Goal: Task Accomplishment & Management: Use online tool/utility

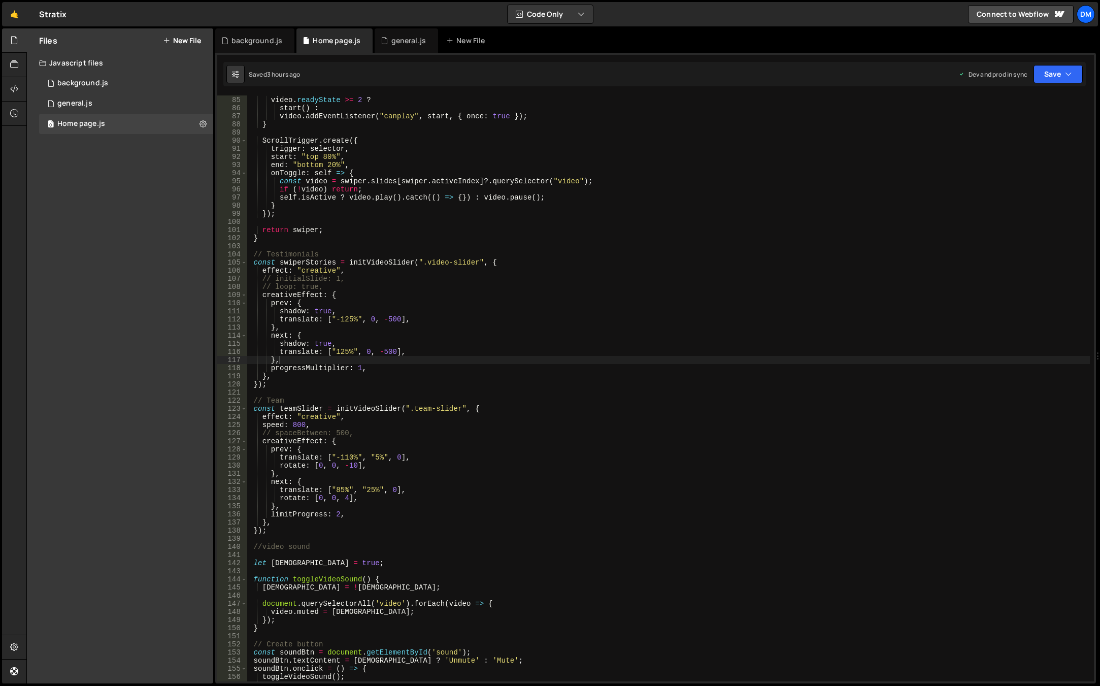
type textarea "shadow: true,"
click at [566, 308] on div "const start = ( ) => video . play ( ) . catch (( ) => { }) ; video . readyState…" at bounding box center [668, 389] width 843 height 602
type input "ь"
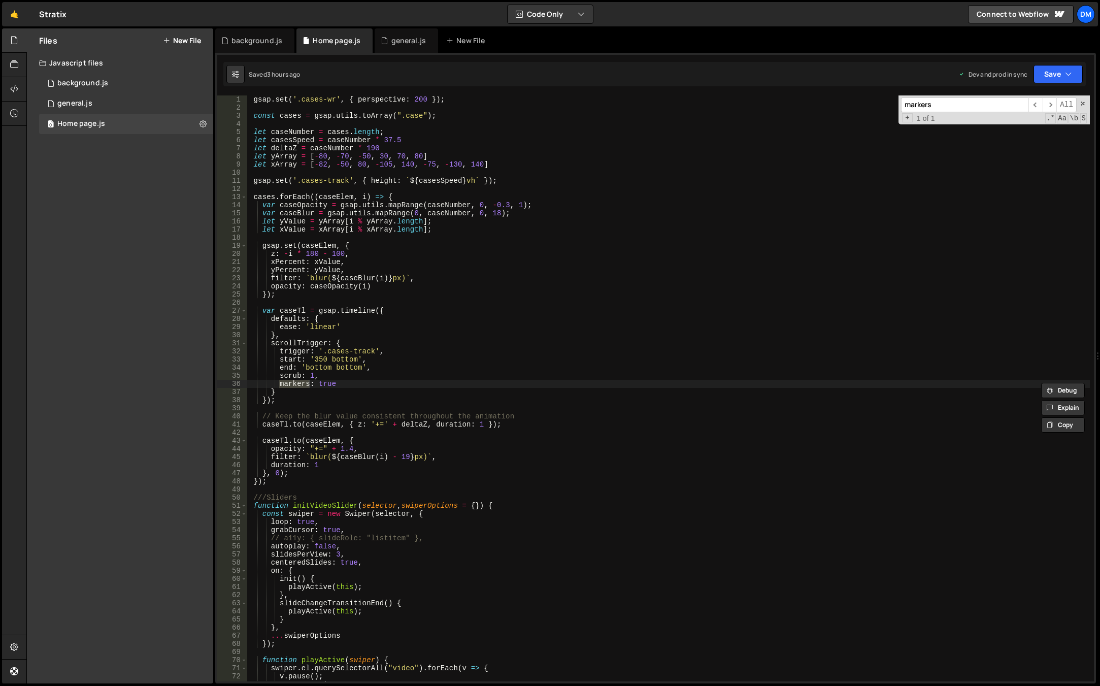
type input "markers"
type textarea "markers: true"
click at [353, 382] on div "gsap . set ( '.cases-wr' , { perspective : 200 }) ; const cases = gsap . utils …" at bounding box center [668, 396] width 843 height 602
drag, startPoint x: 343, startPoint y: 386, endPoint x: 232, endPoint y: 384, distance: 111.2
click at [232, 384] on div "markers: true 1 2 3 4 5 6 7 8 9 10 11 12 13 14 15 16 17 18 19 20 21 22 23 24 25…" at bounding box center [655, 388] width 877 height 586
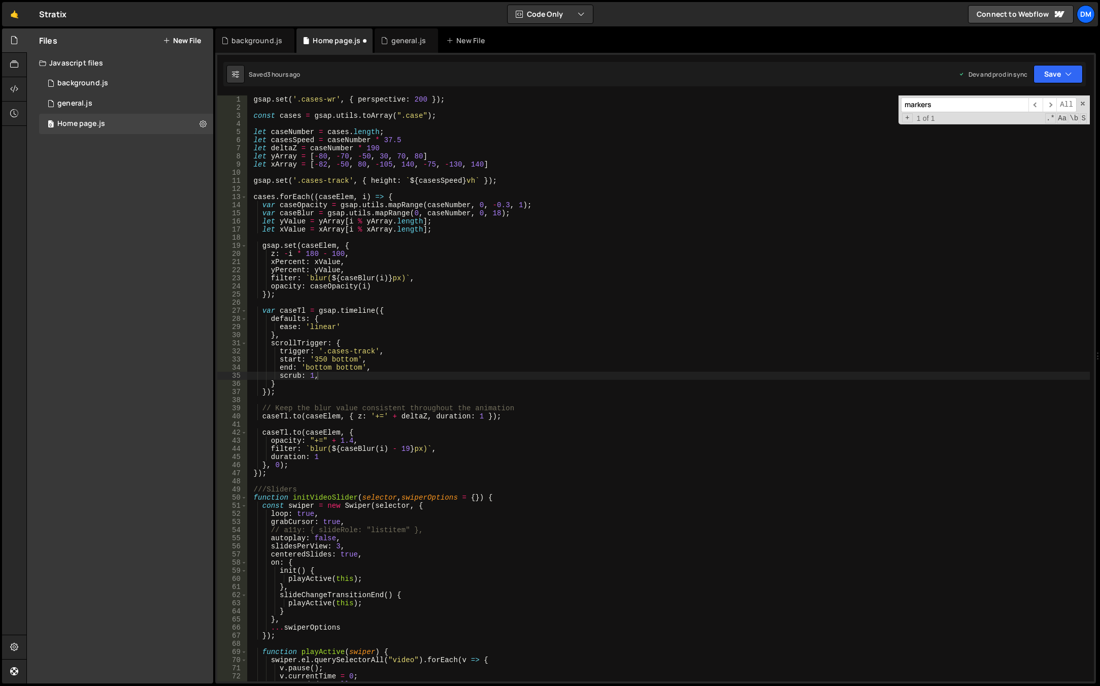
click at [984, 106] on input "markers" at bounding box center [964, 104] width 127 height 15
click at [1082, 103] on span at bounding box center [1082, 103] width 7 height 7
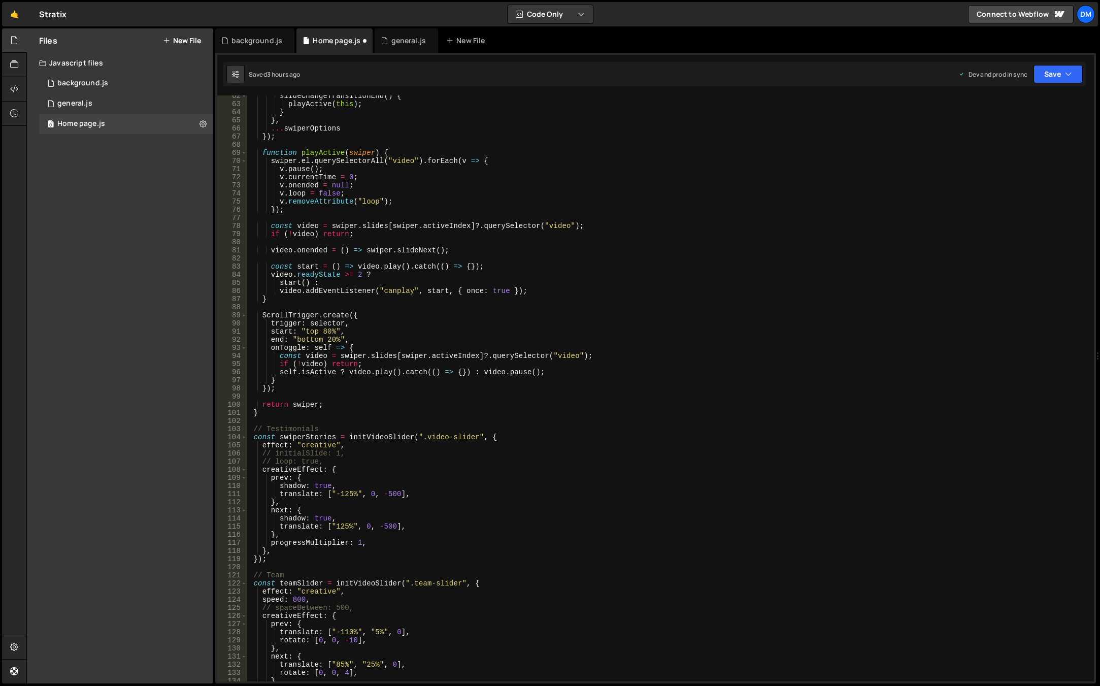
scroll to position [438, 0]
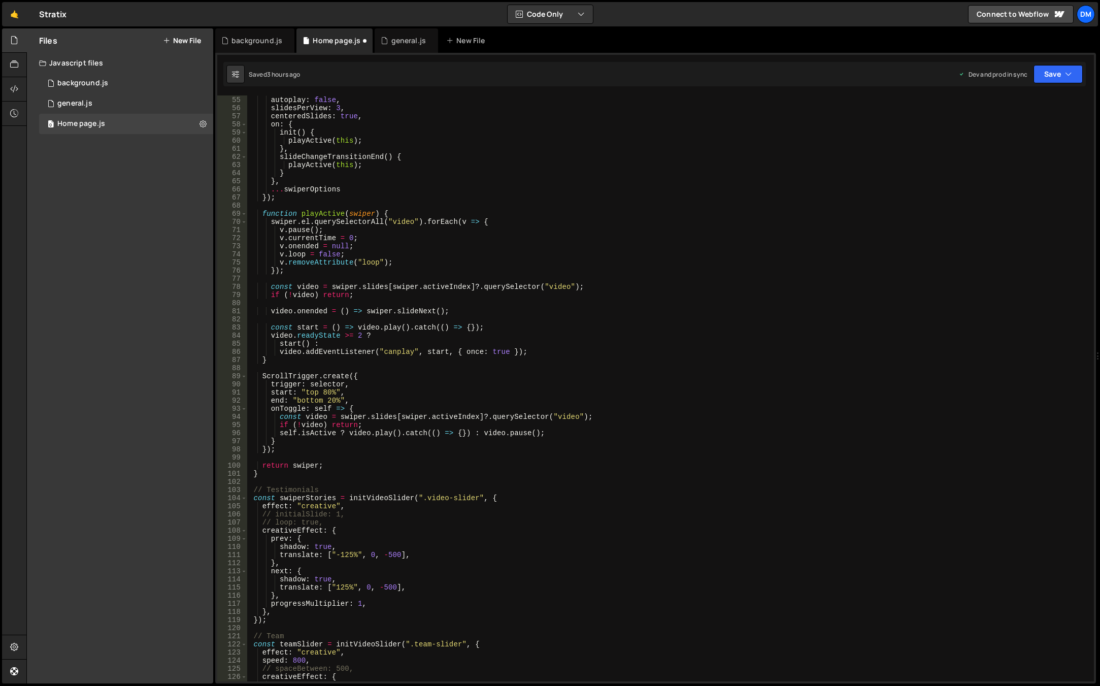
click at [357, 398] on div "// a11y: { slideRole: "listitem" }, autoplay : false , slidesPerView : 3 , cent…" at bounding box center [668, 389] width 843 height 602
type textarea "end: "bottom 20%","
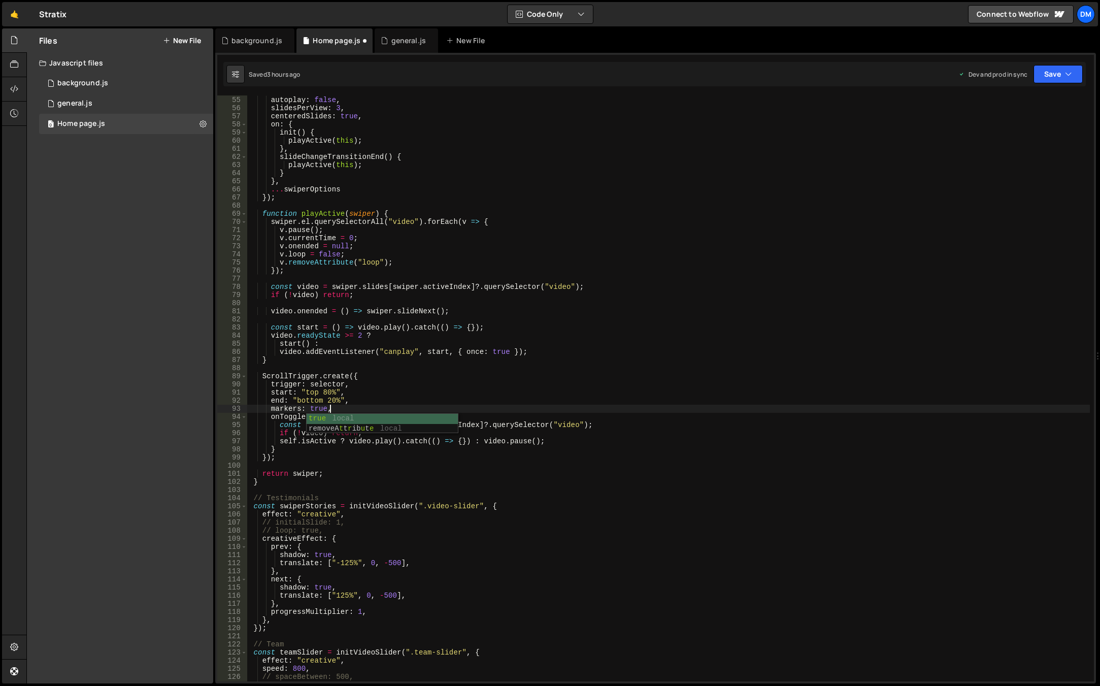
scroll to position [0, 5]
click at [1047, 76] on button "Save" at bounding box center [1057, 74] width 49 height 18
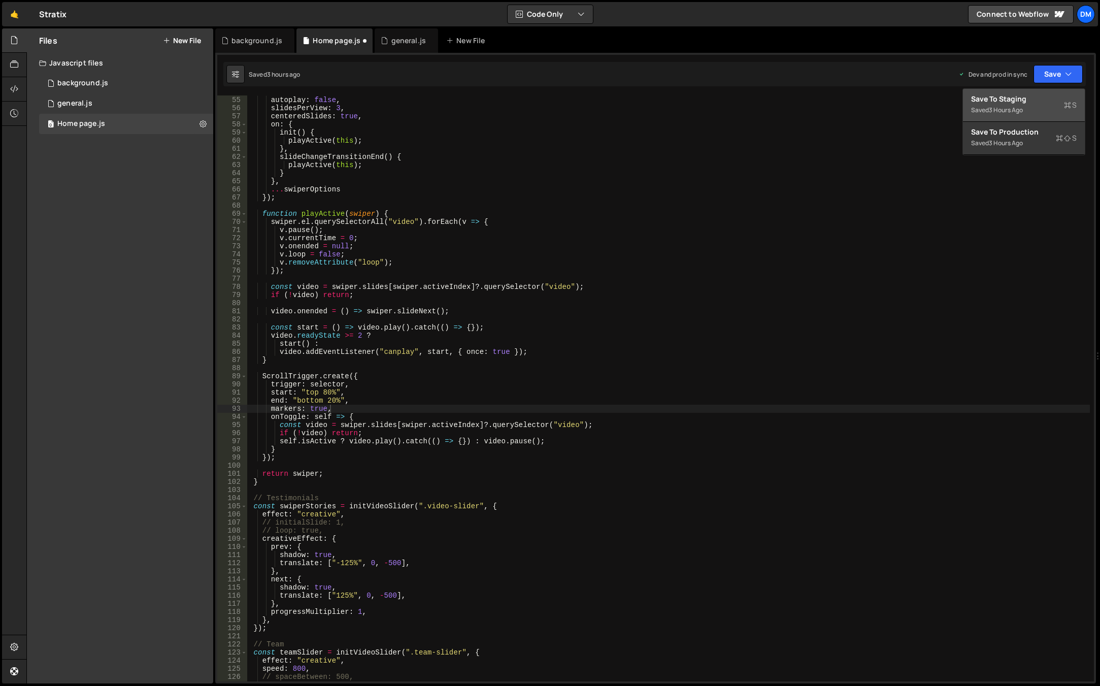
click at [1036, 94] on div "Save to Staging S" at bounding box center [1024, 99] width 106 height 10
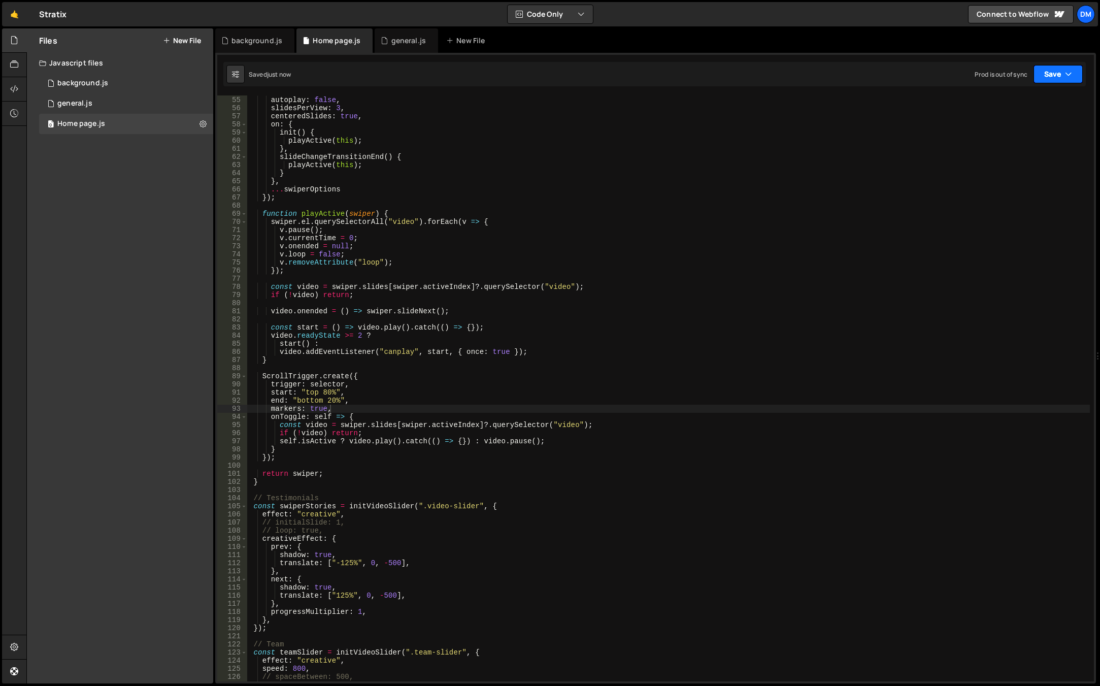
click at [1056, 78] on button "Save" at bounding box center [1057, 74] width 49 height 18
click at [1030, 139] on div "Saved 3 hours ago" at bounding box center [1024, 143] width 106 height 12
click at [445, 388] on div "// a11y: { slideRole: "listitem" }, autoplay : false , slidesPerView : 3 , cent…" at bounding box center [668, 389] width 843 height 602
drag, startPoint x: 321, startPoint y: 391, endPoint x: 335, endPoint y: 391, distance: 14.2
click at [335, 391] on div "// a11y: { slideRole: "listitem" }, autoplay : false , slidesPerView : 3 , cent…" at bounding box center [668, 389] width 843 height 602
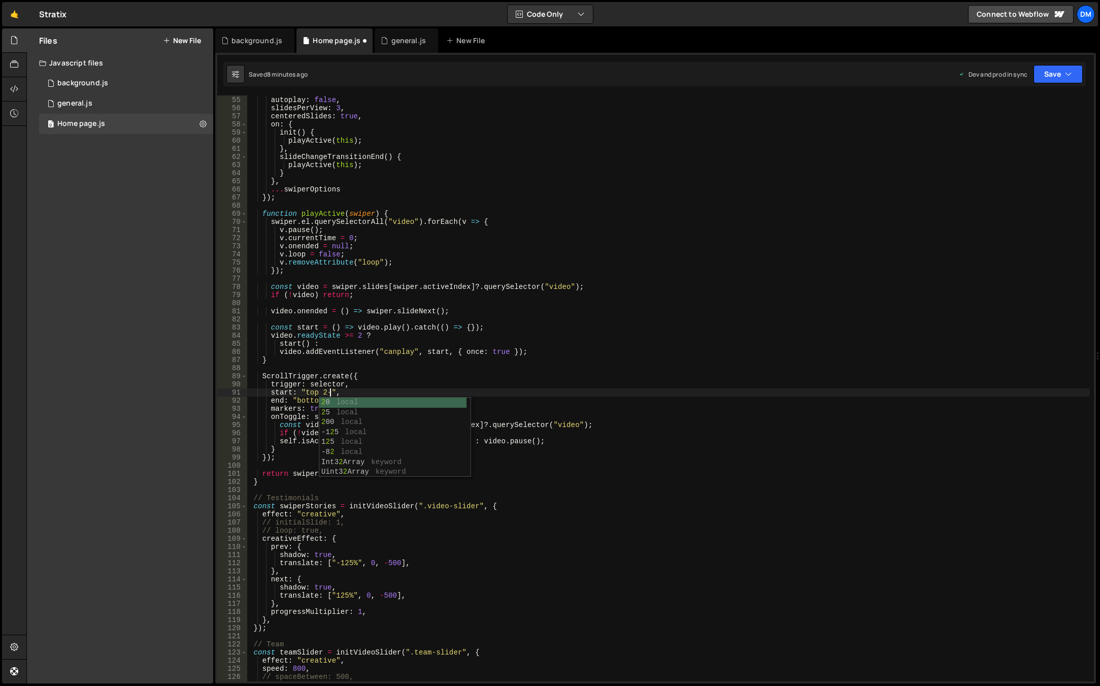
scroll to position [0, 6]
click at [691, 323] on div "// a11y: { slideRole: "listitem" }, autoplay : false , slidesPerView : 3 , cent…" at bounding box center [668, 389] width 843 height 602
drag, startPoint x: 1053, startPoint y: 77, endPoint x: 1047, endPoint y: 88, distance: 12.5
click at [1053, 77] on button "Save" at bounding box center [1057, 74] width 49 height 18
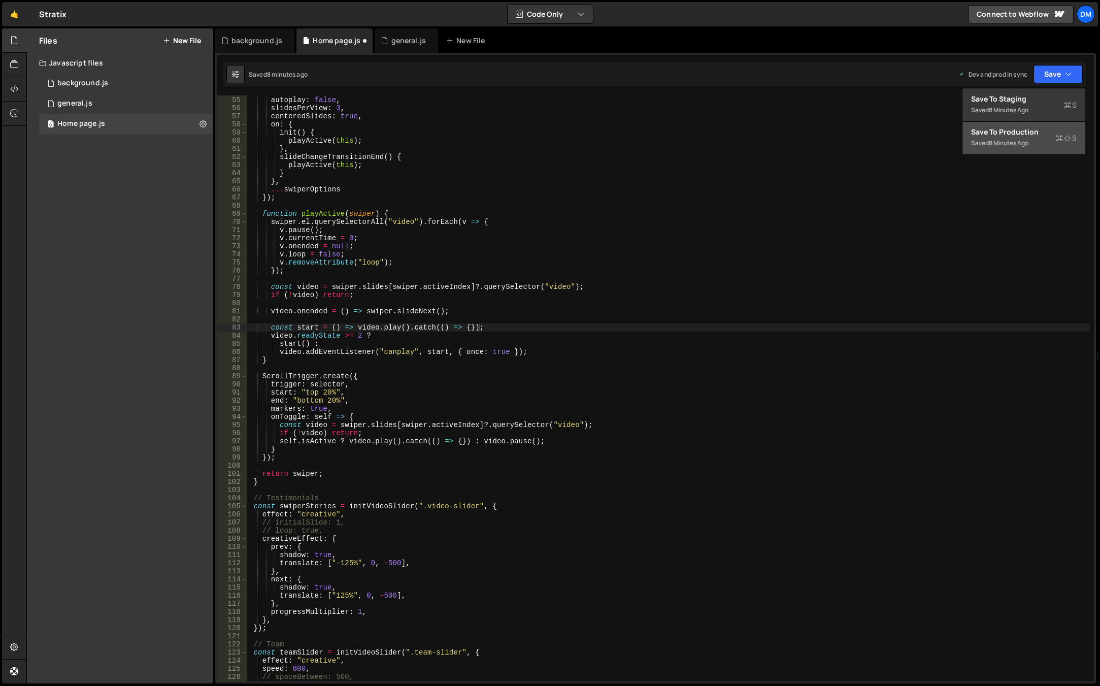
click at [1009, 150] on button "Save to Production S Saved 8 minutes ago" at bounding box center [1024, 138] width 122 height 33
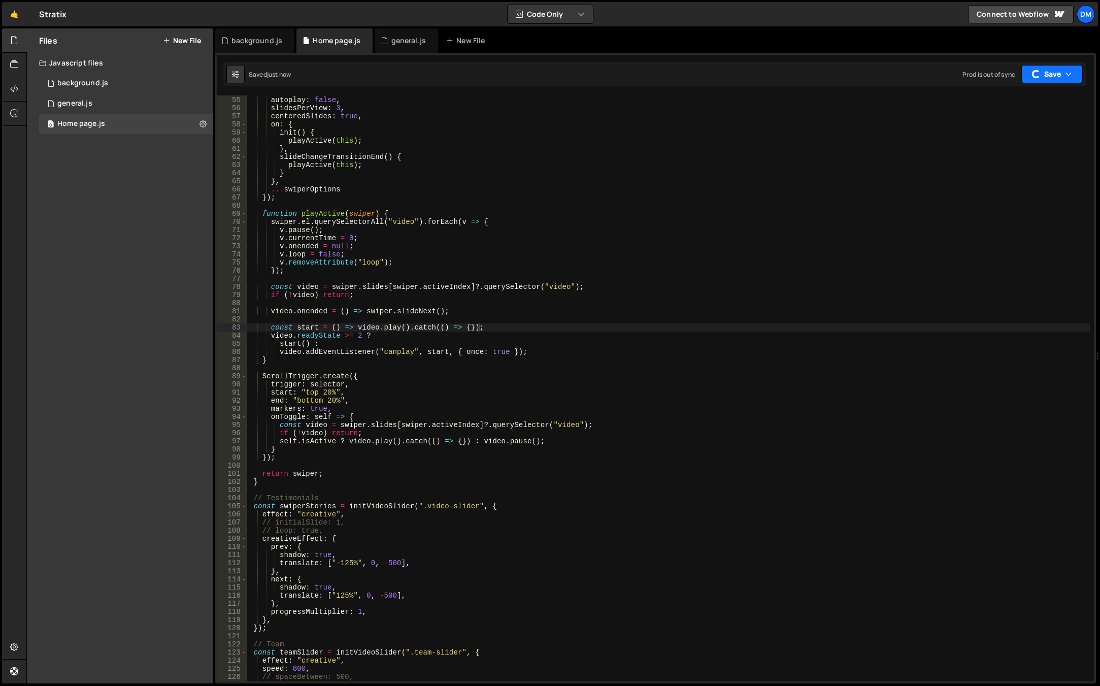
drag, startPoint x: 1044, startPoint y: 73, endPoint x: 1027, endPoint y: 93, distance: 27.0
click at [1044, 73] on button "Save" at bounding box center [1051, 74] width 61 height 18
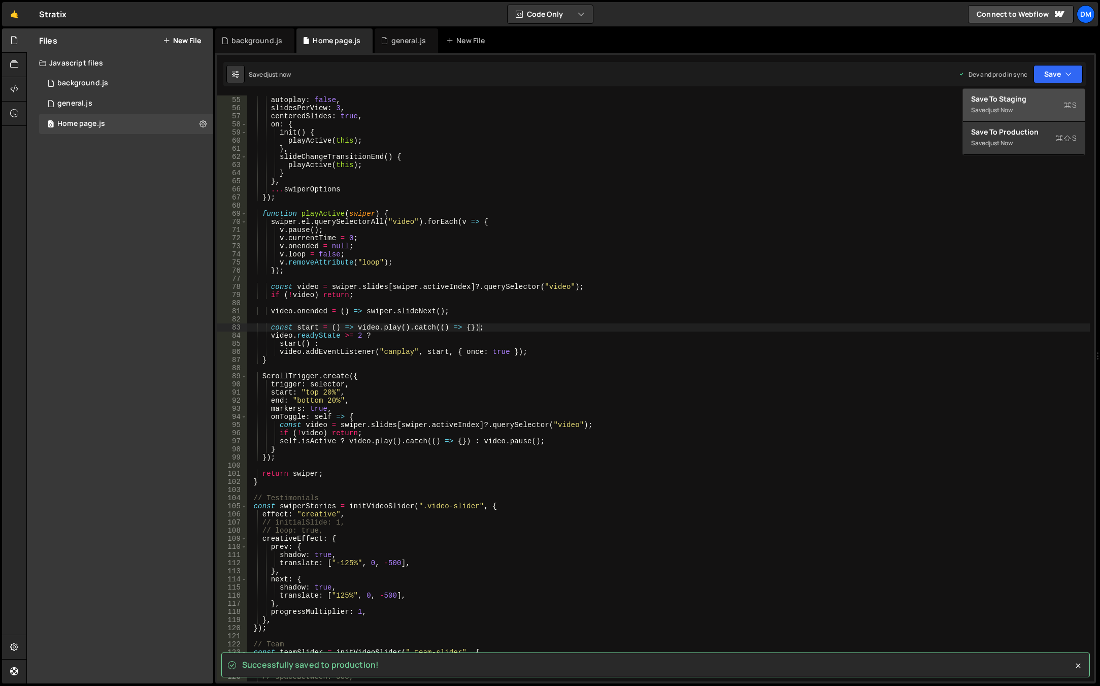
click at [1009, 107] on div "just now" at bounding box center [1001, 110] width 24 height 9
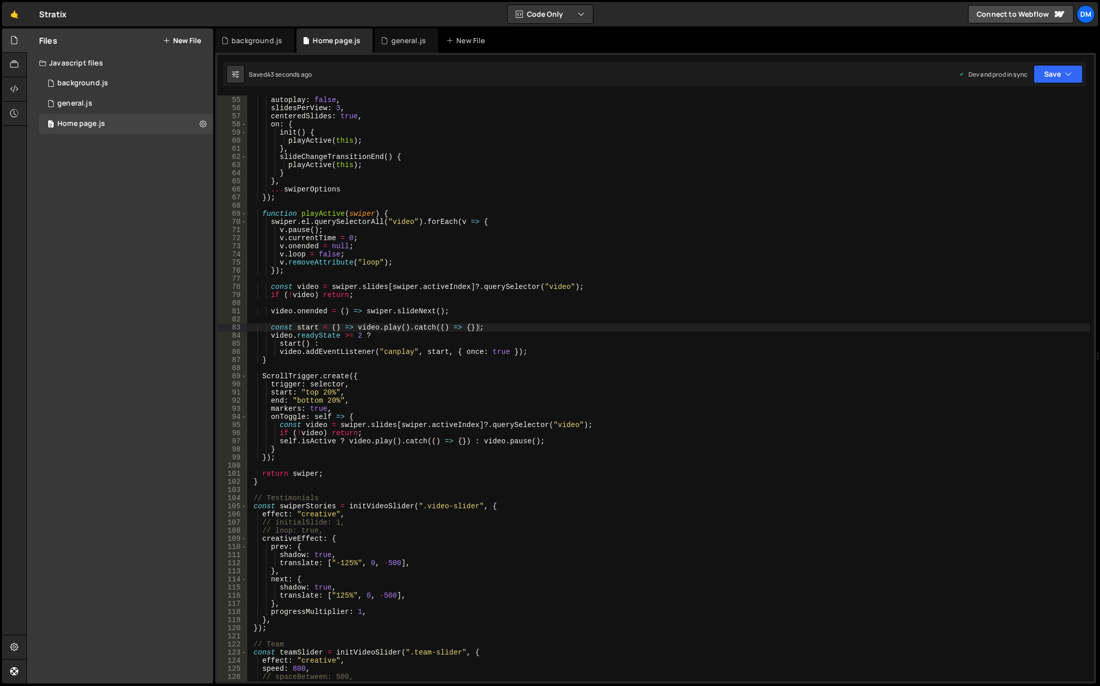
click at [507, 402] on div "// a11y: { slideRole: "listitem" }, autoplay : false , slidesPerView : 3 , cent…" at bounding box center [668, 389] width 843 height 602
drag, startPoint x: 335, startPoint y: 392, endPoint x: 320, endPoint y: 392, distance: 14.7
click at [320, 392] on div "// a11y: { slideRole: "listitem" }, autoplay : false , slidesPerView : 3 , cent…" at bounding box center [668, 389] width 843 height 602
click at [695, 295] on div "// a11y: { slideRole: "listitem" }, autoplay : false , slidesPerView : 3 , cent…" at bounding box center [668, 389] width 843 height 602
type textarea "if (!video) return;"
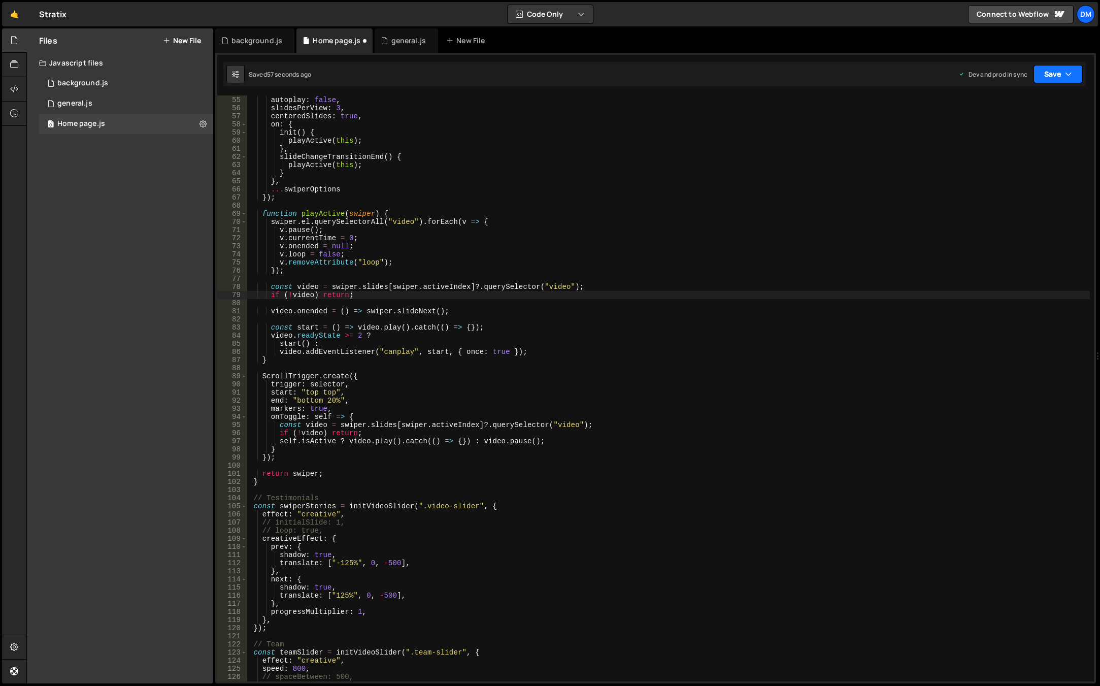
drag, startPoint x: 1047, startPoint y: 73, endPoint x: 1039, endPoint y: 84, distance: 14.2
click at [1047, 73] on button "Save" at bounding box center [1057, 74] width 49 height 18
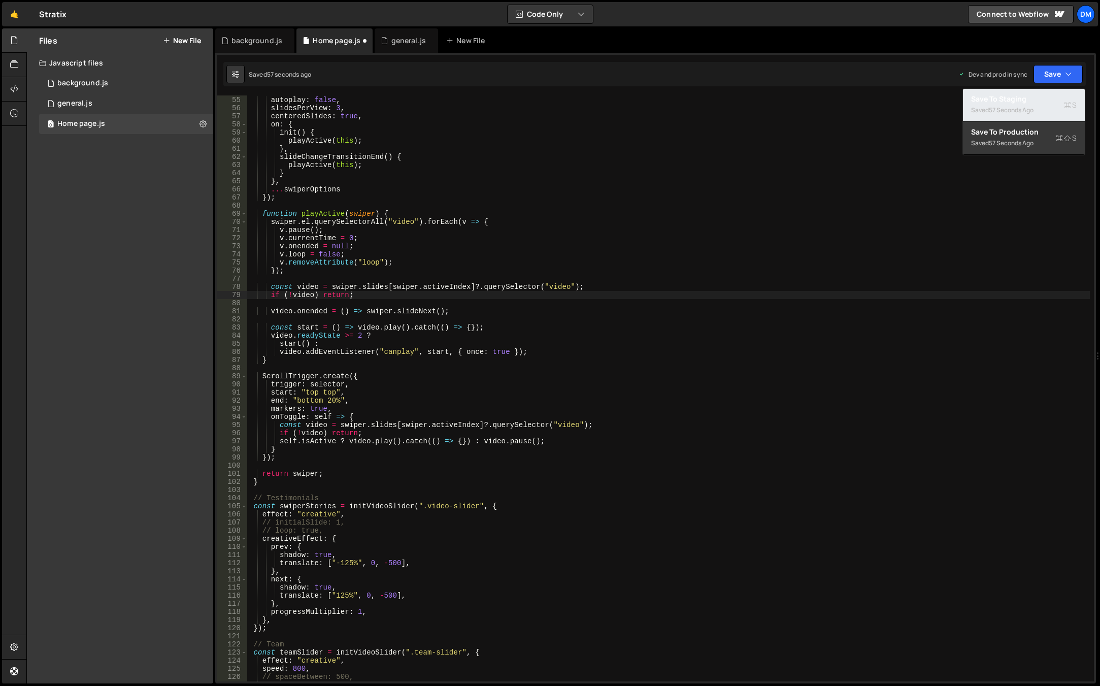
drag, startPoint x: 1029, startPoint y: 96, endPoint x: 1037, endPoint y: 84, distance: 14.9
click at [1029, 96] on div "Save to Staging S" at bounding box center [1024, 99] width 106 height 10
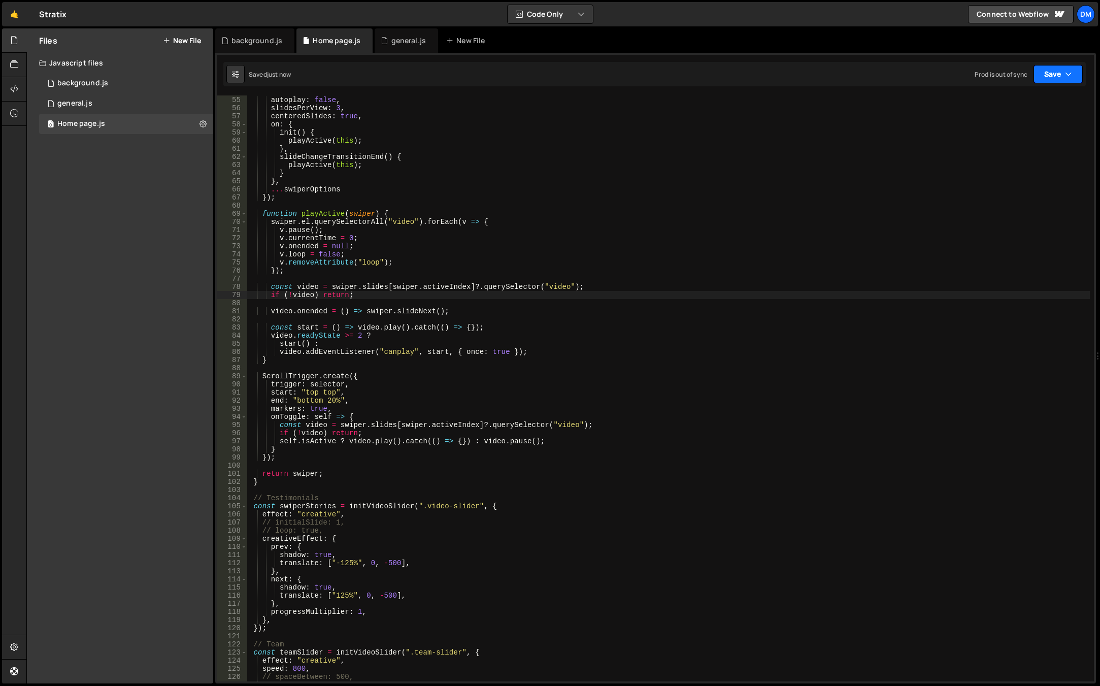
click at [1050, 71] on button "Save" at bounding box center [1057, 74] width 49 height 18
click at [1009, 127] on div "Save to Production S" at bounding box center [1024, 132] width 106 height 10
click at [375, 366] on div "// a11y: { slideRole: "listitem" }, autoplay : false , slidesPerView : 3 , cent…" at bounding box center [668, 389] width 843 height 602
click at [328, 208] on div "// a11y: { slideRole: "listitem" }, autoplay : false , slidesPerView : 3 , cent…" at bounding box center [668, 389] width 843 height 602
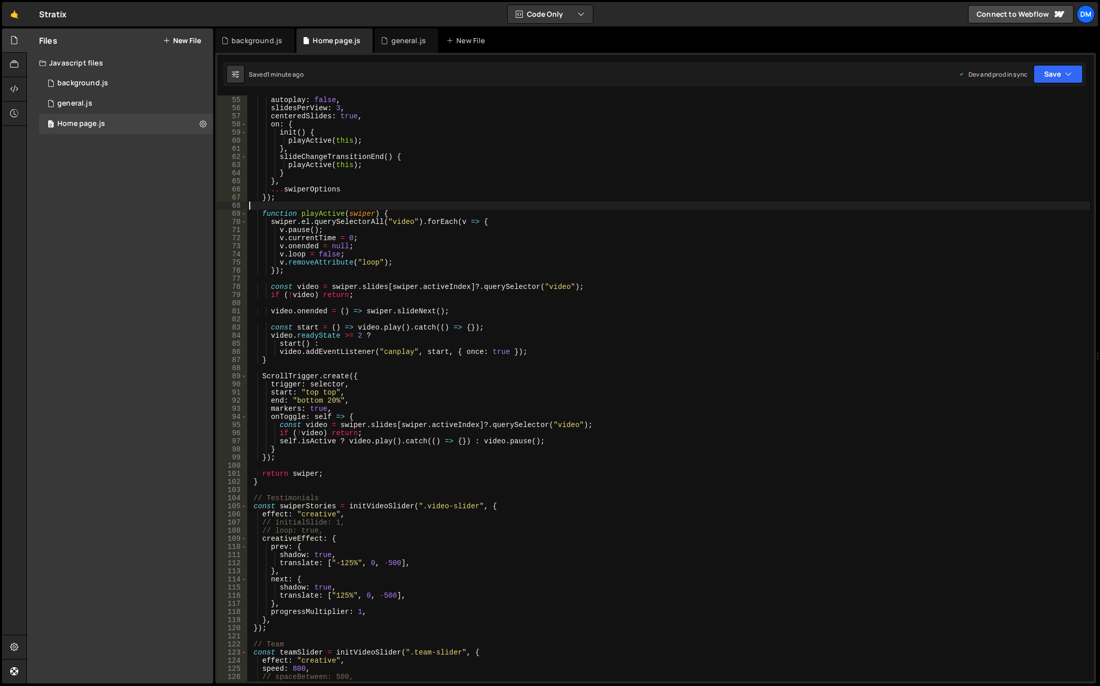
click at [328, 208] on div "// a11y: { slideRole: "listitem" }, autoplay : false , slidesPerView : 3 , cent…" at bounding box center [668, 389] width 843 height 602
click at [322, 213] on div "// a11y: { slideRole: "listitem" }, autoplay : false , slidesPerView : 3 , cent…" at bounding box center [668, 389] width 843 height 602
click at [329, 212] on div "// a11y: { slideRole: "listitem" }, autoplay : false , slidesPerView : 3 , cent…" at bounding box center [668, 389] width 843 height 602
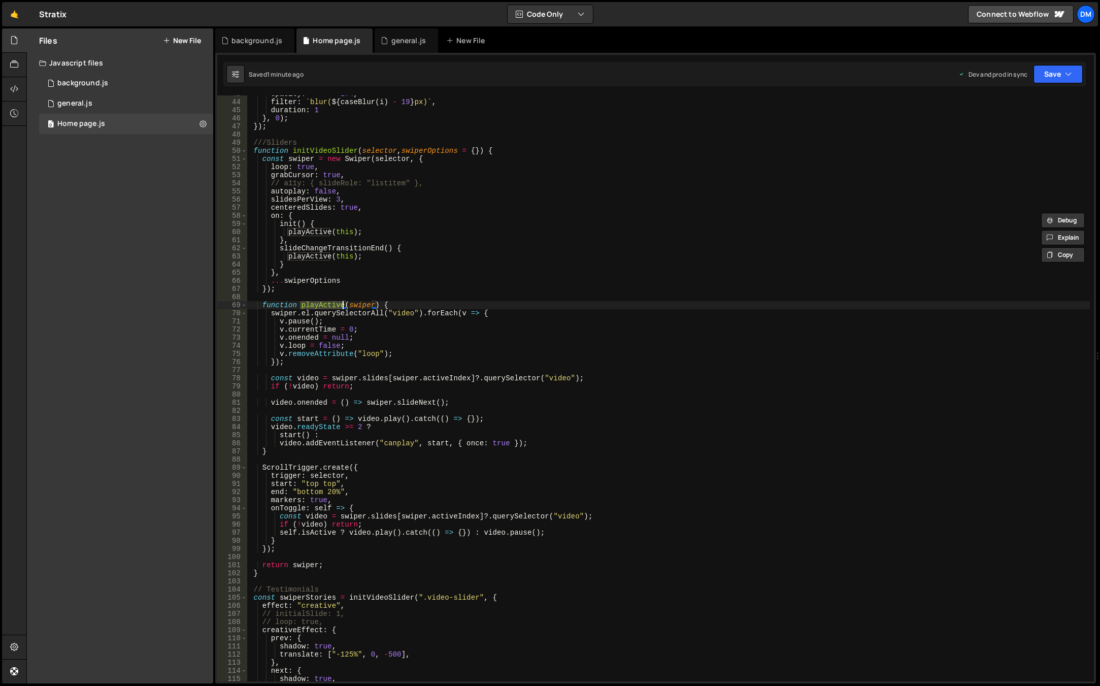
scroll to position [347, 0]
click at [329, 572] on div "opacity : "+=" + 1.4 , filter : ` blur( ${ caseBlur ( i ) - 19 } px) ` , durati…" at bounding box center [668, 391] width 843 height 602
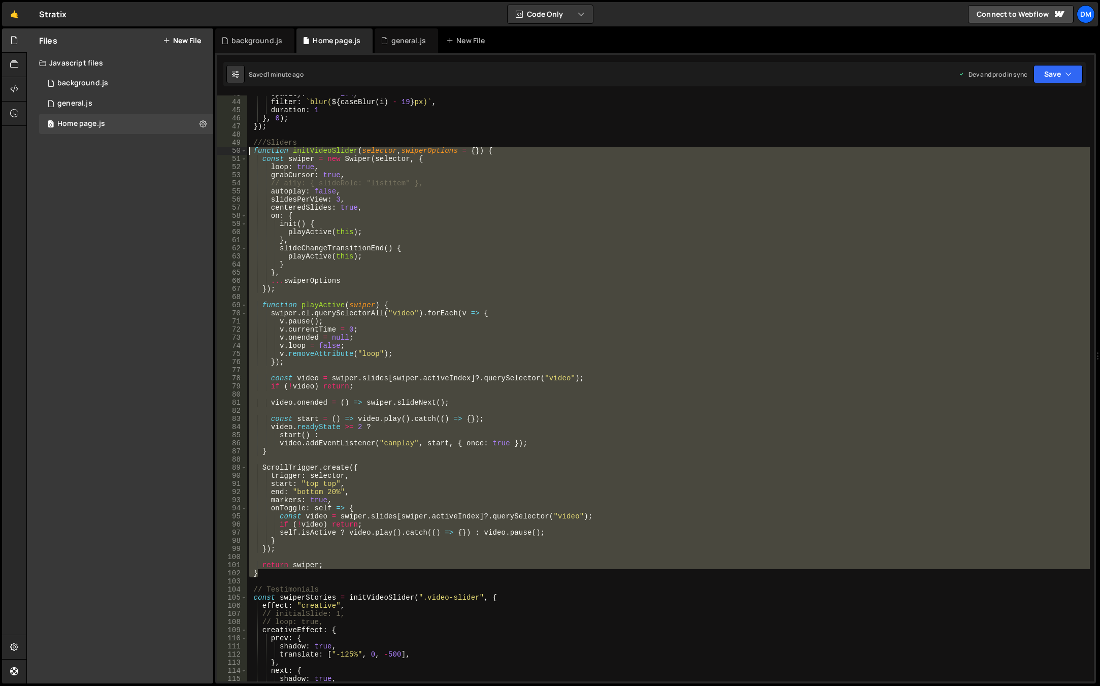
drag, startPoint x: 284, startPoint y: 573, endPoint x: 228, endPoint y: 149, distance: 427.0
click at [228, 149] on div "} 43 44 45 46 47 48 49 50 51 52 53 54 55 56 57 58 59 60 61 62 63 64 65 66 67 68…" at bounding box center [655, 388] width 877 height 586
click at [295, 511] on div "opacity : "+=" + 1.4 , filter : ` blur( ${ caseBlur ( i ) - 19 } px) ` , durati…" at bounding box center [668, 388] width 843 height 586
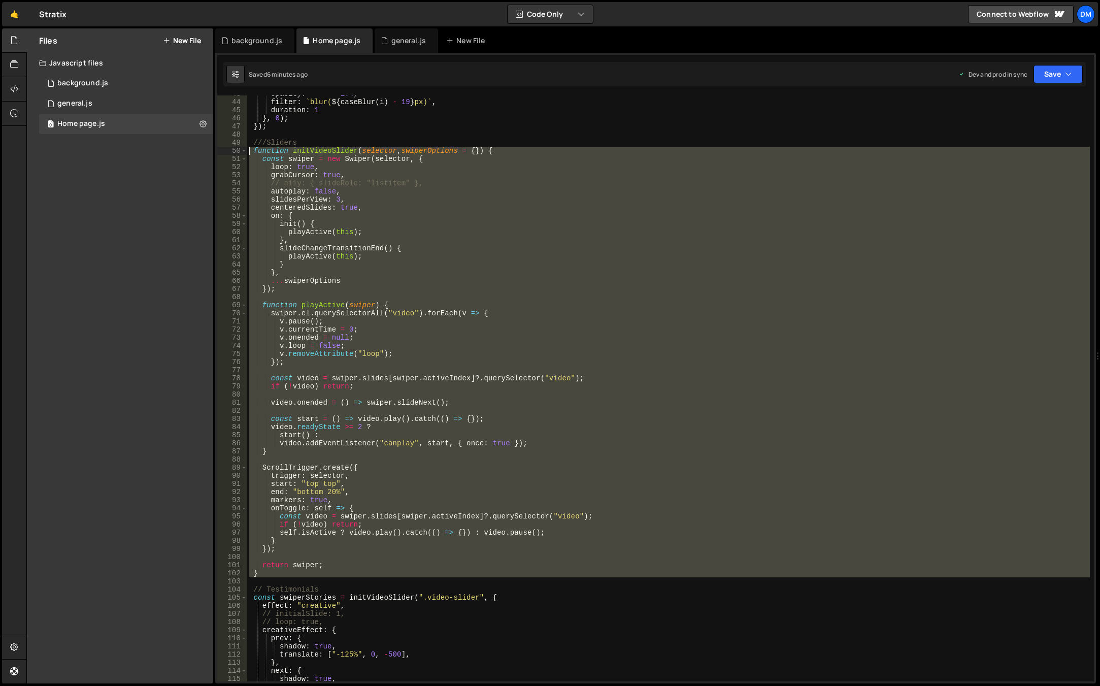
drag, startPoint x: 263, startPoint y: 579, endPoint x: 212, endPoint y: 147, distance: 434.9
click at [212, 147] on div "Files New File Javascript files 0 background.js 0 0 general.js 0 0 Home page.js…" at bounding box center [563, 355] width 1074 height 655
paste textarea "}"
type textarea "}"
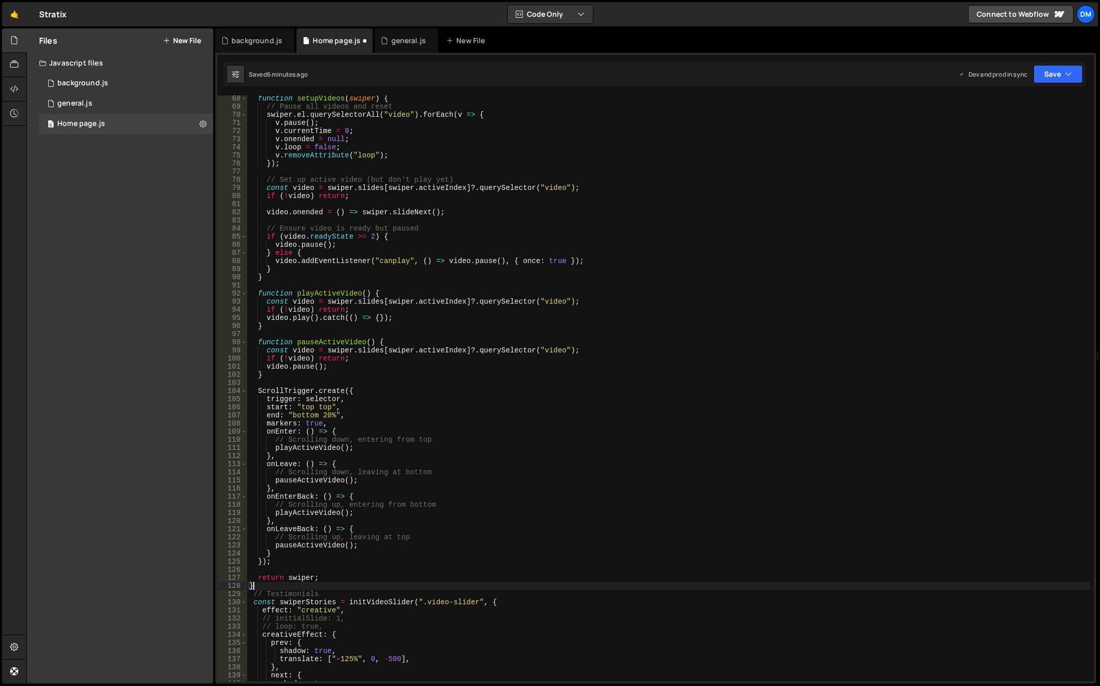
scroll to position [606, 0]
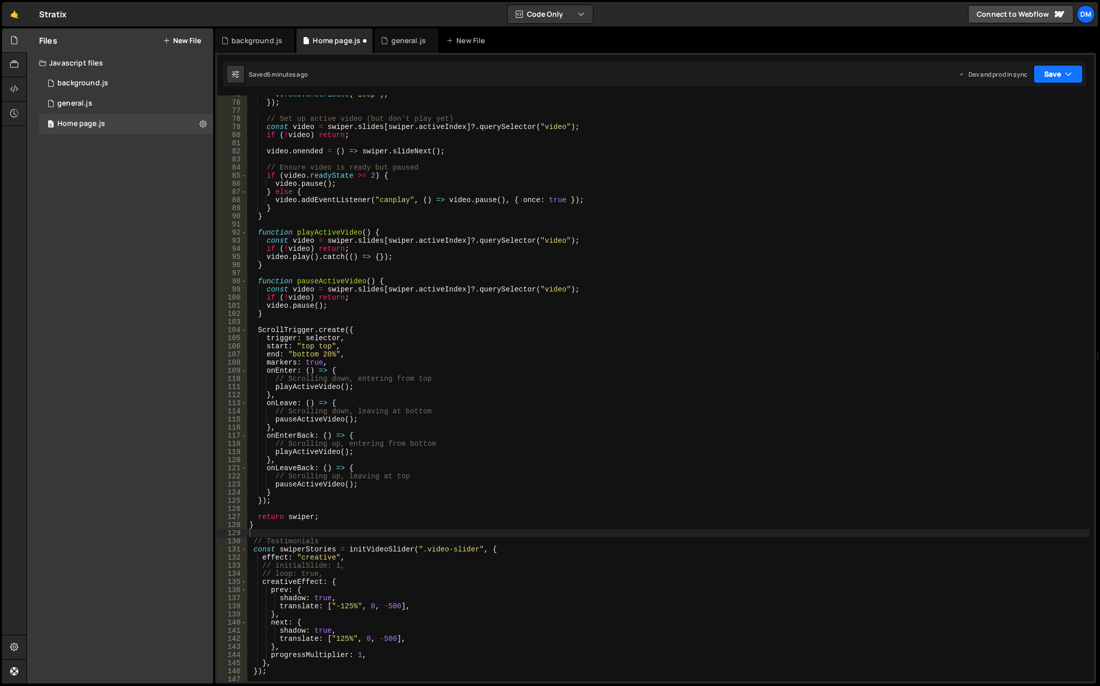
drag, startPoint x: 1070, startPoint y: 75, endPoint x: 1030, endPoint y: 106, distance: 50.8
click at [1070, 75] on icon "button" at bounding box center [1068, 74] width 7 height 10
click at [1013, 133] on div "Save to Production S" at bounding box center [1024, 132] width 106 height 10
click at [1044, 78] on button "Save" at bounding box center [1057, 74] width 49 height 18
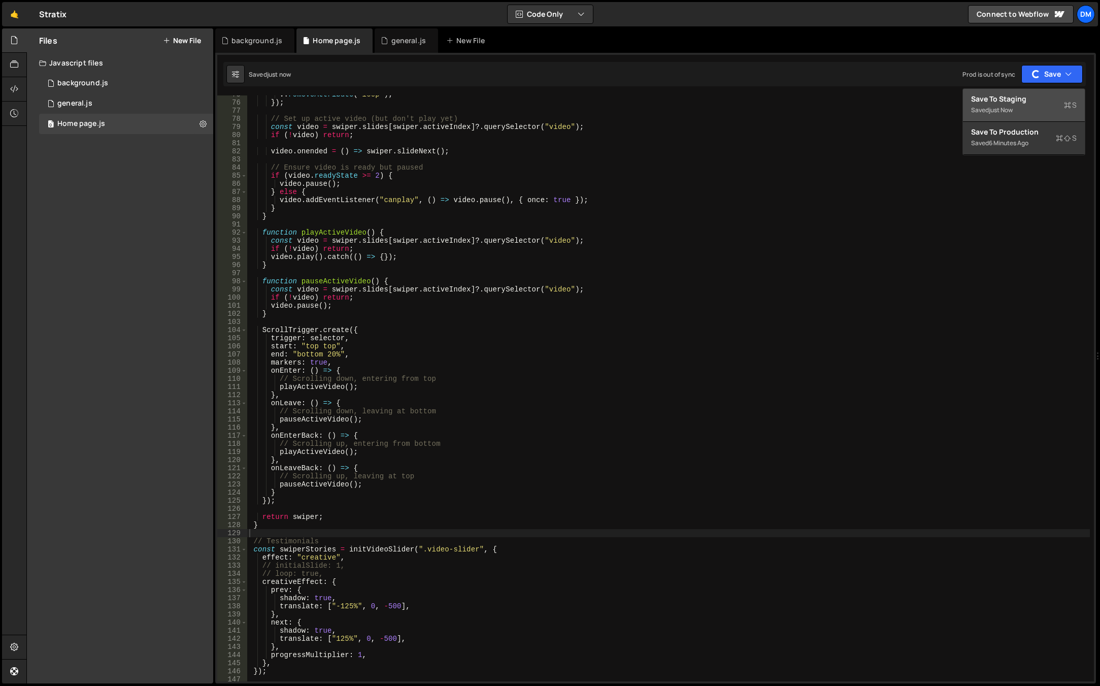
click at [1015, 105] on div "Saved just now" at bounding box center [1024, 110] width 106 height 12
click at [495, 370] on div "v . removeAttribute ( "loop" ) ; }) ; // Set up active video (but don't play ye…" at bounding box center [668, 391] width 843 height 602
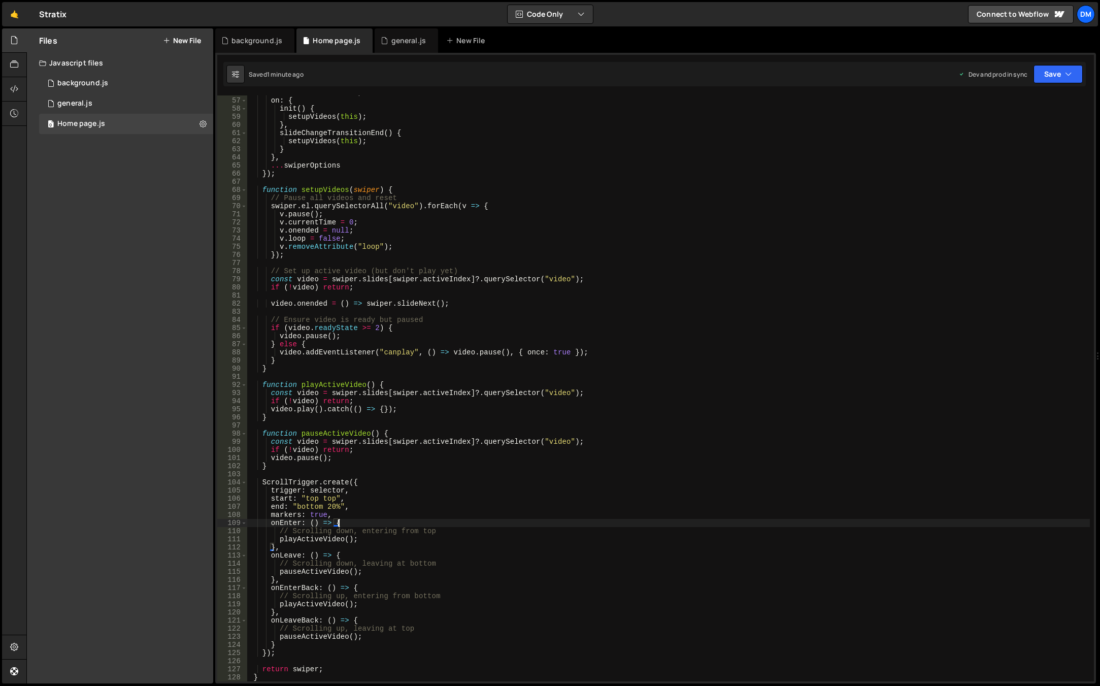
scroll to position [545, 0]
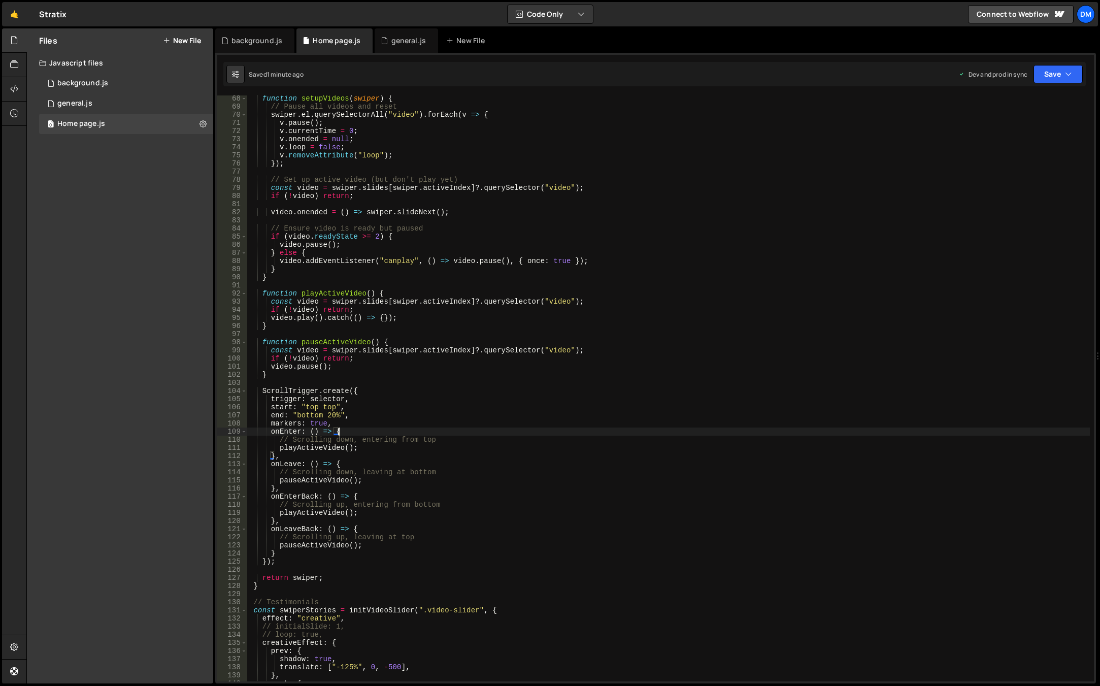
click at [328, 408] on div "function setupVideos ( swiper ) { // Pause all videos and reset swiper . el . q…" at bounding box center [668, 395] width 843 height 602
click at [474, 395] on div "function setupVideos ( swiper ) { // Pause all videos and reset swiper . el . q…" at bounding box center [668, 395] width 843 height 602
click at [331, 415] on div "function setupVideos ( swiper ) { // Pause all videos and reset swiper . el . q…" at bounding box center [668, 395] width 843 height 602
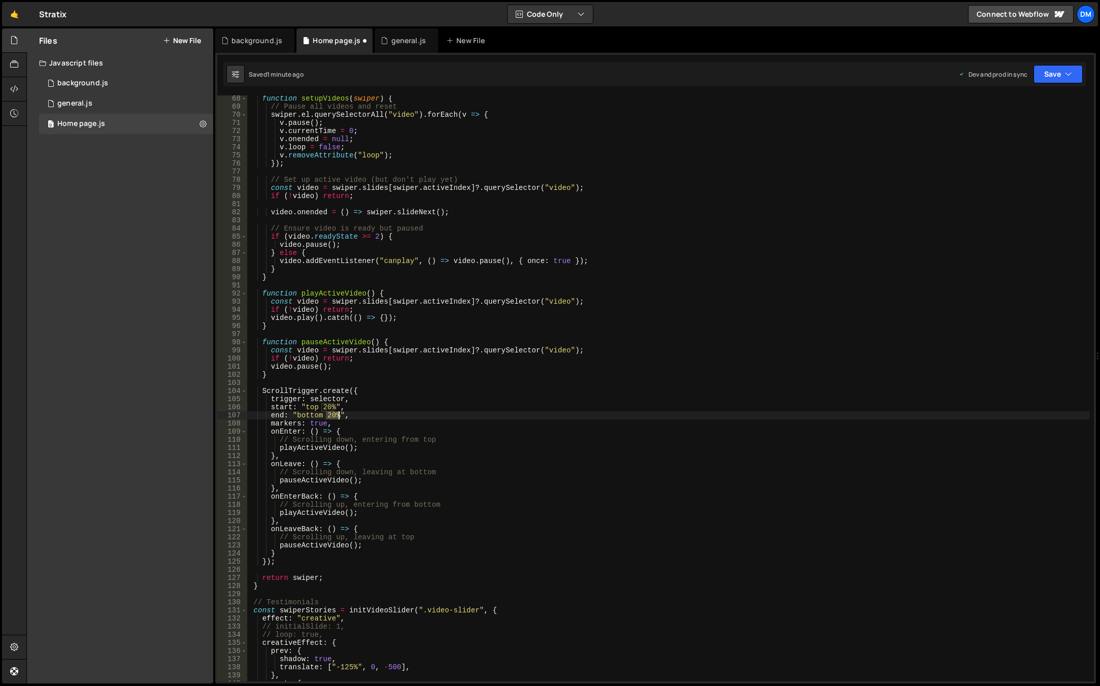
drag, startPoint x: 325, startPoint y: 416, endPoint x: 337, endPoint y: 417, distance: 11.7
click at [337, 417] on div "function setupVideos ( swiper ) { // Pause all videos and reset swiper . el . q…" at bounding box center [668, 395] width 843 height 602
click at [557, 348] on div "function setupVideos ( swiper ) { // Pause all videos and reset swiper . el . q…" at bounding box center [668, 395] width 843 height 602
type textarea "const video = swiper.slides[swiper.activeIndex]?.querySelector("video");"
click at [1045, 76] on button "Save" at bounding box center [1057, 74] width 49 height 18
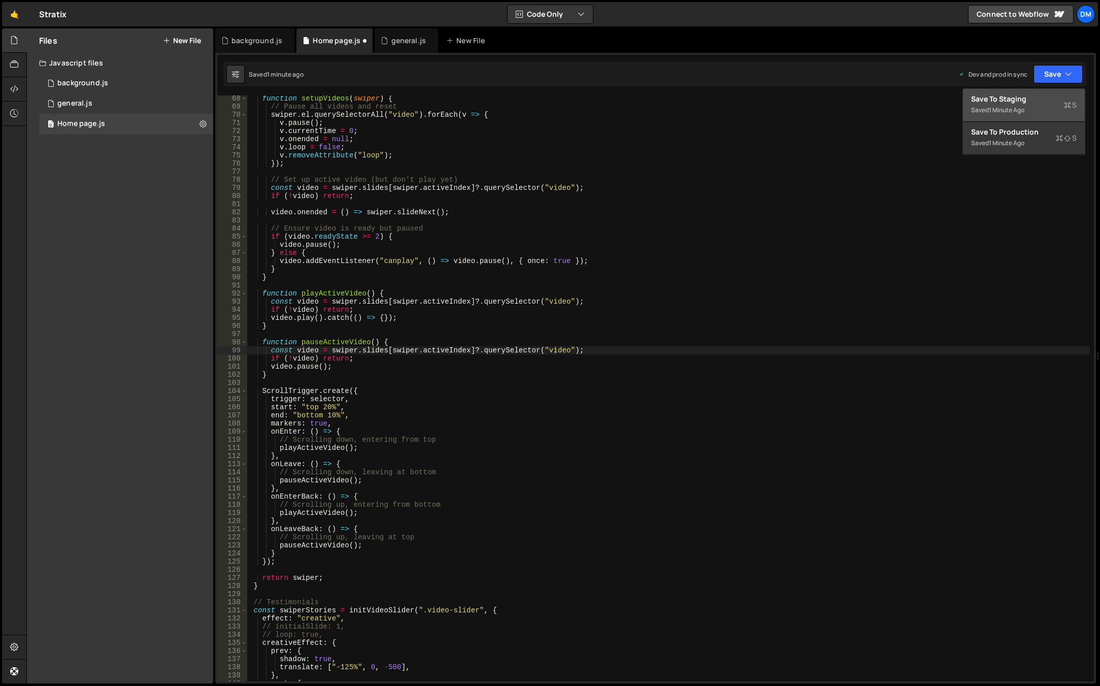
click at [1017, 108] on div "1 minute ago" at bounding box center [1007, 110] width 36 height 9
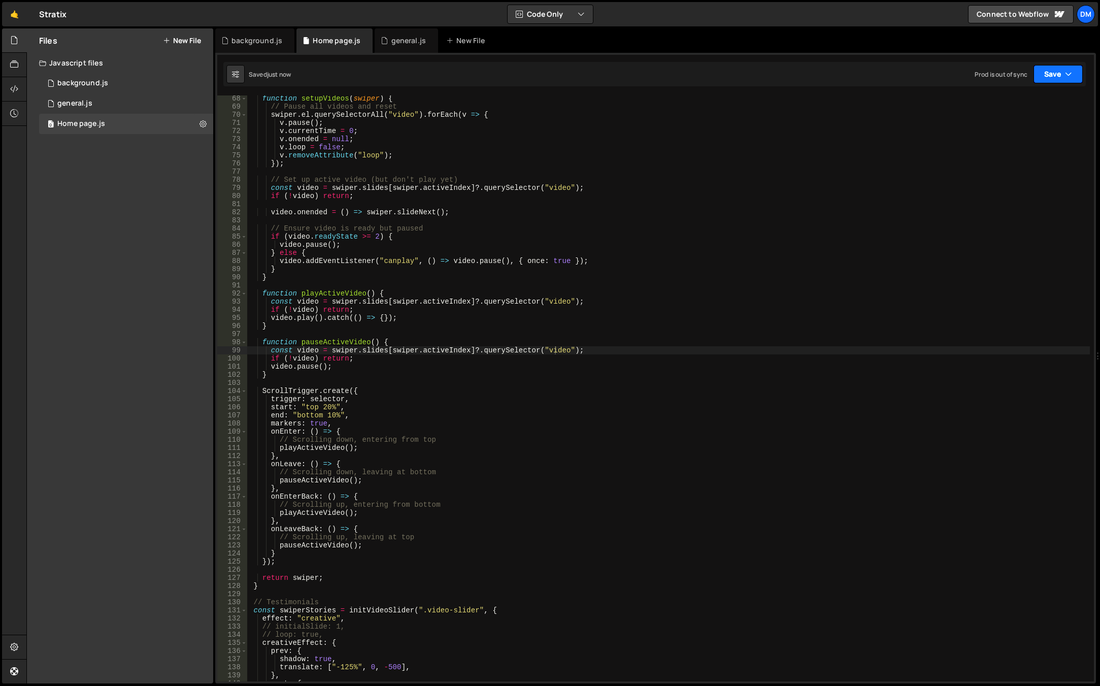
click at [1066, 70] on icon "button" at bounding box center [1068, 74] width 7 height 10
click at [1008, 140] on div "1 minute ago" at bounding box center [1007, 143] width 36 height 9
click at [1058, 288] on div "function setupVideos ( swiper ) { // Pause all videos and reset swiper . el . q…" at bounding box center [668, 395] width 843 height 602
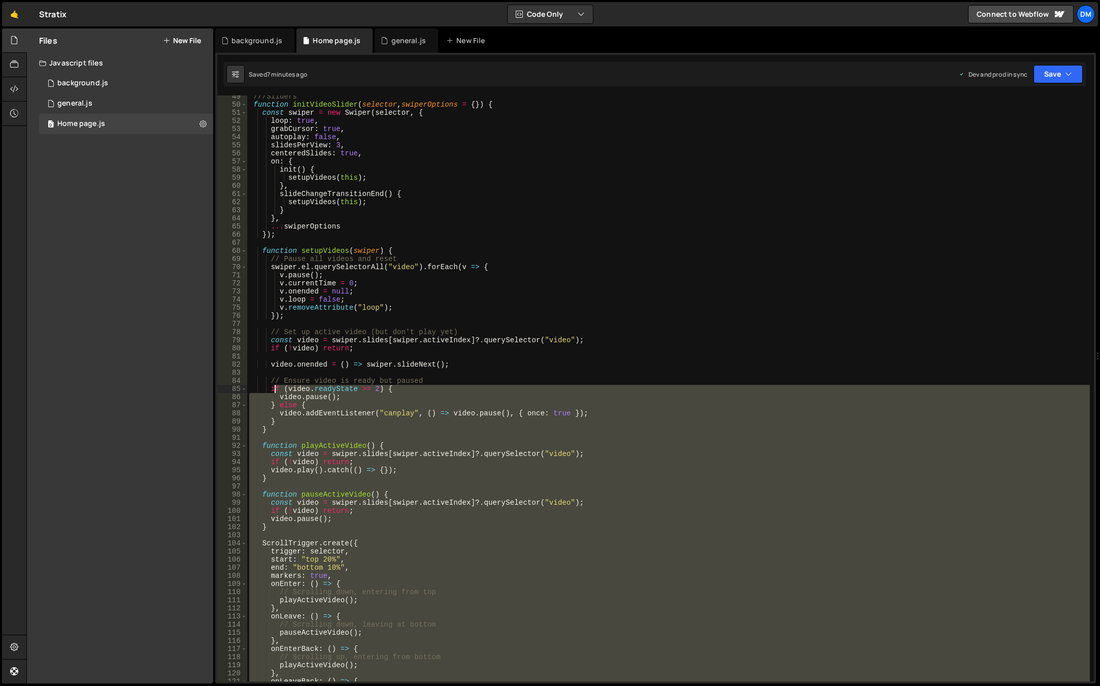
scroll to position [271, 0]
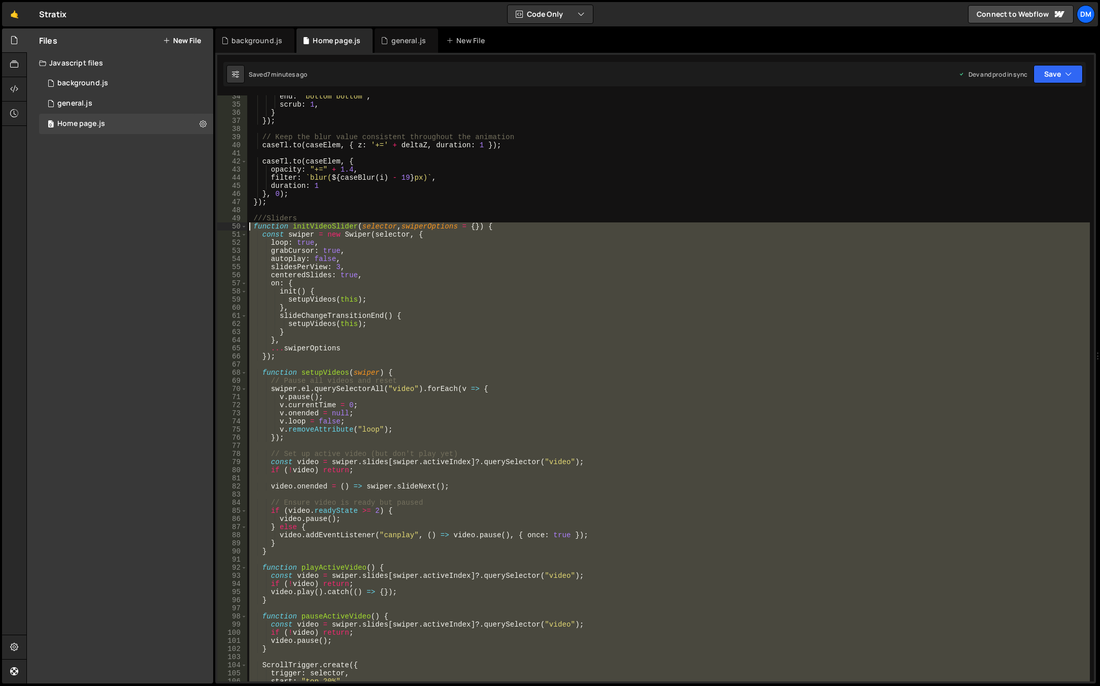
drag, startPoint x: 270, startPoint y: 578, endPoint x: 226, endPoint y: 228, distance: 352.4
click at [226, 228] on div "34 35 36 37 38 39 40 41 42 43 44 45 46 47 48 49 50 51 52 53 54 55 56 57 58 59 6…" at bounding box center [655, 388] width 877 height 586
paste textarea "}"
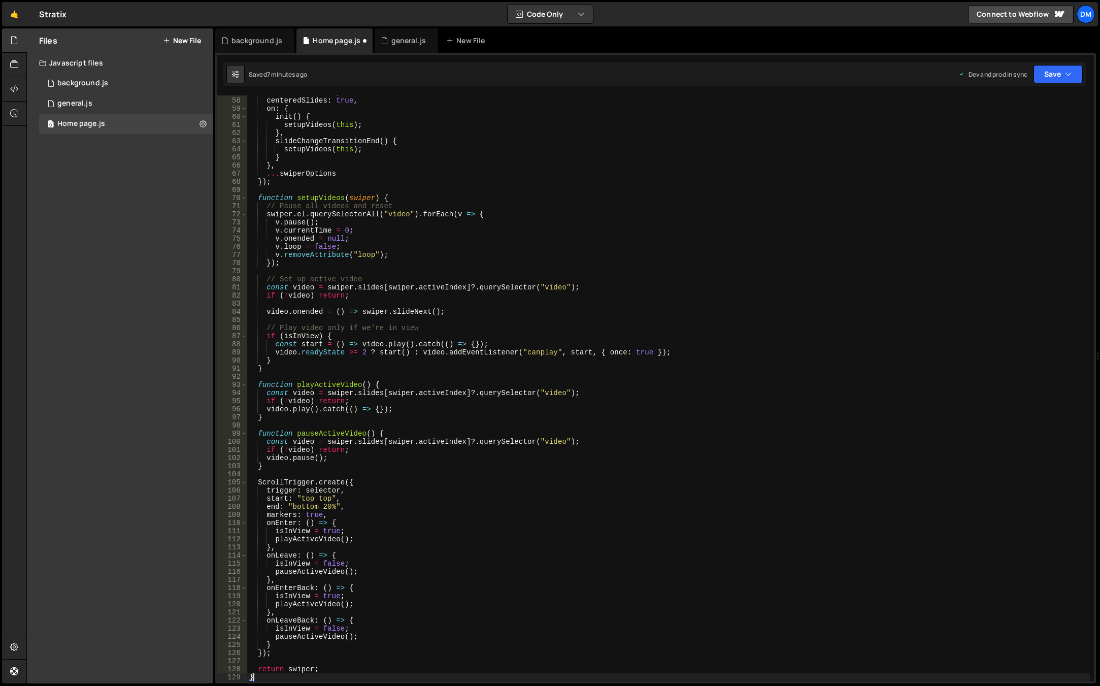
scroll to position [584, 0]
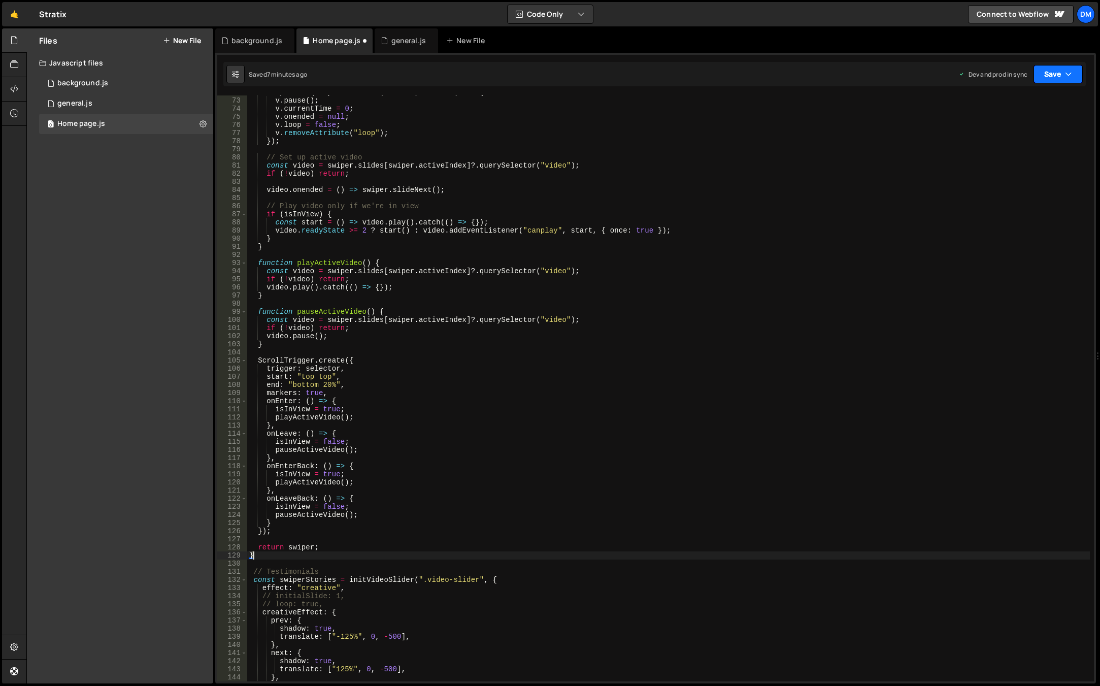
drag, startPoint x: 1056, startPoint y: 78, endPoint x: 1054, endPoint y: 88, distance: 10.8
click at [1056, 78] on button "Save" at bounding box center [1057, 74] width 49 height 18
click at [1009, 130] on div "Save to Production S" at bounding box center [1024, 132] width 106 height 10
click at [1043, 82] on button "Save" at bounding box center [1057, 74] width 49 height 18
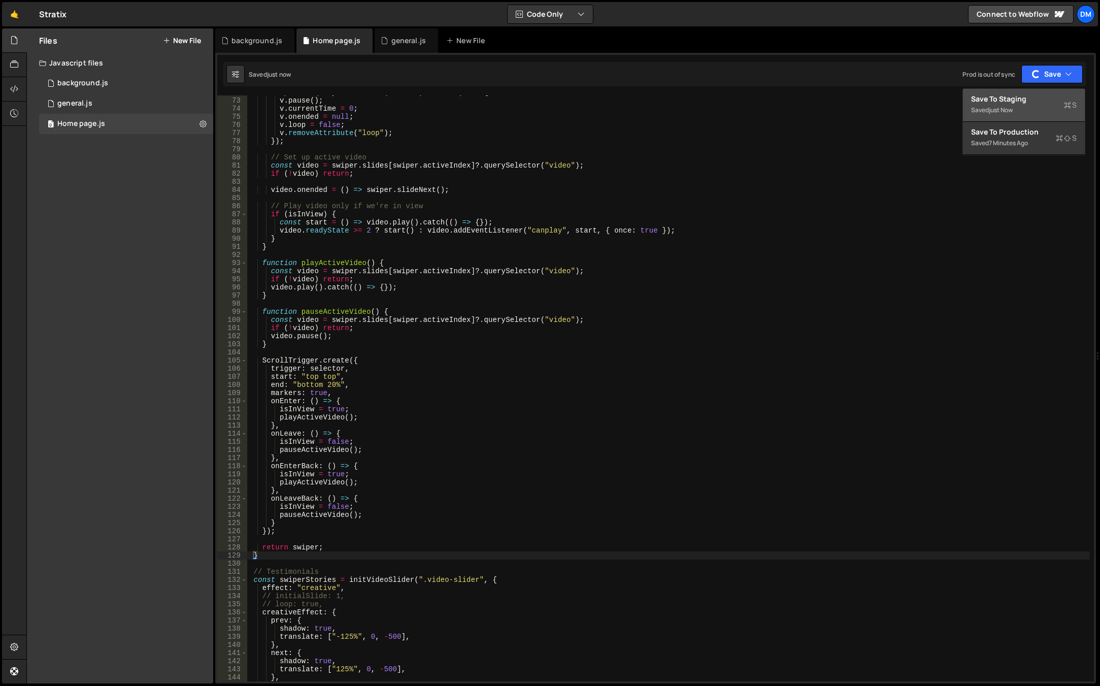
click at [1001, 109] on div "just now" at bounding box center [1001, 110] width 24 height 9
click at [316, 375] on div "swiper . el . querySelectorAll ( "video" ) . forEach ( v => { v . pause ( ) ; v…" at bounding box center [668, 389] width 843 height 602
click at [329, 378] on div "swiper . el . querySelectorAll ( "video" ) . forEach ( v => { v . pause ( ) ; v…" at bounding box center [668, 389] width 843 height 602
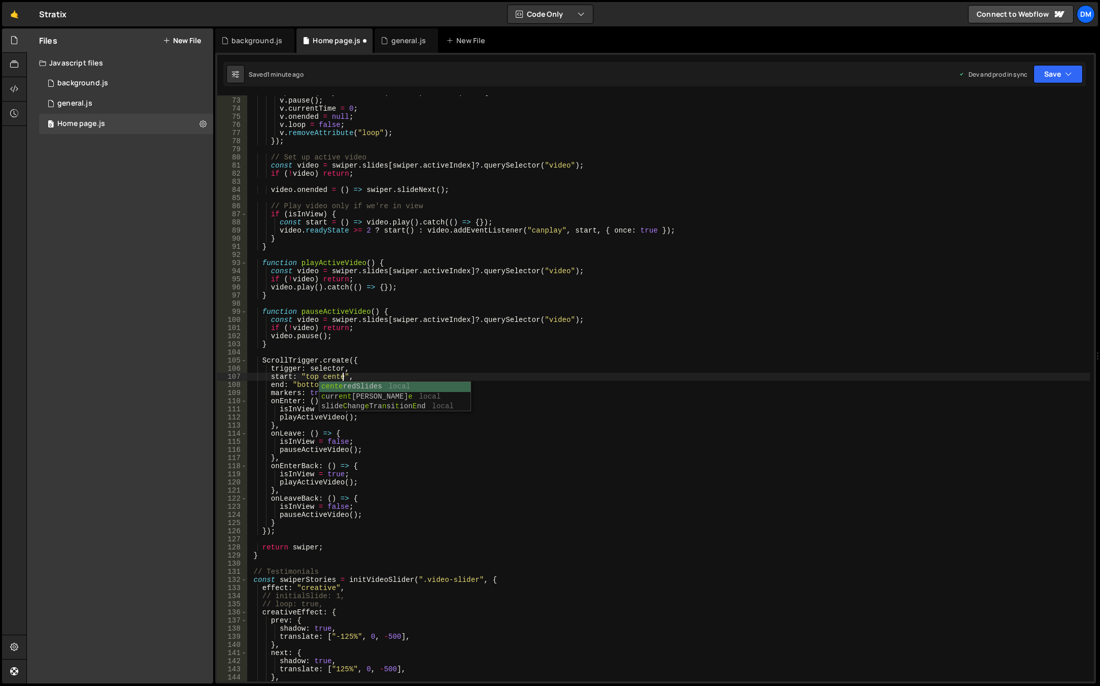
type textarea "start: "top center","
click at [434, 304] on div "swiper . el . querySelectorAll ( "video" ) . forEach ( v => { v . pause ( ) ; v…" at bounding box center [668, 389] width 843 height 602
click at [332, 387] on div "swiper . el . querySelectorAll ( "video" ) . forEach ( v => { v . pause ( ) ; v…" at bounding box center [668, 389] width 843 height 602
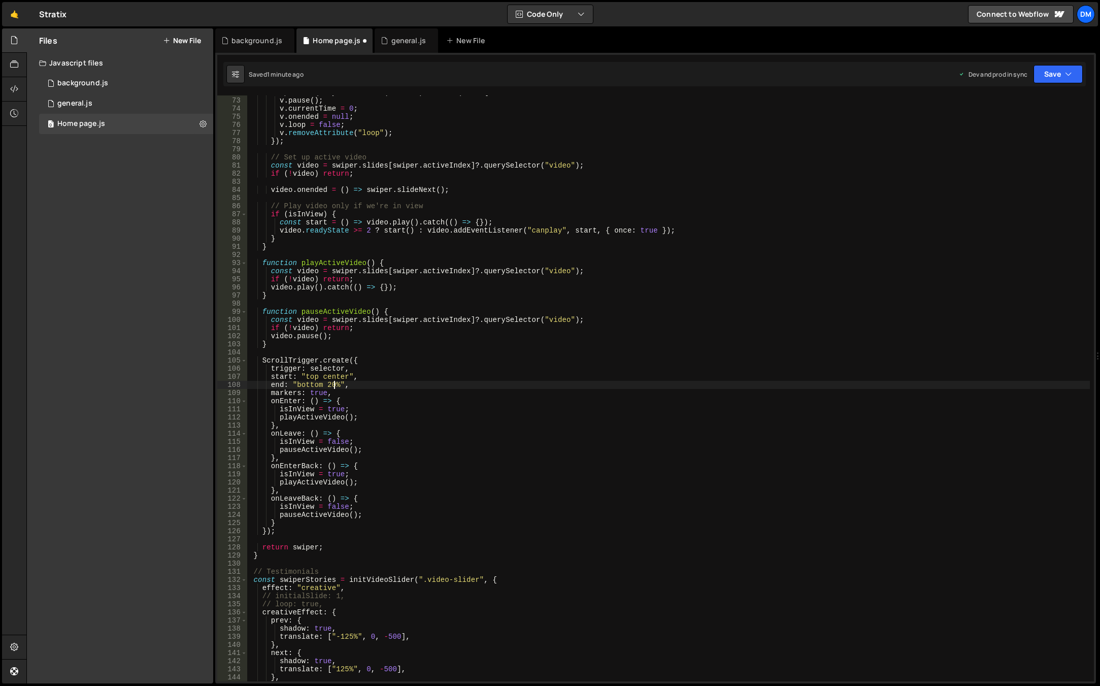
click at [332, 387] on div "swiper . el . querySelectorAll ( "video" ) . forEach ( v => { v . pause ( ) ; v…" at bounding box center [668, 389] width 843 height 602
click at [563, 294] on div "swiper . el . querySelectorAll ( "video" ) . forEach ( v => { v . pause ( ) ; v…" at bounding box center [668, 389] width 843 height 602
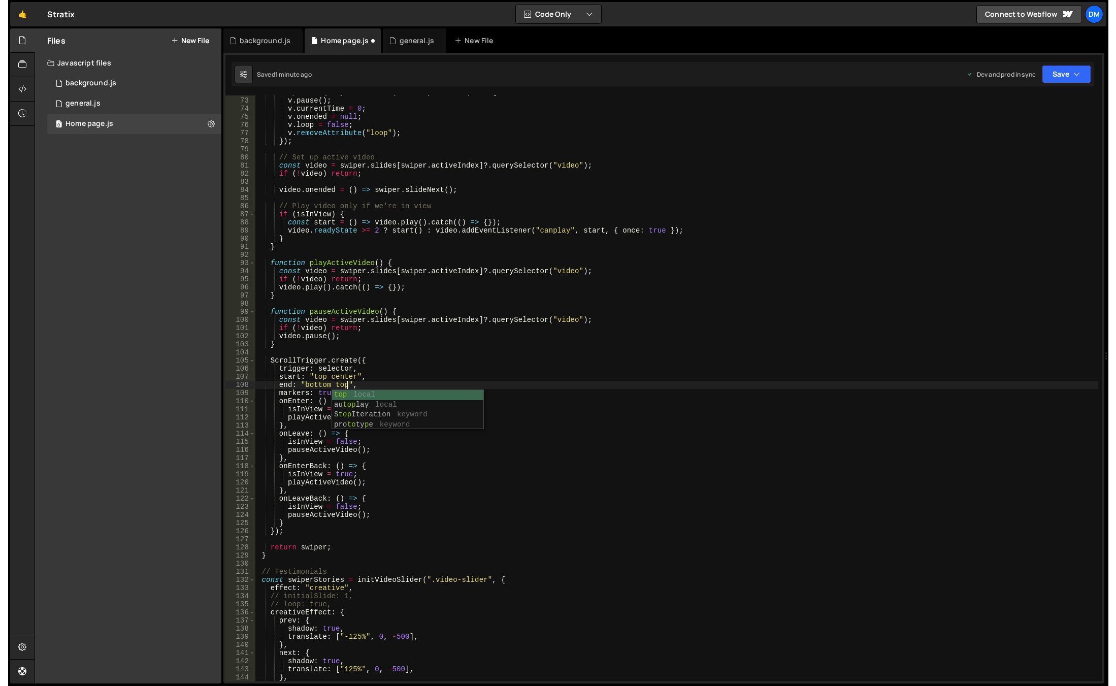
scroll to position [0, 1]
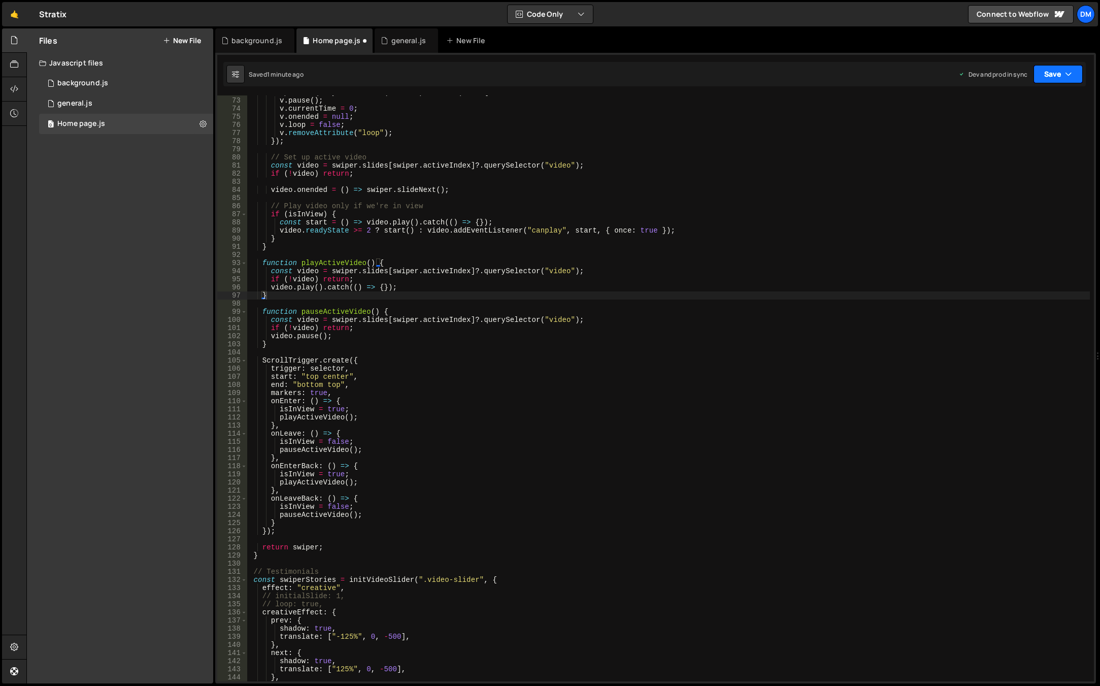
click at [1051, 76] on button "Save" at bounding box center [1057, 74] width 49 height 18
click at [1022, 97] on div "Save to Staging S" at bounding box center [1024, 99] width 106 height 10
click at [1053, 68] on button "Save" at bounding box center [1057, 74] width 49 height 18
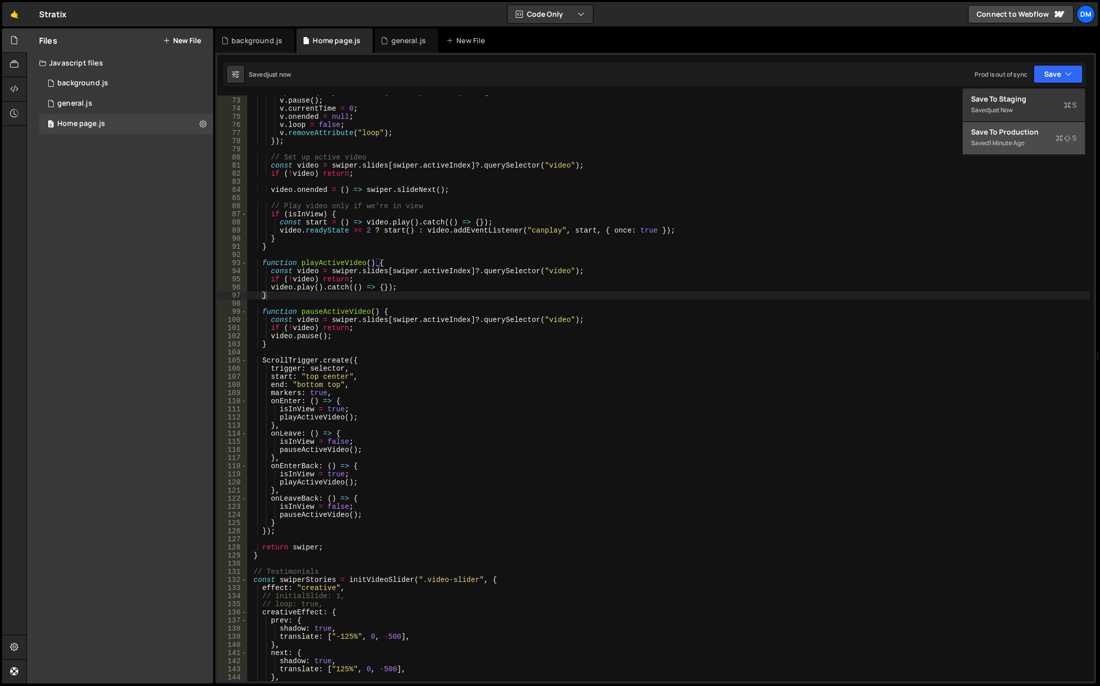
click at [1000, 135] on div "Save to Production S" at bounding box center [1024, 132] width 106 height 10
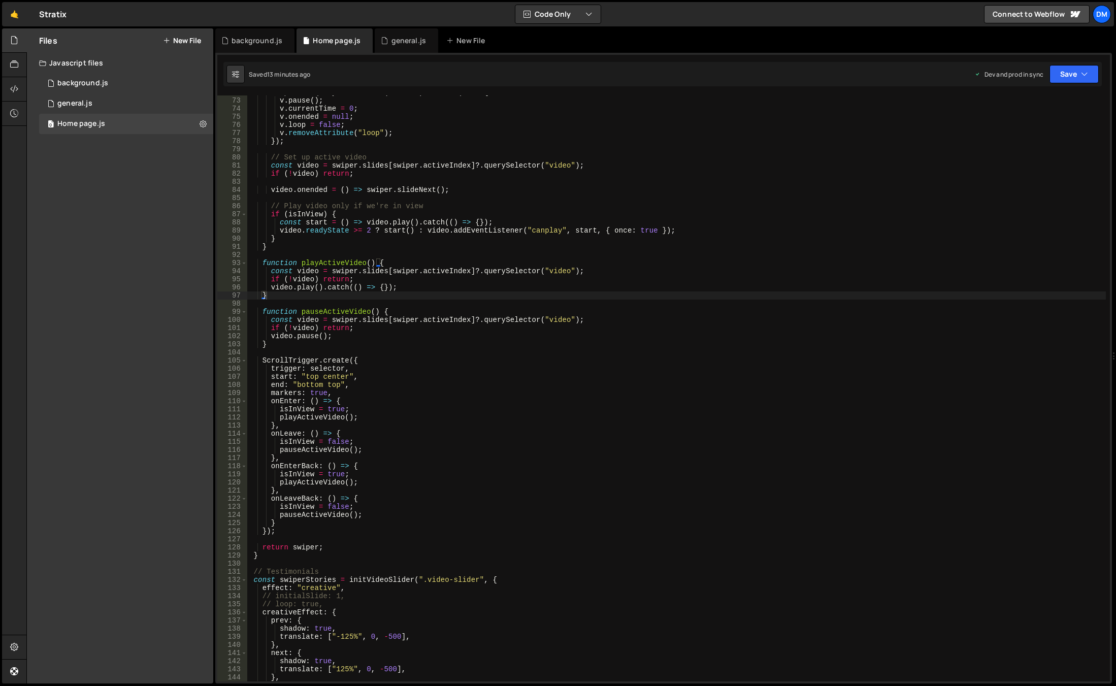
click at [460, 418] on div "swiper . el . querySelectorAll ( "video" ) . forEach ( v => { v . pause ( ) ; v…" at bounding box center [676, 389] width 858 height 602
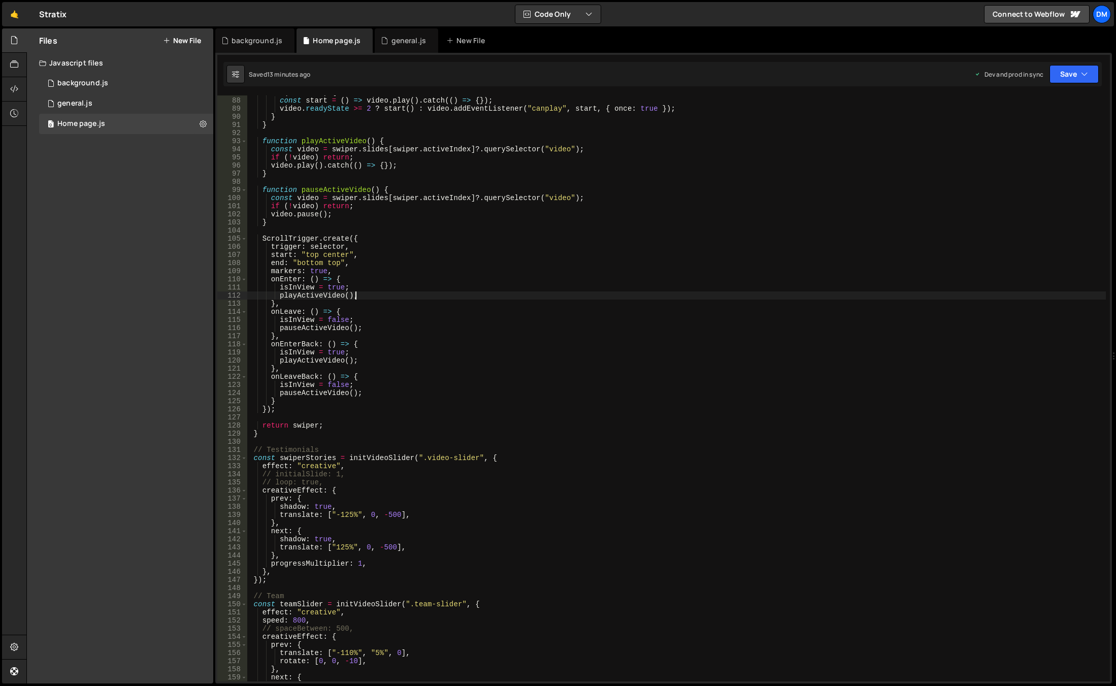
scroll to position [766, 0]
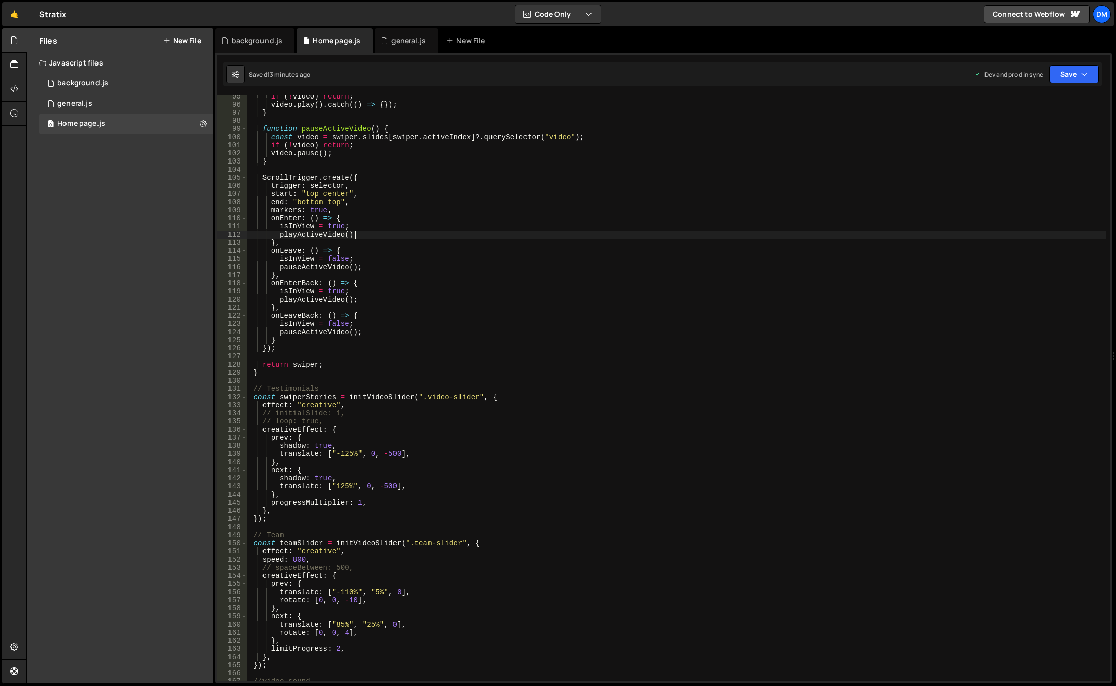
click at [346, 455] on div "if ( ! video ) return ; video . play ( ) . catch (( ) => { }) ; } function paus…" at bounding box center [676, 393] width 858 height 602
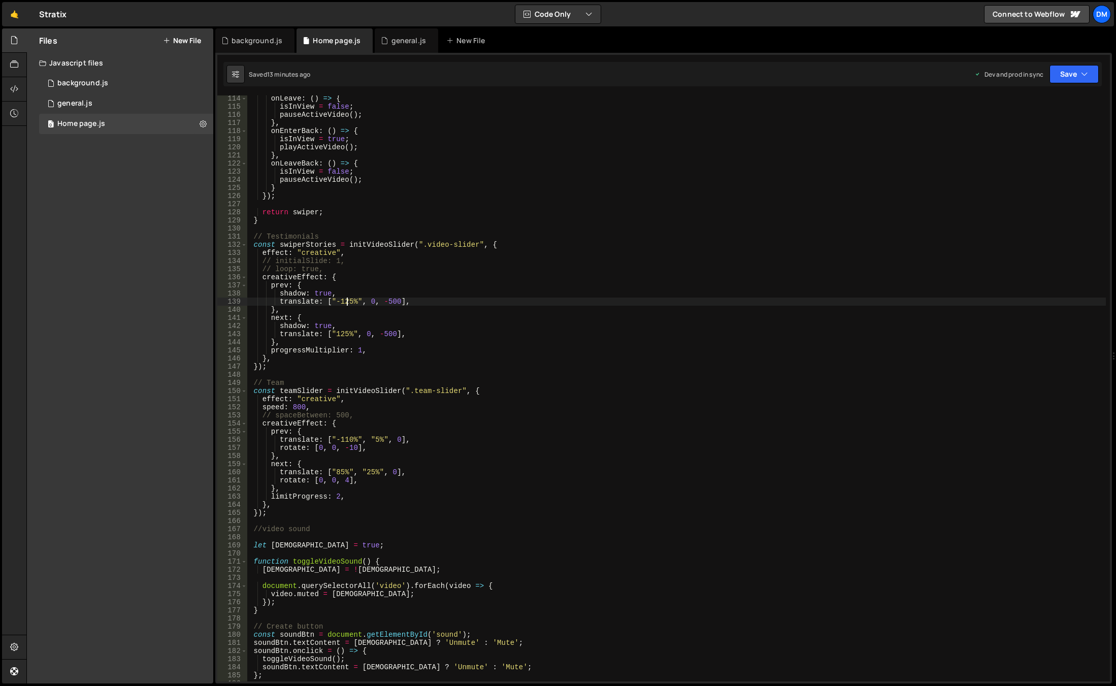
scroll to position [919, 0]
click at [341, 474] on div "onLeave : ( ) => { isInView = false ; pauseActiveVideo ( ) ; } , onEnterBack : …" at bounding box center [676, 395] width 858 height 602
click at [336, 473] on div "onLeave : ( ) => { isInView = false ; pauseActiveVideo ( ) ; } , onEnterBack : …" at bounding box center [676, 395] width 858 height 602
click at [347, 439] on div "onLeave : ( ) => { isInView = false ; pauseActiveVideo ( ) ; } , onEnterBack : …" at bounding box center [676, 395] width 858 height 602
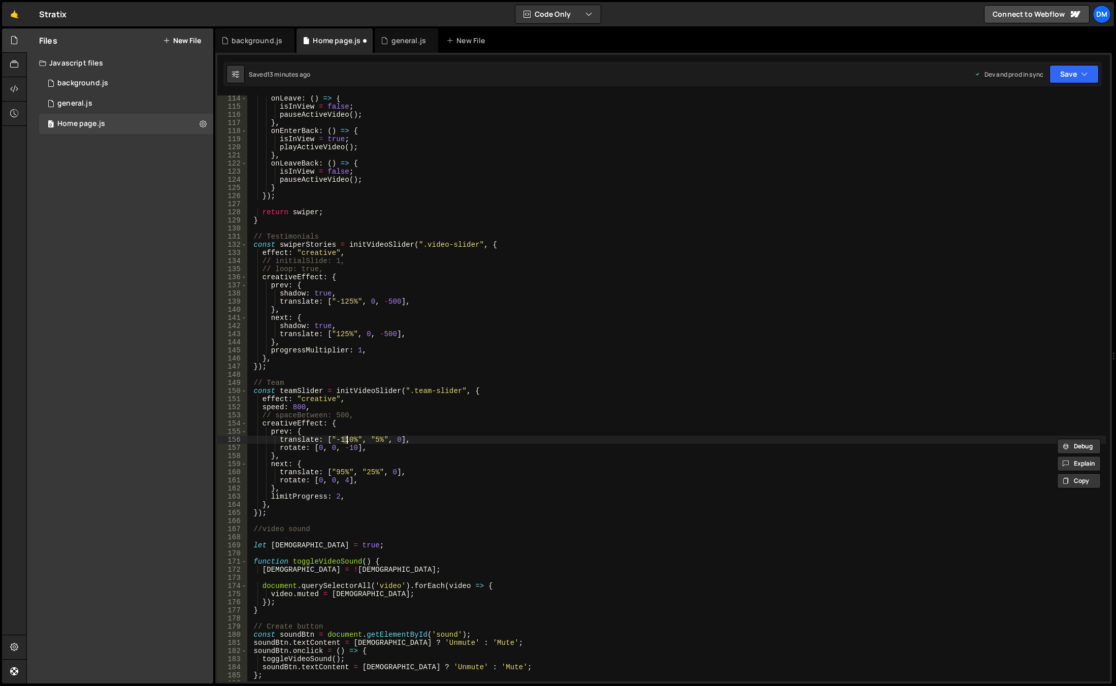
scroll to position [0, 7]
drag, startPoint x: 431, startPoint y: 415, endPoint x: 422, endPoint y: 423, distance: 12.2
click at [431, 415] on div "onLeave : ( ) => { isInView = false ; pauseActiveVideo ( ) ; } , onEnterBack : …" at bounding box center [676, 395] width 858 height 602
click at [351, 448] on div "onLeave : ( ) => { isInView = false ; pauseActiveVideo ( ) ; } , onEnterBack : …" at bounding box center [676, 395] width 858 height 602
click at [353, 448] on div "onLeave : ( ) => { isInView = false ; pauseActiveVideo ( ) ; } , onEnterBack : …" at bounding box center [676, 388] width 858 height 586
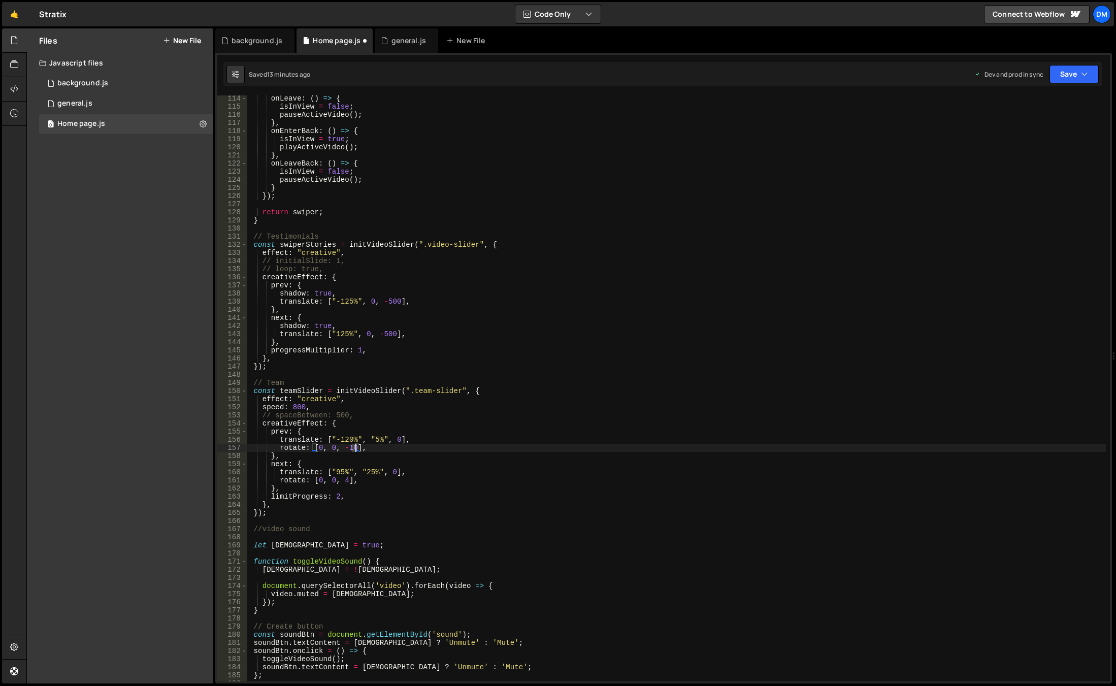
click at [354, 450] on div "onLeave : ( ) => { isInView = false ; pauseActiveVideo ( ) ; } , onEnterBack : …" at bounding box center [676, 395] width 858 height 602
click at [346, 482] on div "onLeave : ( ) => { isInView = false ; pauseActiveVideo ( ) ; } , onEnterBack : …" at bounding box center [676, 395] width 858 height 602
click at [672, 295] on div "onLeave : ( ) => { isInView = false ; pauseActiveVideo ( ) ; } , onEnterBack : …" at bounding box center [676, 395] width 858 height 602
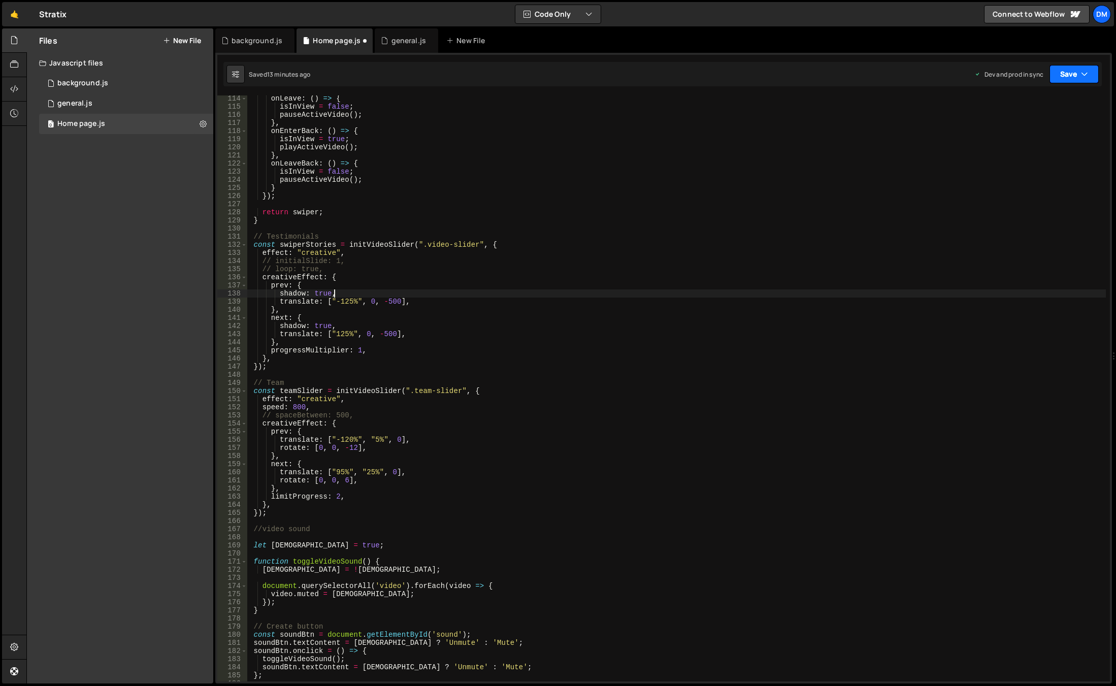
type textarea "shadow: true,"
click at [1062, 72] on button "Save" at bounding box center [1073, 74] width 49 height 18
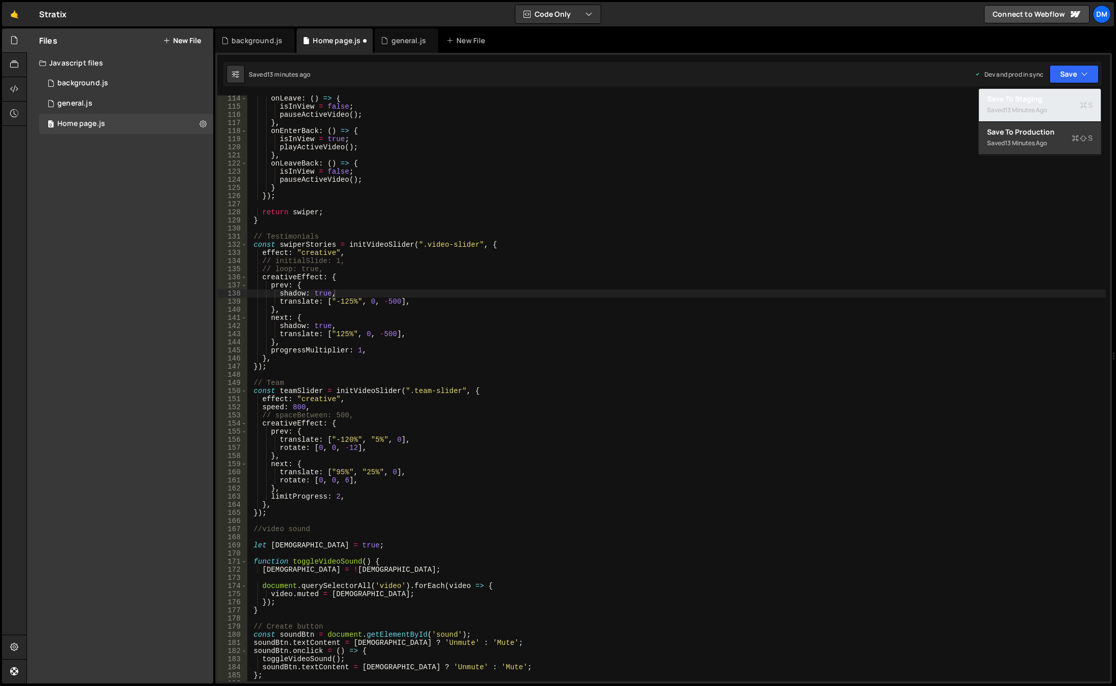
click at [1050, 100] on div "Save to Staging S" at bounding box center [1040, 99] width 106 height 10
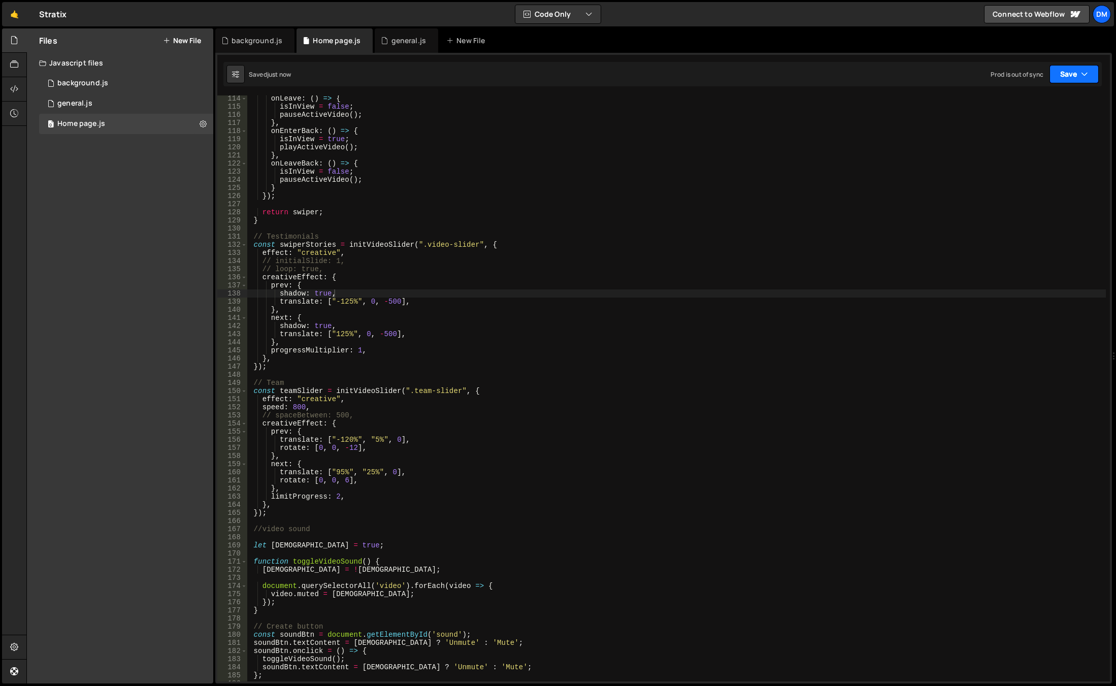
click at [1075, 78] on button "Save" at bounding box center [1073, 74] width 49 height 18
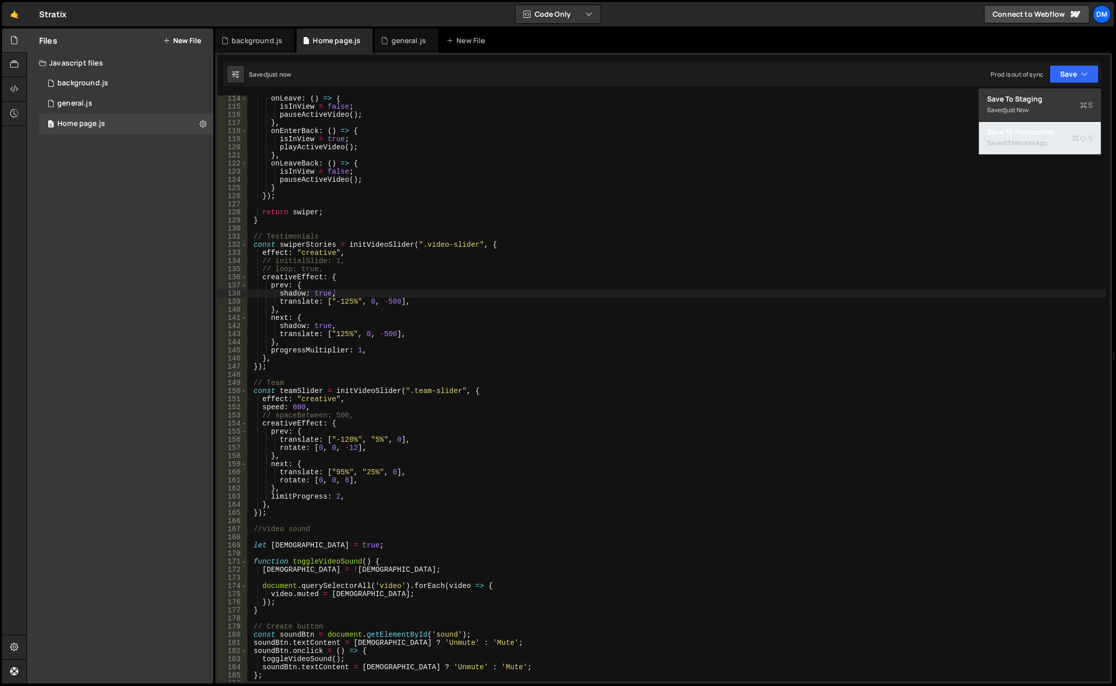
click at [1043, 132] on div "Save to Production S" at bounding box center [1040, 132] width 106 height 10
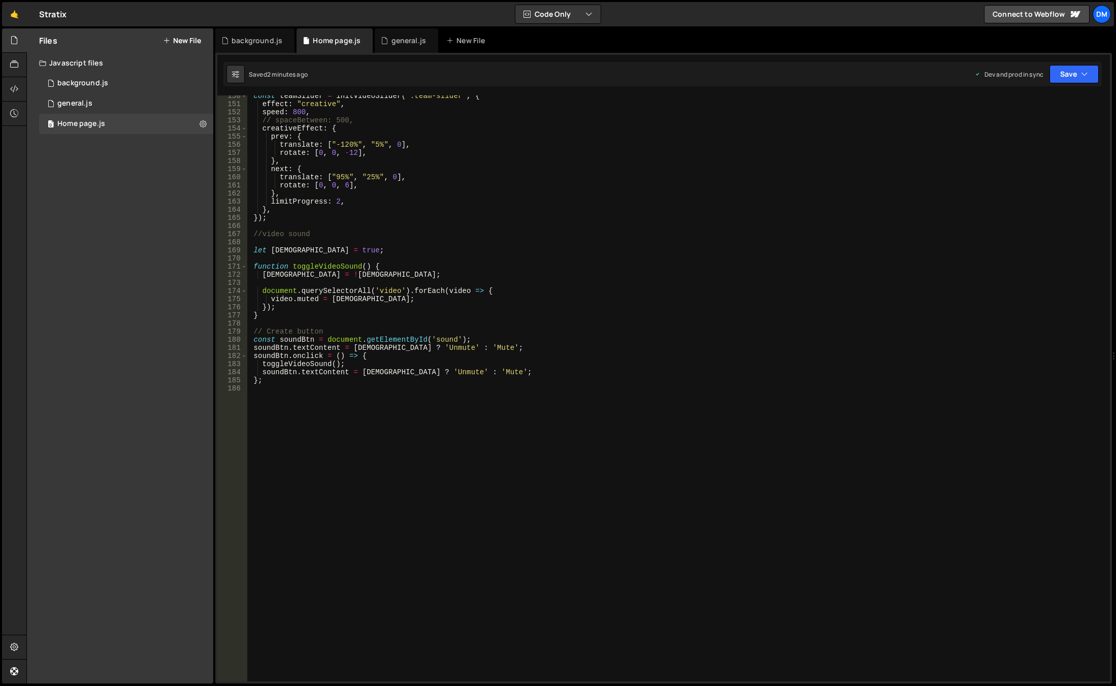
scroll to position [1214, 0]
click at [357, 437] on div "const teamSlider = initVideoSlider ( ".team-slider" , { effect : "creative" , s…" at bounding box center [676, 393] width 858 height 602
type textarea "//marquee"
paste textarea "})"
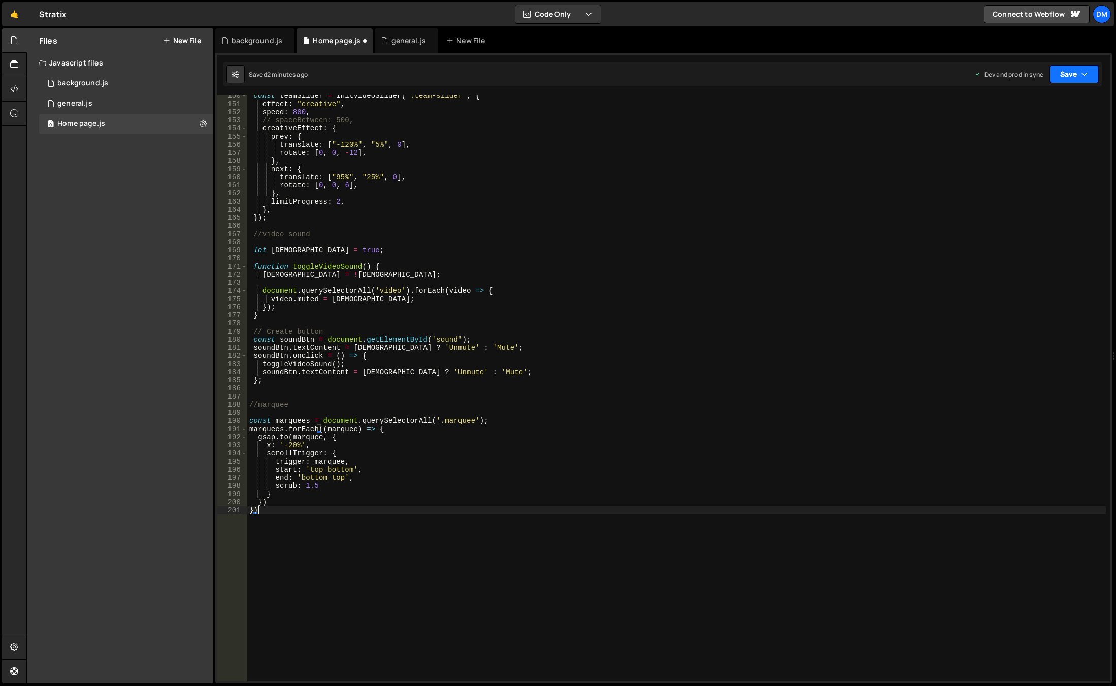
click at [1083, 76] on icon "button" at bounding box center [1084, 74] width 7 height 10
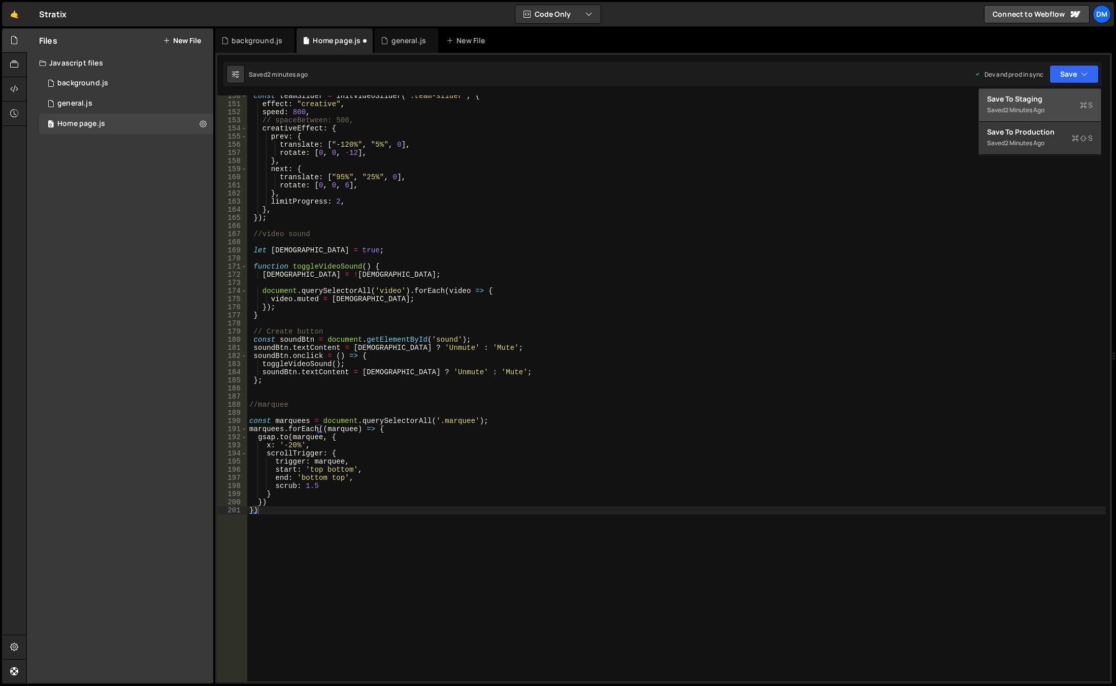
click at [1049, 97] on div "Save to Staging S" at bounding box center [1040, 99] width 106 height 10
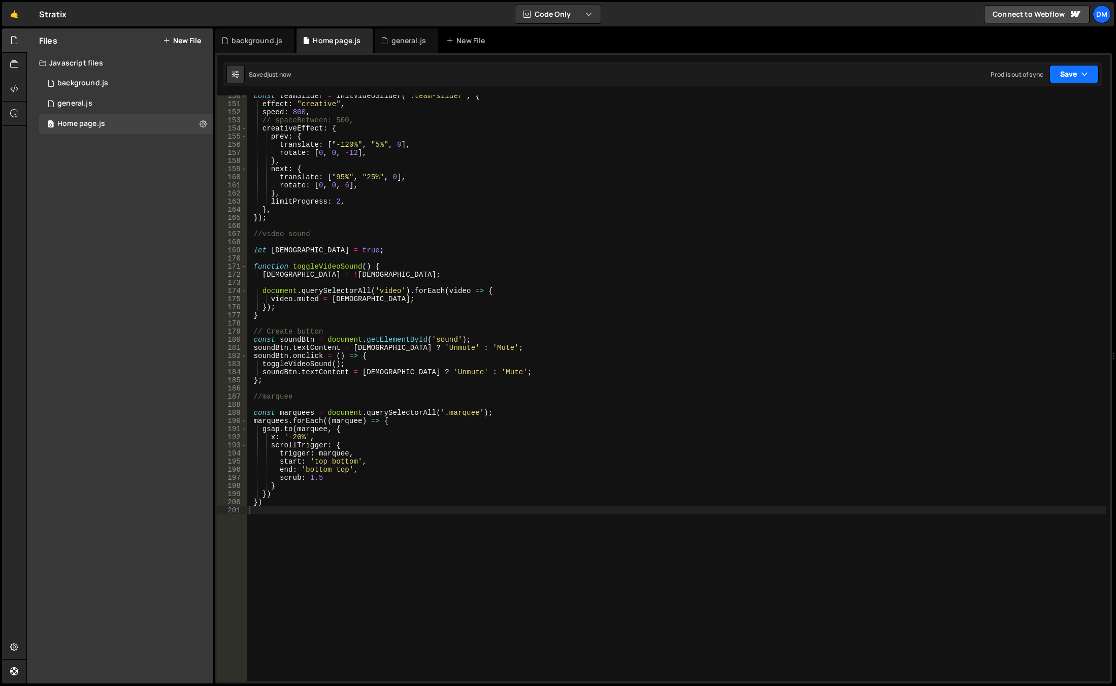
click at [1075, 69] on button "Save" at bounding box center [1073, 74] width 49 height 18
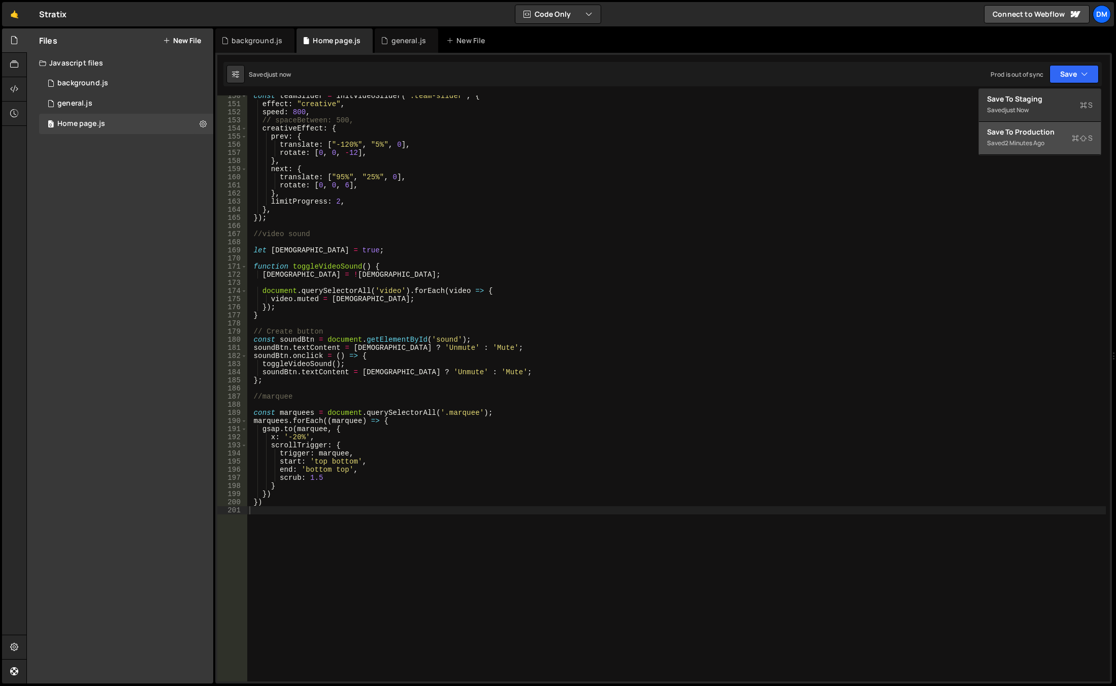
click at [1016, 124] on button "Save to Production S Saved 2 minutes ago" at bounding box center [1040, 138] width 122 height 33
type textarea "})"
drag, startPoint x: 362, startPoint y: 499, endPoint x: 366, endPoint y: 496, distance: 5.5
click at [362, 499] on div "const teamSlider = initVideoSlider ( ".team-slider" , { effect : "creative" , s…" at bounding box center [676, 393] width 858 height 602
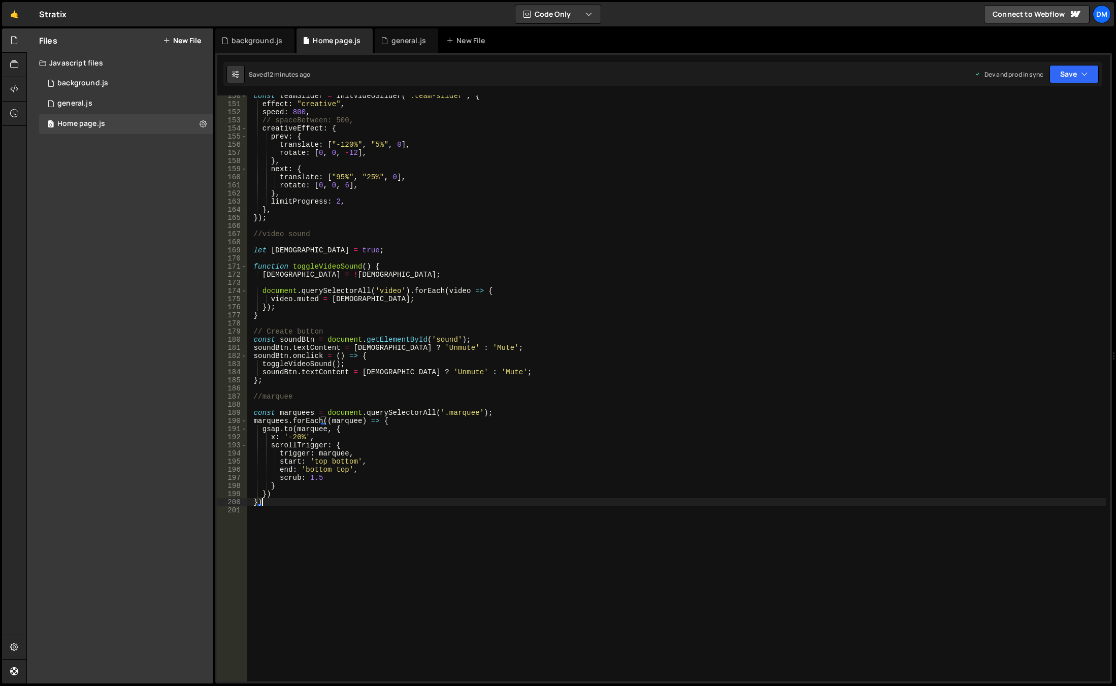
click at [345, 506] on div "const teamSlider = initVideoSlider ( ".team-slider" , { effect : "creative" , s…" at bounding box center [676, 393] width 858 height 602
click at [345, 519] on div "const teamSlider = initVideoSlider ( ".team-slider" , { effect : "creative" , s…" at bounding box center [676, 393] width 858 height 602
type textarea "."
type textarea "//team scroll initVideoSlider"
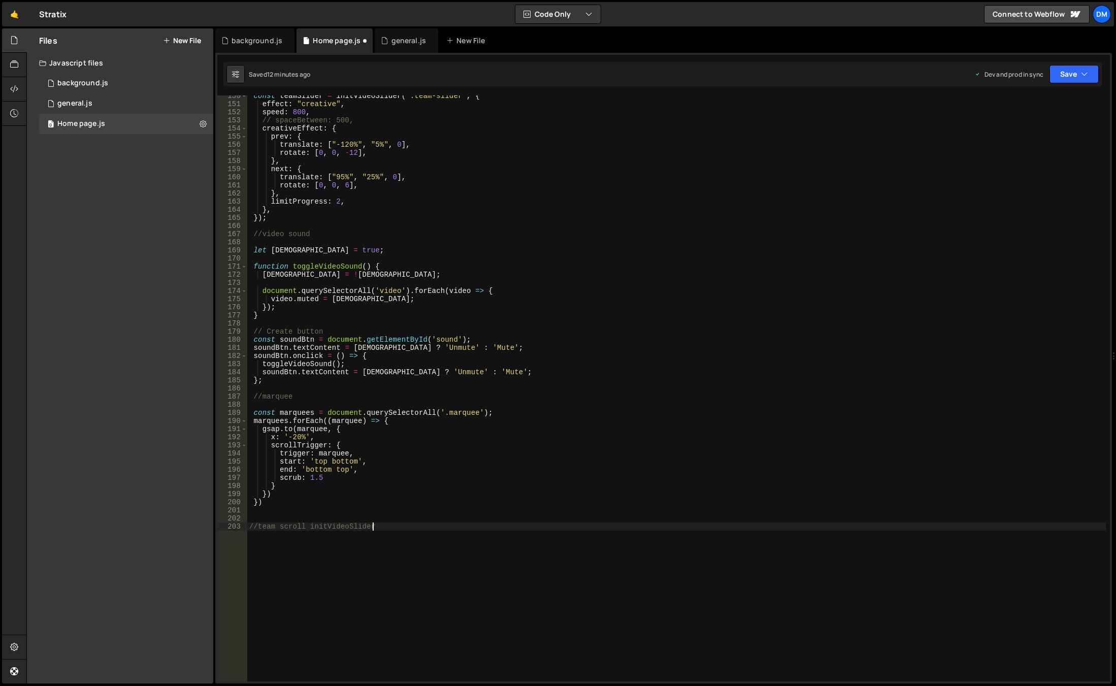
type textarea "//team scroll in"
type textarea "const sliderTl = gsap.timeline({"
type textarea "scrollTrigger: {}"
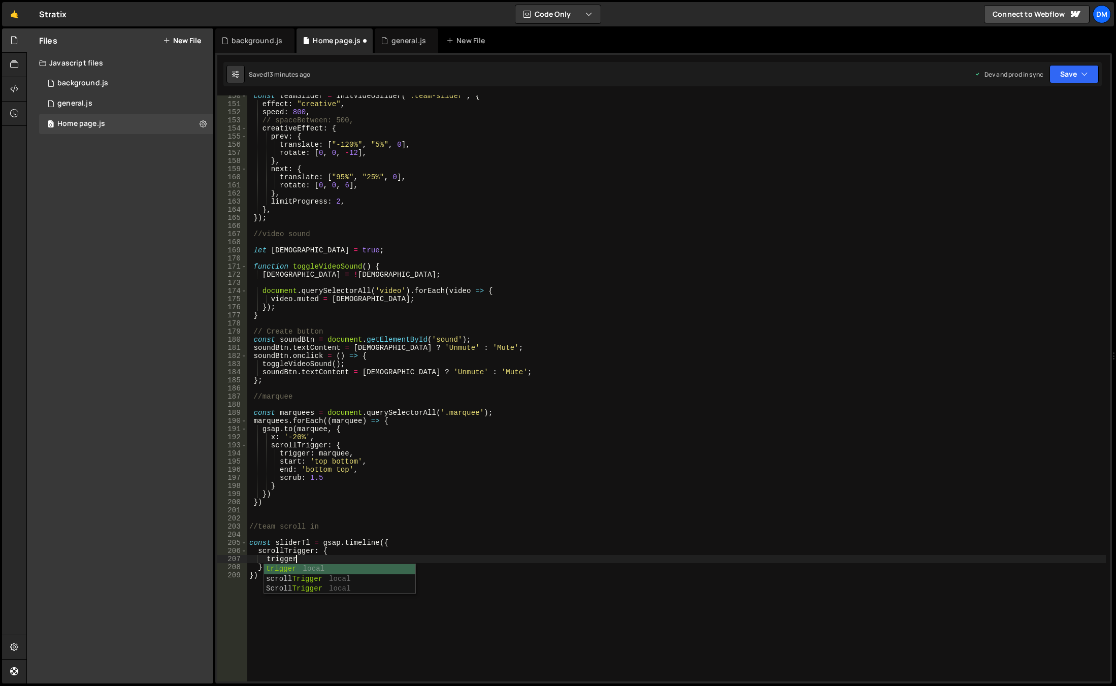
scroll to position [0, 3]
click at [334, 558] on div "const teamSlider = initVideoSlider ( ".team-slider" , { effect : "creative" , s…" at bounding box center [676, 393] width 858 height 602
paste textarea "team-slider'"
type textarea "trigger: '.team-slider',"
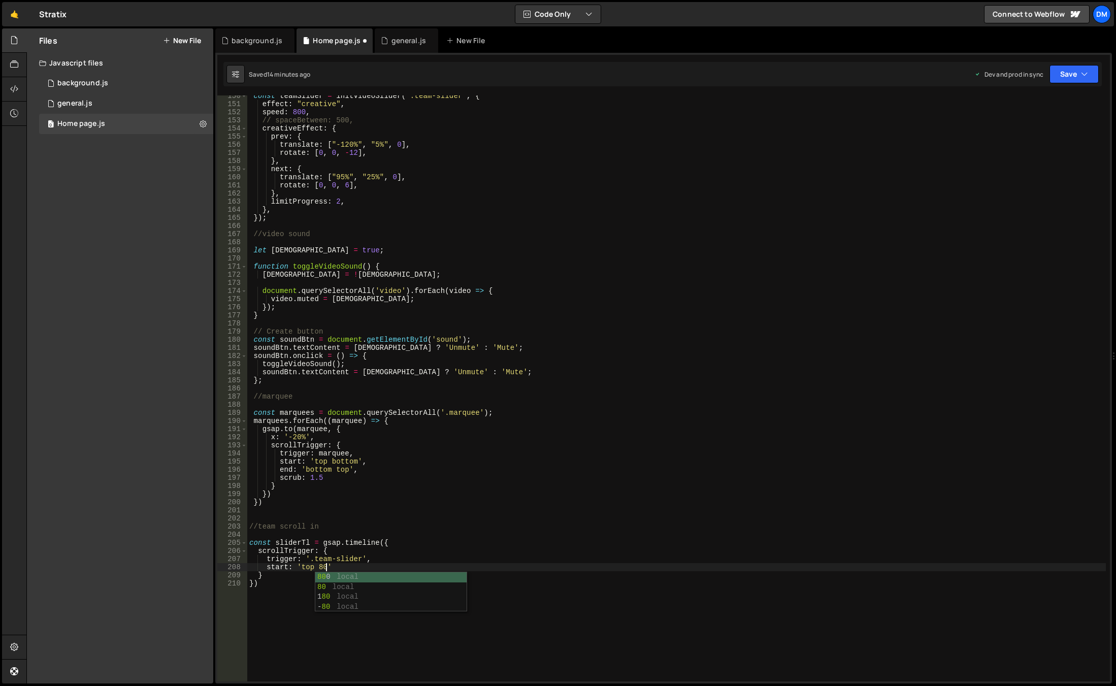
scroll to position [0, 5]
type textarea "start: 'top 80%'"
type textarea "start: 'top 80%',"
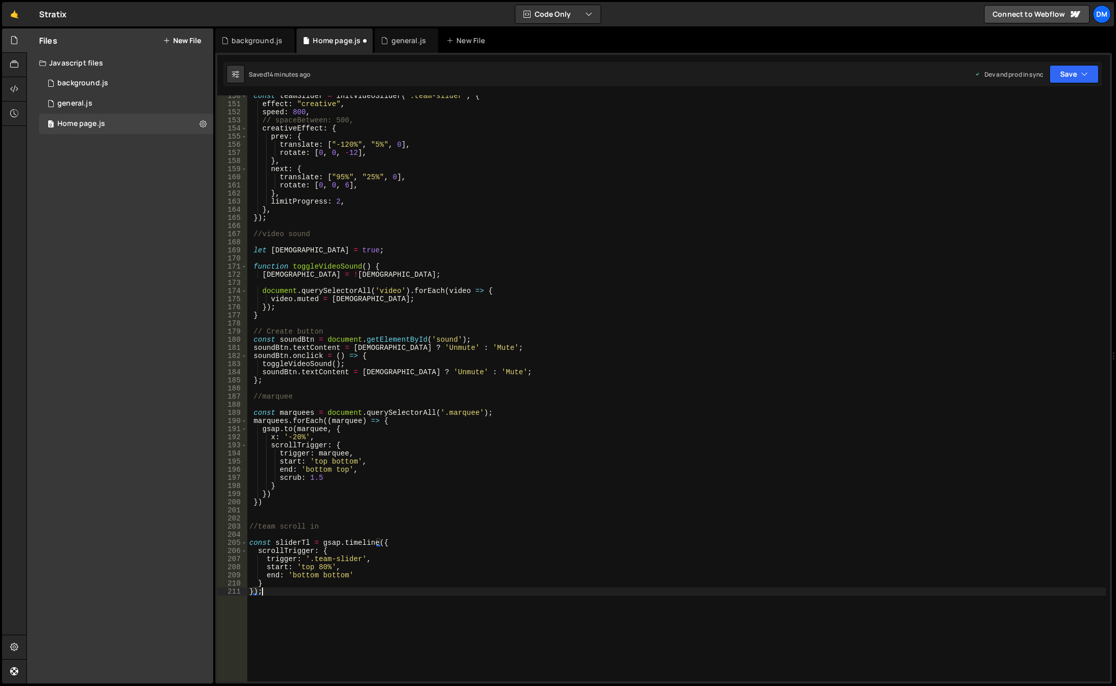
type textarea "});"
click at [297, 542] on div "const teamSlider = initVideoSlider ( ".team-slider" , { effect : "creative" , s…" at bounding box center [676, 393] width 858 height 602
type textarea "const sliderTl = gsap.timeline({"
click at [297, 542] on div "const teamSlider = initVideoSlider ( ".team-slider" , { effect : "creative" , s…" at bounding box center [676, 393] width 858 height 602
click at [291, 596] on div "const teamSlider = initVideoSlider ( ".team-slider" , { effect : "creative" , s…" at bounding box center [676, 393] width 858 height 602
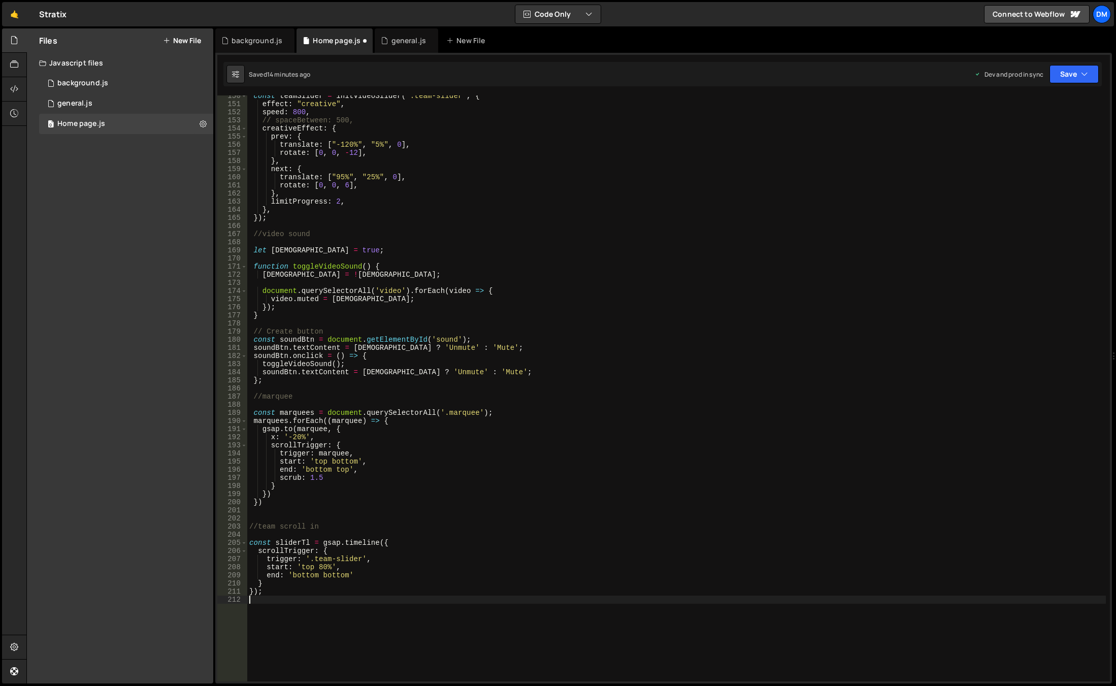
paste textarea "sliderTl"
drag, startPoint x: 312, startPoint y: 558, endPoint x: 359, endPoint y: 558, distance: 47.7
click at [359, 558] on div "const teamSlider = initVideoSlider ( ".team-slider" , { effect : "creative" , s…" at bounding box center [676, 393] width 858 height 602
click at [315, 608] on div "const teamSlider = initVideoSlider ( ".team-slider" , { effect : "creative" , s…" at bounding box center [676, 393] width 858 height 602
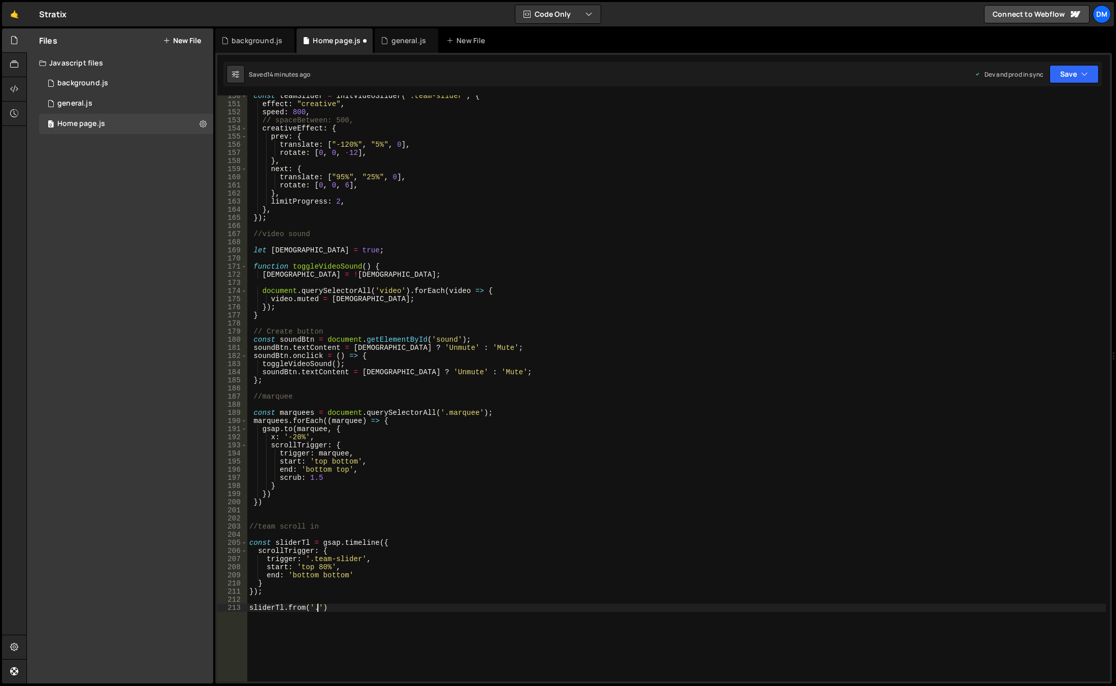
paste textarea "team-slider"
click at [365, 608] on div "const teamSlider = initVideoSlider ( ".team-slider" , { effect : "creative" , s…" at bounding box center [676, 393] width 858 height 602
paste textarea "swiper-slide-prev"
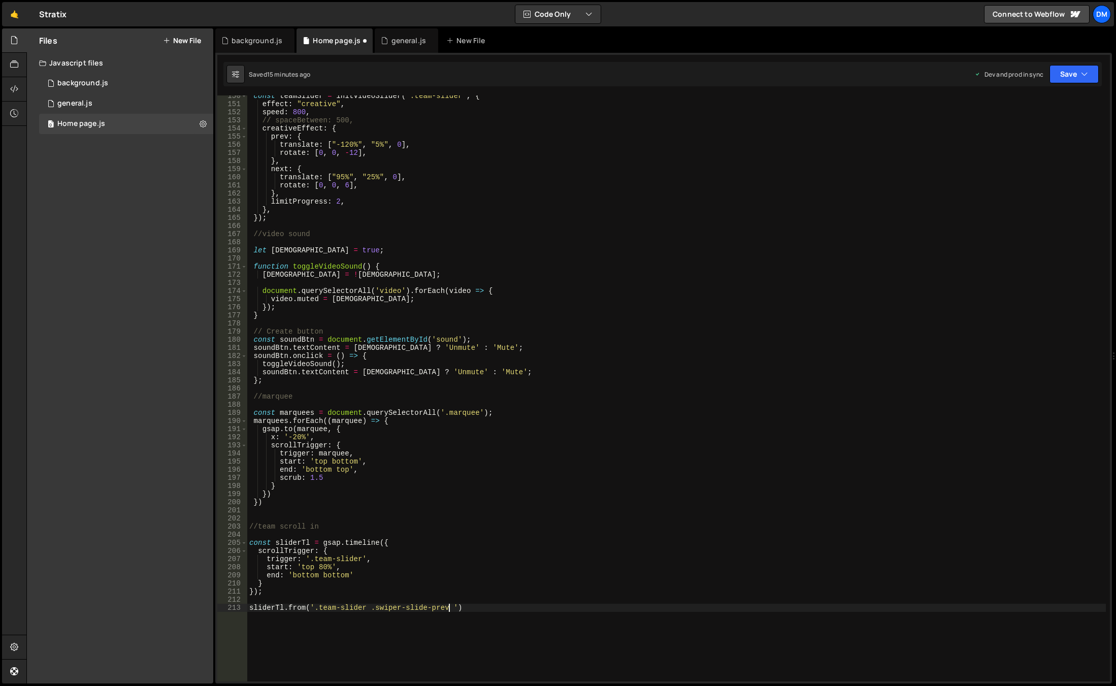
drag, startPoint x: 447, startPoint y: 607, endPoint x: 465, endPoint y: 635, distance: 34.1
click at [447, 607] on div "const teamSlider = initVideoSlider ( ".team-slider" , { effect : "creative" , s…" at bounding box center [676, 393] width 858 height 602
paste textarea "team-card"
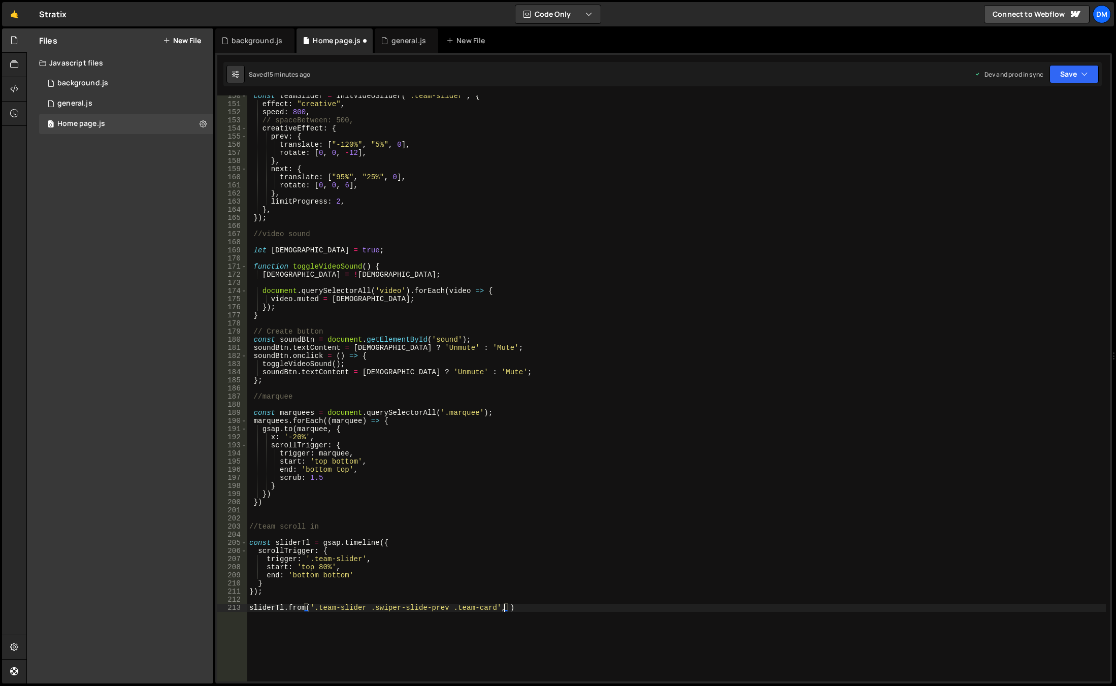
type textarea "sliderTl.from('.team-slider .swiper-slide-prev .team-card', {})"
type textarea "yPercent: 30,"
type textarea "t"
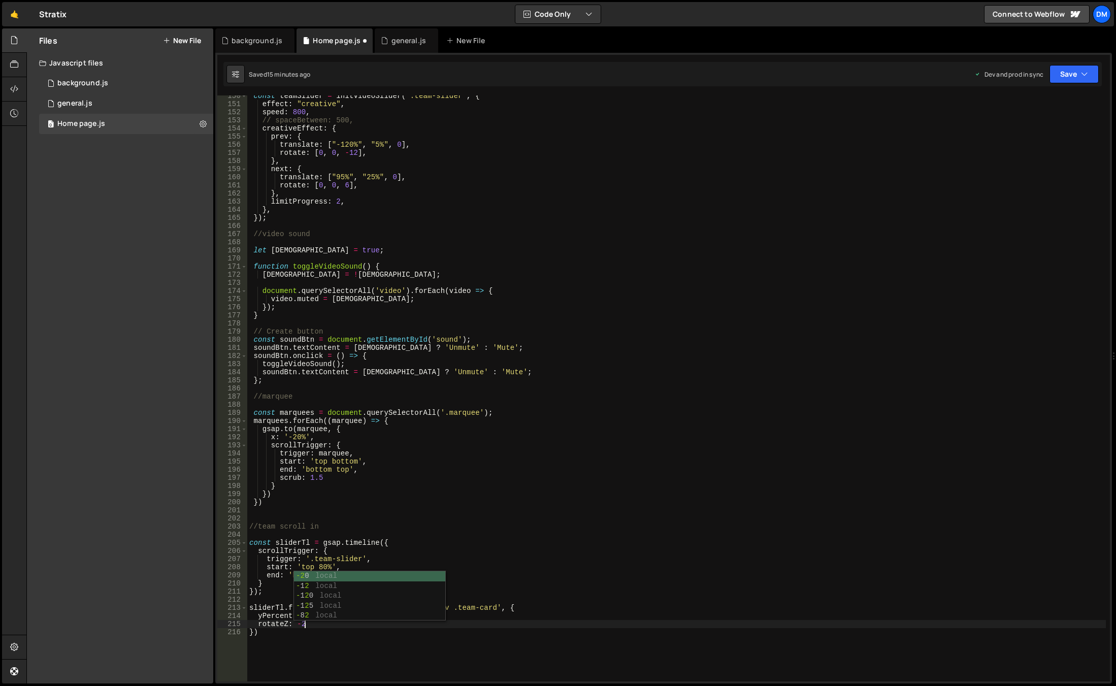
scroll to position [0, 4]
type textarea "rotateZ: -20,"
type textarea "d"
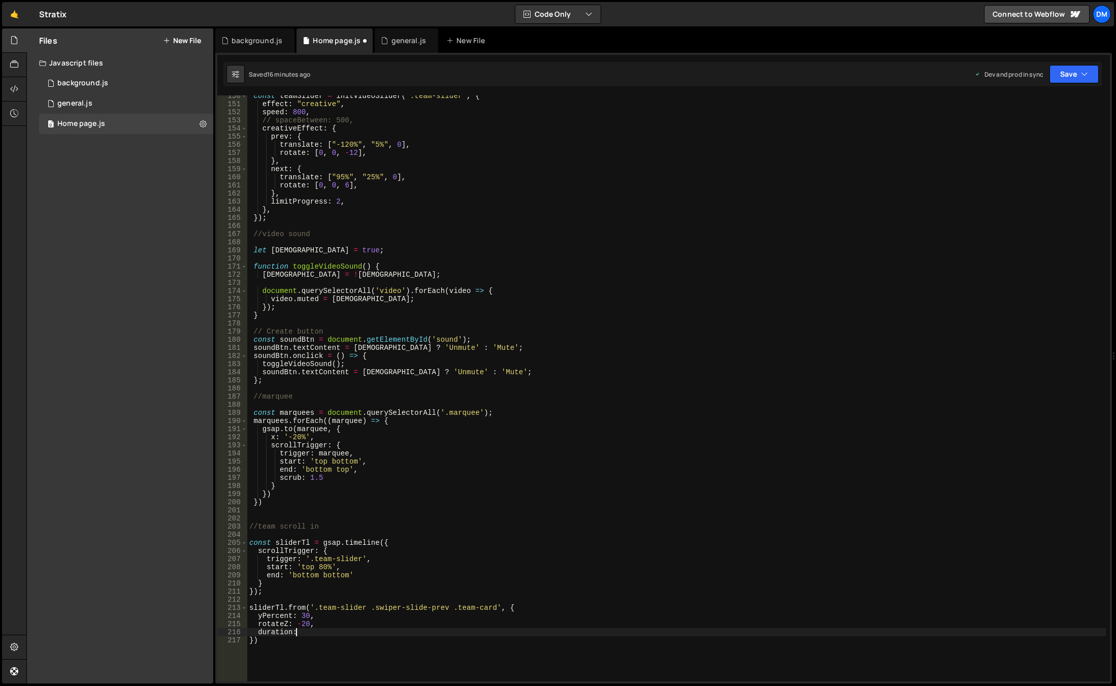
scroll to position [0, 3]
type textarea "duration: 1.5,"
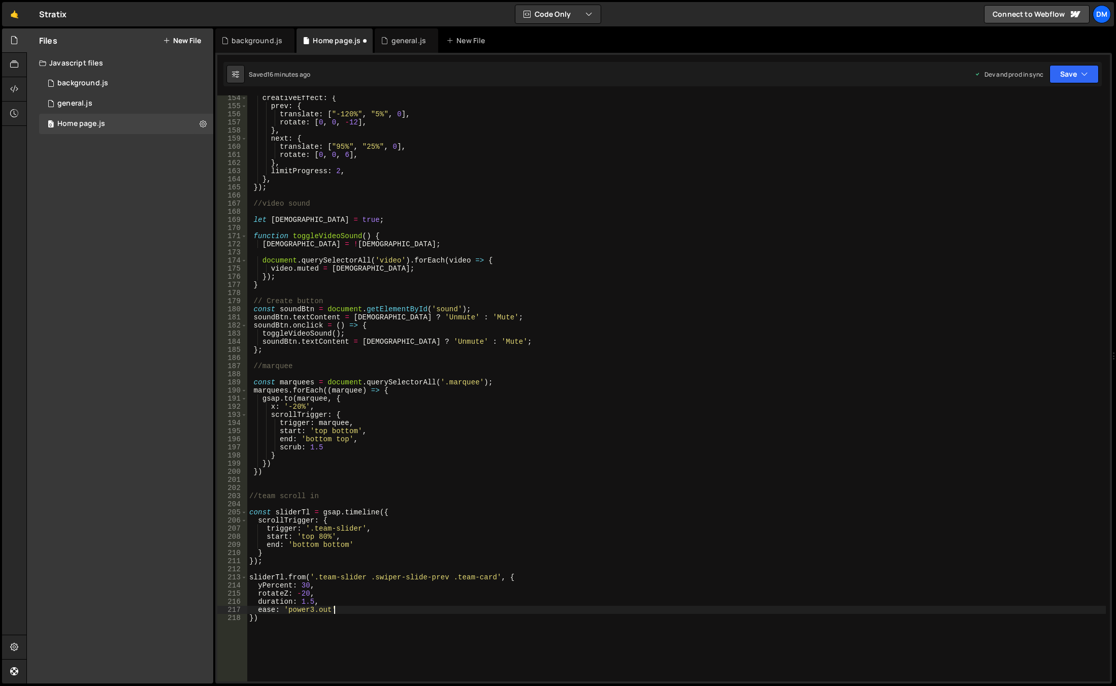
scroll to position [1275, 0]
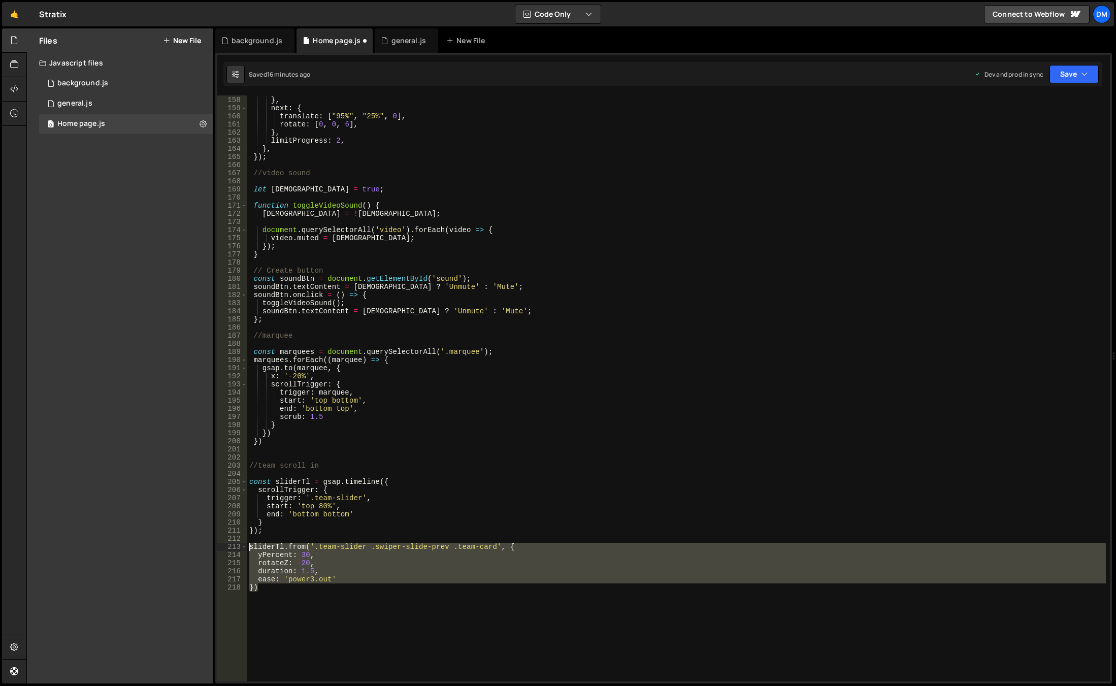
drag, startPoint x: 275, startPoint y: 588, endPoint x: 241, endPoint y: 547, distance: 54.1
click at [241, 547] on div "ease: 'power3.out' 157 158 159 160 161 162 163 164 165 166 167 168 169 170 171 …" at bounding box center [663, 388] width 892 height 586
click at [277, 589] on div "rotate : [ 0 , 0 , - 12 ] , } , next : { translate : [ "95%" , "25%" , 0 ] , ro…" at bounding box center [676, 388] width 858 height 586
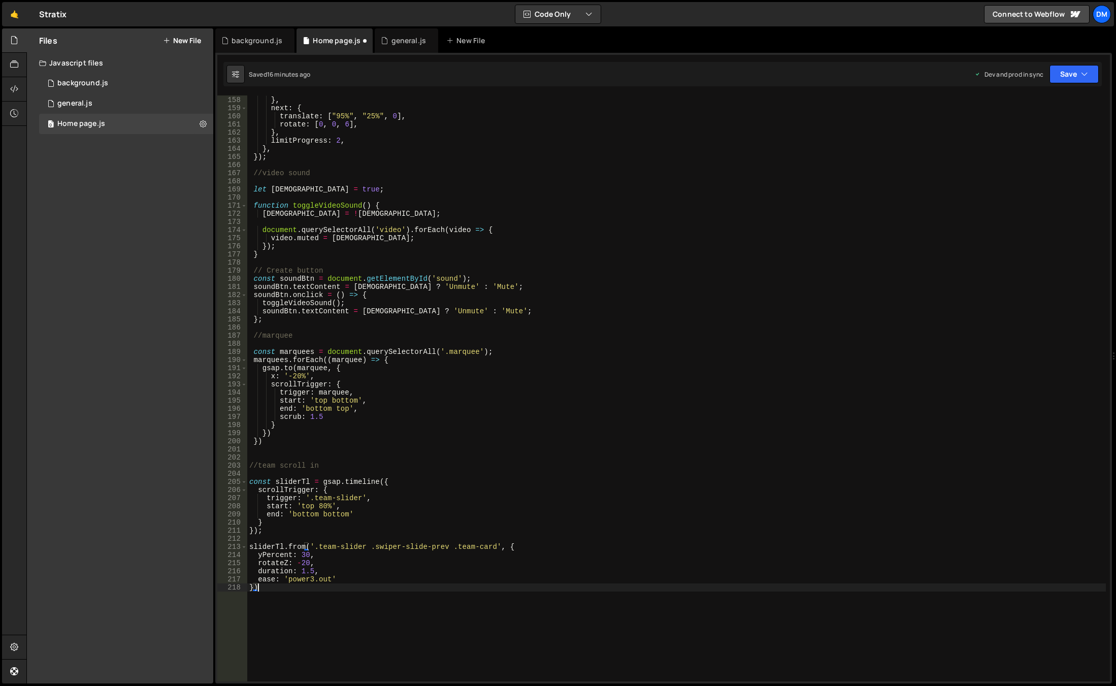
type textarea "});"
paste textarea "})"
click at [436, 594] on div "rotate : [ 0 , 0 , - 12 ] , } , next : { translate : [ "95%" , "25%" , 0 ] , ro…" at bounding box center [676, 389] width 858 height 602
click at [437, 611] on div "rotate : [ 0 , 0 , - 12 ] , } , next : { translate : [ "95%" , "25%" , 0 ] , ro…" at bounding box center [676, 389] width 858 height 602
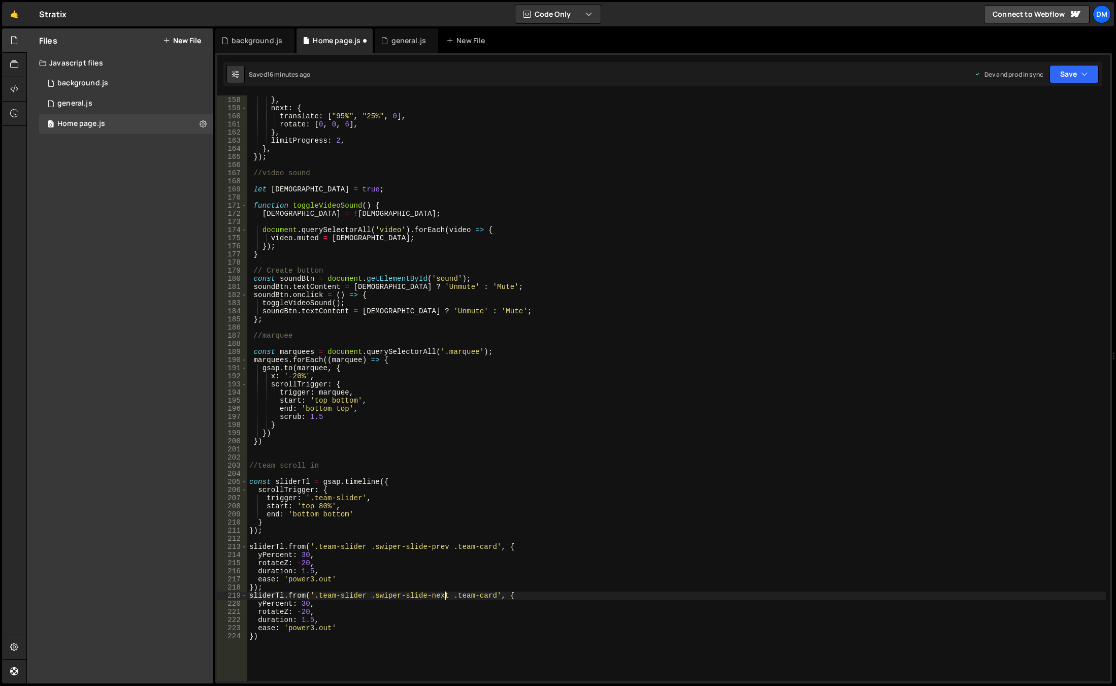
scroll to position [0, 4]
click at [331, 624] on div "rotate : [ 0 , 0 , - 12 ] , } , next : { translate : [ "95%" , "25%" , 0 ] , ro…" at bounding box center [676, 389] width 858 height 602
click at [305, 605] on div "rotate : [ 0 , 0 , - 12 ] , } , next : { translate : [ "95%" , "25%" , 0 ] , ro…" at bounding box center [676, 389] width 858 height 602
click at [337, 638] on div "rotate : [ 0 , 0 , - 12 ] , } , next : { translate : [ "95%" , "25%" , 0 ] , ro…" at bounding box center [676, 389] width 858 height 602
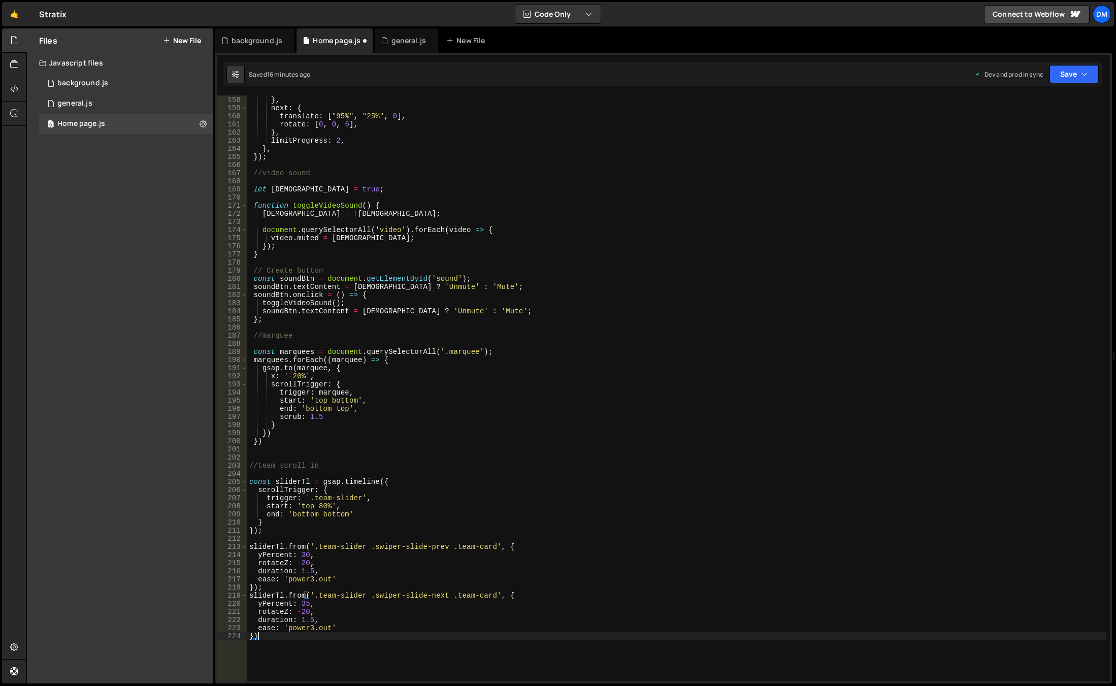
scroll to position [0, 0]
click at [301, 611] on div "rotate : [ 0 , 0 , - 12 ] , } , next : { translate : [ "95%" , "25%" , 0 ] , ro…" at bounding box center [676, 389] width 858 height 602
click at [317, 644] on div "rotate : [ 0 , 0 , - 12 ] , } , next : { translate : [ "95%" , "25%" , 0 ] , ro…" at bounding box center [676, 389] width 858 height 602
click at [306, 619] on div "rotate : [ 0 , 0 , - 12 ] , } , next : { translate : [ "95%" , "25%" , 0 ] , ro…" at bounding box center [676, 389] width 858 height 602
click at [307, 634] on div "rotate : [ 0 , 0 , - 12 ] , } , next : { translate : [ "95%" , "25%" , 0 ] , ro…" at bounding box center [676, 389] width 858 height 602
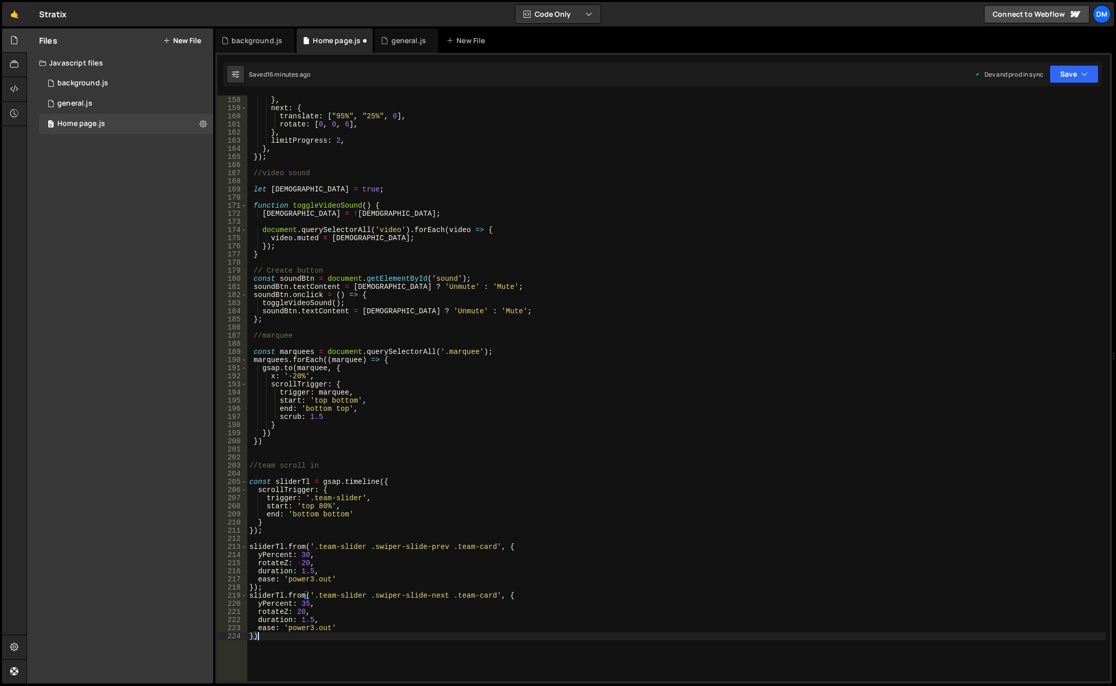
click at [252, 636] on div "rotate : [ 0 , 0 , - 12 ] , } , next : { translate : [ "95%" , "25%" , 0 ] , ro…" at bounding box center [676, 389] width 858 height 602
click at [587, 519] on div "rotate : [ 0 , 0 , - 12 ] , } , next : { translate : [ "95%" , "25%" , 0 ] , ro…" at bounding box center [676, 389] width 858 height 602
click at [274, 637] on div "rotate : [ 0 , 0 , - 12 ] , } , next : { translate : [ "95%" , "25%" , 0 ] , ro…" at bounding box center [676, 389] width 858 height 602
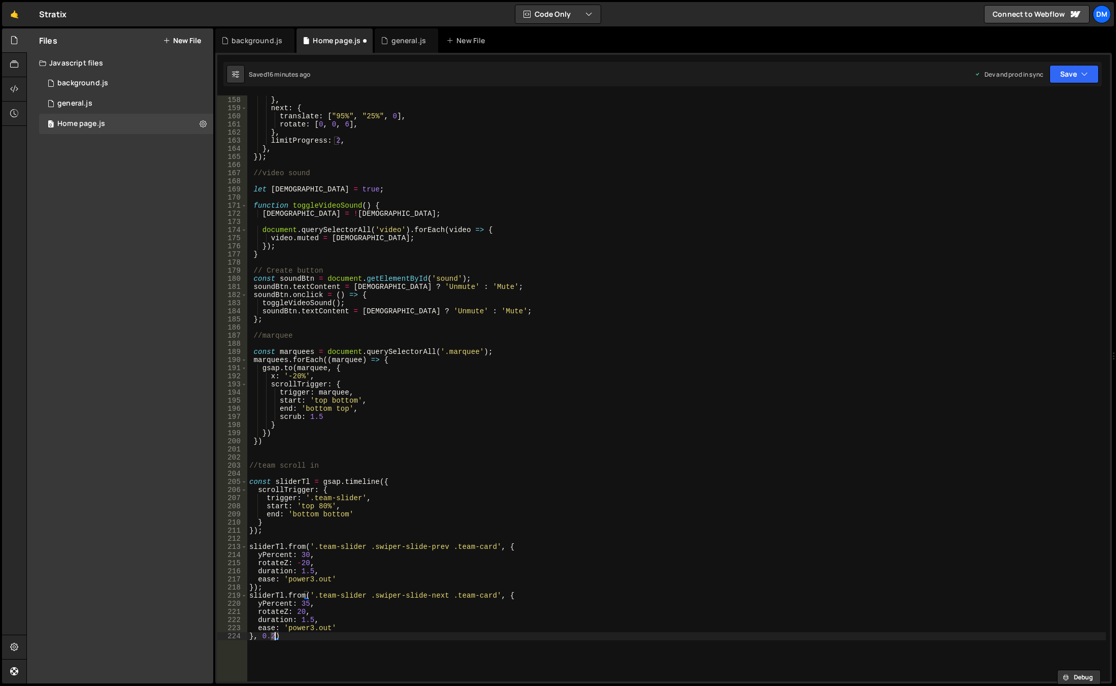
scroll to position [0, 2]
click at [721, 387] on div "rotate : [ 0 , 0 , - 12 ] , } , next : { translate : [ "95%" , "25%" , 0 ] , ro…" at bounding box center [676, 389] width 858 height 602
drag, startPoint x: 1087, startPoint y: 64, endPoint x: 1065, endPoint y: 80, distance: 26.6
click at [1086, 65] on div "Saved 17 minutes ago Dev and prod in sync Upgrade to Edit Save Save to Staging …" at bounding box center [662, 74] width 878 height 24
drag, startPoint x: 1066, startPoint y: 74, endPoint x: 1050, endPoint y: 89, distance: 22.3
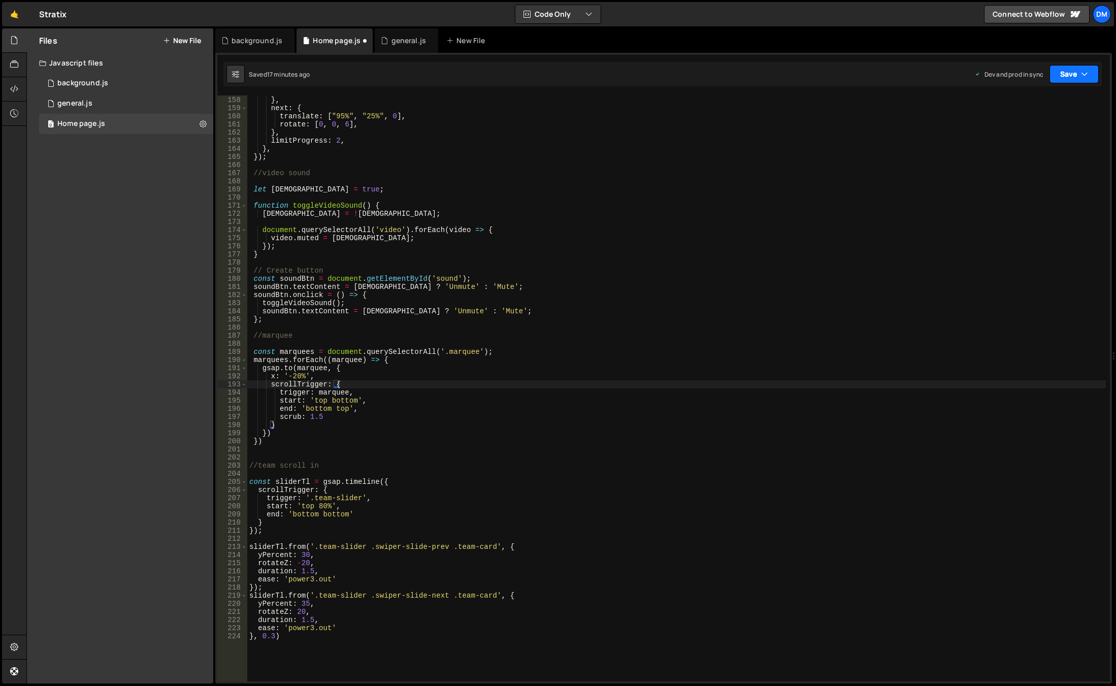
click at [1066, 74] on button "Save" at bounding box center [1073, 74] width 49 height 18
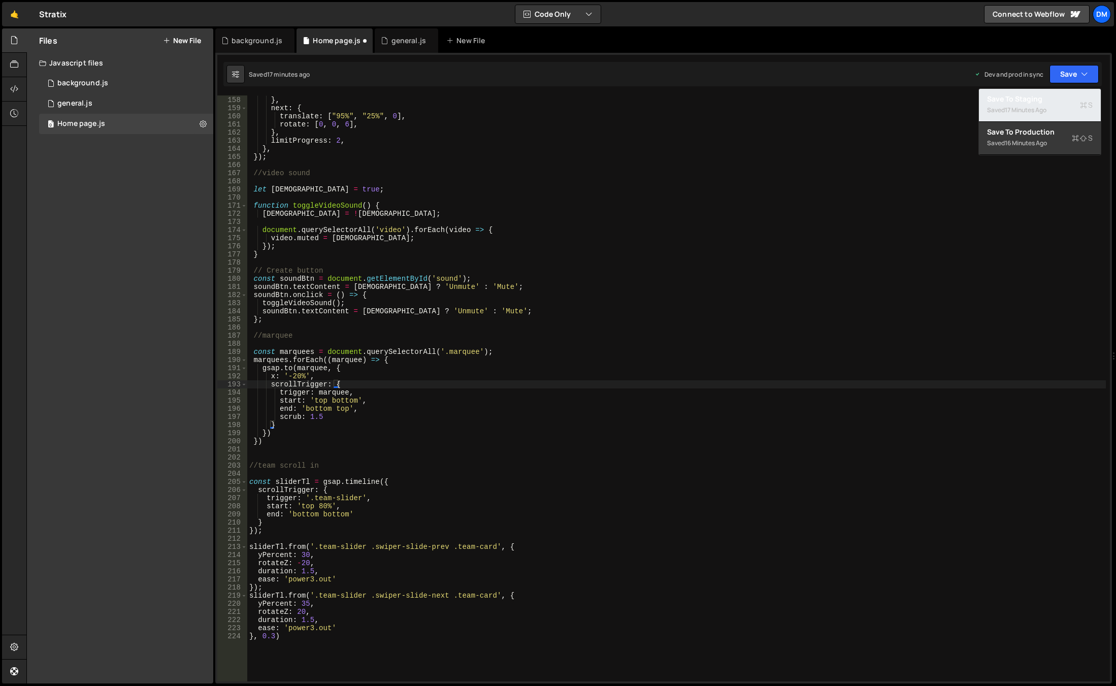
click at [1031, 105] on div "Saved 17 minutes ago" at bounding box center [1040, 110] width 106 height 12
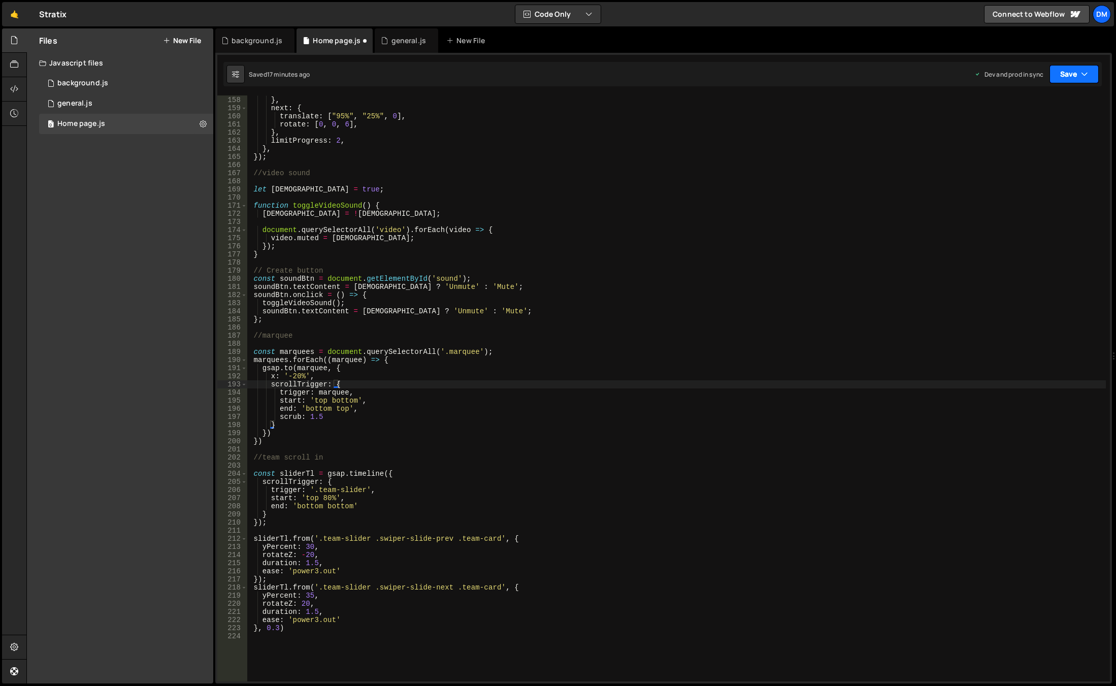
drag, startPoint x: 1075, startPoint y: 76, endPoint x: 1055, endPoint y: 107, distance: 36.5
click at [1075, 77] on button "Save" at bounding box center [1073, 74] width 49 height 18
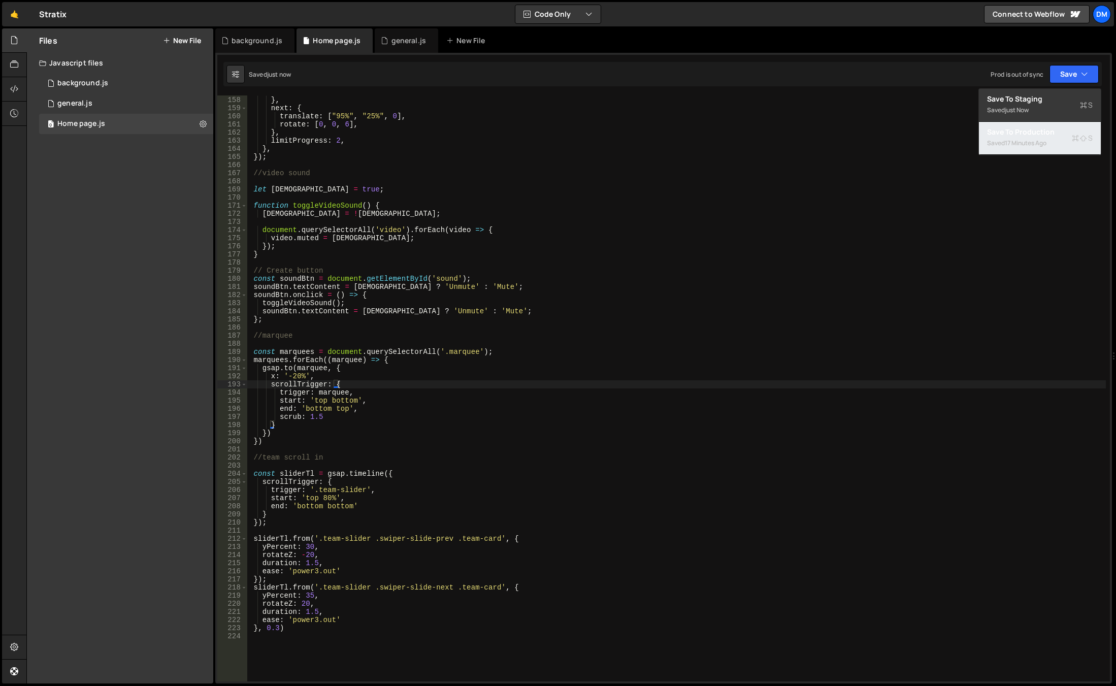
click at [1018, 139] on div "17 minutes ago" at bounding box center [1025, 143] width 42 height 9
click at [375, 503] on div "rotate : [ 0 , 0 , - 12 ] , } , next : { translate : [ "95%" , "25%" , 0 ] , ro…" at bounding box center [676, 389] width 858 height 602
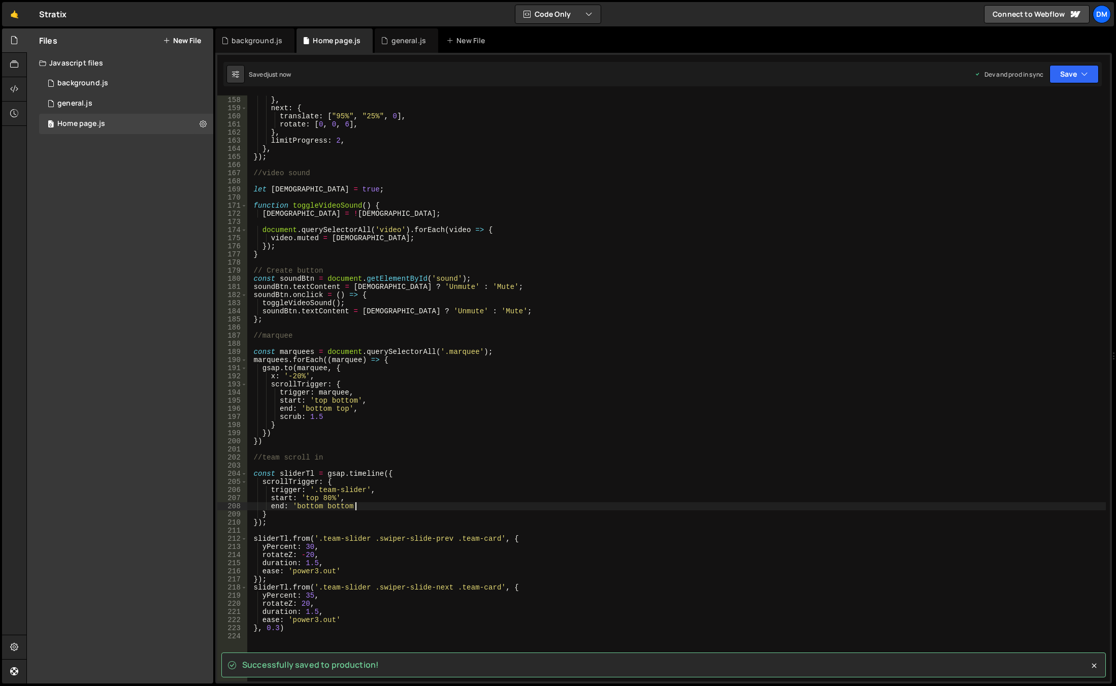
type textarea "end: 'bottom bottom',"
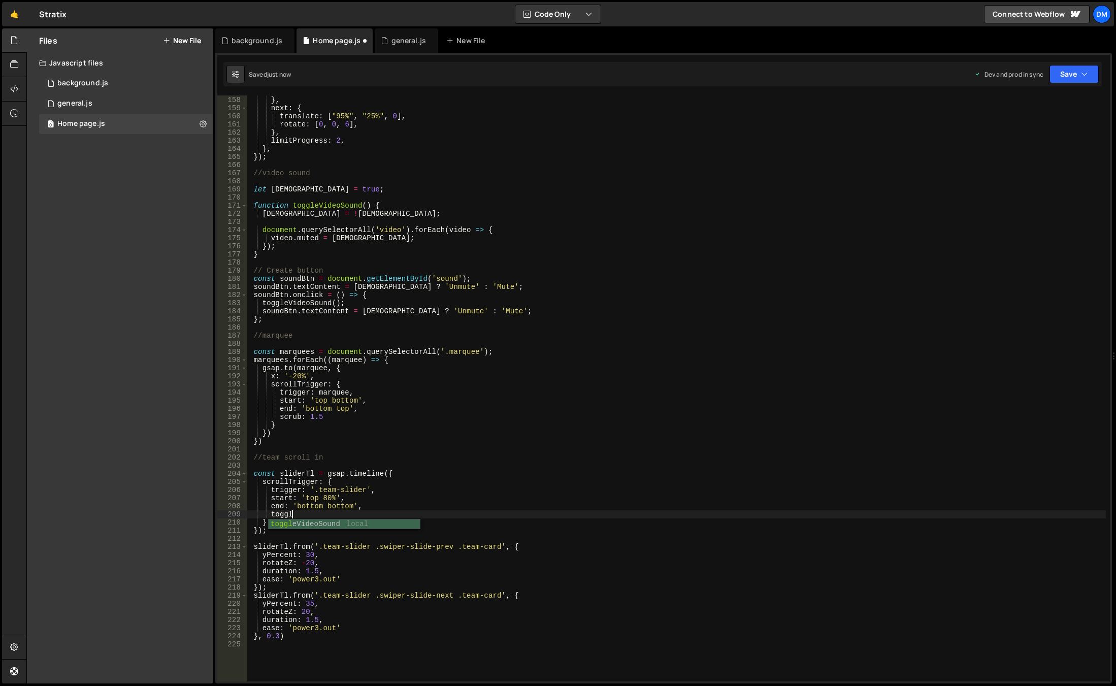
scroll to position [0, 3]
type textarea "t"
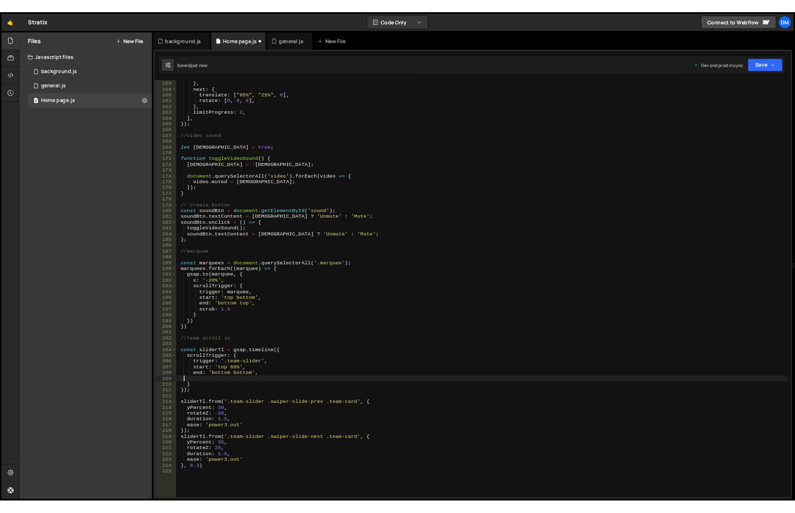
scroll to position [0, 0]
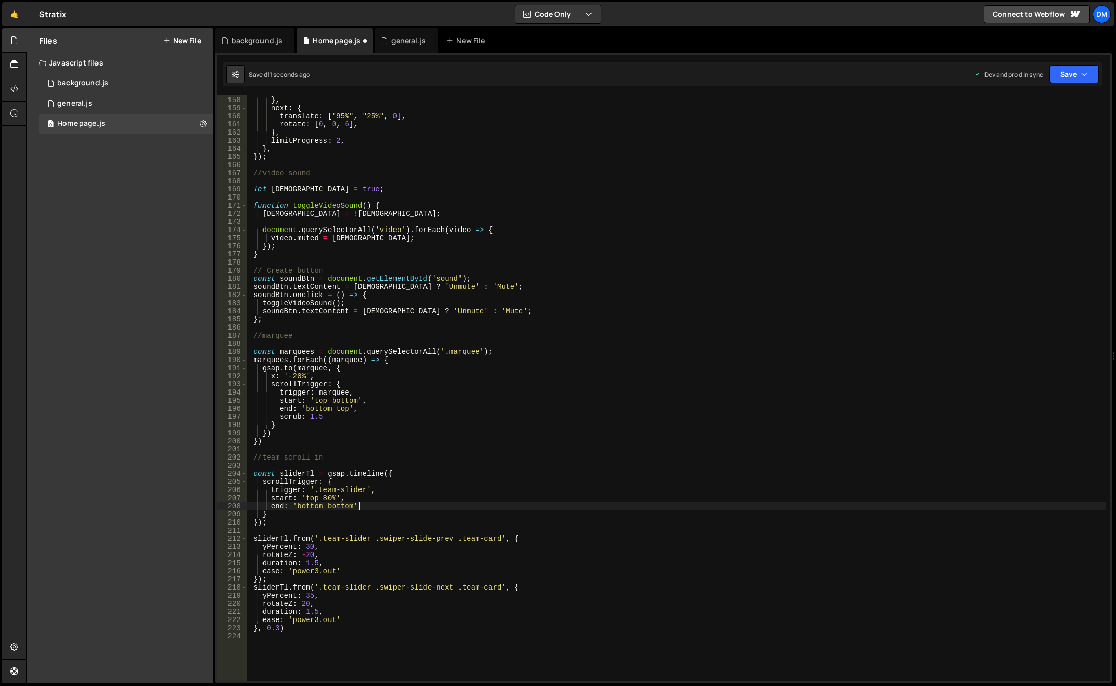
type textarea "end: 'bottom bottom',"
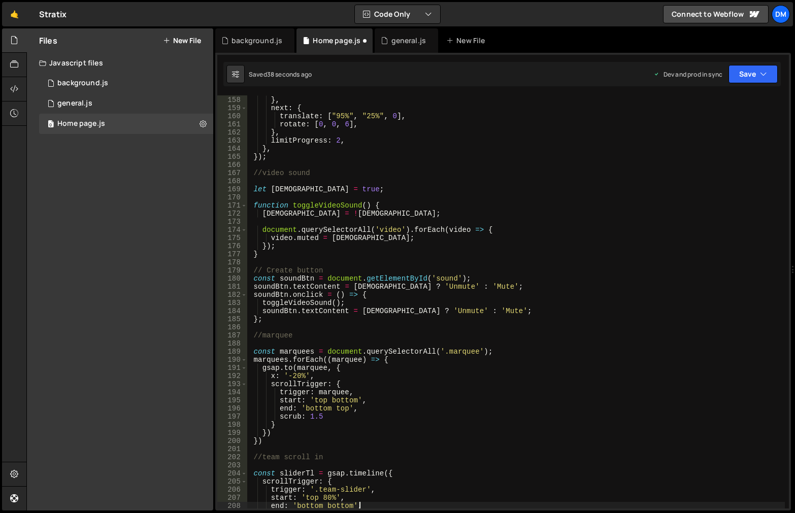
click at [383, 326] on div "rotate : [ 0 , 0 , - 12 ] , } , next : { translate : [ "95%" , "25%" , 0 ] , ro…" at bounding box center [516, 302] width 538 height 429
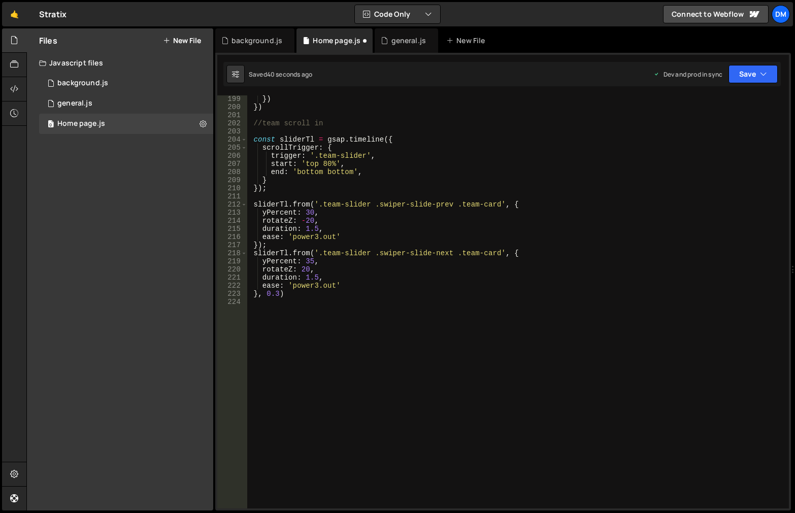
scroll to position [1578, 0]
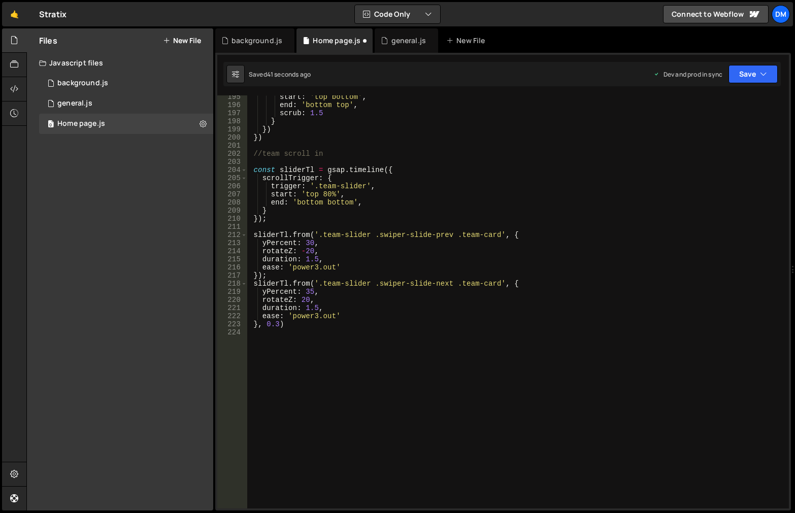
click at [305, 247] on div "start : 'top bottom' , end : 'bottom top' , scrub : 1.5 } }) }) //team scroll i…" at bounding box center [516, 307] width 538 height 429
drag, startPoint x: 415, startPoint y: 324, endPoint x: 383, endPoint y: 299, distance: 40.8
click at [415, 324] on div "start : 'top bottom' , end : 'bottom top' , scrub : 1.5 } }) }) //team scroll i…" at bounding box center [516, 307] width 538 height 429
drag, startPoint x: 311, startPoint y: 289, endPoint x: 342, endPoint y: 332, distance: 52.8
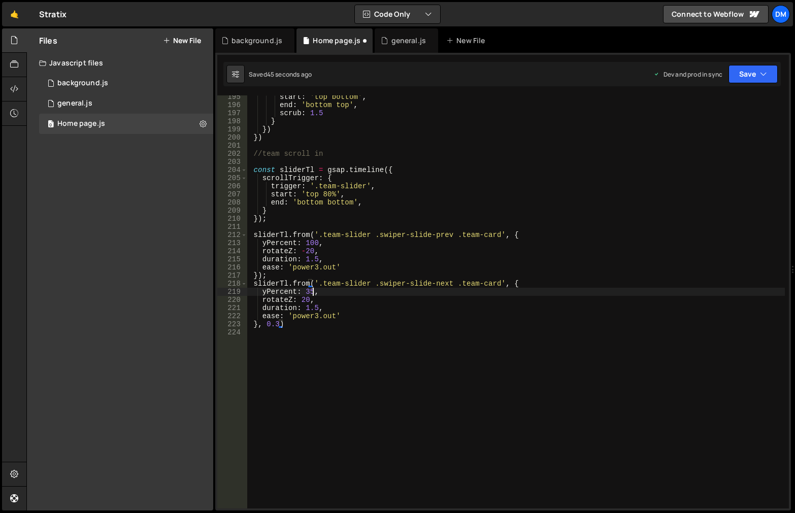
click at [311, 289] on div "start : 'top bottom' , end : 'bottom top' , scrub : 1.5 } }) }) //team scroll i…" at bounding box center [516, 307] width 538 height 429
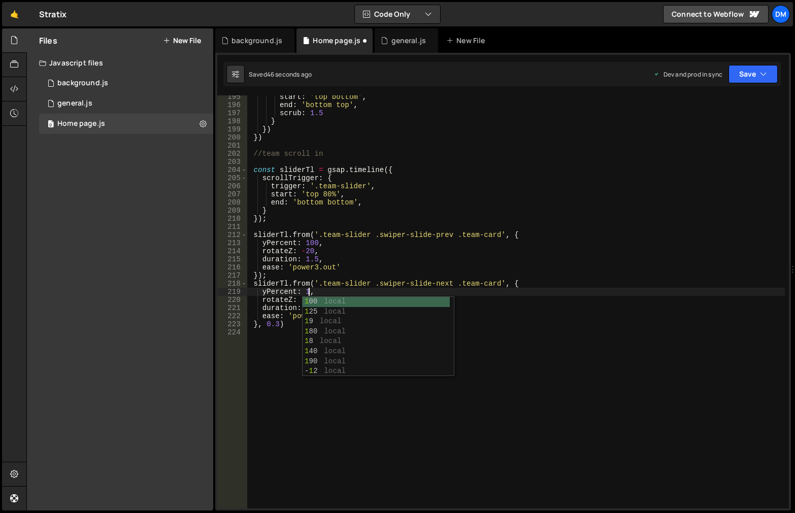
scroll to position [0, 4]
type textarea "yPercent: 100,"
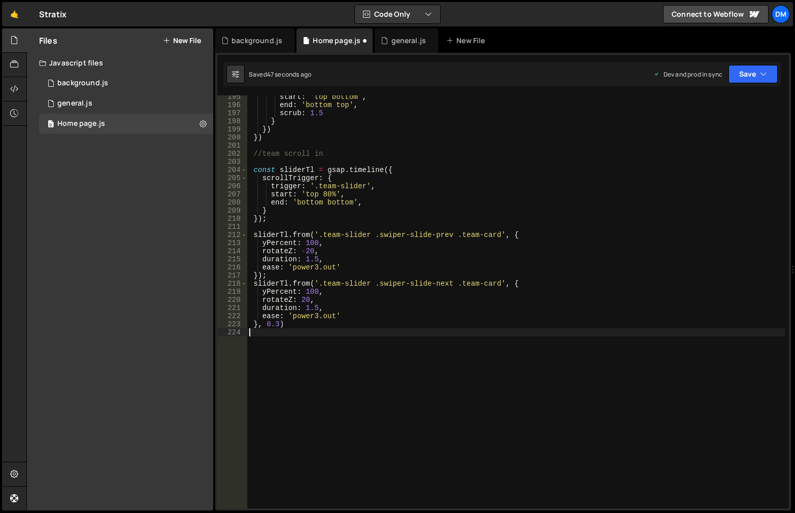
click at [447, 454] on div "start : 'top bottom' , end : 'bottom top' , scrub : 1.5 } }) }) //team scroll i…" at bounding box center [516, 307] width 538 height 429
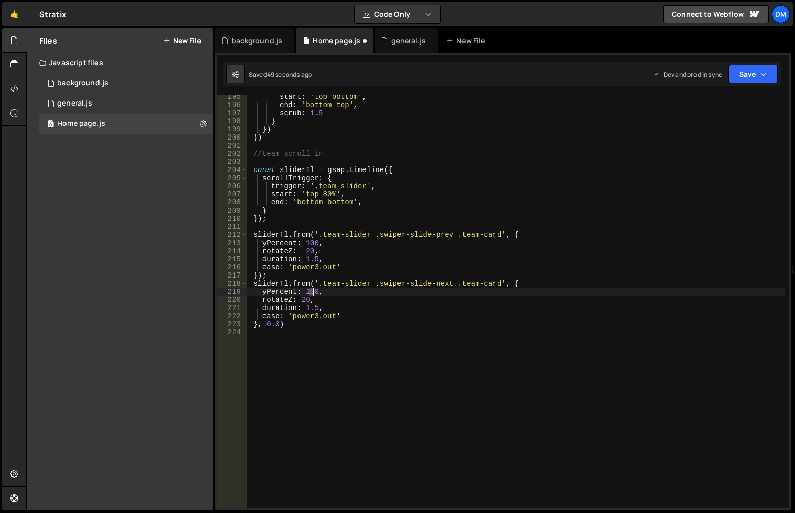
click at [313, 293] on div "start : 'top bottom' , end : 'bottom top' , scrub : 1.5 } }) }) //team scroll i…" at bounding box center [516, 307] width 538 height 429
click at [545, 155] on div "start : 'top bottom' , end : 'bottom top' , scrub : 1.5 } }) }) //team scroll i…" at bounding box center [516, 307] width 538 height 429
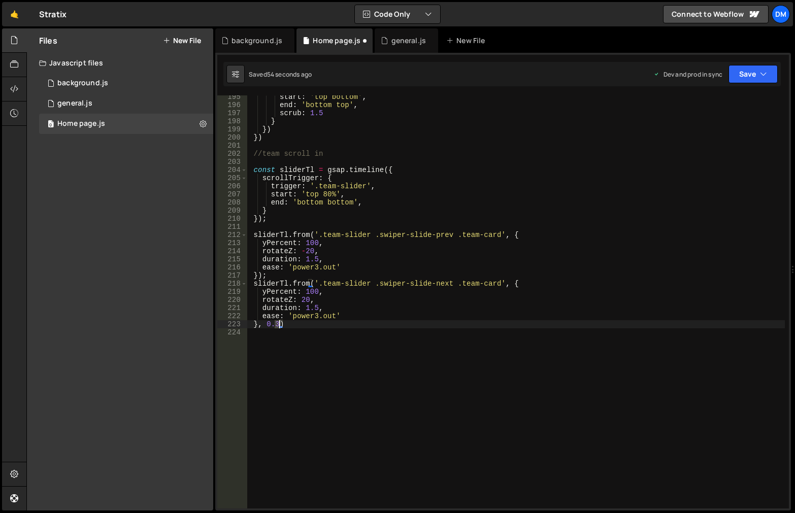
click at [279, 324] on div "start : 'top bottom' , end : 'bottom top' , scrub : 1.5 } }) }) //team scroll i…" at bounding box center [516, 307] width 538 height 429
click at [743, 76] on button "Save" at bounding box center [752, 74] width 49 height 18
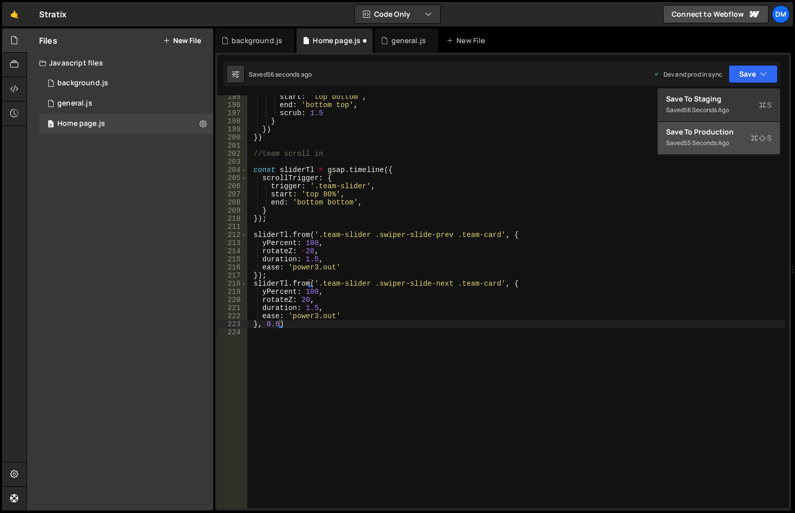
click at [719, 135] on div "Save to Production S" at bounding box center [719, 132] width 106 height 10
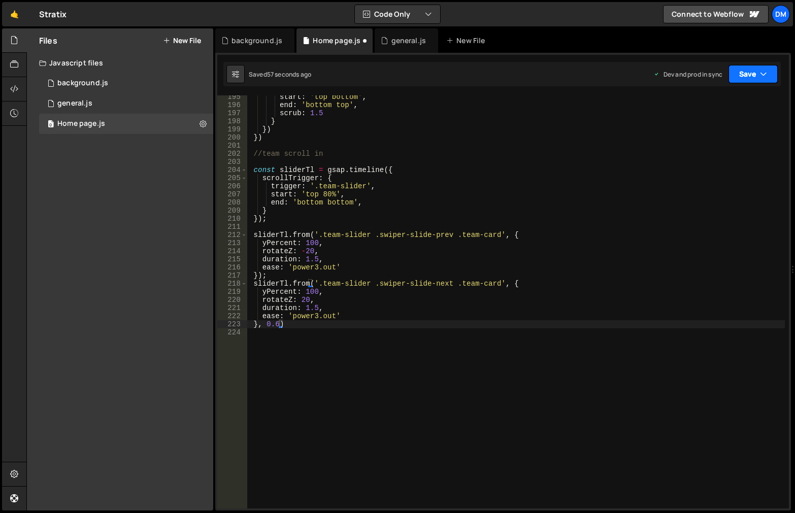
click at [754, 73] on button "Save" at bounding box center [752, 74] width 49 height 18
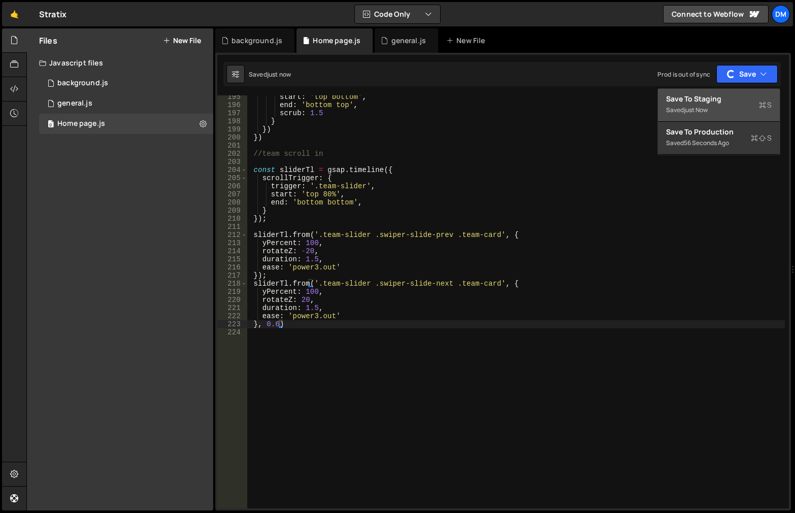
click at [726, 98] on div "Save to Staging S" at bounding box center [719, 99] width 106 height 10
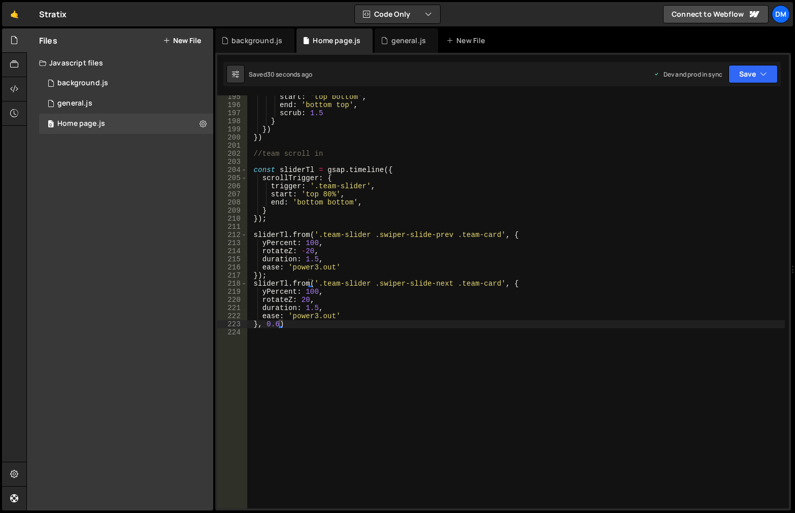
click at [396, 298] on div "start : 'top bottom' , end : 'bottom top' , scrub : 1.5 } }) }) //team scroll i…" at bounding box center [516, 307] width 538 height 429
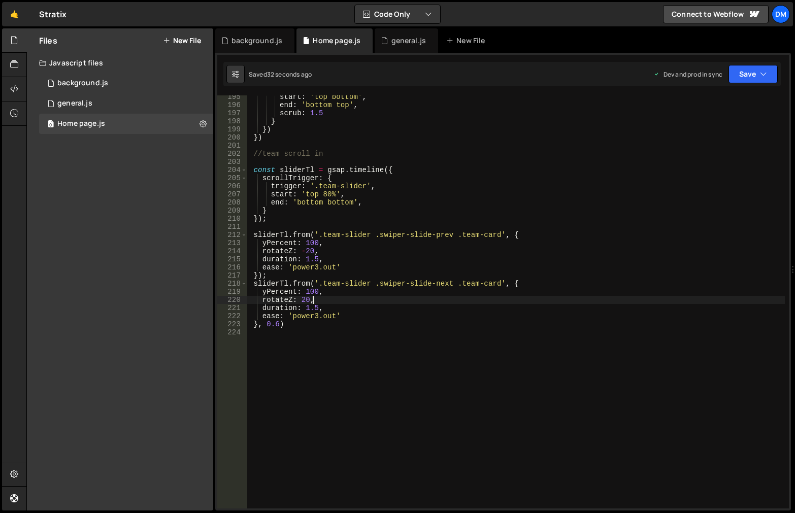
click at [337, 261] on div "start : 'top bottom' , end : 'bottom top' , scrub : 1.5 } }) }) //team scroll i…" at bounding box center [516, 307] width 538 height 429
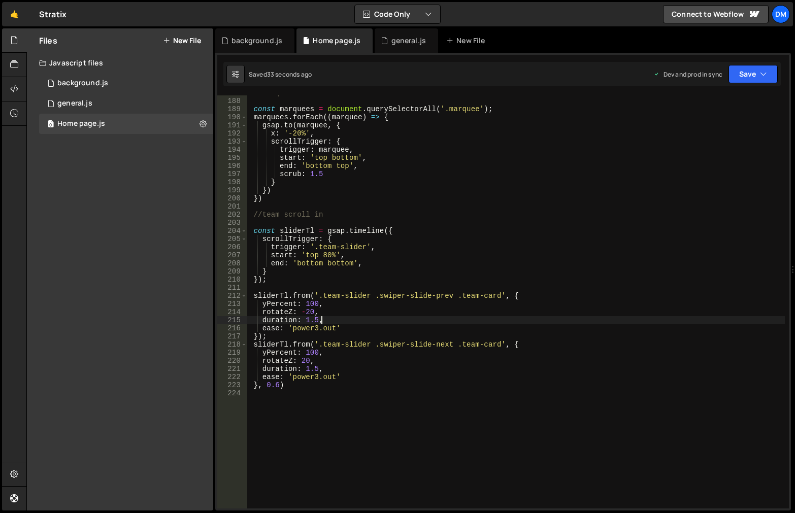
scroll to position [1517, 0]
click at [329, 253] on div "//marquee const marquees = document . querySelectorAll ( '.marquee' ) ; marquee…" at bounding box center [516, 303] width 538 height 429
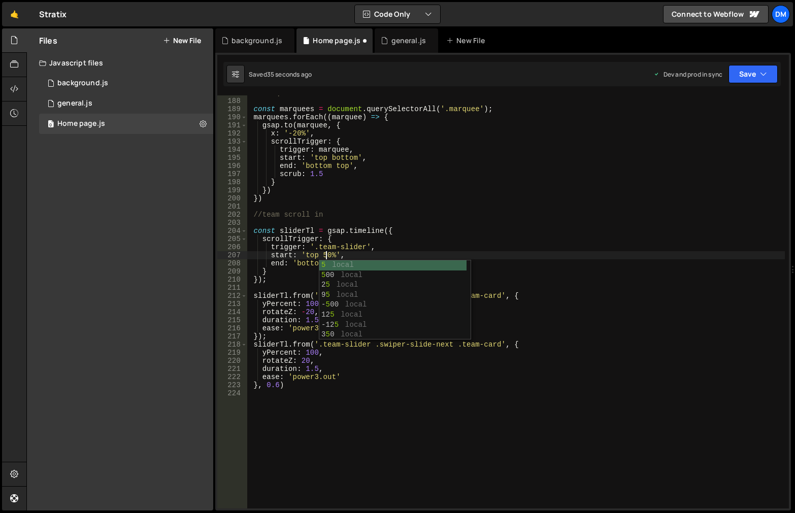
scroll to position [0, 5]
click at [572, 174] on div "//marquee const marquees = document . querySelectorAll ( '.marquee' ) ; marquee…" at bounding box center [516, 303] width 538 height 429
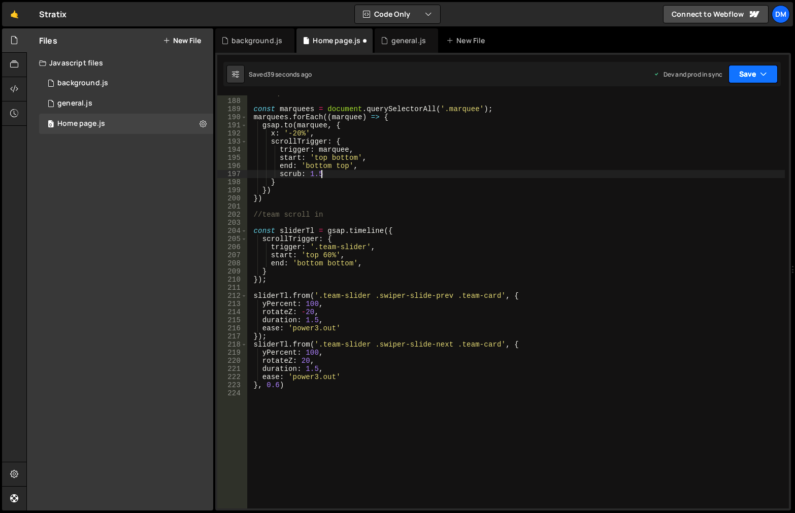
click at [764, 78] on icon "button" at bounding box center [763, 74] width 7 height 10
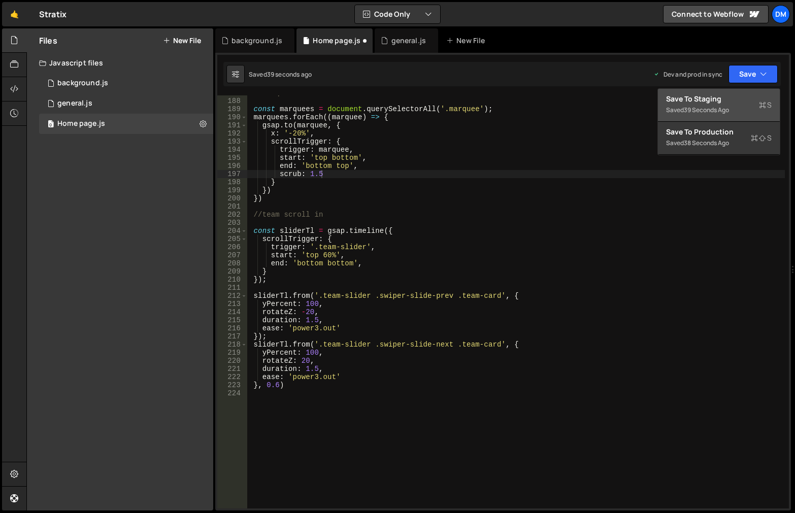
click at [714, 104] on div "Saved 39 seconds ago" at bounding box center [719, 110] width 106 height 12
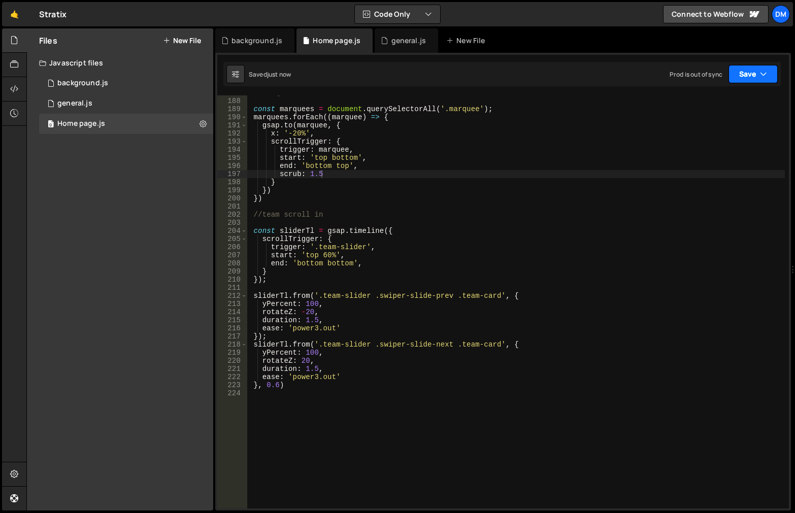
click at [763, 66] on button "Save" at bounding box center [752, 74] width 49 height 18
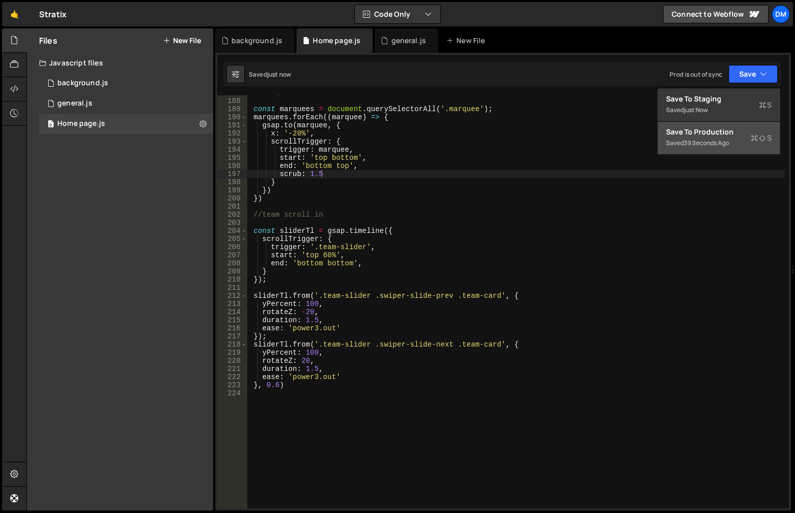
click at [719, 128] on div "Save to Production S" at bounding box center [719, 132] width 106 height 10
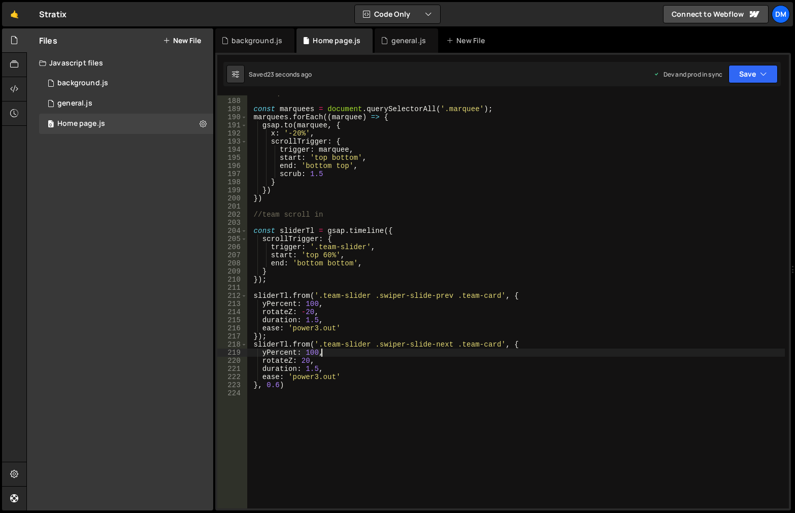
click at [461, 350] on div "//marquee const marquees = document . querySelectorAll ( '.marquee' ) ; marquee…" at bounding box center [516, 303] width 538 height 429
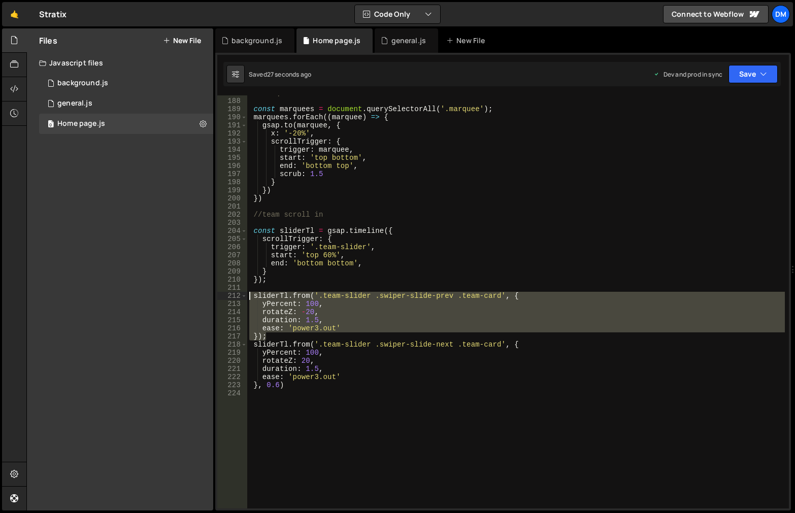
drag, startPoint x: 270, startPoint y: 334, endPoint x: 233, endPoint y: 294, distance: 53.9
click at [233, 294] on div "yPercent: 100, 187 188 189 190 191 192 193 194 195 196 197 198 199 200 201 202 …" at bounding box center [503, 301] width 572 height 413
click at [276, 336] on div "//marquee const marquees = document . querySelectorAll ( '.marquee' ) ; marquee…" at bounding box center [516, 301] width 538 height 413
type textarea "});"
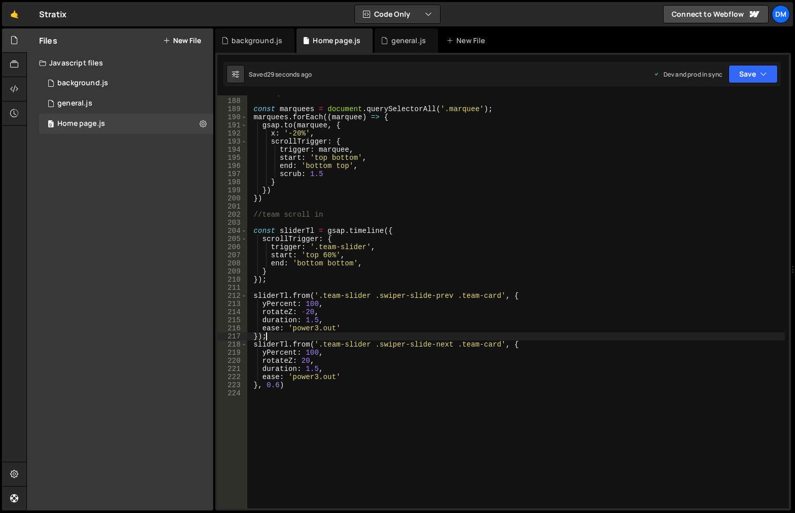
scroll to position [0, 0]
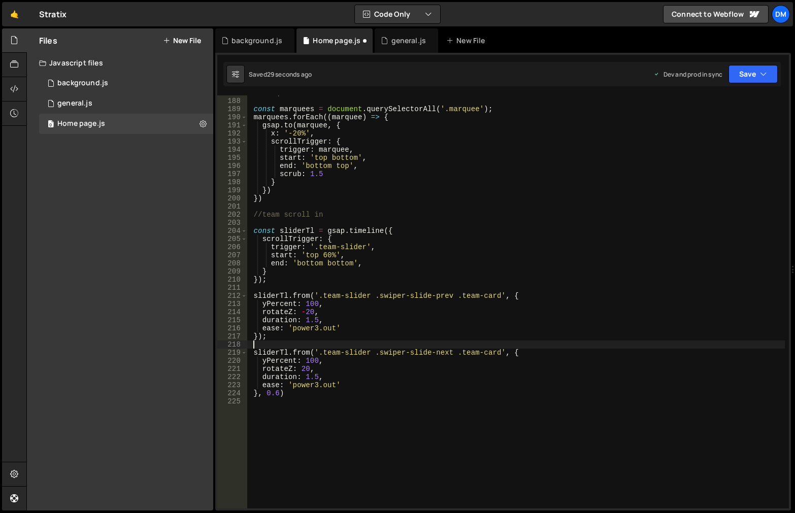
paste textarea "});"
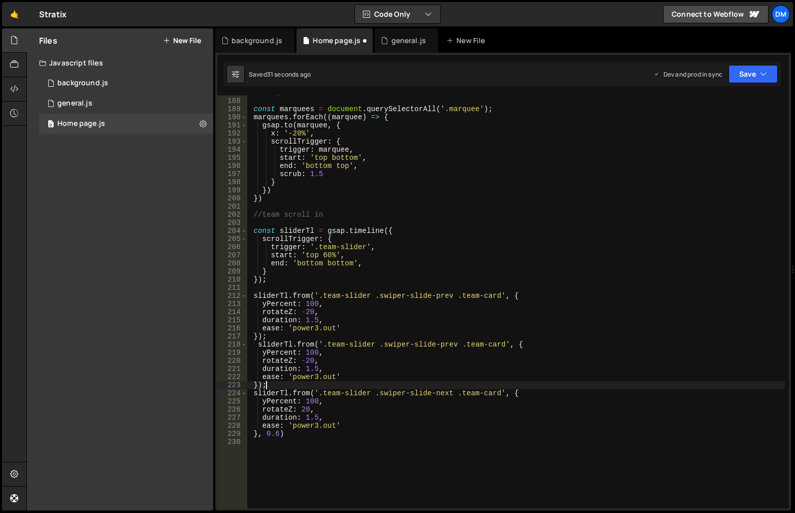
click at [259, 385] on div "//marquee const marquees = document . querySelectorAll ( '.marquee' ) ; marquee…" at bounding box center [516, 303] width 538 height 429
type textarea "},0.6);"
click at [304, 460] on div "//marquee const marquees = document . querySelectorAll ( '.marquee' ) ; marquee…" at bounding box center [516, 303] width 538 height 429
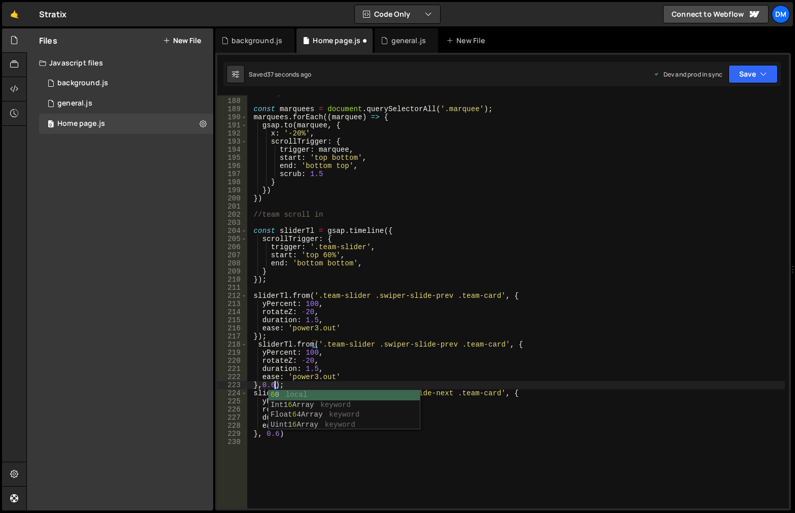
scroll to position [0, 0]
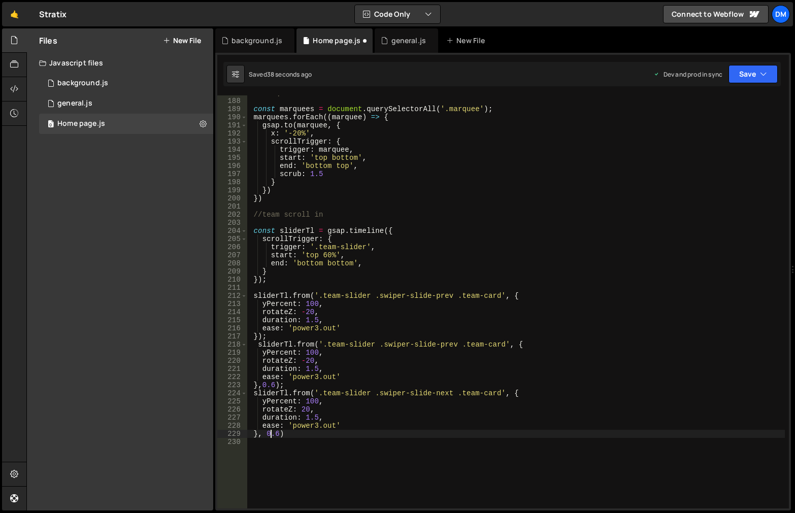
drag, startPoint x: 272, startPoint y: 436, endPoint x: 271, endPoint y: 479, distance: 43.2
click at [272, 436] on div "//marquee const marquees = document . querySelectorAll ( '.marquee' ) ; marquee…" at bounding box center [516, 303] width 538 height 429
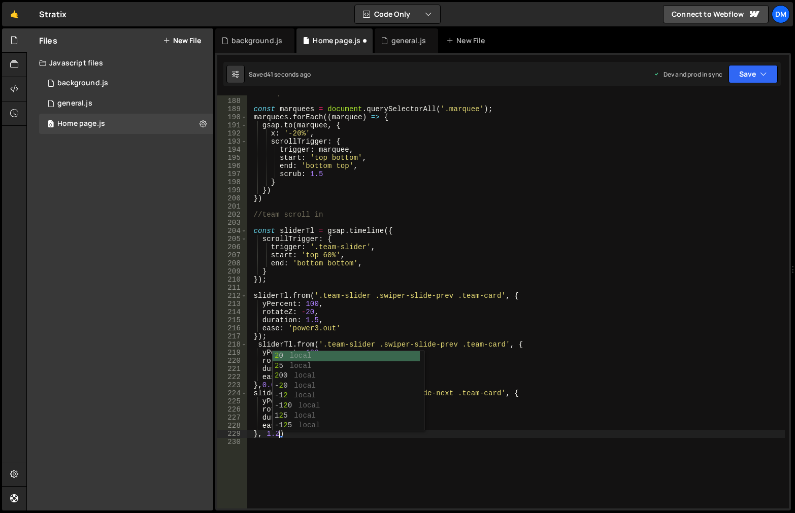
click at [590, 415] on div "//marquee const marquees = document . querySelectorAll ( '.marquee' ) ; marquee…" at bounding box center [516, 303] width 538 height 429
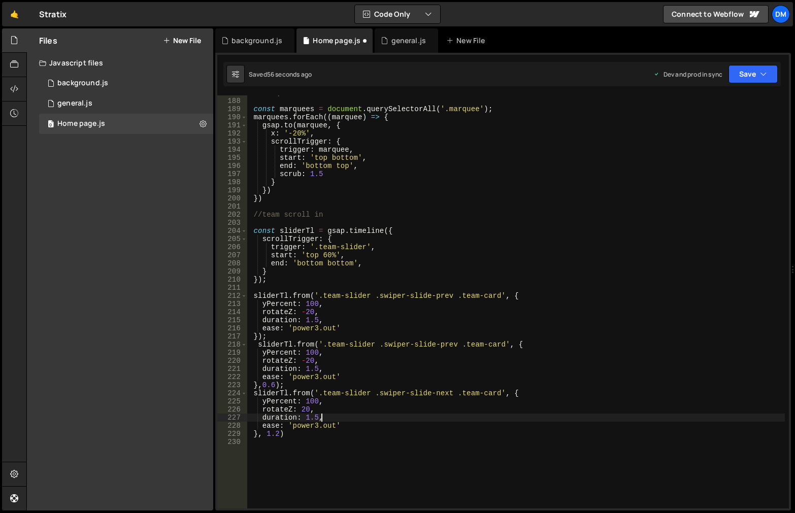
click at [440, 297] on div "//marquee const marquees = document . querySelectorAll ( '.marquee' ) ; marquee…" at bounding box center [516, 303] width 538 height 429
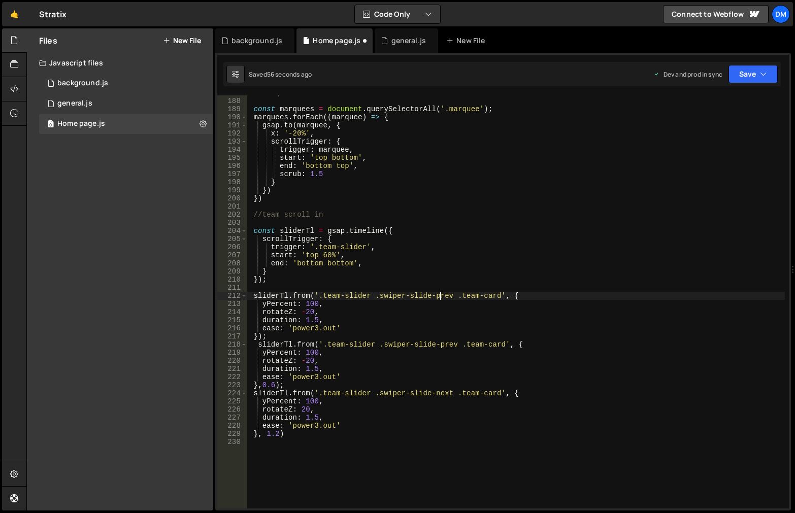
click at [440, 297] on div "//marquee const marquees = document . querySelectorAll ( '.marquee' ) ; marquee…" at bounding box center [516, 303] width 538 height 429
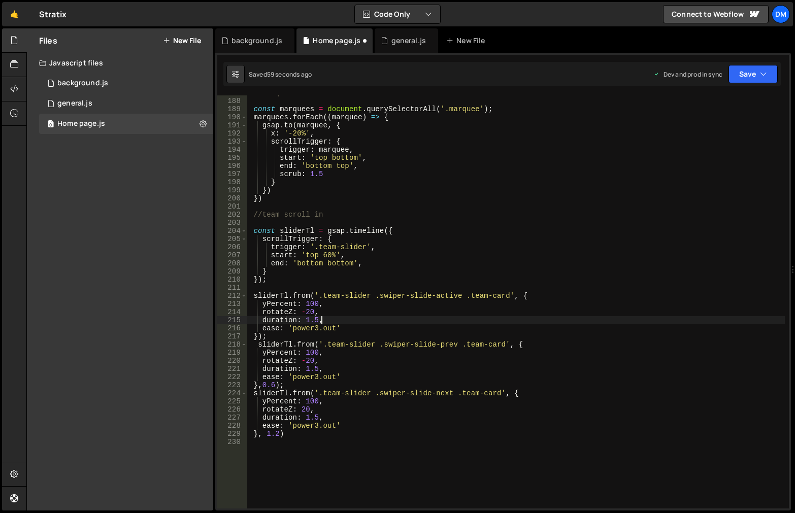
click at [497, 324] on div "//marquee const marquees = document . querySelectorAll ( '.marquee' ) ; marquee…" at bounding box center [516, 303] width 538 height 429
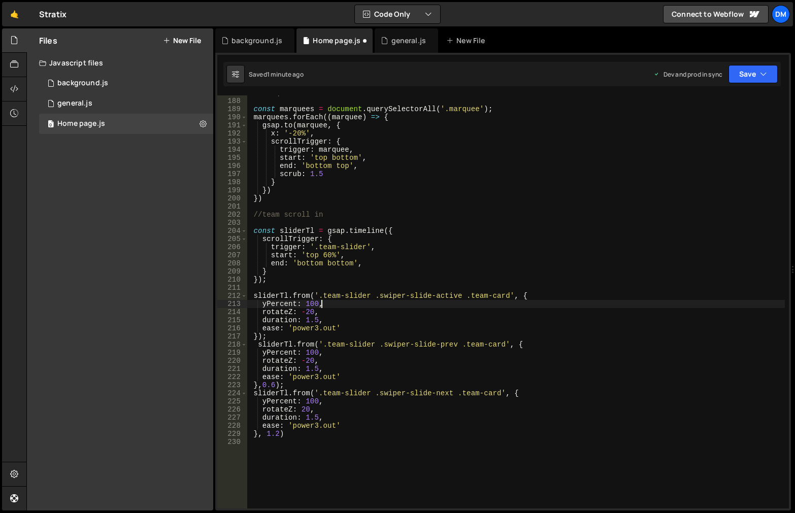
drag, startPoint x: 367, startPoint y: 307, endPoint x: 333, endPoint y: 309, distance: 34.0
click at [367, 307] on div "//marquee const marquees = document . querySelectorAll ( '.marquee' ) ; marquee…" at bounding box center [516, 303] width 538 height 429
drag, startPoint x: 324, startPoint y: 312, endPoint x: 231, endPoint y: 311, distance: 92.4
click at [231, 311] on div "yPercent: 100, 187 188 189 190 191 192 193 194 195 196 197 198 199 200 201 202 …" at bounding box center [503, 301] width 572 height 413
type textarea "rotateZ: -20,"
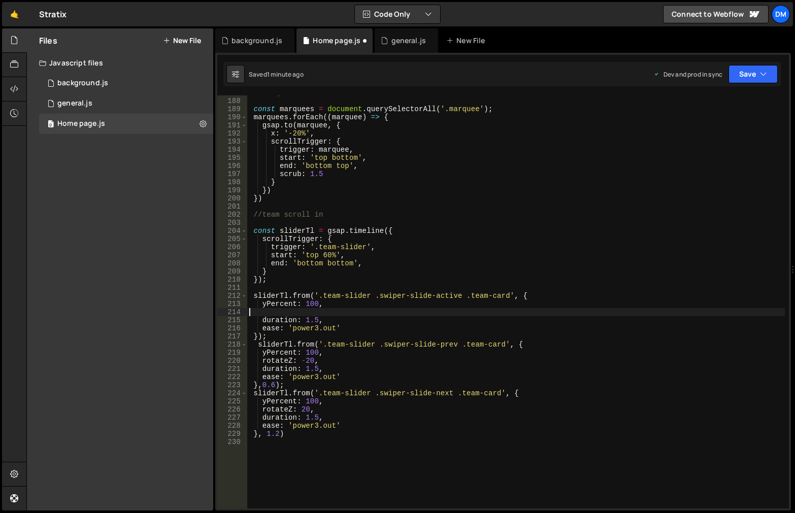
scroll to position [0, 0]
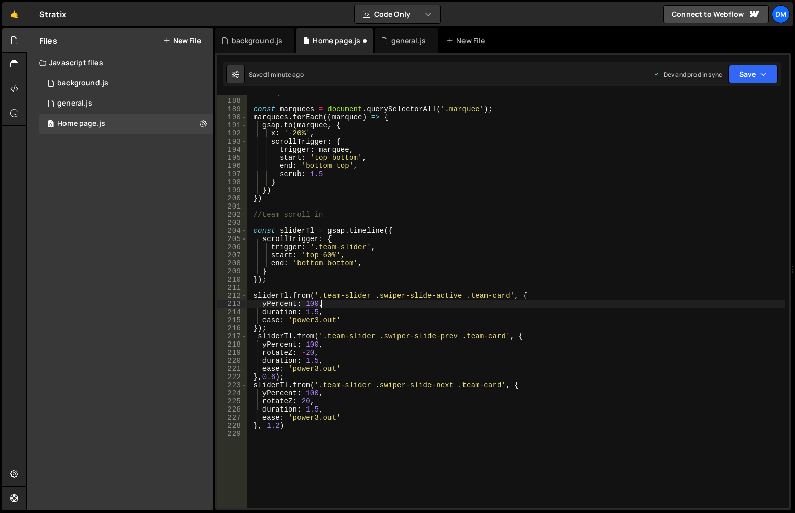
click at [404, 315] on div "//marquee const marquees = document . querySelectorAll ( '.marquee' ) ; marquee…" at bounding box center [516, 303] width 538 height 429
drag, startPoint x: 414, startPoint y: 309, endPoint x: 656, endPoint y: 128, distance: 302.4
click at [414, 309] on div "//marquee const marquees = document . querySelectorAll ( '.marquee' ) ; marquee…" at bounding box center [516, 303] width 538 height 429
click at [759, 73] on button "Save" at bounding box center [752, 74] width 49 height 18
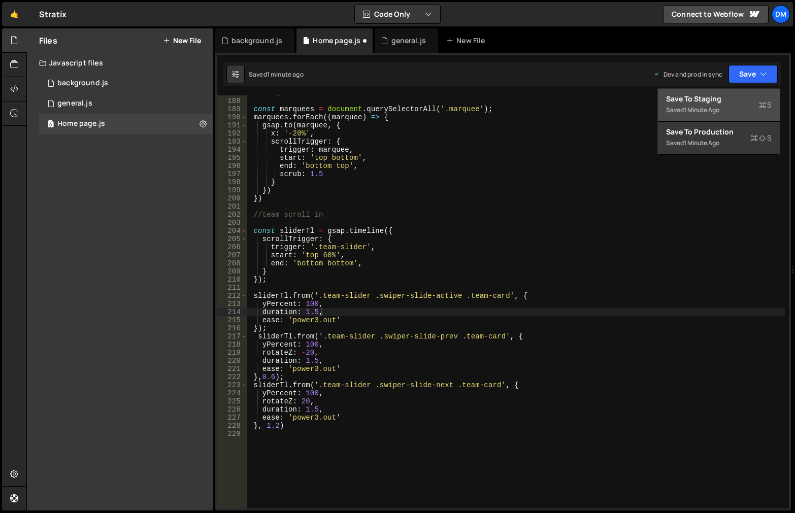
click at [723, 104] on div "Save to Staging S" at bounding box center [719, 99] width 106 height 10
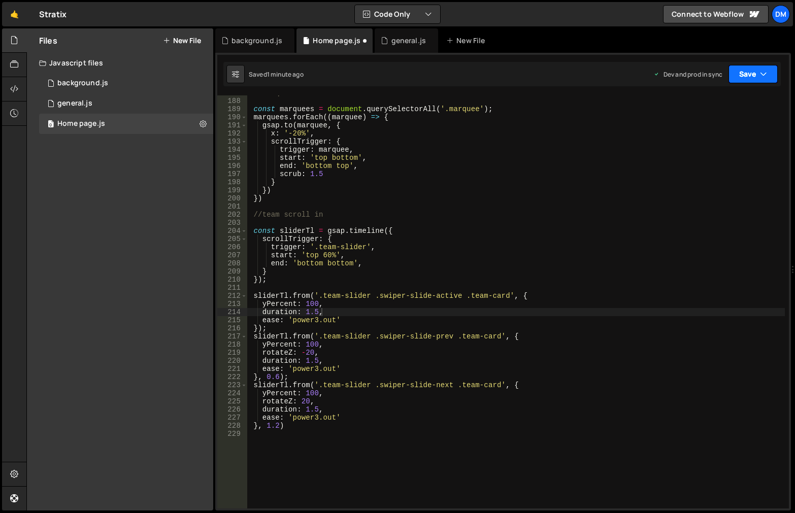
drag, startPoint x: 754, startPoint y: 73, endPoint x: 745, endPoint y: 88, distance: 17.5
click at [753, 73] on button "Save" at bounding box center [752, 74] width 49 height 18
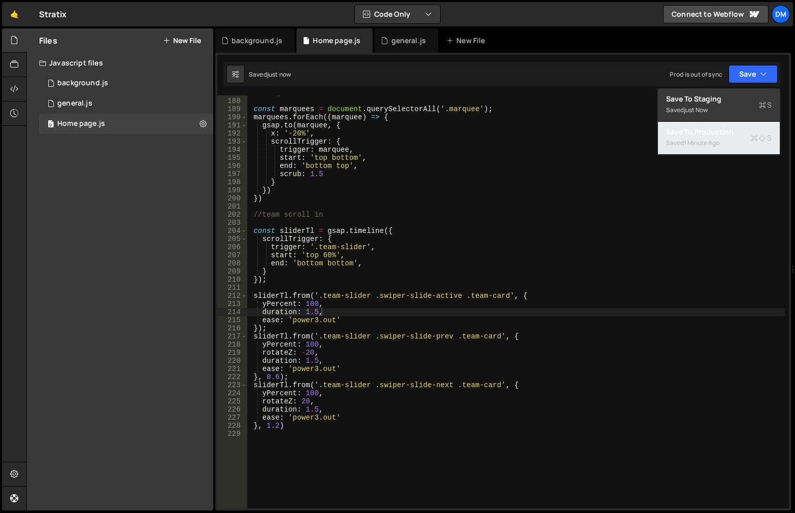
click at [711, 137] on button "Save to Production S Saved 1 minute ago" at bounding box center [719, 138] width 122 height 33
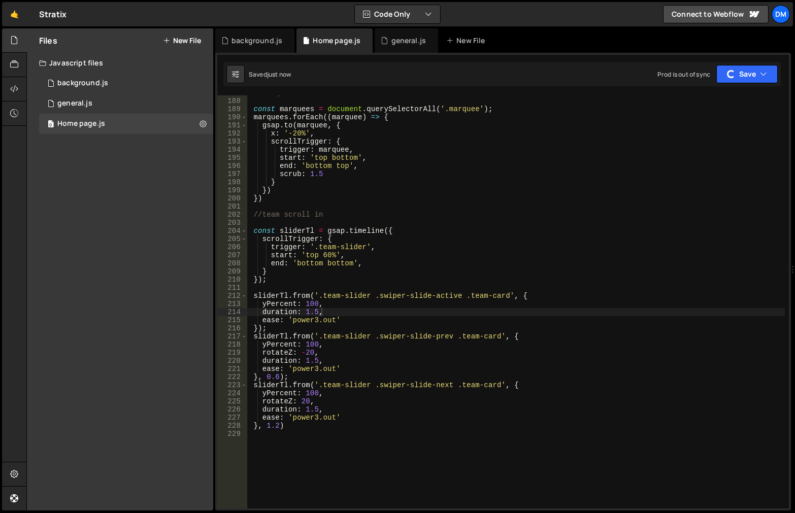
click at [613, 255] on div "//marquee const marquees = document . querySelectorAll ( '.marquee' ) ; marquee…" at bounding box center [516, 303] width 538 height 429
click at [420, 331] on div "//marquee const marquees = document . querySelectorAll ( '.marquee' ) ; marquee…" at bounding box center [516, 303] width 538 height 429
drag, startPoint x: 306, startPoint y: 313, endPoint x: 317, endPoint y: 314, distance: 11.2
click at [317, 314] on div "//marquee const marquees = document . querySelectorAll ( '.marquee' ) ; marquee…" at bounding box center [516, 303] width 538 height 429
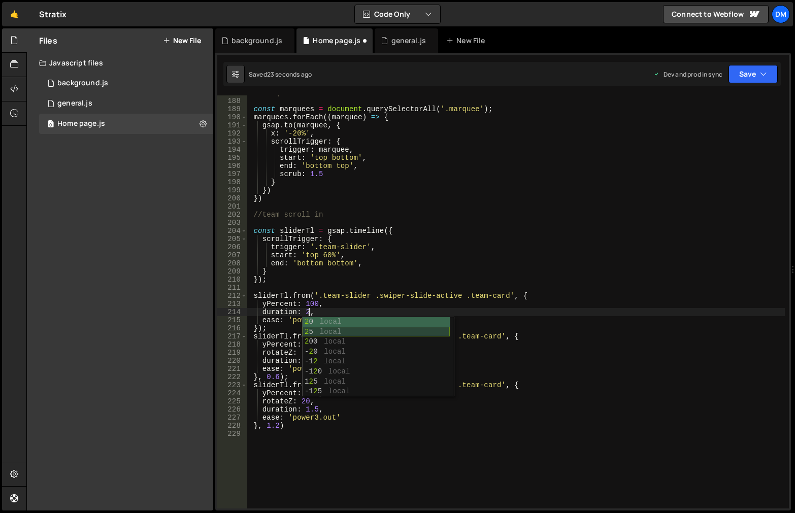
scroll to position [0, 4]
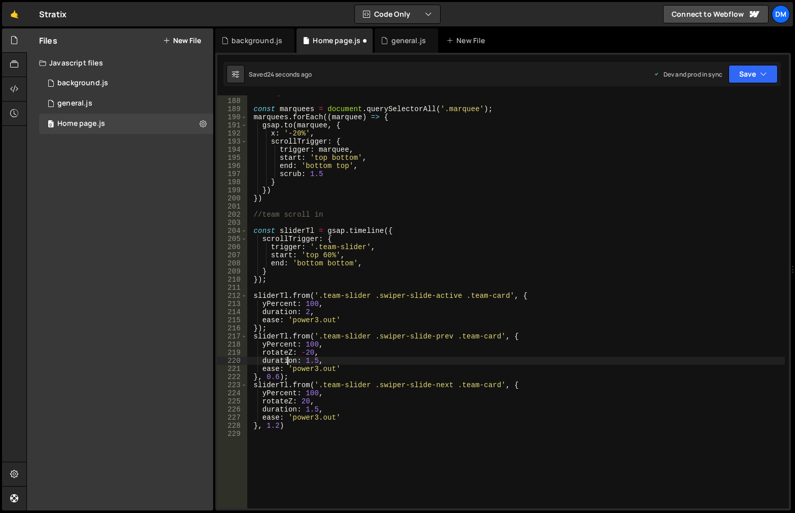
click at [286, 362] on div "//marquee const marquees = document . querySelectorAll ( '.marquee' ) ; marquee…" at bounding box center [516, 303] width 538 height 429
drag, startPoint x: 306, startPoint y: 361, endPoint x: 317, endPoint y: 361, distance: 10.7
click at [317, 361] on div "//marquee const marquees = document . querySelectorAll ( '.marquee' ) ; marquee…" at bounding box center [516, 303] width 538 height 429
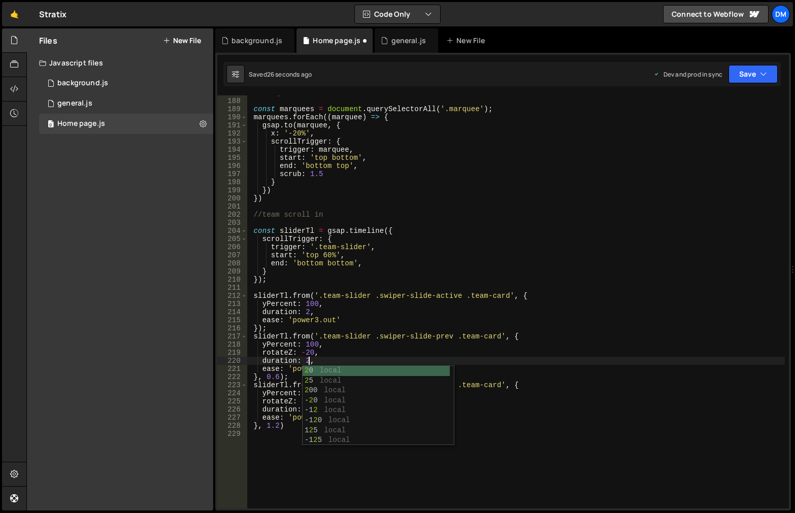
click at [576, 349] on div "//marquee const marquees = document . querySelectorAll ( '.marquee' ) ; marquee…" at bounding box center [516, 303] width 538 height 429
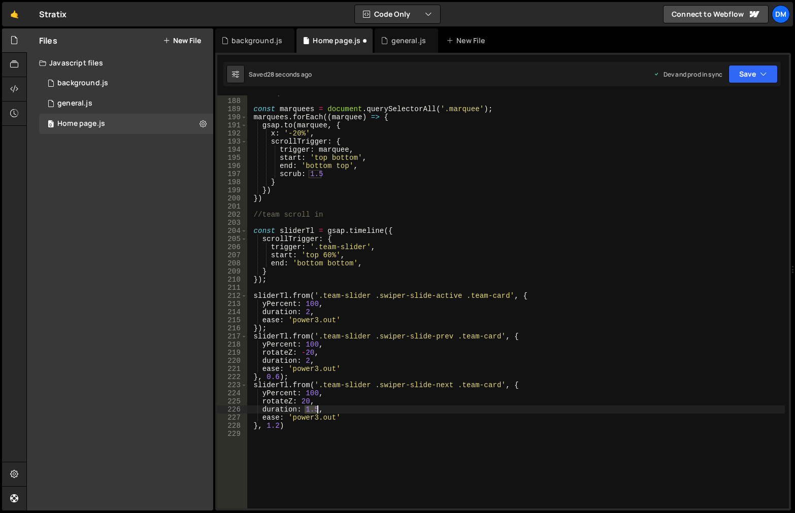
drag, startPoint x: 308, startPoint y: 410, endPoint x: 317, endPoint y: 410, distance: 9.6
click at [317, 410] on div "//marquee const marquees = document . querySelectorAll ( '.marquee' ) ; marquee…" at bounding box center [516, 303] width 538 height 429
click at [448, 362] on div "//marquee const marquees = document . querySelectorAll ( '.marquee' ) ; marquee…" at bounding box center [516, 303] width 538 height 429
drag, startPoint x: 369, startPoint y: 404, endPoint x: 328, endPoint y: 415, distance: 42.1
click at [369, 404] on div "//marquee const marquees = document . querySelectorAll ( '.marquee' ) ; marquee…" at bounding box center [516, 303] width 538 height 429
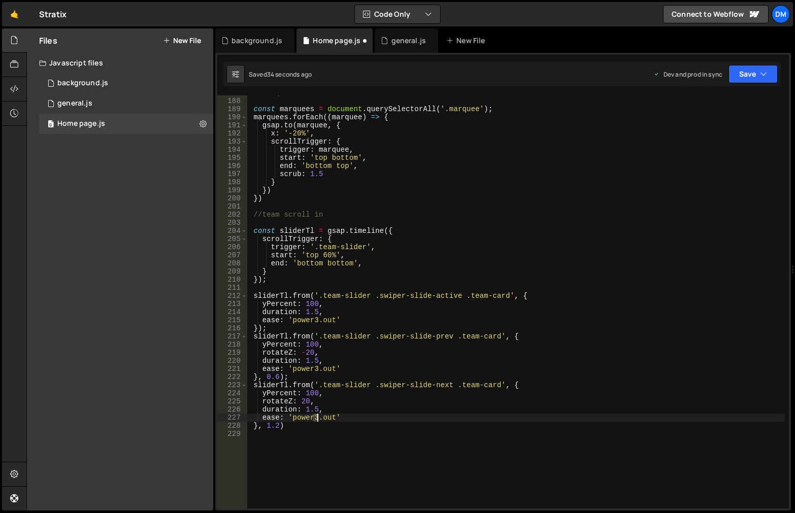
click at [316, 418] on div "//marquee const marquees = document . querySelectorAll ( '.marquee' ) ; marquee…" at bounding box center [516, 303] width 538 height 429
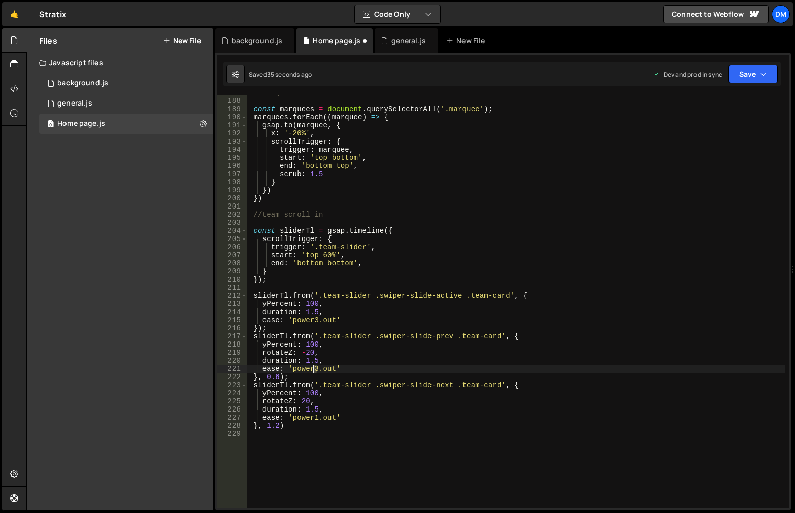
click at [314, 369] on div "//marquee const marquees = document . querySelectorAll ( '.marquee' ) ; marquee…" at bounding box center [516, 303] width 538 height 429
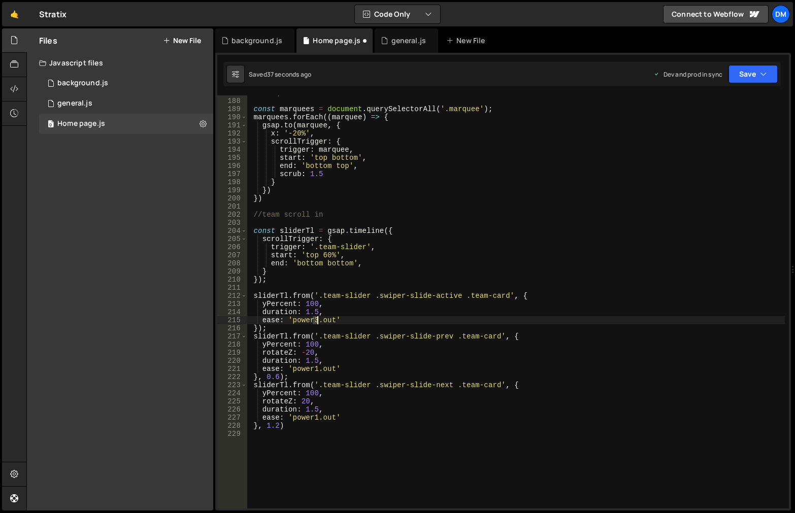
click at [316, 321] on div "//marquee const marquees = document . querySelectorAll ( '.marquee' ) ; marquee…" at bounding box center [516, 303] width 538 height 429
click at [504, 247] on div "//marquee const marquees = document . querySelectorAll ( '.marquee' ) ; marquee…" at bounding box center [516, 303] width 538 height 429
drag, startPoint x: 734, startPoint y: 78, endPoint x: 747, endPoint y: 80, distance: 12.3
click at [735, 78] on button "Save" at bounding box center [752, 74] width 49 height 18
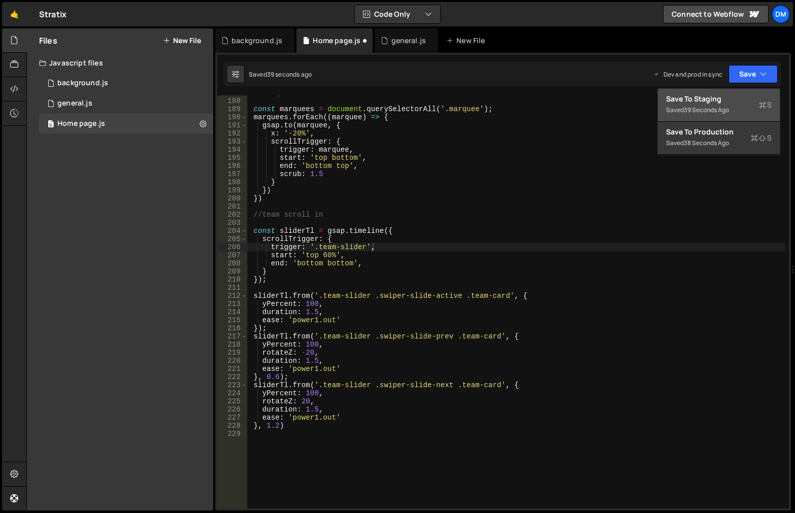
click at [729, 105] on div "Saved 39 seconds ago" at bounding box center [719, 110] width 106 height 12
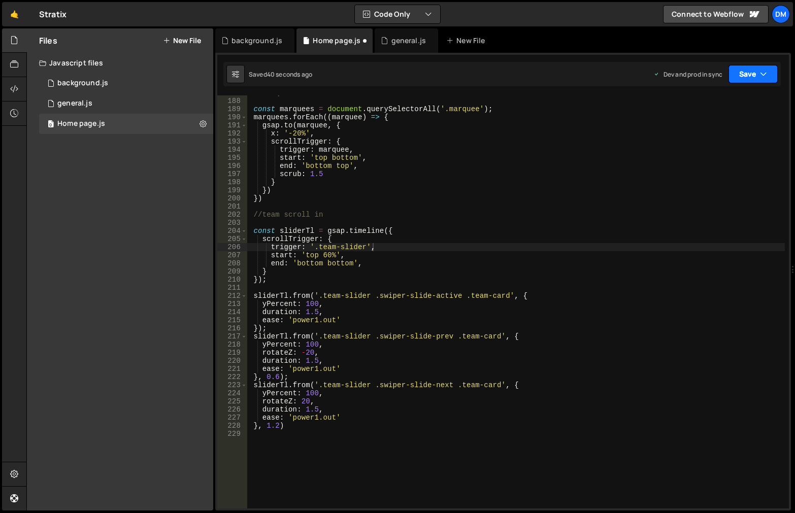
click at [746, 76] on button "Save" at bounding box center [752, 74] width 49 height 18
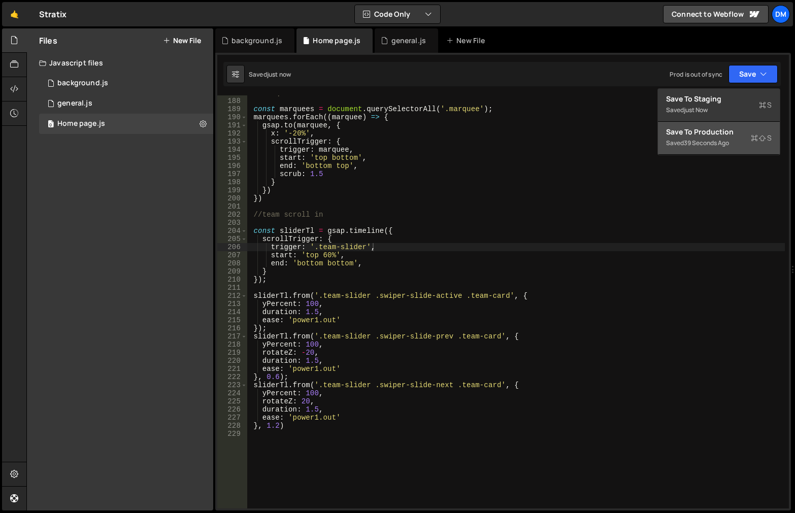
click at [704, 146] on div "39 seconds ago" at bounding box center [706, 143] width 45 height 9
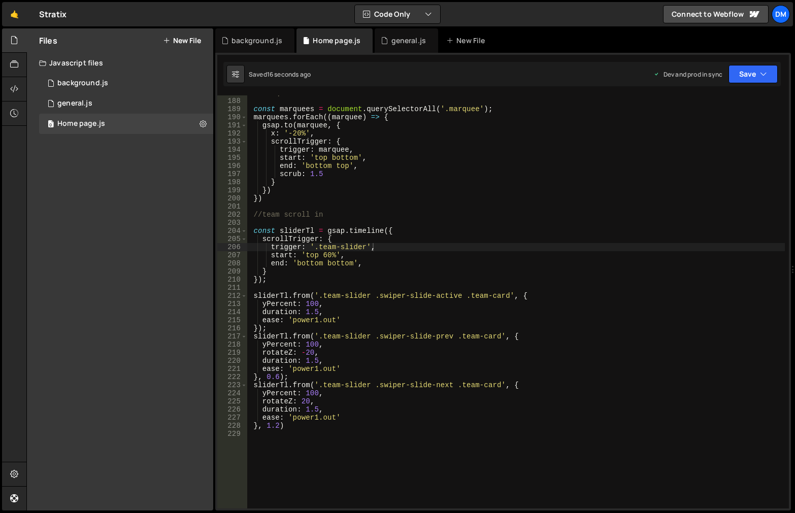
click at [415, 399] on div "//marquee const marquees = document . querySelectorAll ( '.marquee' ) ; marquee…" at bounding box center [516, 303] width 538 height 429
drag, startPoint x: 273, startPoint y: 373, endPoint x: 293, endPoint y: 382, distance: 22.1
click at [273, 373] on div "//marquee const marquees = document . querySelectorAll ( '.marquee' ) ; marquee…" at bounding box center [516, 303] width 538 height 429
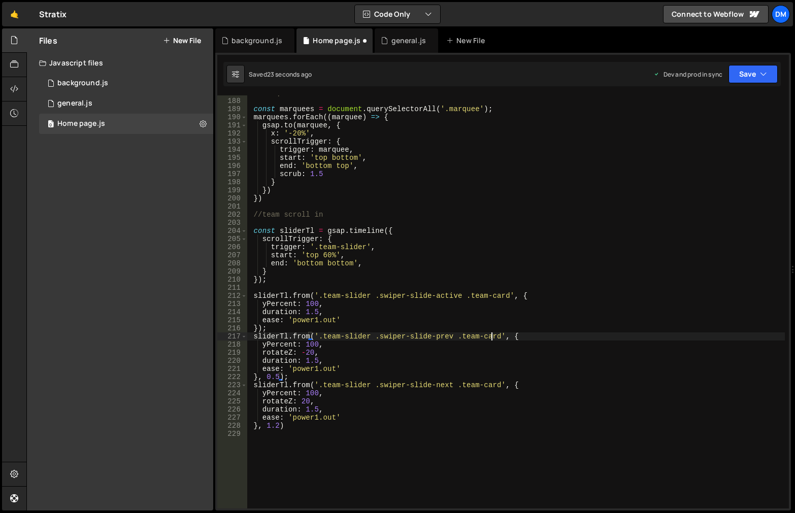
click at [493, 332] on div "//marquee const marquees = document . querySelectorAll ( '.marquee' ) ; marquee…" at bounding box center [516, 303] width 538 height 429
click at [277, 427] on div "//marquee const marquees = document . querySelectorAll ( '.marquee' ) ; marquee…" at bounding box center [516, 303] width 538 height 429
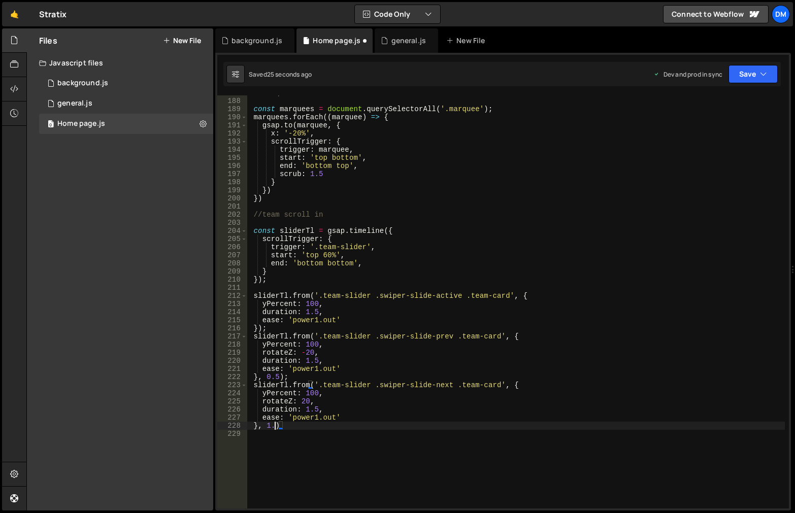
scroll to position [0, 2]
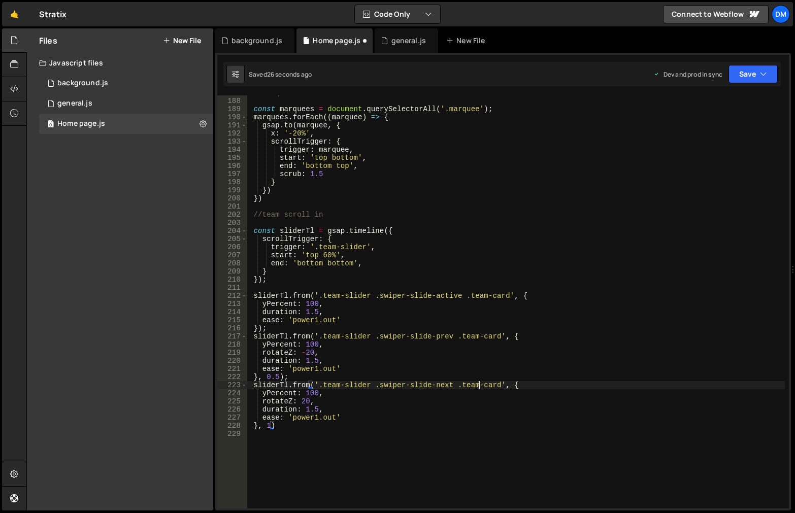
click at [480, 389] on div "//marquee const marquees = document . querySelectorAll ( '.marquee' ) ; marquee…" at bounding box center [516, 303] width 538 height 429
click at [741, 74] on button "Save" at bounding box center [752, 74] width 49 height 18
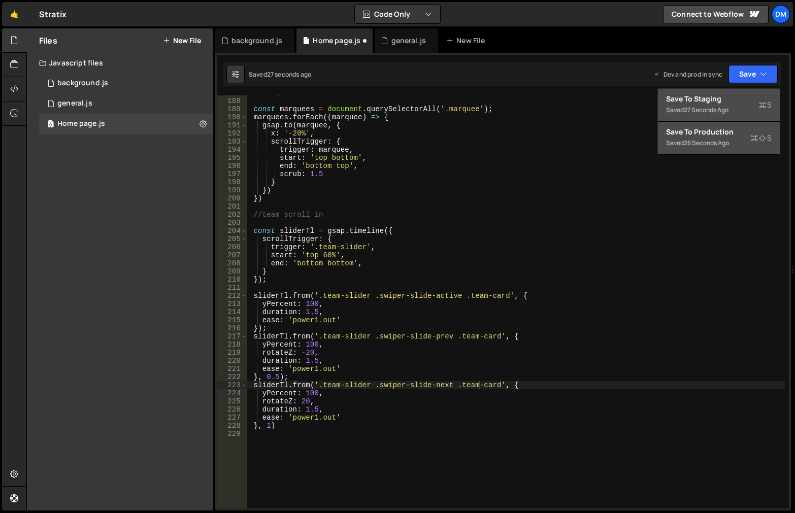
click at [715, 101] on div "Save to Staging S" at bounding box center [719, 99] width 106 height 10
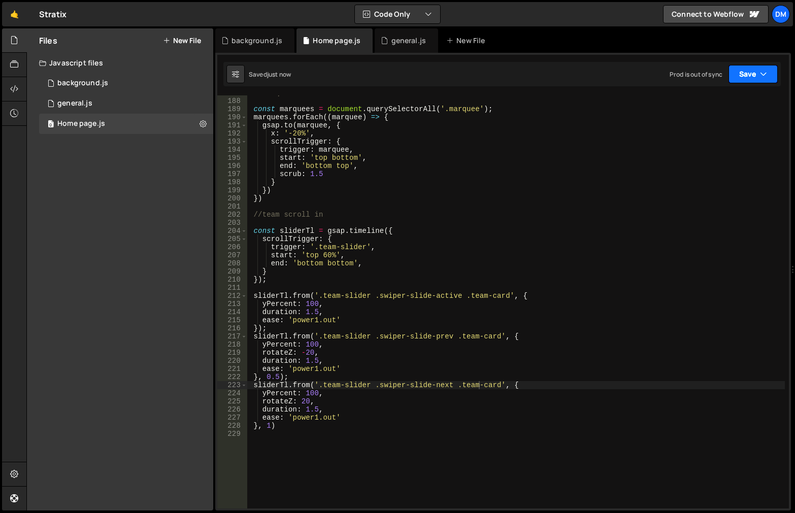
click at [742, 74] on button "Save" at bounding box center [752, 74] width 49 height 18
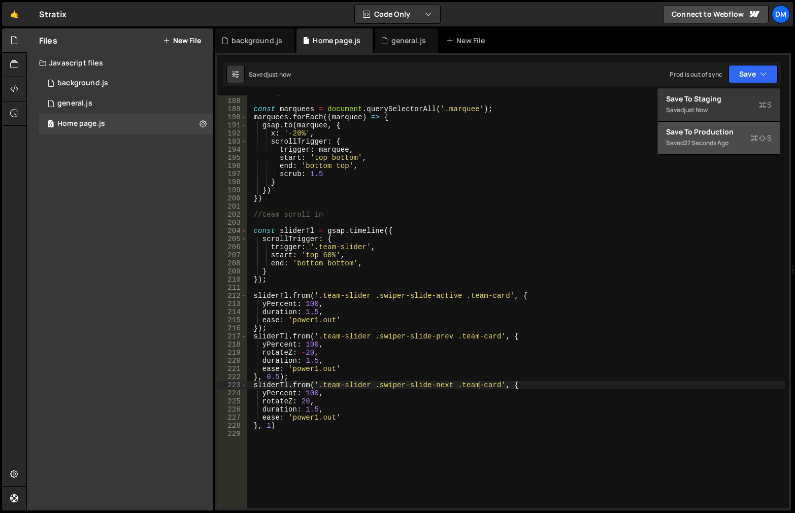
click at [701, 129] on div "Save to Production S" at bounding box center [719, 132] width 106 height 10
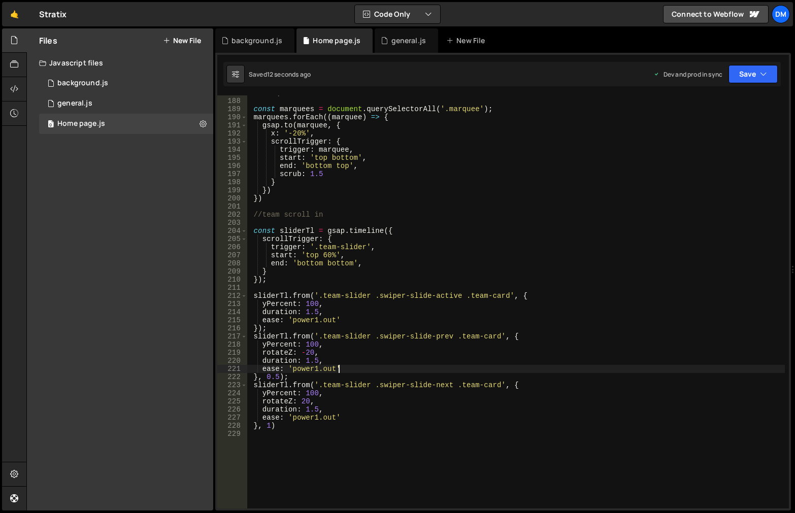
click at [389, 368] on div "//marquee const marquees = document . querySelectorAll ( '.marquee' ) ; marquee…" at bounding box center [516, 303] width 538 height 429
click at [276, 376] on div "//marquee const marquees = document . querySelectorAll ( '.marquee' ) ; marquee…" at bounding box center [516, 303] width 538 height 429
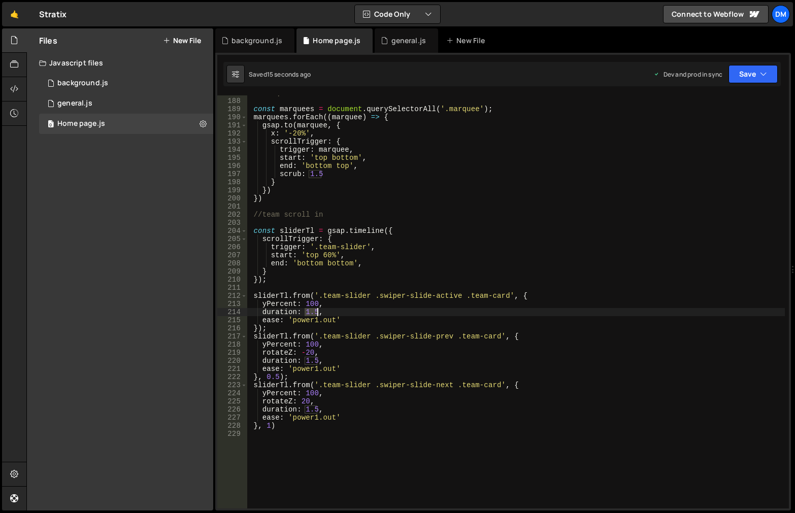
drag, startPoint x: 306, startPoint y: 312, endPoint x: 316, endPoint y: 313, distance: 10.2
click at [316, 313] on div "//marquee const marquees = document . querySelectorAll ( '.marquee' ) ; marquee…" at bounding box center [516, 303] width 538 height 429
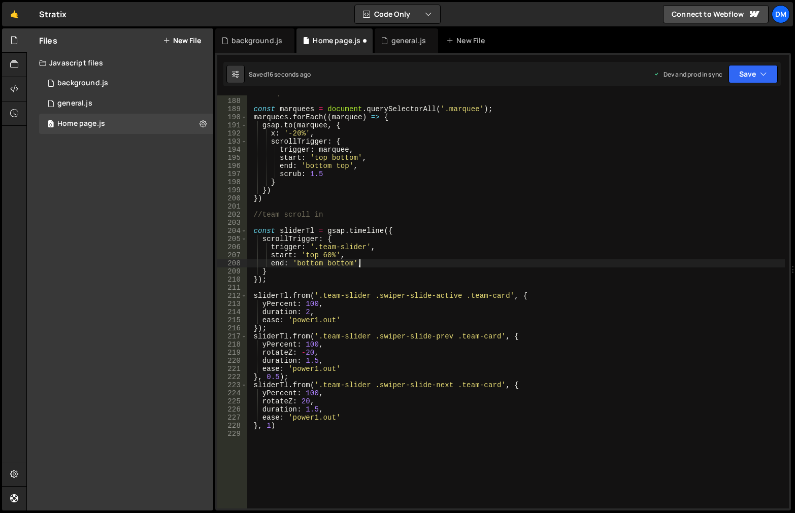
drag, startPoint x: 401, startPoint y: 266, endPoint x: 343, endPoint y: 324, distance: 82.6
click at [401, 266] on div "//marquee const marquees = document . querySelectorAll ( '.marquee' ) ; marquee…" at bounding box center [516, 303] width 538 height 429
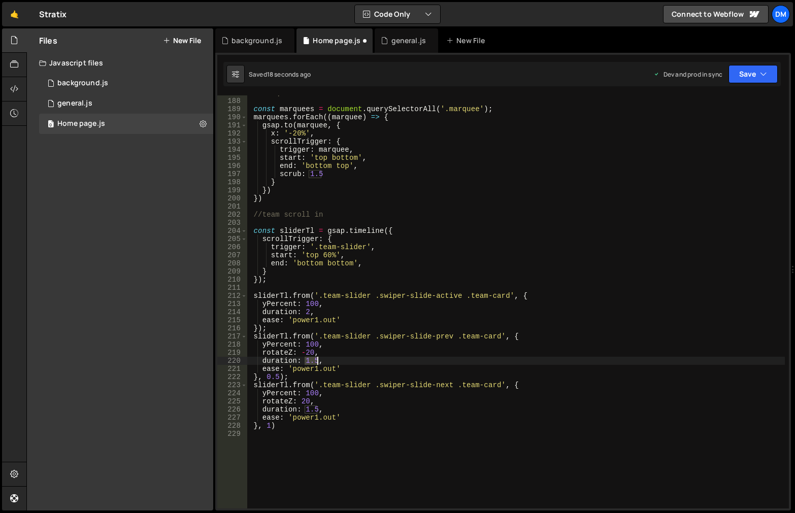
drag, startPoint x: 307, startPoint y: 359, endPoint x: 317, endPoint y: 360, distance: 9.7
click at [317, 360] on div "//marquee const marquees = document . querySelectorAll ( '.marquee' ) ; marquee…" at bounding box center [516, 303] width 538 height 429
drag, startPoint x: 393, startPoint y: 352, endPoint x: 387, endPoint y: 358, distance: 8.3
click at [393, 352] on div "//marquee const marquees = document . querySelectorAll ( '.marquee' ) ; marquee…" at bounding box center [516, 303] width 538 height 429
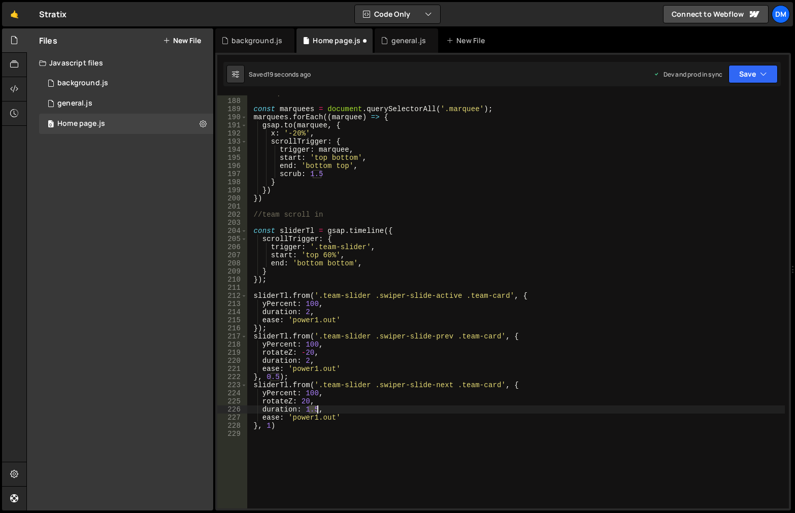
drag, startPoint x: 308, startPoint y: 411, endPoint x: 316, endPoint y: 412, distance: 8.7
click at [316, 412] on div "//marquee const marquees = document . querySelectorAll ( '.marquee' ) ; marquee…" at bounding box center [516, 303] width 538 height 429
type textarea "duration: 2,"
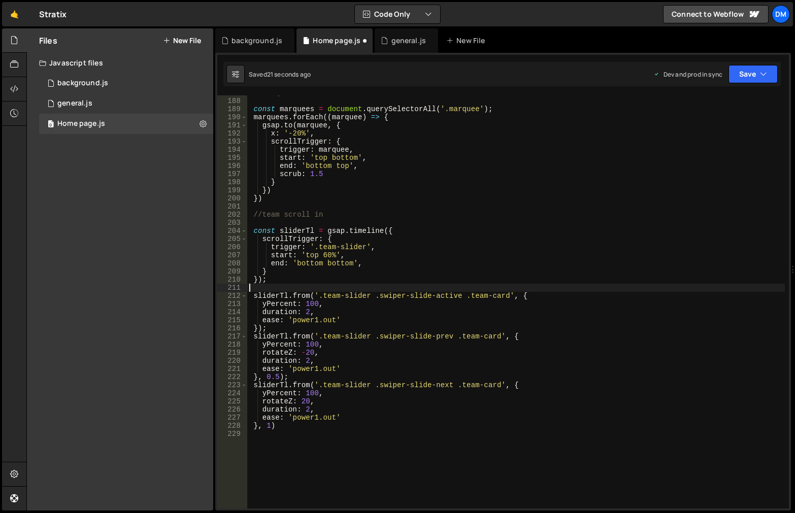
click at [383, 289] on div "//marquee const marquees = document . querySelectorAll ( '.marquee' ) ; marquee…" at bounding box center [516, 303] width 538 height 429
drag, startPoint x: 331, startPoint y: 235, endPoint x: 399, endPoint y: 233, distance: 68.0
click at [331, 235] on div "//marquee const marquees = document . querySelectorAll ( '.marquee' ) ; marquee…" at bounding box center [516, 303] width 538 height 429
click at [396, 227] on div "//marquee const marquees = document . querySelectorAll ( '.marquee' ) ; marquee…" at bounding box center [516, 303] width 538 height 429
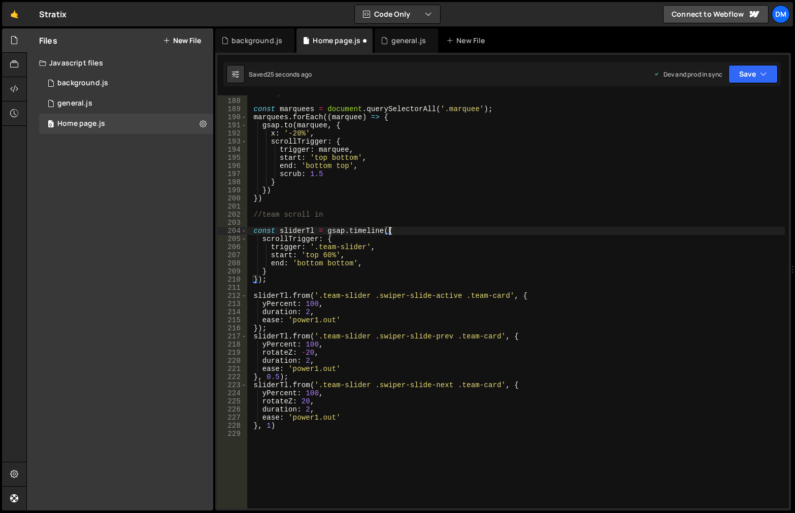
type textarea "const sliderTl = gsap.timeline({"
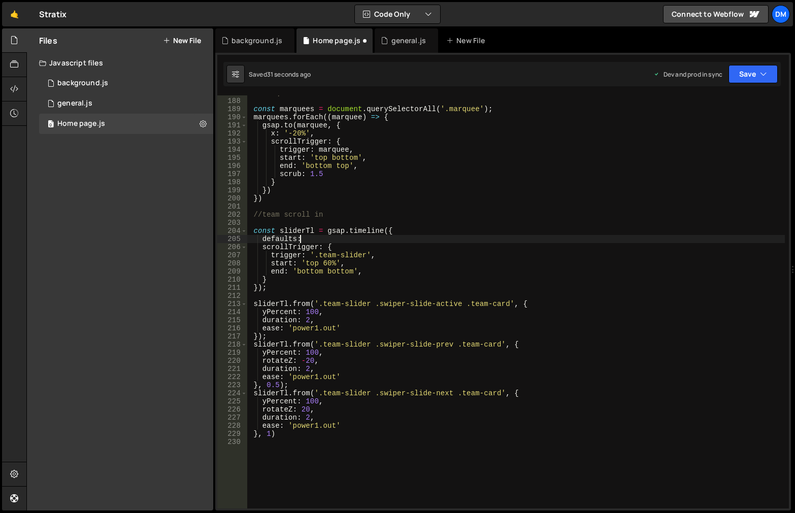
scroll to position [0, 3]
type textarea "defaults: {}"
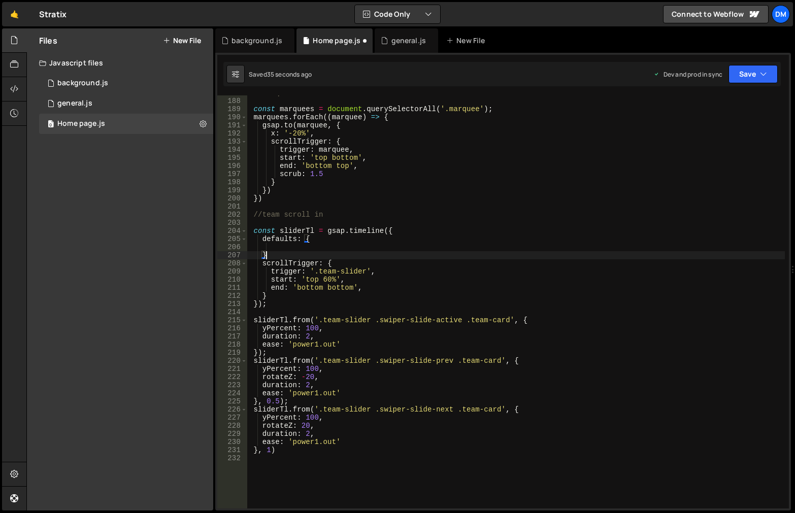
click at [320, 254] on div "//marquee const marquees = document . querySelectorAll ( '.marquee' ) ; marquee…" at bounding box center [516, 303] width 538 height 429
drag, startPoint x: 464, startPoint y: 262, endPoint x: 449, endPoint y: 275, distance: 19.4
click at [464, 262] on div "//marquee const marquees = document . querySelectorAll ( '.marquee' ) ; marquee…" at bounding box center [516, 303] width 538 height 429
drag, startPoint x: 320, startPoint y: 337, endPoint x: 261, endPoint y: 337, distance: 58.9
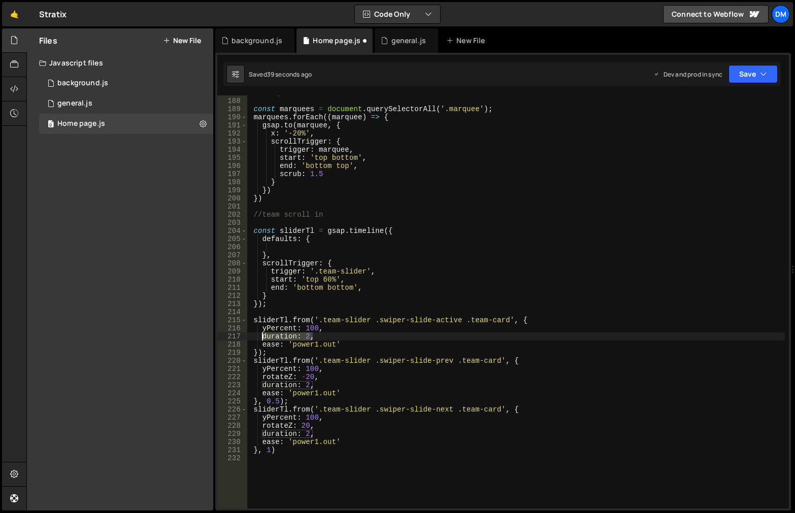
click at [261, 337] on div "//marquee const marquees = document . querySelectorAll ( '.marquee' ) ; marquee…" at bounding box center [516, 303] width 538 height 429
click at [296, 241] on div "//marquee const marquees = document . querySelectorAll ( '.marquee' ) ; marquee…" at bounding box center [516, 303] width 538 height 429
type textarea "defaults: {"
click at [296, 246] on div "//marquee const marquees = document . querySelectorAll ( '.marquee' ) ; marquee…" at bounding box center [516, 303] width 538 height 429
paste textarea "duration: 2,"
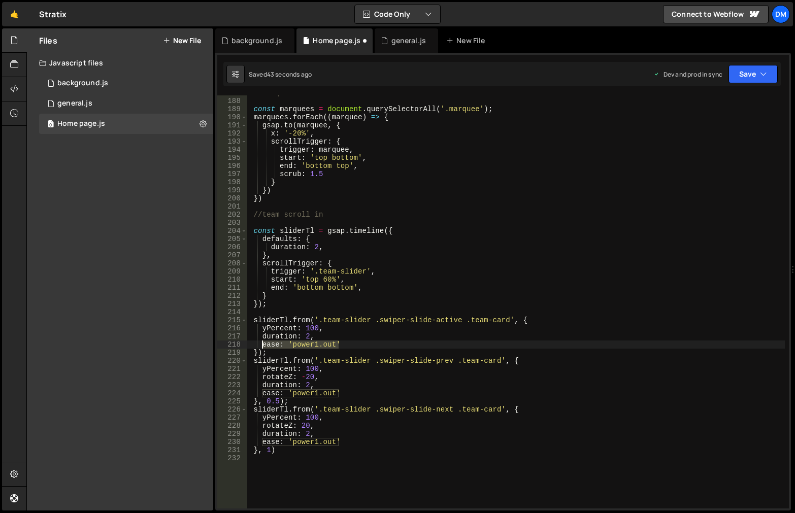
drag, startPoint x: 331, startPoint y: 344, endPoint x: 260, endPoint y: 343, distance: 71.1
click at [260, 343] on div "//marquee const marquees = document . querySelectorAll ( '.marquee' ) ; marquee…" at bounding box center [516, 303] width 538 height 429
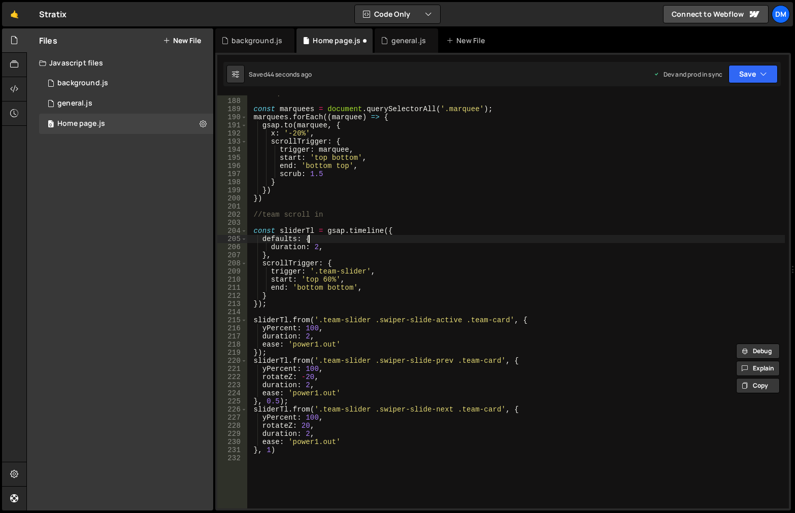
click at [339, 242] on div "//marquee const marquees = document . querySelectorAll ( '.marquee' ) ; marquee…" at bounding box center [516, 303] width 538 height 429
click at [338, 245] on div "//marquee const marquees = document . querySelectorAll ( '.marquee' ) ; marquee…" at bounding box center [516, 303] width 538 height 429
type textarea "duration: 2,"
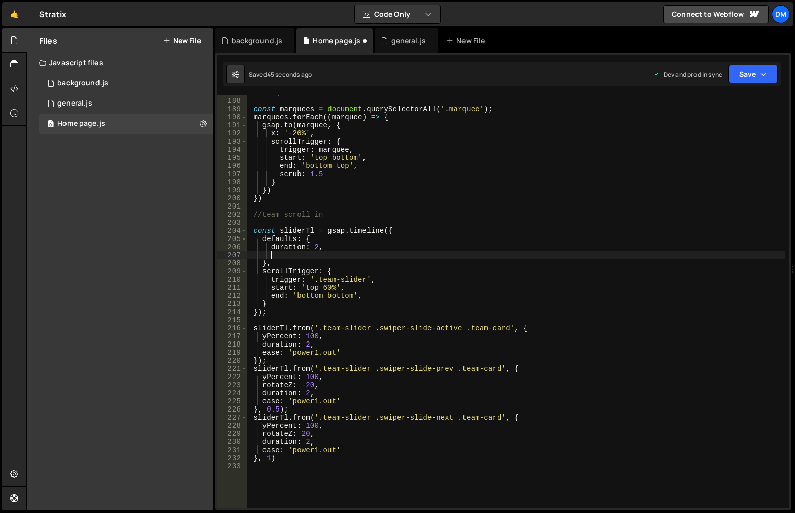
paste textarea "ease: 'power1.out'"
click at [326, 338] on div "//marquee const marquees = document . querySelectorAll ( '.marquee' ) ; marquee…" at bounding box center [516, 303] width 538 height 429
drag, startPoint x: 352, startPoint y: 352, endPoint x: 208, endPoint y: 350, distance: 144.7
click at [208, 350] on div "Files New File Javascript files 0 background.js 0 0 general.js 0 0 Home page.js…" at bounding box center [410, 269] width 768 height 483
type textarea "ease: 'power1.out'"
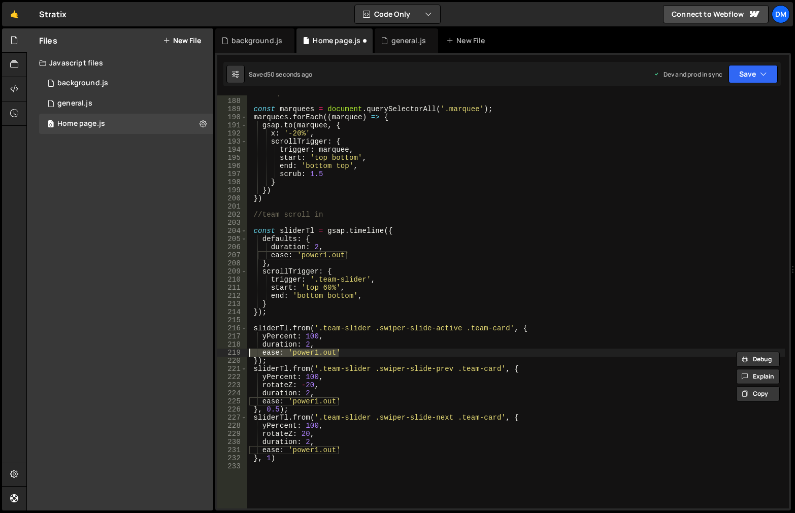
scroll to position [0, 0]
drag, startPoint x: 326, startPoint y: 344, endPoint x: 320, endPoint y: 346, distance: 6.3
click at [326, 344] on div "//marquee const marquees = document . querySelectorAll ( '.marquee' ) ; marquee…" at bounding box center [516, 303] width 538 height 429
type textarea "duration: 2,"
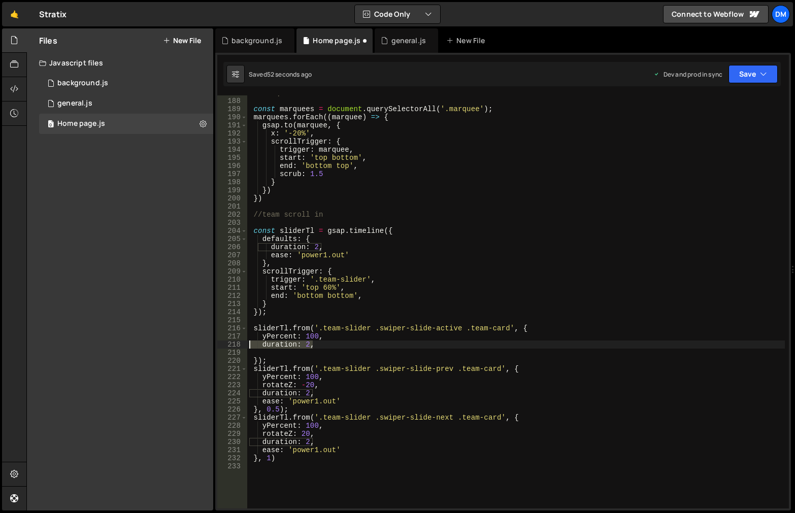
drag, startPoint x: 308, startPoint y: 347, endPoint x: 217, endPoint y: 346, distance: 91.4
click at [217, 346] on div "XXXXXXXXXXXXXXXXXXXXXXXXXXXXXXXXXXXXXXXXXXXXXXXXXXXXXXXXXXXXXXXXXXXXXXXXXXXXXXX…" at bounding box center [503, 282] width 576 height 458
type textarea "yPercent: 100,"
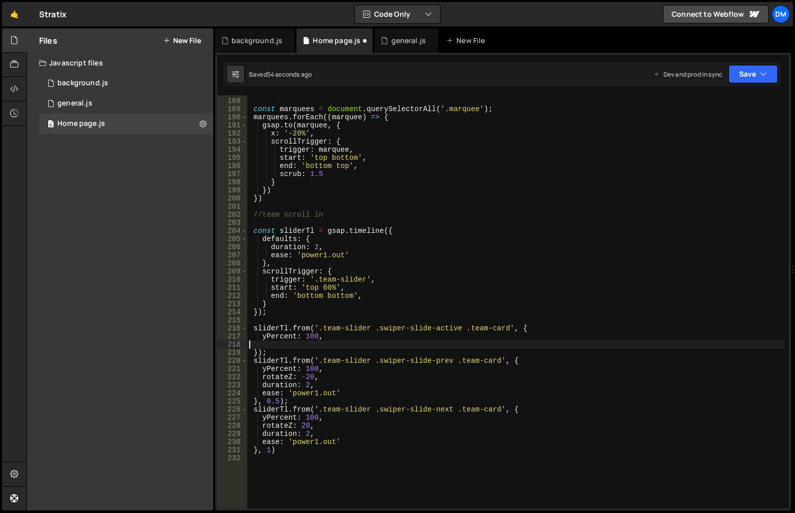
click at [318, 347] on div "//marquee const marquees = document . querySelectorAll ( '.marquee' ) ; marquee…" at bounding box center [516, 303] width 538 height 429
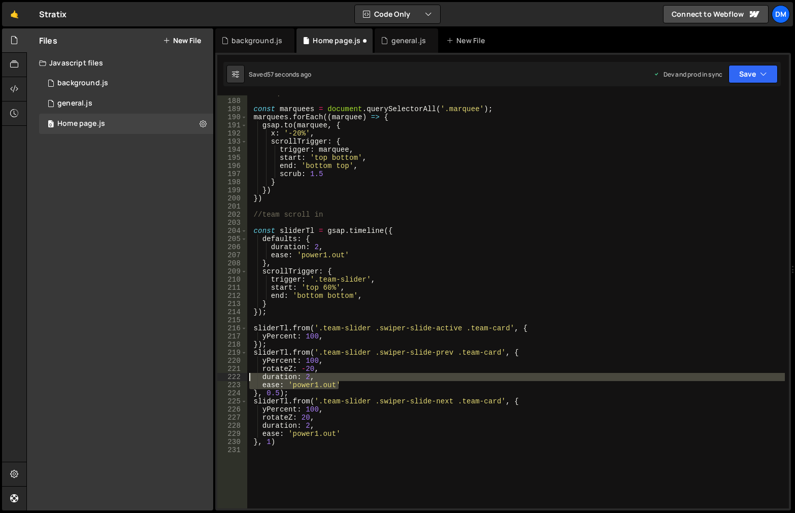
drag, startPoint x: 351, startPoint y: 383, endPoint x: 207, endPoint y: 377, distance: 144.8
click at [207, 377] on div "Files New File Javascript files 0 background.js 0 0 general.js 0 0 Home page.js…" at bounding box center [410, 269] width 768 height 483
type textarea "duration: 2, ease: 'power1.out'"
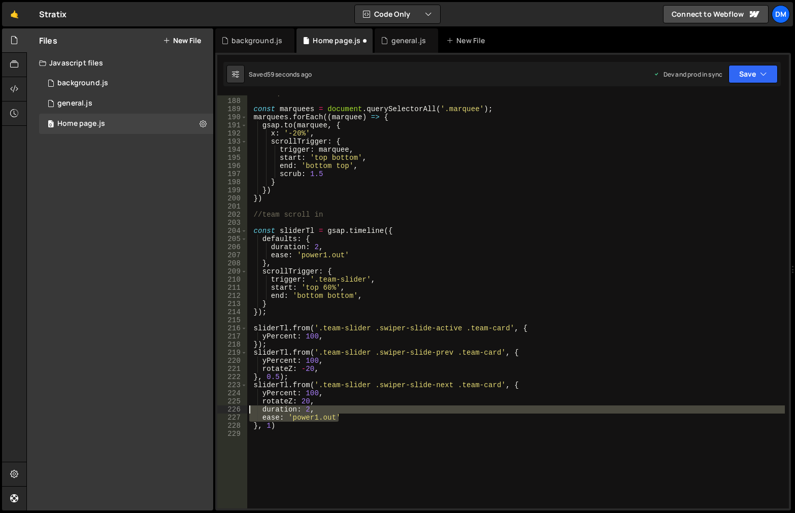
drag, startPoint x: 349, startPoint y: 419, endPoint x: 210, endPoint y: 407, distance: 139.1
click at [210, 407] on div "Files New File Javascript files 0 background.js 0 0 general.js 0 0 Home page.js…" at bounding box center [410, 269] width 768 height 483
type textarea "duration: 2, ease: 'power1.out'"
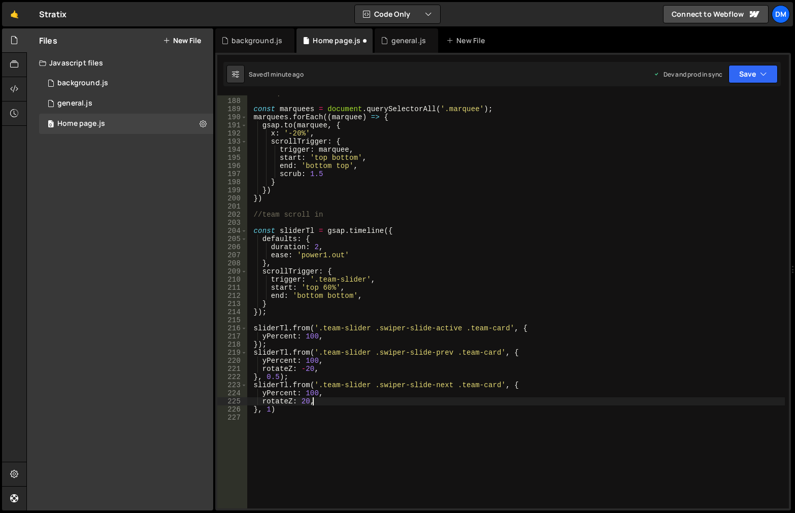
click at [450, 312] on div "//marquee const marquees = document . querySelectorAll ( '.marquee' ) ; marquee…" at bounding box center [516, 303] width 538 height 429
click at [325, 257] on div "//marquee const marquees = document . querySelectorAll ( '.marquee' ) ; marquee…" at bounding box center [516, 303] width 538 height 429
click at [556, 200] on div "//marquee const marquees = document . querySelectorAll ( '.marquee' ) ; marquee…" at bounding box center [516, 303] width 538 height 429
click at [749, 78] on button "Save" at bounding box center [752, 74] width 49 height 18
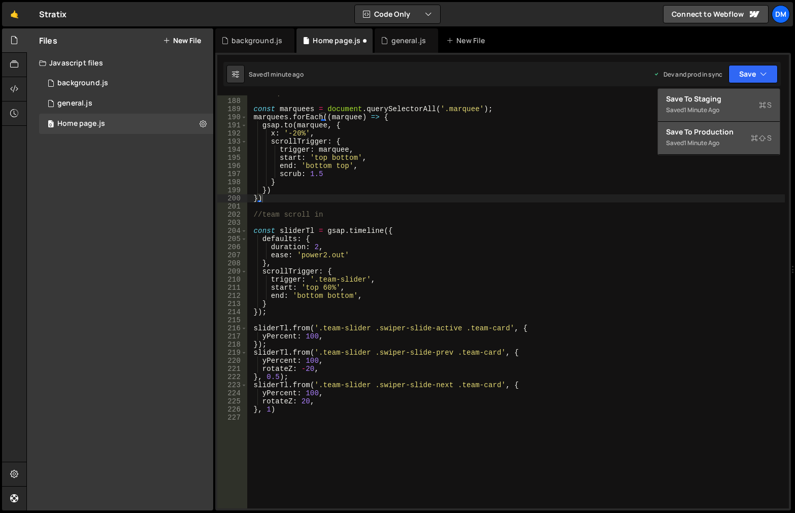
click at [717, 107] on div "1 minute ago" at bounding box center [702, 110] width 36 height 9
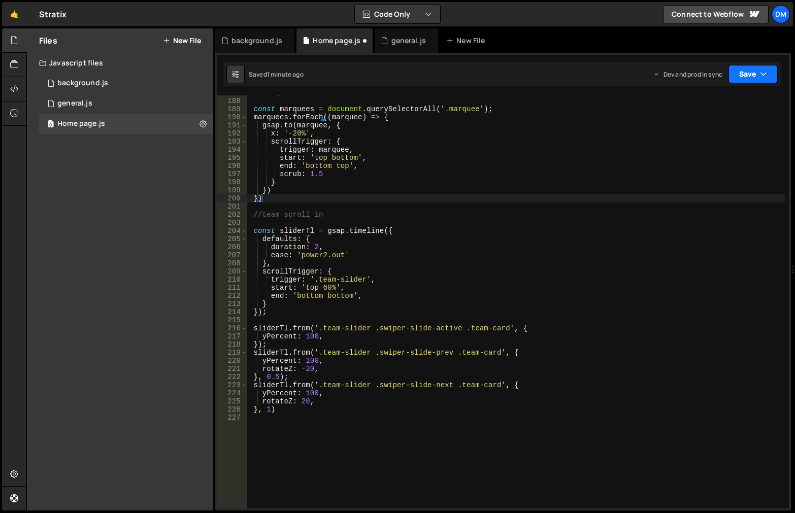
drag, startPoint x: 747, startPoint y: 75, endPoint x: 706, endPoint y: 117, distance: 58.5
click at [747, 77] on button "Save" at bounding box center [752, 74] width 49 height 18
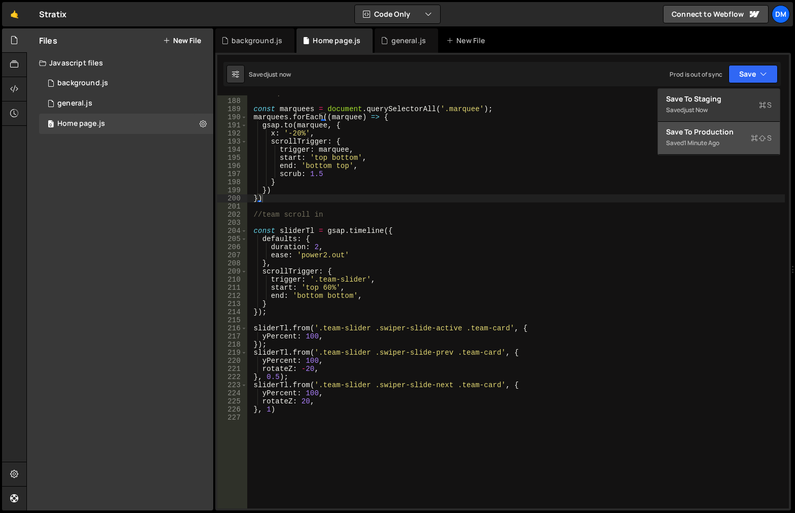
click at [694, 140] on div "1 minute ago" at bounding box center [702, 143] width 36 height 9
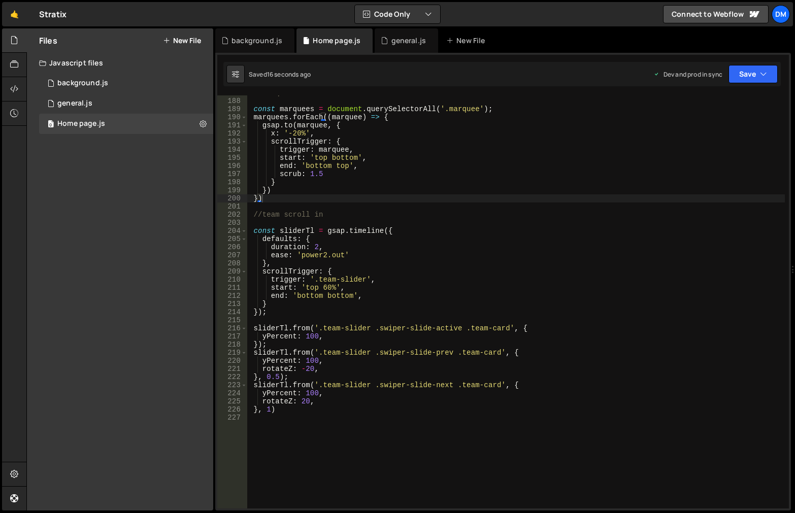
click at [391, 364] on div "//marquee const marquees = document . querySelectorAll ( '.marquee' ) ; marquee…" at bounding box center [516, 303] width 538 height 429
click at [279, 376] on div "//marquee const marquees = document . querySelectorAll ( '.marquee' ) ; marquee…" at bounding box center [516, 303] width 538 height 429
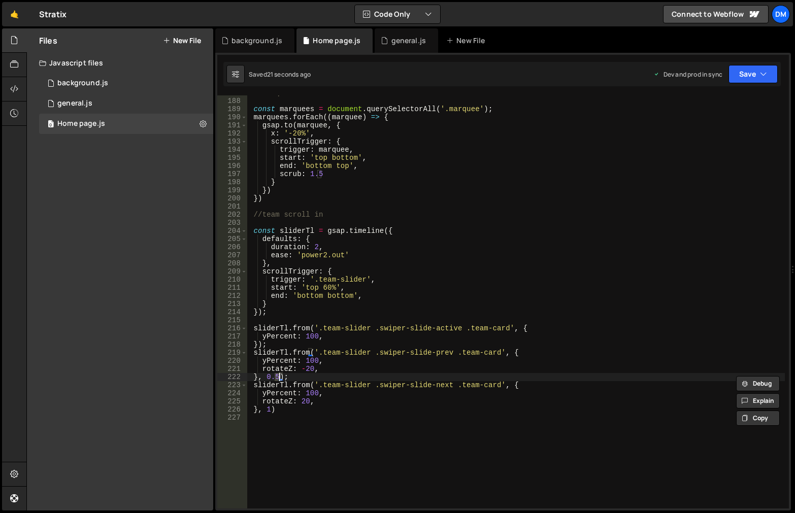
type textarea "}, 0.3);"
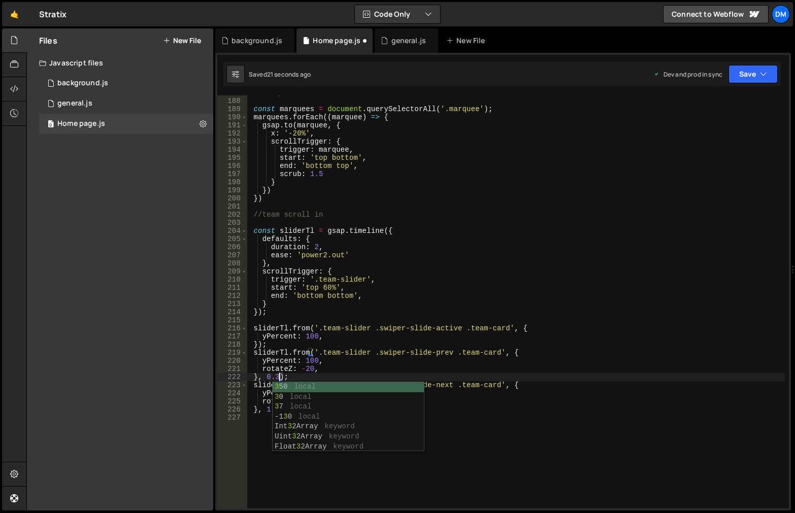
click at [588, 414] on div "//marquee const marquees = document . querySelectorAll ( '.marquee' ) ; marquee…" at bounding box center [516, 303] width 538 height 429
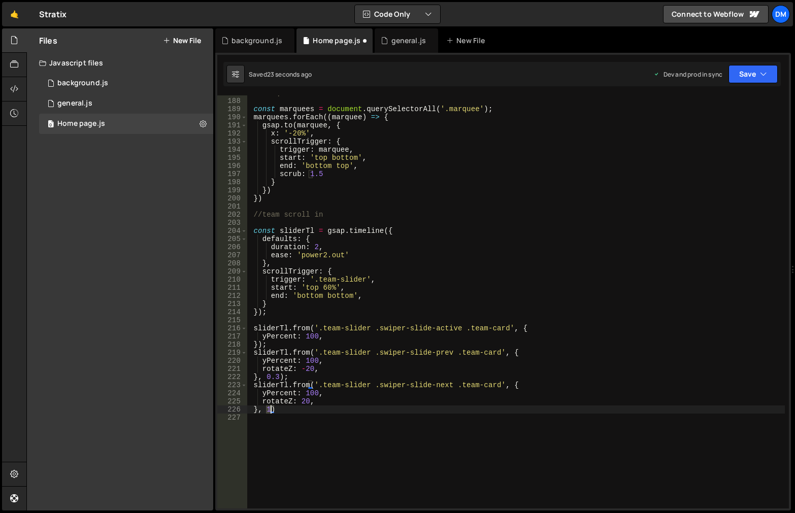
click at [270, 413] on div "//marquee const marquees = document . querySelectorAll ( '.marquee' ) ; marquee…" at bounding box center [516, 303] width 538 height 429
click at [445, 300] on div "//marquee const marquees = document . querySelectorAll ( '.marquee' ) ; marquee…" at bounding box center [516, 303] width 538 height 429
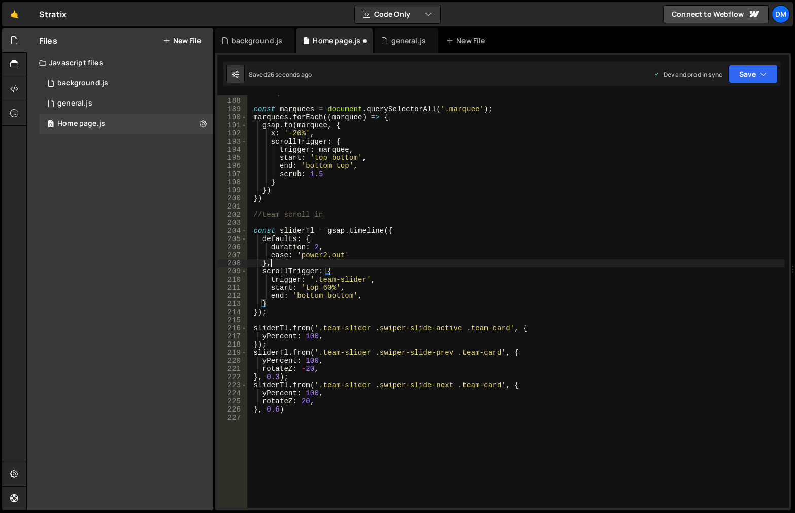
drag, startPoint x: 473, startPoint y: 261, endPoint x: 464, endPoint y: 265, distance: 9.5
click at [473, 261] on div "//marquee const marquees = document . querySelectorAll ( '.marquee' ) ; marquee…" at bounding box center [516, 303] width 538 height 429
click at [430, 274] on div "//marquee const marquees = document . querySelectorAll ( '.marquee' ) ; marquee…" at bounding box center [516, 303] width 538 height 429
click at [744, 78] on button "Save" at bounding box center [752, 74] width 49 height 18
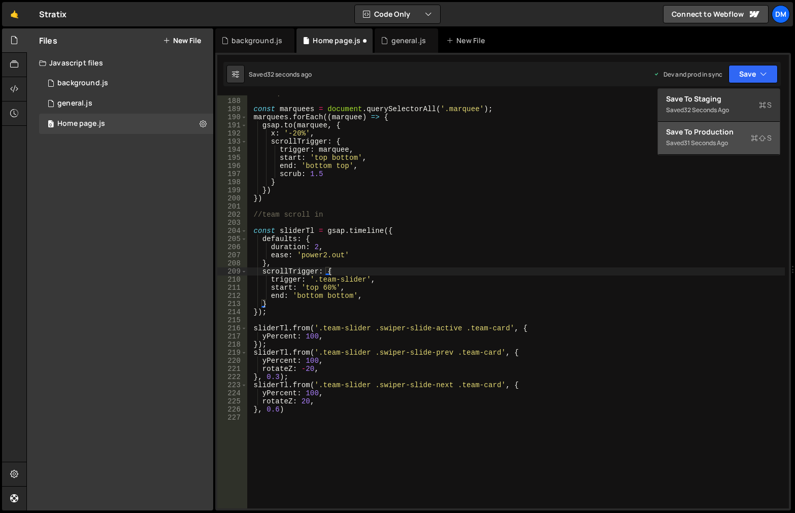
click at [719, 128] on div "Save to Production S" at bounding box center [719, 132] width 106 height 10
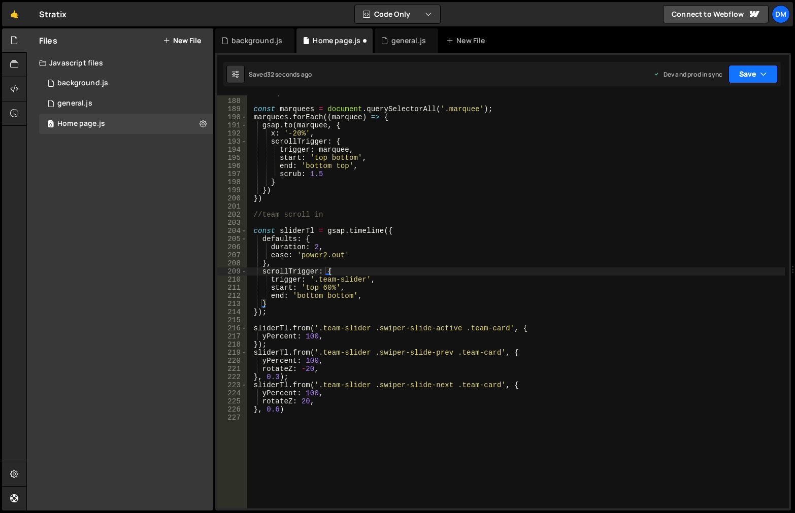
click at [744, 78] on button "Save" at bounding box center [752, 74] width 49 height 18
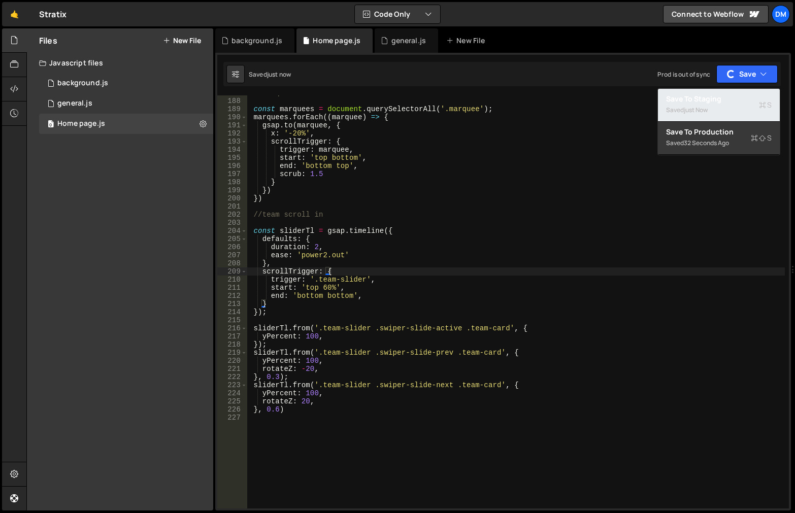
drag, startPoint x: 706, startPoint y: 105, endPoint x: 220, endPoint y: 348, distance: 543.7
click at [705, 106] on div "Saved just now" at bounding box center [719, 110] width 106 height 12
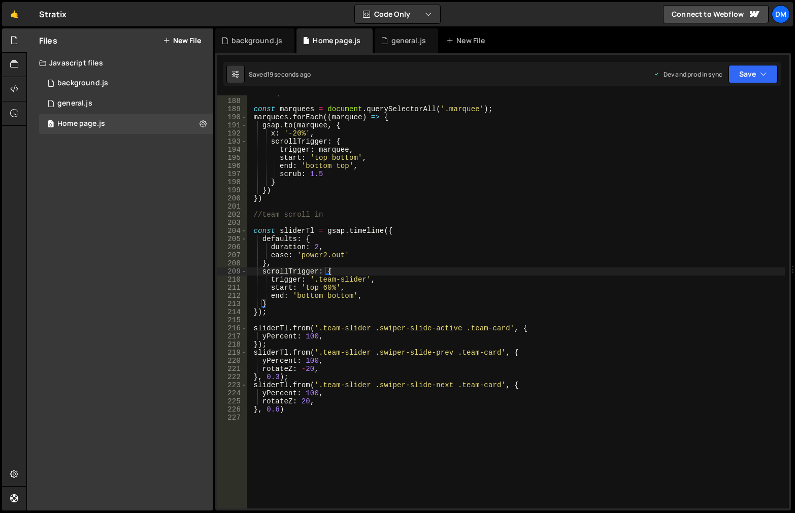
type textarea "end: 'bottom bottom',"
click at [370, 293] on div "//marquee const marquees = document . querySelectorAll ( '.marquee' ) ; marquee…" at bounding box center [516, 303] width 538 height 429
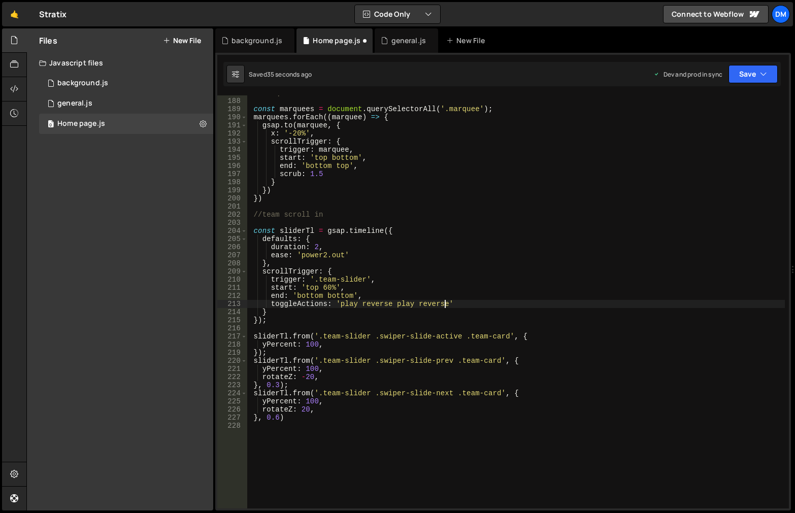
scroll to position [0, 13]
click at [478, 242] on div "//marquee const marquees = document . querySelectorAll ( '.marquee' ) ; marquee…" at bounding box center [516, 303] width 538 height 429
click at [739, 81] on button "Save" at bounding box center [752, 74] width 49 height 18
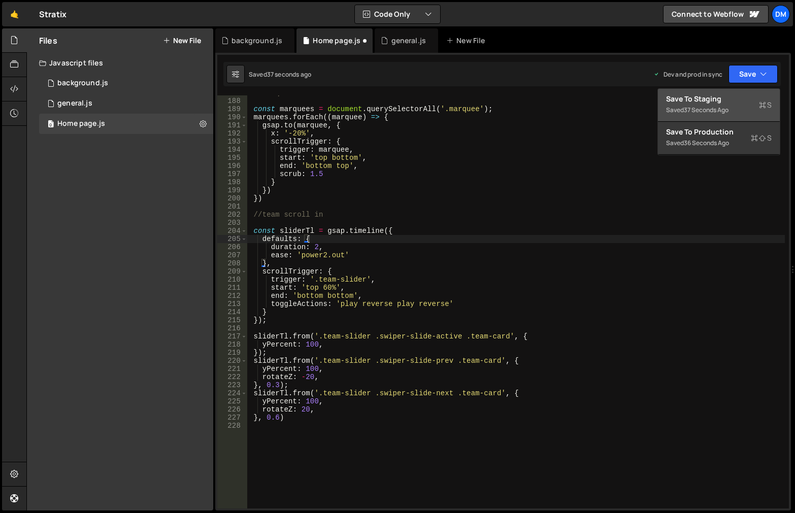
click at [712, 103] on div "Save to Staging S" at bounding box center [719, 99] width 106 height 10
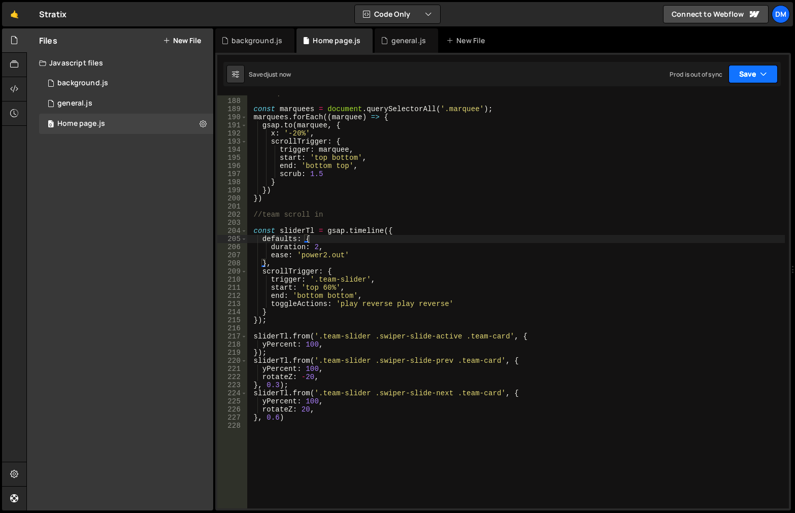
drag, startPoint x: 765, startPoint y: 71, endPoint x: 759, endPoint y: 77, distance: 8.3
click at [765, 71] on icon "button" at bounding box center [763, 74] width 7 height 10
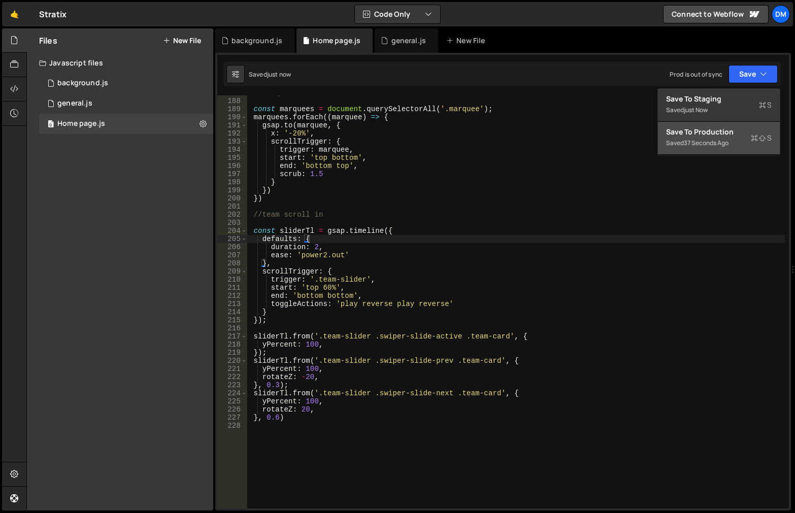
click at [725, 128] on div "Save to Production S" at bounding box center [719, 132] width 106 height 10
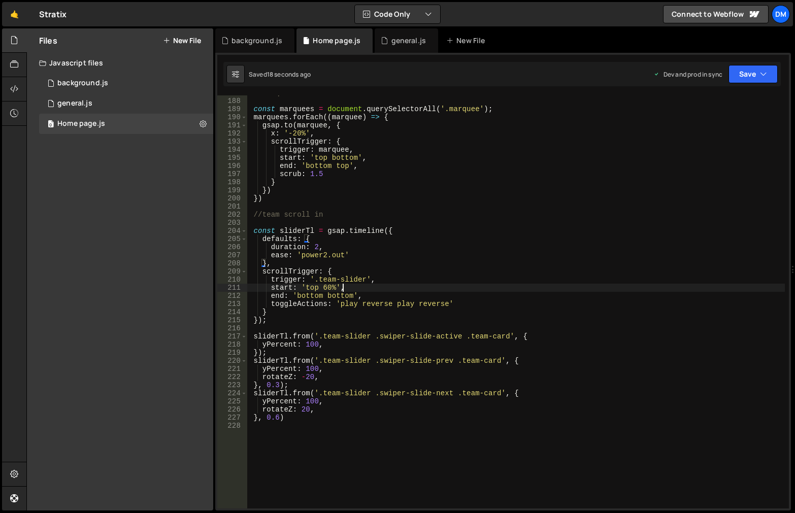
click at [366, 287] on div "//marquee const marquees = document . querySelectorAll ( '.marquee' ) ; marquee…" at bounding box center [516, 303] width 538 height 429
click at [487, 309] on div "//marquee const marquees = document . querySelectorAll ( '.marquee' ) ; marquee…" at bounding box center [516, 303] width 538 height 429
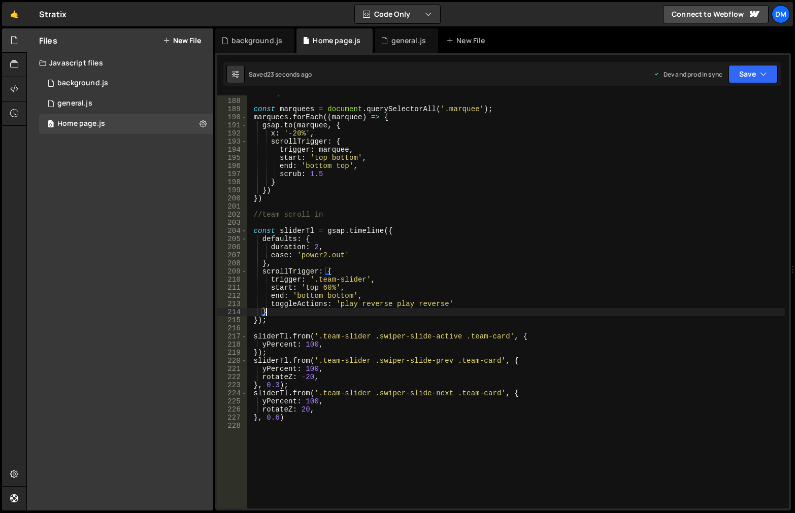
click at [469, 299] on div "//marquee const marquees = document . querySelectorAll ( '.marquee' ) ; marquee…" at bounding box center [516, 303] width 538 height 429
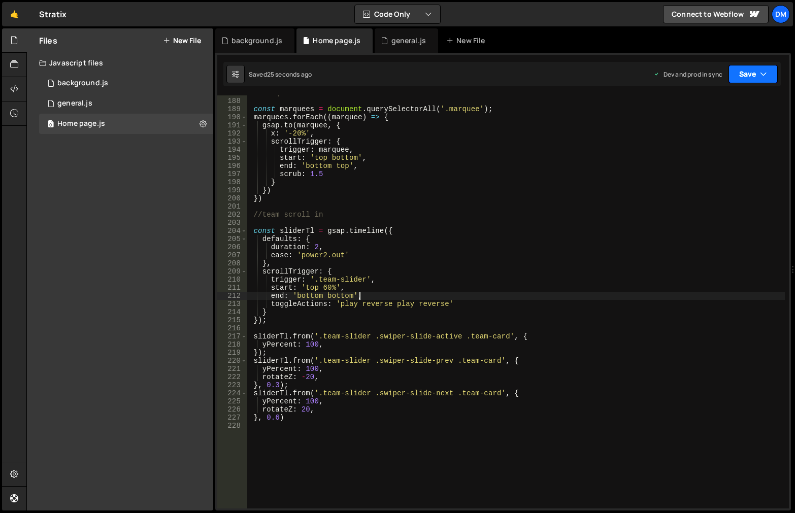
click at [744, 76] on button "Save" at bounding box center [752, 74] width 49 height 18
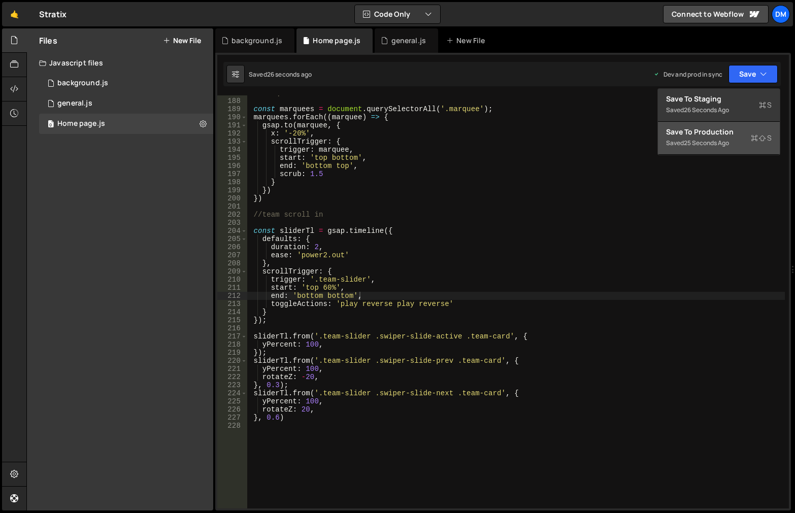
click at [708, 133] on div "Save to Production S" at bounding box center [719, 132] width 106 height 10
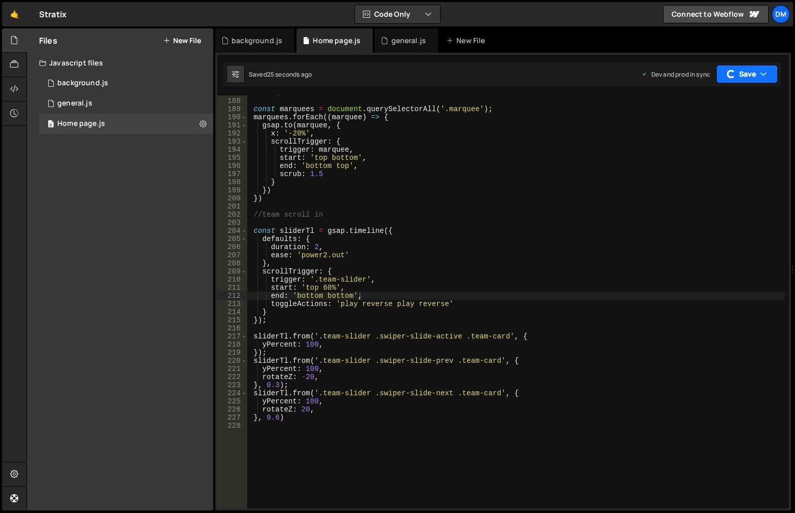
click at [753, 77] on button "Save" at bounding box center [746, 74] width 61 height 18
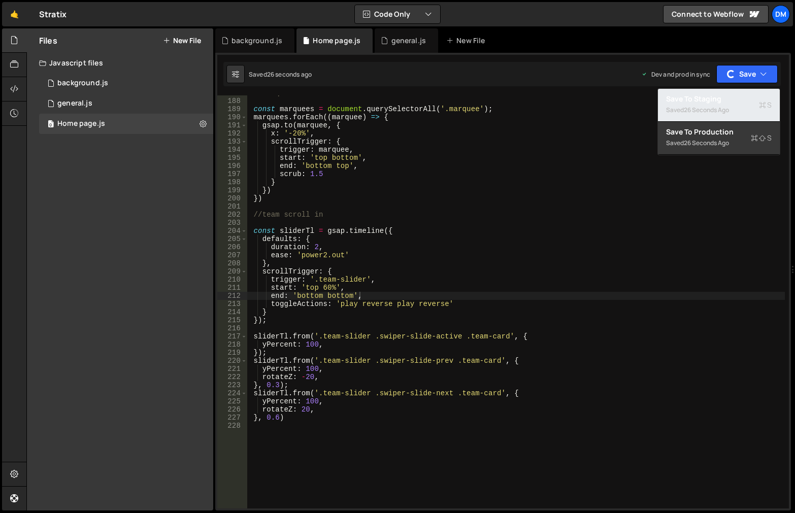
click at [696, 116] on button "Save to Staging S Saved 26 seconds ago" at bounding box center [719, 105] width 122 height 33
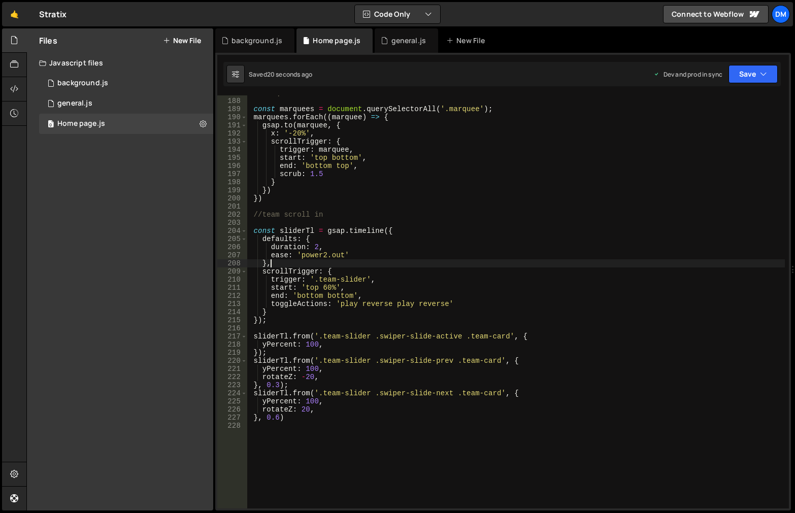
click at [484, 260] on div "//marquee const marquees = document . querySelectorAll ( '.marquee' ) ; marquee…" at bounding box center [516, 303] width 538 height 429
click at [334, 306] on div "//marquee const marquees = document . querySelectorAll ( '.marquee' ) ; marquee…" at bounding box center [516, 303] width 538 height 429
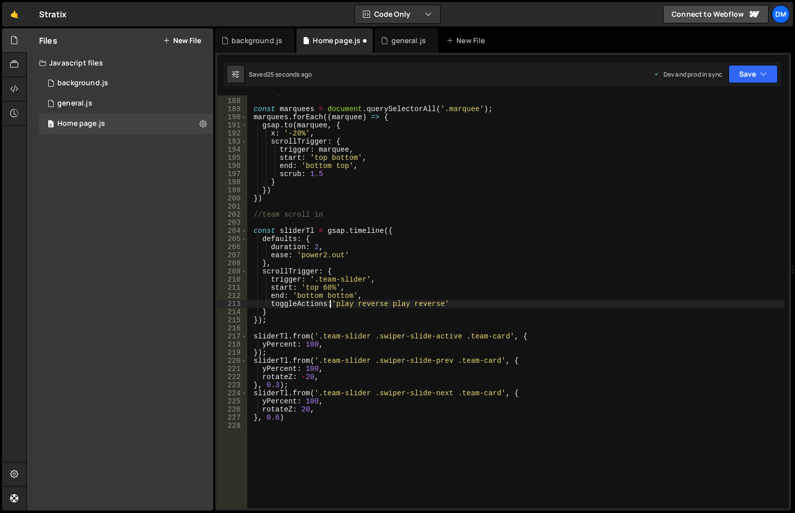
scroll to position [0, 6]
click at [472, 304] on div "//marquee const marquees = document . querySelectorAll ( '.marquee' ) ; marquee…" at bounding box center [516, 303] width 538 height 429
drag, startPoint x: 469, startPoint y: 306, endPoint x: 236, endPoint y: 306, distance: 233.5
click at [236, 306] on div "toggleActions: 'play reverse play reverse' 187 188 189 190 191 192 193 194 195 …" at bounding box center [503, 301] width 572 height 413
drag, startPoint x: 768, startPoint y: 72, endPoint x: 750, endPoint y: 83, distance: 21.2
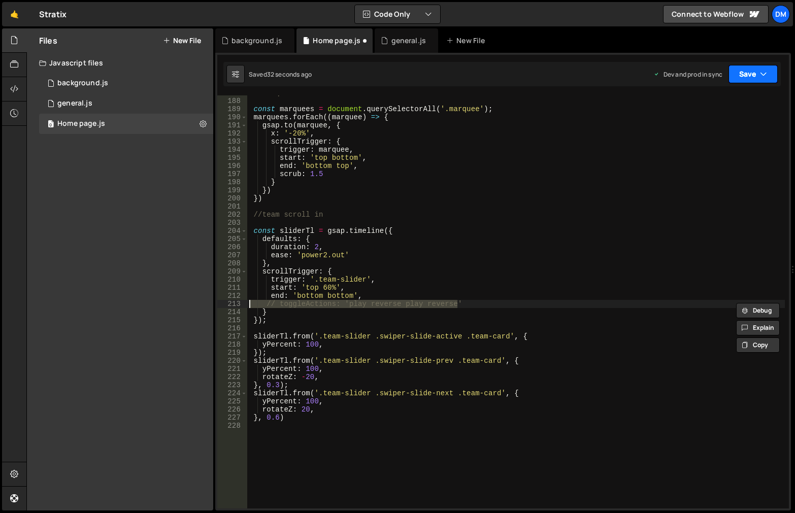
click at [767, 72] on button "Save" at bounding box center [752, 74] width 49 height 18
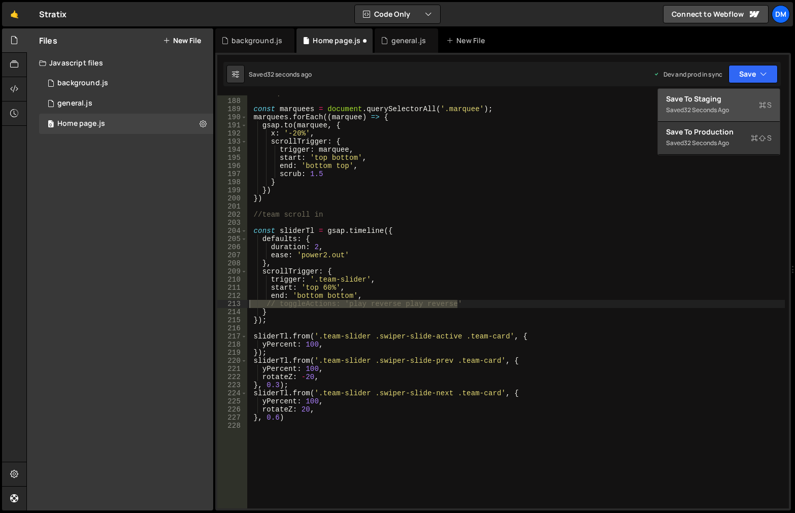
click at [720, 110] on div "32 seconds ago" at bounding box center [706, 110] width 45 height 9
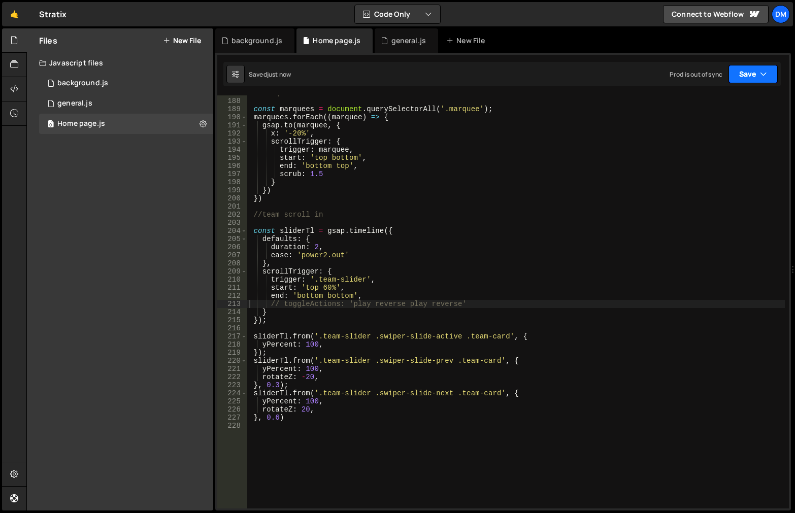
click at [729, 75] on button "Save" at bounding box center [752, 74] width 49 height 18
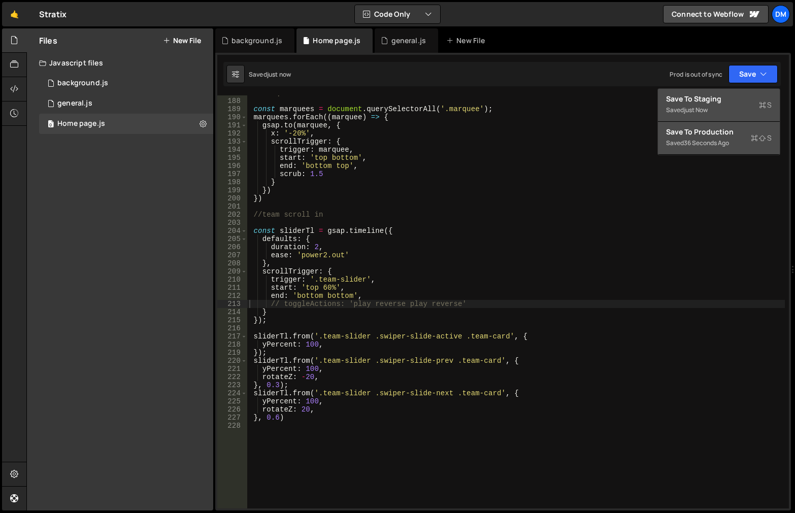
click at [707, 127] on div "Save to Production S" at bounding box center [719, 132] width 106 height 10
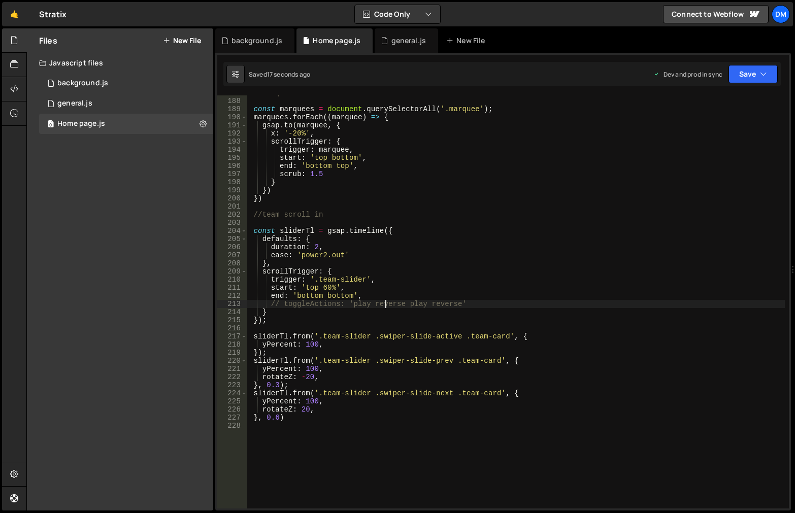
click at [383, 303] on div "//marquee const marquees = document . querySelectorAll ( '.marquee' ) ; marquee…" at bounding box center [516, 303] width 538 height 429
click at [408, 297] on div "//marquee const marquees = document . querySelectorAll ( '.marquee' ) ; marquee…" at bounding box center [516, 303] width 538 height 429
drag, startPoint x: 472, startPoint y: 304, endPoint x: 272, endPoint y: 304, distance: 200.5
click at [272, 304] on div "//marquee const marquees = document . querySelectorAll ( '.marquee' ) ; marquee…" at bounding box center [516, 303] width 538 height 429
click at [280, 309] on div "//marquee const marquees = document . querySelectorAll ( '.marquee' ) ; marquee…" at bounding box center [516, 303] width 538 height 429
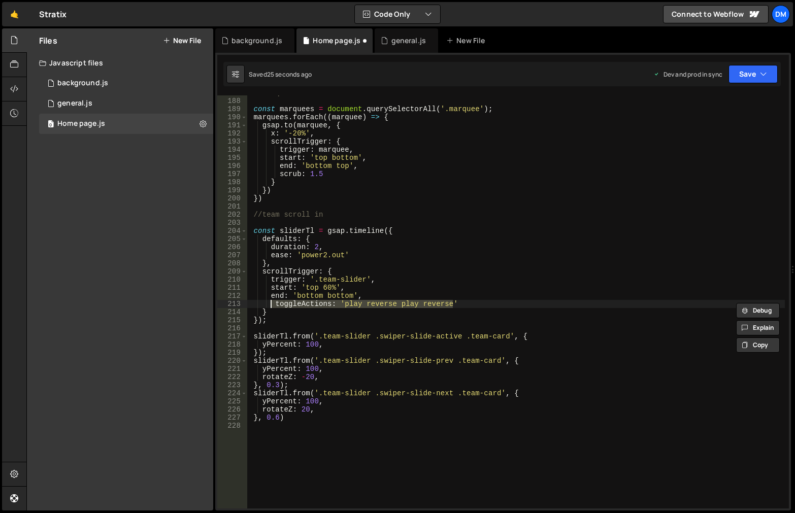
scroll to position [0, 1]
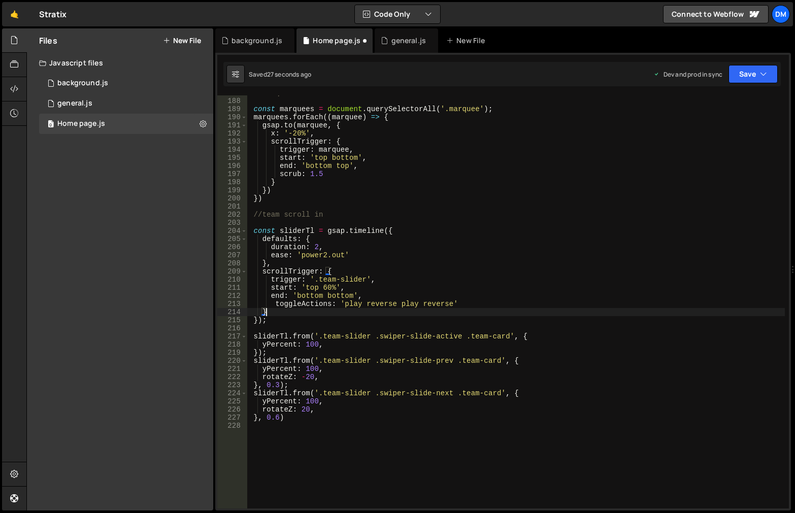
click at [275, 302] on div "//marquee const marquees = document . querySelectorAll ( '.marquee' ) ; marquee…" at bounding box center [516, 303] width 538 height 429
click at [297, 308] on div "//marquee const marquees = document . querySelectorAll ( '.marquee' ) ; marquee…" at bounding box center [516, 303] width 538 height 429
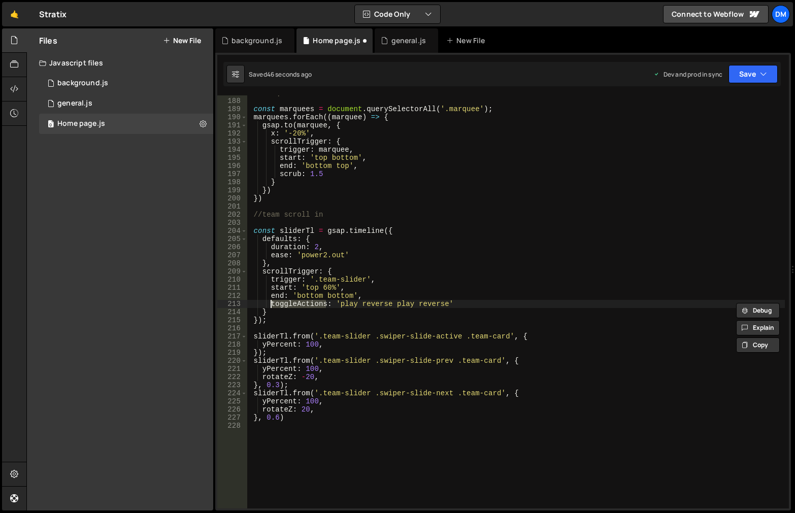
click at [453, 303] on div "//marquee const marquees = document . querySelectorAll ( '.marquee' ) ; marquee…" at bounding box center [516, 303] width 538 height 429
drag, startPoint x: 455, startPoint y: 303, endPoint x: 271, endPoint y: 305, distance: 184.8
click at [271, 305] on div "//marquee const marquees = document . querySelectorAll ( '.marquee' ) ; marquee…" at bounding box center [516, 303] width 538 height 429
paste textarea ""play pause resume reset""
click at [370, 306] on div "//marquee const marquees = document . querySelectorAll ( '.marquee' ) ; marquee…" at bounding box center [516, 303] width 538 height 429
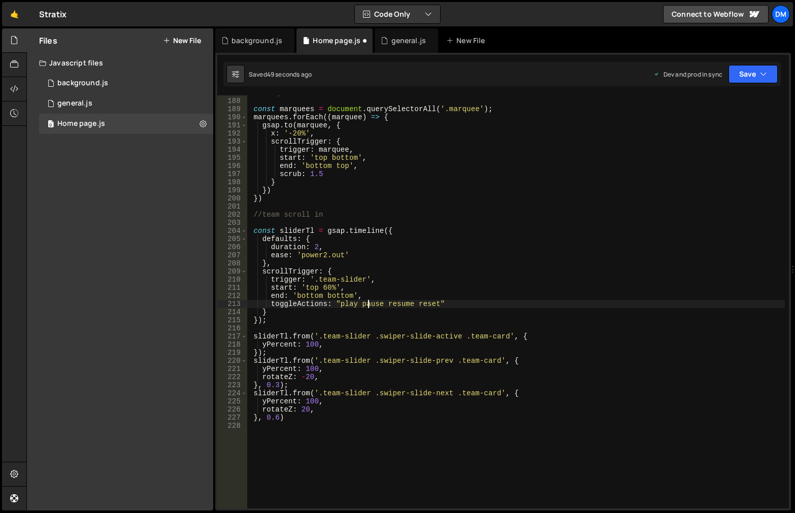
click at [368, 306] on div "//marquee const marquees = document . querySelectorAll ( '.marquee' ) ; marquee…" at bounding box center [516, 303] width 538 height 429
click at [349, 303] on div "//marquee const marquees = document . querySelectorAll ( '.marquee' ) ; marquee…" at bounding box center [516, 303] width 538 height 429
click at [407, 304] on div "//marquee const marquees = document . querySelectorAll ( '.marquee' ) ; marquee…" at bounding box center [516, 303] width 538 height 429
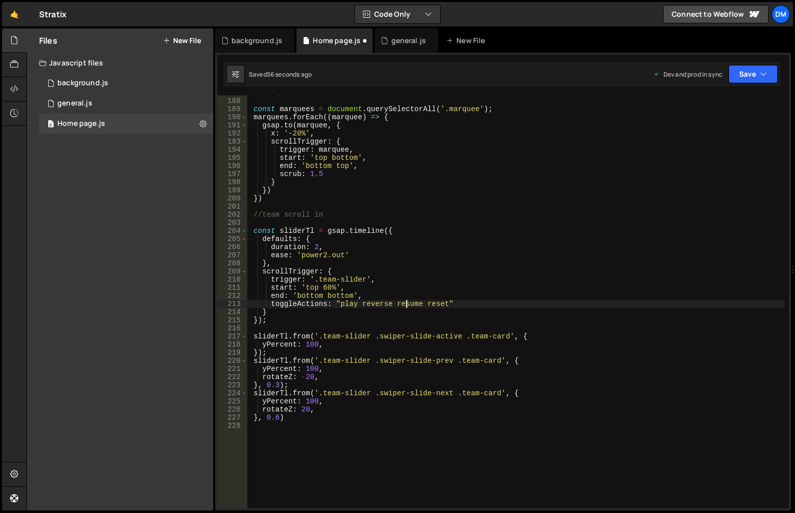
click at [407, 304] on div "//marquee const marquees = document . querySelectorAll ( '.marquee' ) ; marquee…" at bounding box center [516, 303] width 538 height 429
paste textarea "play"
click at [377, 304] on div "//marquee const marquees = document . querySelectorAll ( '.marquee' ) ; marquee…" at bounding box center [516, 303] width 538 height 429
click at [427, 303] on div "//marquee const marquees = document . querySelectorAll ( '.marquee' ) ; marquee…" at bounding box center [516, 303] width 538 height 429
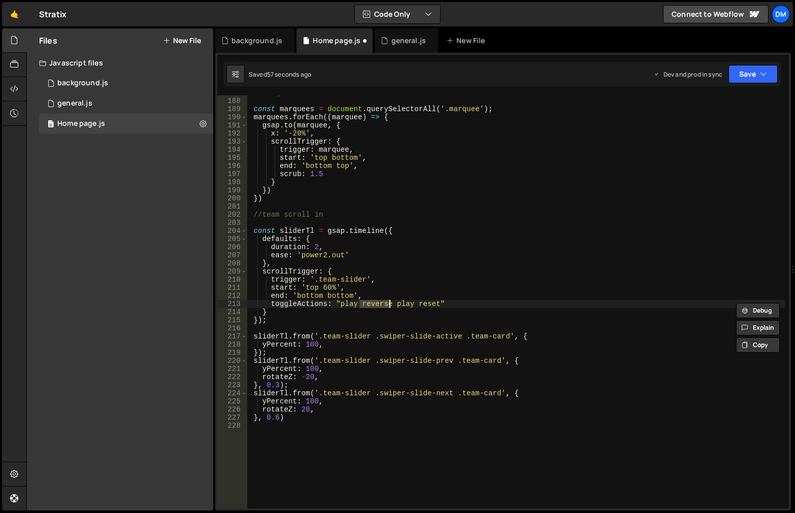
click at [427, 303] on div "//marquee const marquees = document . querySelectorAll ( '.marquee' ) ; marquee…" at bounding box center [516, 303] width 538 height 429
paste textarea "verse"
click at [516, 256] on div "//marquee const marquees = document . querySelectorAll ( '.marquee' ) ; marquee…" at bounding box center [516, 303] width 538 height 429
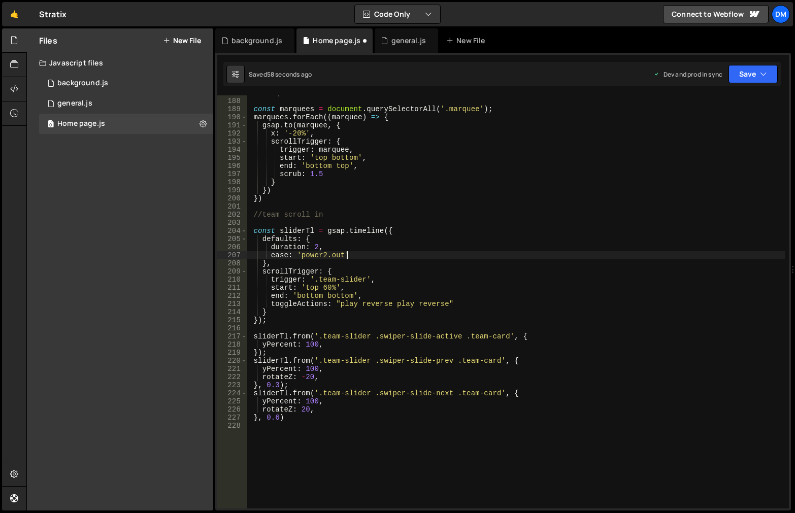
scroll to position [0, 6]
click at [756, 64] on div "Saved 59 seconds ago Dev and prod in sync Upgrade to Edit Save Save to Staging …" at bounding box center [501, 74] width 557 height 24
click at [747, 77] on button "Save" at bounding box center [752, 74] width 49 height 18
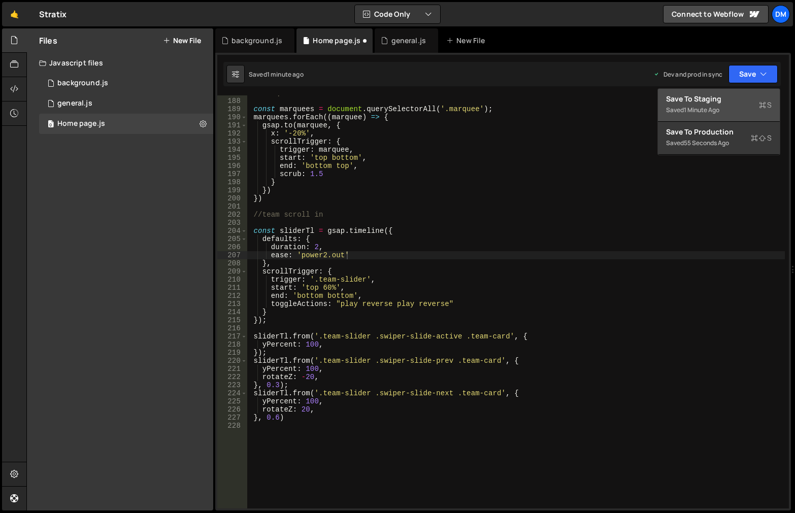
click at [733, 96] on div "Save to Staging S" at bounding box center [719, 99] width 106 height 10
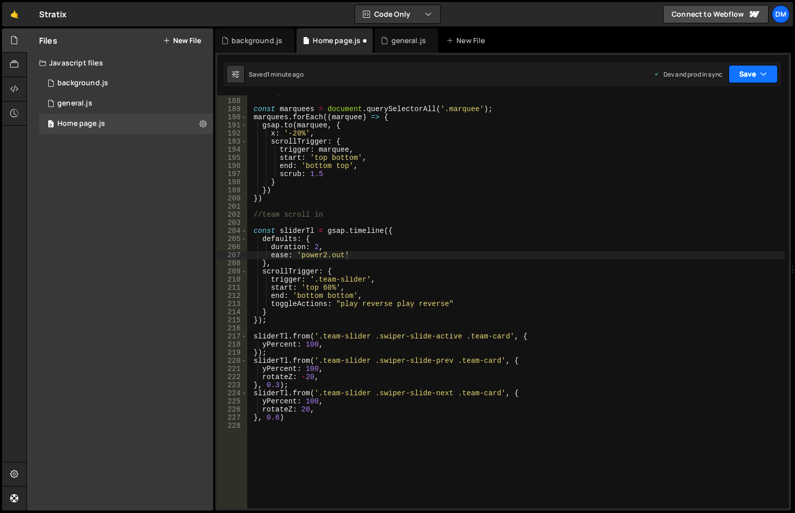
click at [746, 78] on button "Save" at bounding box center [752, 74] width 49 height 18
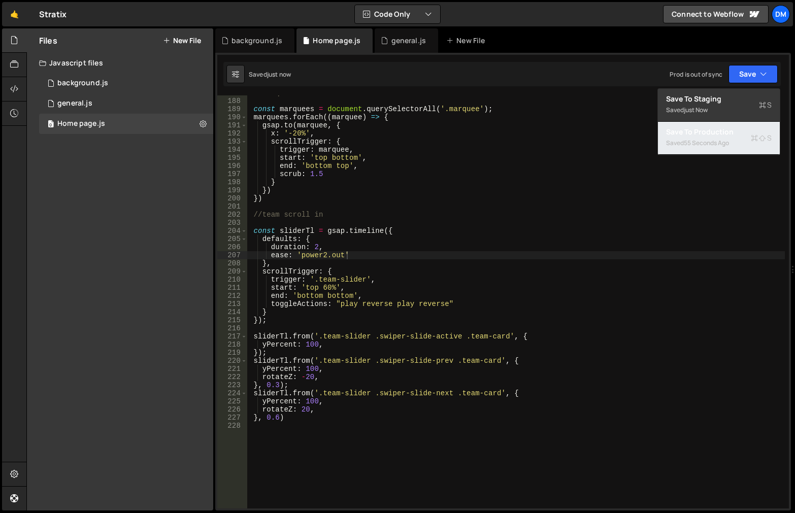
click at [706, 141] on div "55 seconds ago" at bounding box center [706, 143] width 45 height 9
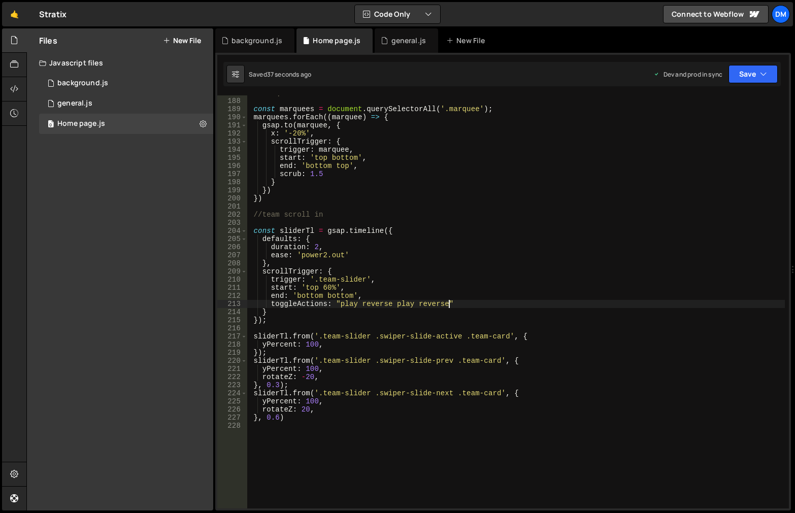
click at [484, 307] on div "//marquee const marquees = document . querySelectorAll ( '.marquee' ) ; marquee…" at bounding box center [516, 303] width 538 height 429
click at [487, 309] on div "//marquee const marquees = document . querySelectorAll ( '.marquee' ) ; marquee…" at bounding box center [516, 303] width 538 height 429
click at [467, 300] on div "//marquee const marquees = document . querySelectorAll ( '.marquee' ) ; marquee…" at bounding box center [516, 303] width 538 height 429
click at [404, 272] on div "//marquee const marquees = document . querySelectorAll ( '.marquee' ) ; marquee…" at bounding box center [516, 303] width 538 height 429
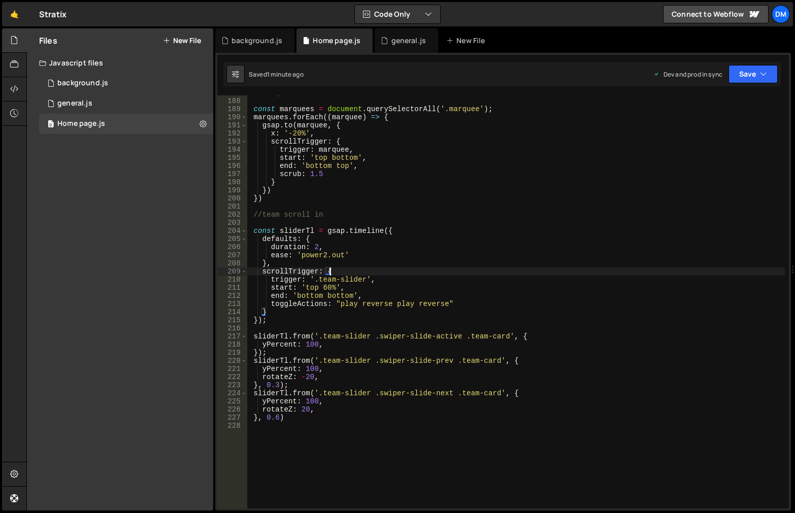
click at [334, 298] on div "//marquee const marquees = document . querySelectorAll ( '.marquee' ) ; marquee…" at bounding box center [516, 303] width 538 height 429
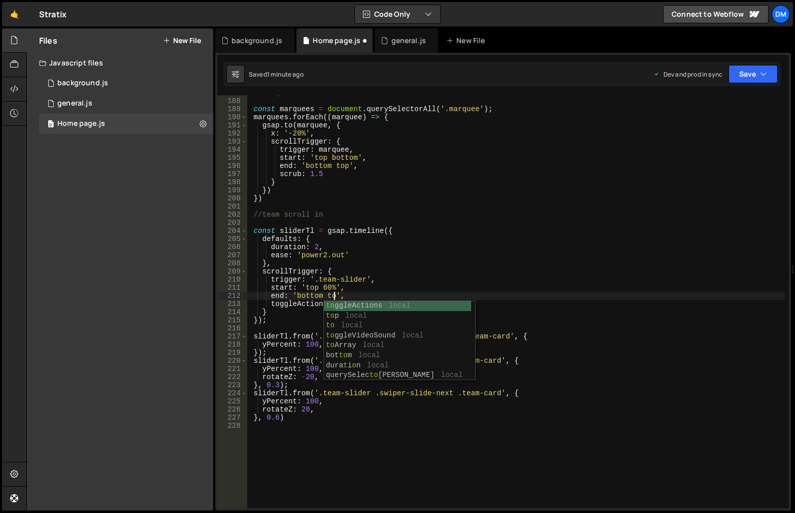
scroll to position [0, 6]
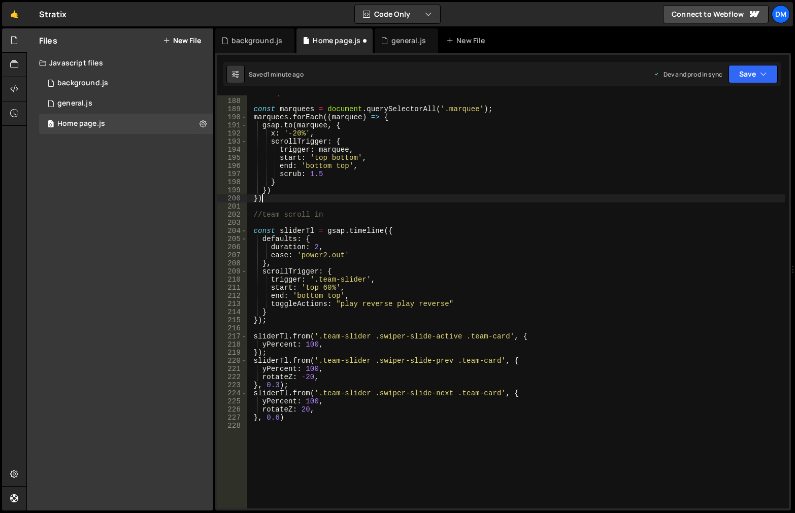
click at [663, 196] on div "//marquee const marquees = document . querySelectorAll ( '.marquee' ) ; marquee…" at bounding box center [516, 303] width 538 height 429
click at [739, 75] on button "Save" at bounding box center [752, 74] width 49 height 18
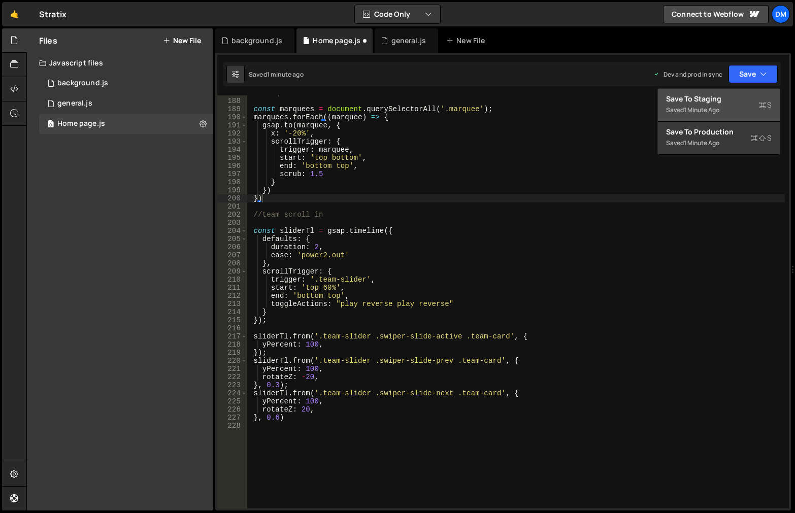
click at [724, 93] on button "Save to Staging S Saved 1 minute ago" at bounding box center [719, 105] width 122 height 33
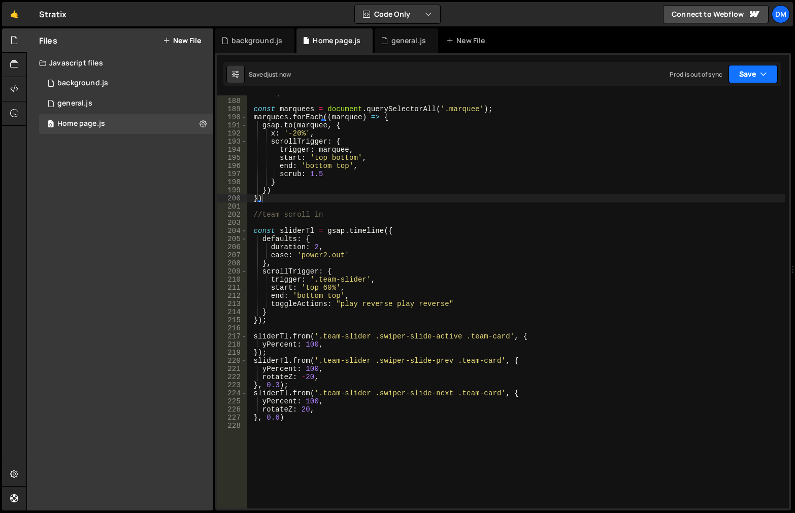
click at [750, 72] on button "Save" at bounding box center [752, 74] width 49 height 18
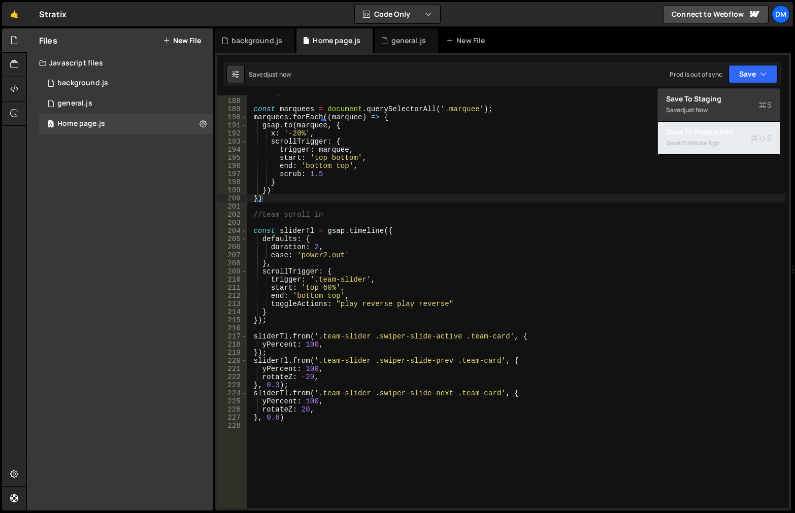
click at [714, 134] on div "Save to Production S" at bounding box center [719, 132] width 106 height 10
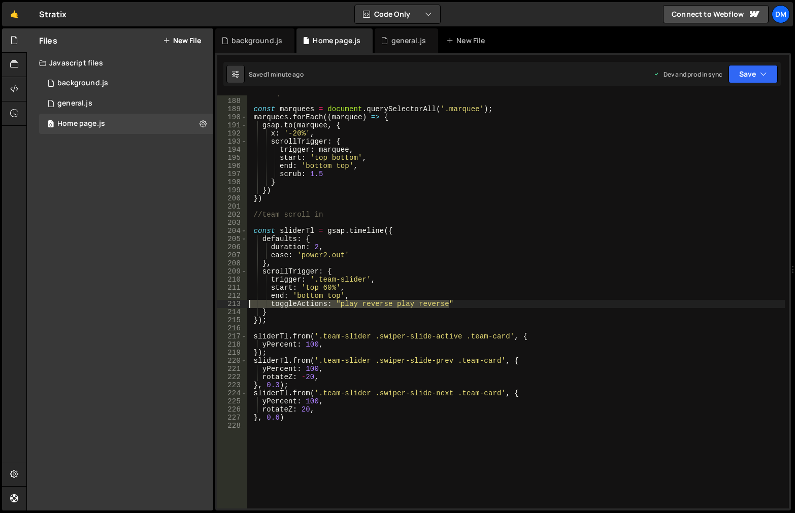
drag, startPoint x: 469, startPoint y: 300, endPoint x: 186, endPoint y: 302, distance: 283.2
click at [186, 302] on div "Files New File Javascript files 0 background.js 0 0 general.js 0 0 Home page.js…" at bounding box center [410, 269] width 768 height 483
click at [753, 83] on div "Saved 1 minute ago Dev and prod in sync Upgrade to Edit Save Save to Staging S …" at bounding box center [501, 74] width 557 height 24
click at [755, 79] on button "Save" at bounding box center [752, 74] width 49 height 18
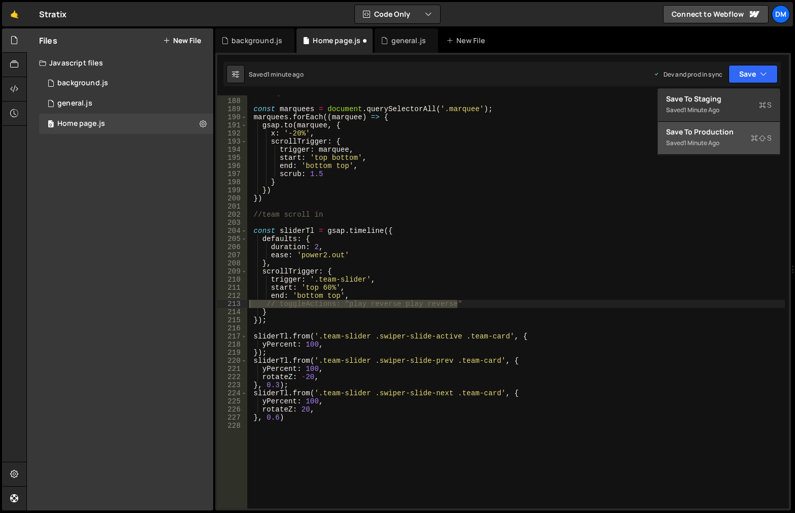
click at [721, 137] on div "Save to Production S" at bounding box center [719, 132] width 106 height 10
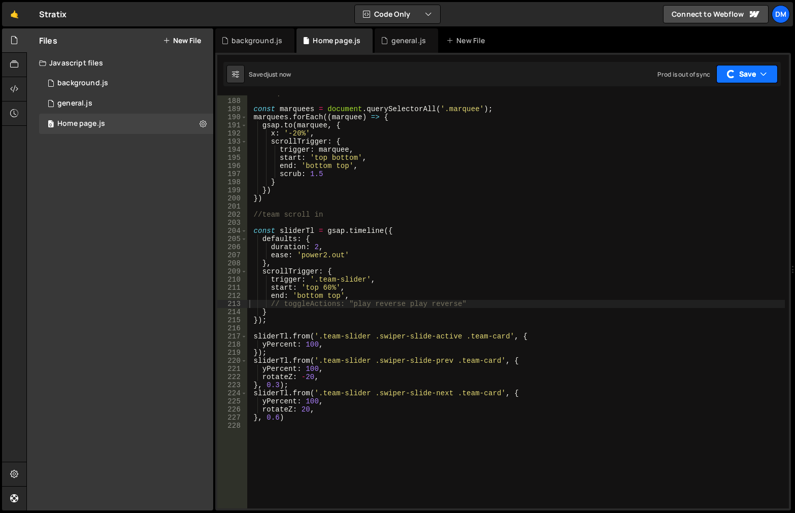
click at [750, 83] on button "Save" at bounding box center [746, 74] width 61 height 18
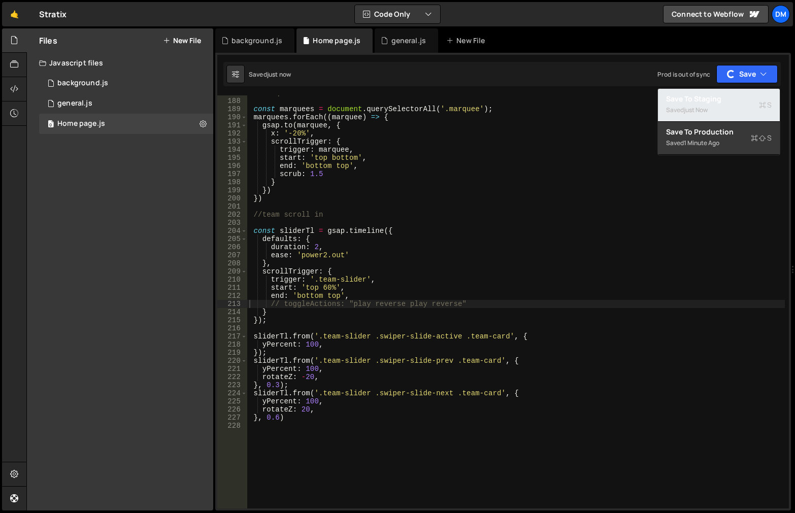
click at [725, 113] on div "Saved just now" at bounding box center [719, 110] width 106 height 12
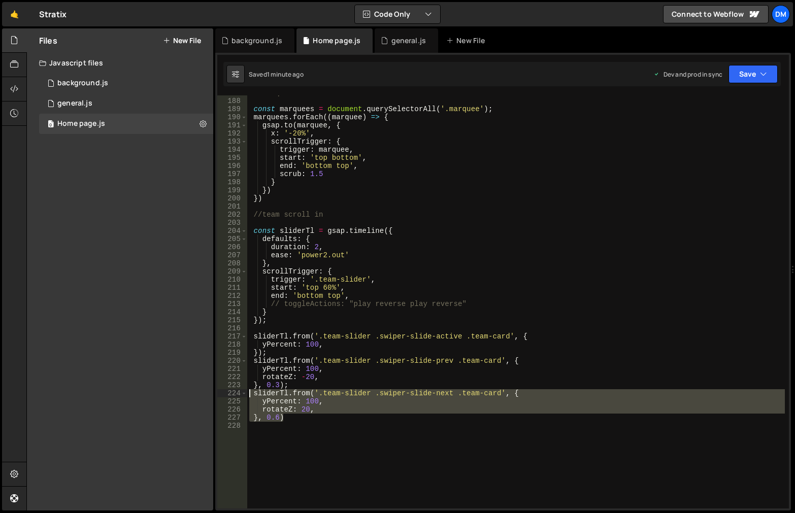
drag, startPoint x: 315, startPoint y: 419, endPoint x: 250, endPoint y: 392, distance: 70.3
click at [250, 392] on div "//marquee const marquees = document . querySelectorAll ( '.marquee' ) ; marquee…" at bounding box center [516, 303] width 538 height 429
click at [320, 418] on div "//marquee const marquees = document . querySelectorAll ( '.marquee' ) ; marquee…" at bounding box center [516, 301] width 538 height 413
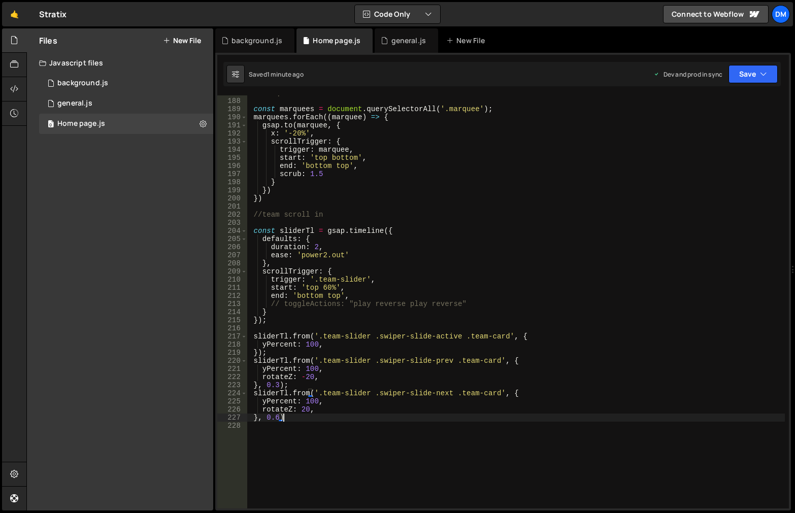
type textarea "}, 0.6);"
paste textarea "}, 0.6)"
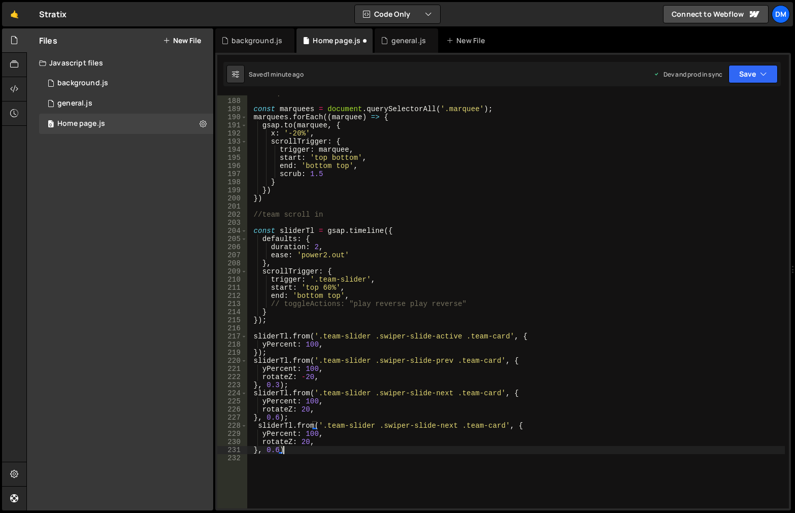
click at [281, 450] on div "//marquee const marquees = document . querySelectorAll ( '.marquee' ) ; marquee…" at bounding box center [516, 303] width 538 height 429
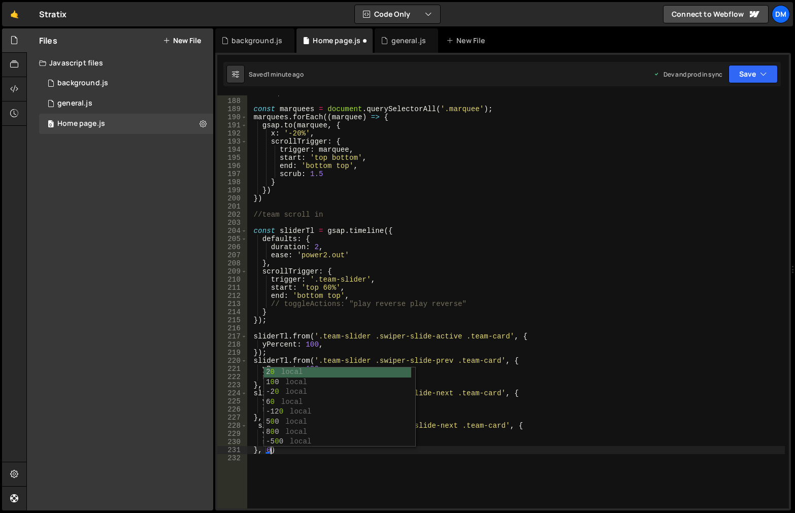
scroll to position [0, 1]
drag, startPoint x: 700, startPoint y: 410, endPoint x: 648, endPoint y: 421, distance: 53.0
click at [699, 411] on div "//marquee const marquees = document . querySelectorAll ( '.marquee' ) ; marquee…" at bounding box center [516, 303] width 538 height 429
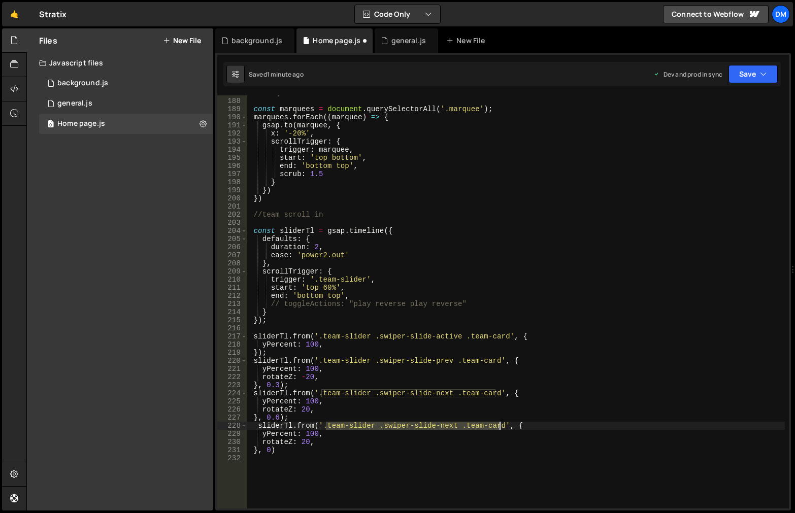
drag, startPoint x: 326, startPoint y: 425, endPoint x: 499, endPoint y: 426, distance: 173.1
click at [499, 426] on div "//marquee const marquees = document . querySelectorAll ( '.marquee' ) ; marquee…" at bounding box center [516, 303] width 538 height 429
click at [434, 448] on div "//marquee const marquees = document . querySelectorAll ( '.marquee' ) ; marquee…" at bounding box center [516, 303] width 538 height 429
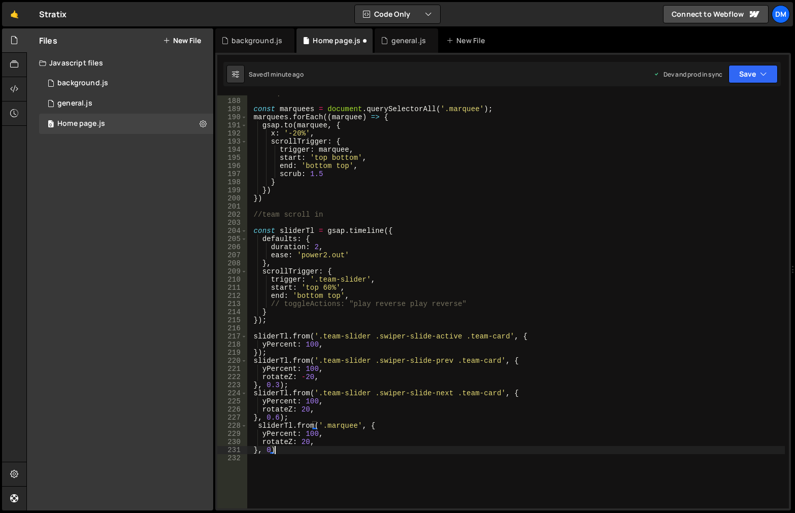
scroll to position [0, 2]
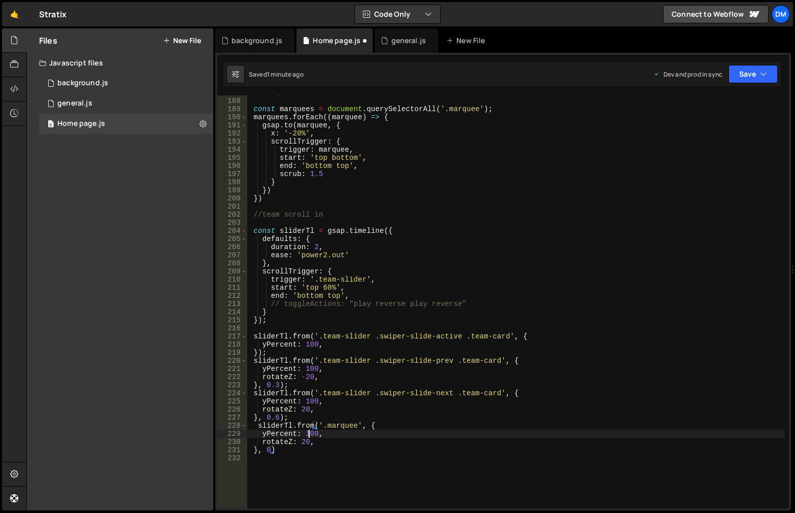
click at [311, 433] on div "//marquee const marquees = document . querySelectorAll ( '.marquee' ) ; marquee…" at bounding box center [516, 303] width 538 height 429
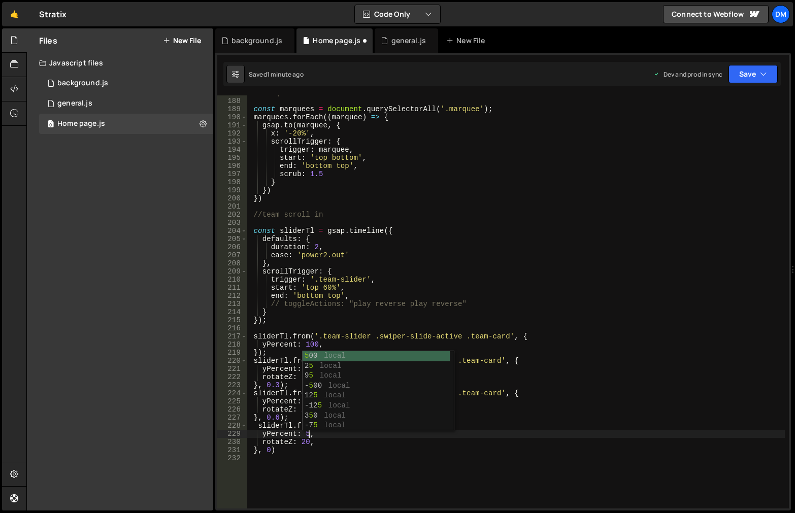
scroll to position [0, 4]
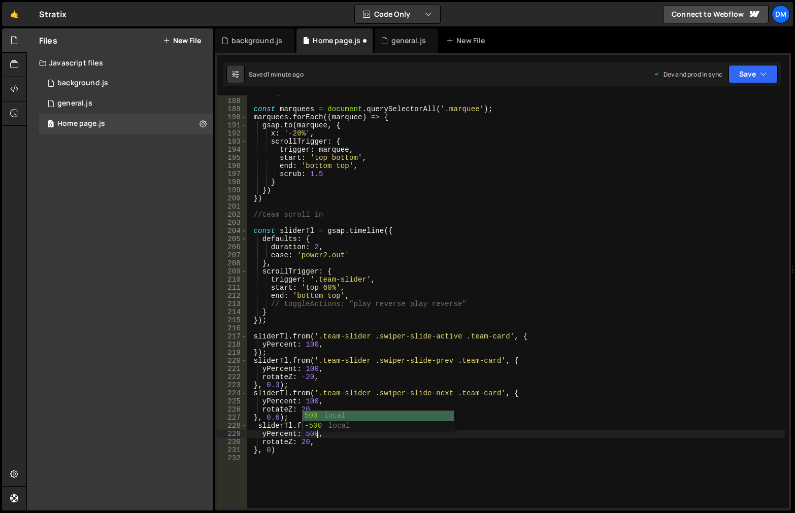
type textarea "yPercent: 50,"
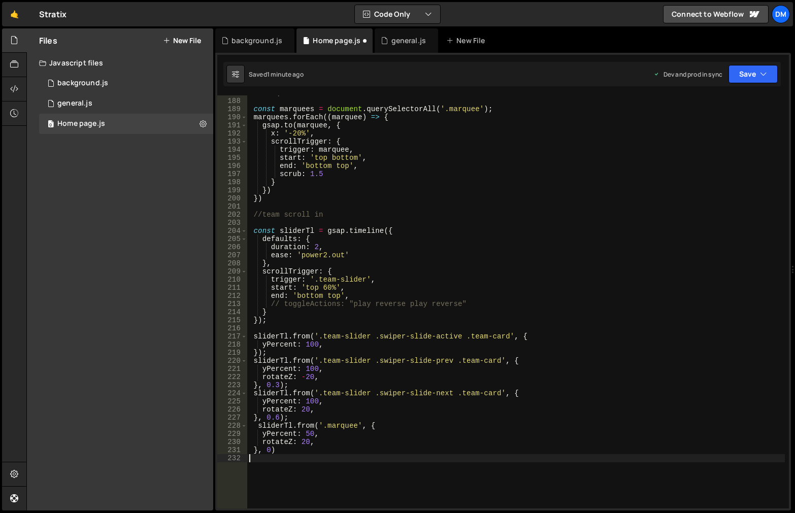
click at [325, 458] on div "//marquee const marquees = document . querySelectorAll ( '.marquee' ) ; marquee…" at bounding box center [516, 303] width 538 height 429
click at [312, 433] on div "//marquee const marquees = document . querySelectorAll ( '.marquee' ) ; marquee…" at bounding box center [516, 303] width 538 height 429
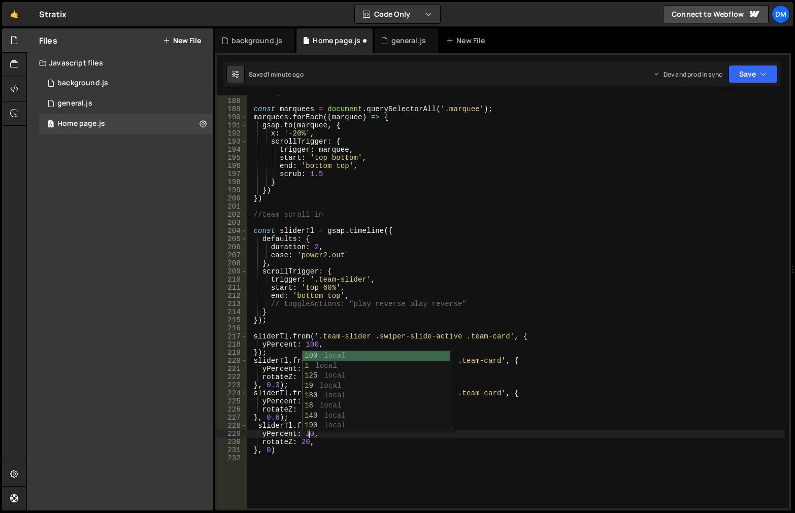
scroll to position [0, 4]
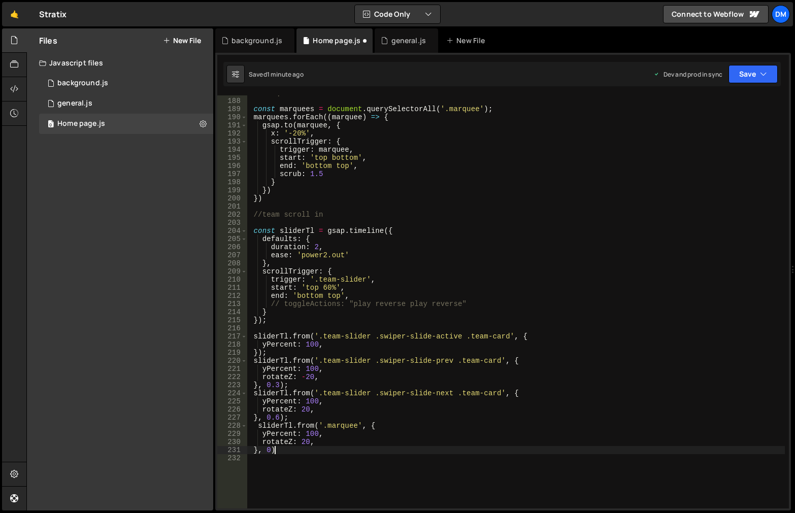
click at [341, 453] on div "//marquee const marquees = document . querySelectorAll ( '.marquee' ) ; marquee…" at bounding box center [516, 303] width 538 height 429
click at [326, 440] on div "//marquee const marquees = document . querySelectorAll ( '.marquee' ) ; marquee…" at bounding box center [516, 303] width 538 height 429
type textarea "rotateZ: 20,"
drag, startPoint x: 325, startPoint y: 441, endPoint x: 189, endPoint y: 439, distance: 136.1
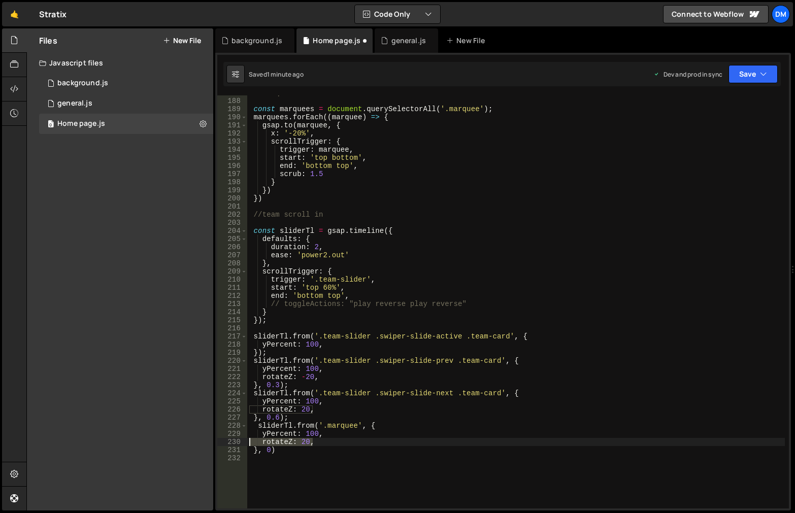
click at [189, 439] on div "Files New File Javascript files 0 background.js 0 0 general.js 0 0 Home page.js…" at bounding box center [410, 269] width 768 height 483
click at [744, 79] on button "Save" at bounding box center [752, 74] width 49 height 18
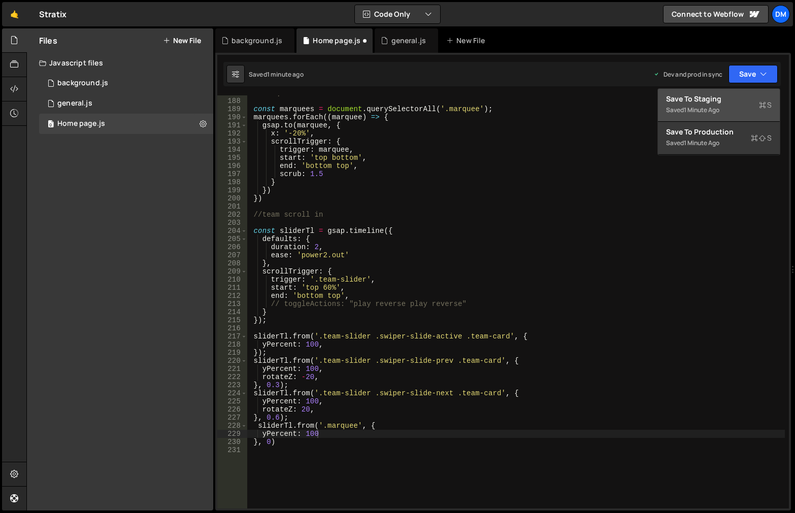
click at [732, 96] on div "Save to Staging S" at bounding box center [719, 99] width 106 height 10
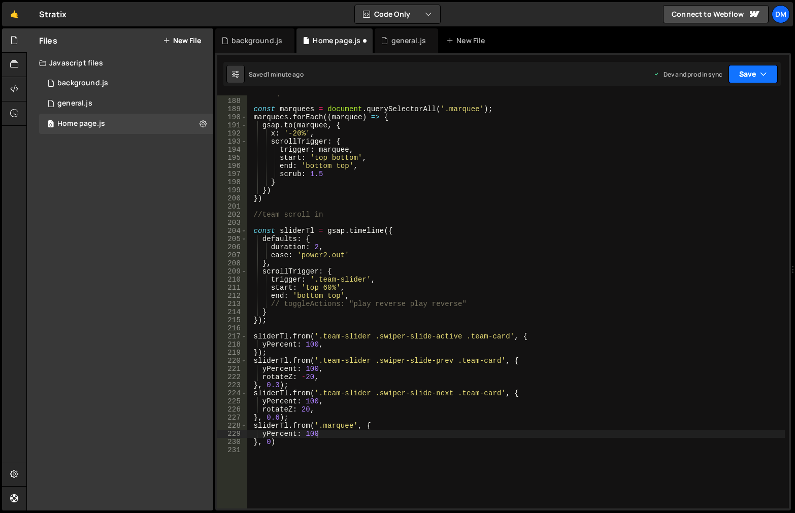
click at [749, 73] on button "Save" at bounding box center [752, 74] width 49 height 18
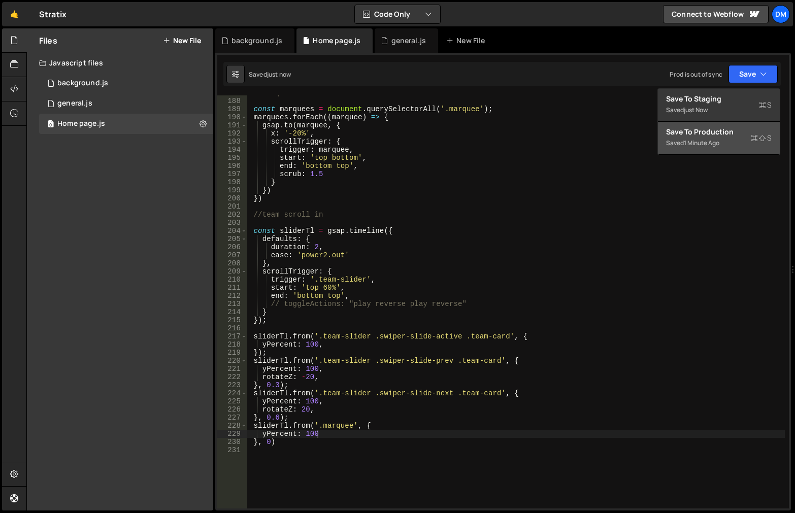
click at [718, 136] on div "Save to Production S" at bounding box center [719, 132] width 106 height 10
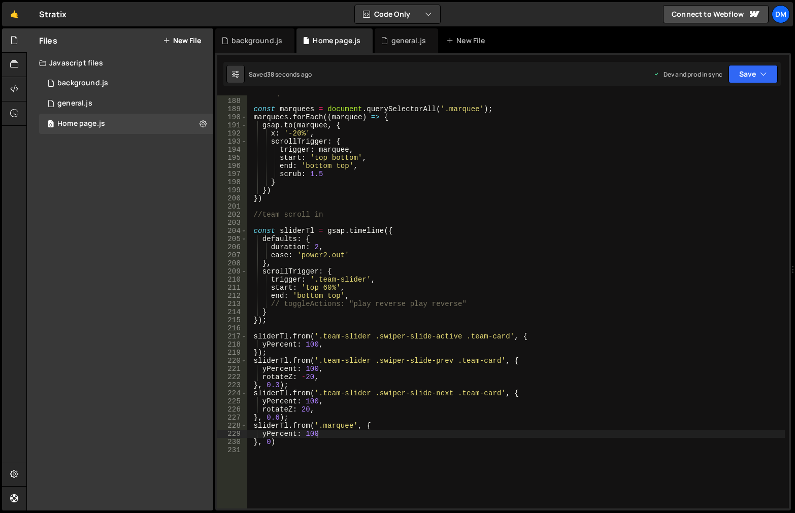
click at [390, 413] on div "//marquee const marquees = document . querySelectorAll ( '.marquee' ) ; marquee…" at bounding box center [516, 303] width 538 height 429
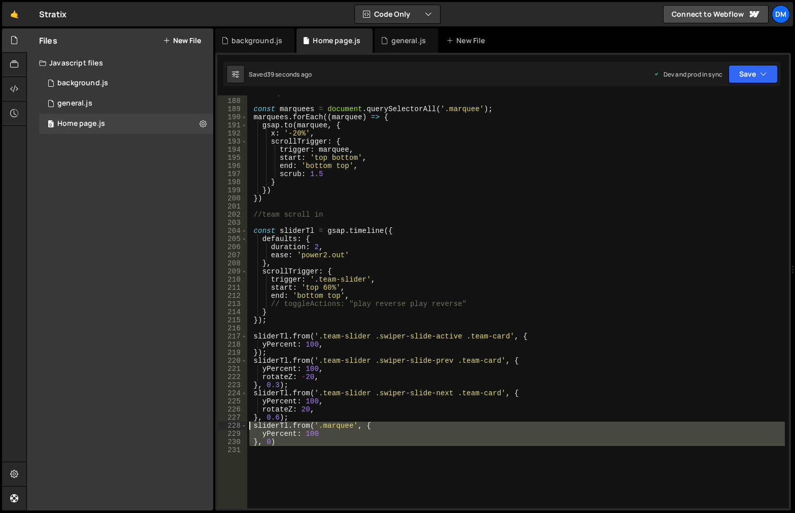
drag, startPoint x: 298, startPoint y: 448, endPoint x: 248, endPoint y: 425, distance: 55.5
click at [248, 425] on div "//marquee const marquees = document . querySelectorAll ( '.marquee' ) ; marquee…" at bounding box center [516, 303] width 538 height 429
click at [301, 441] on div "//marquee const marquees = document . querySelectorAll ( '.marquee' ) ; marquee…" at bounding box center [516, 301] width 538 height 413
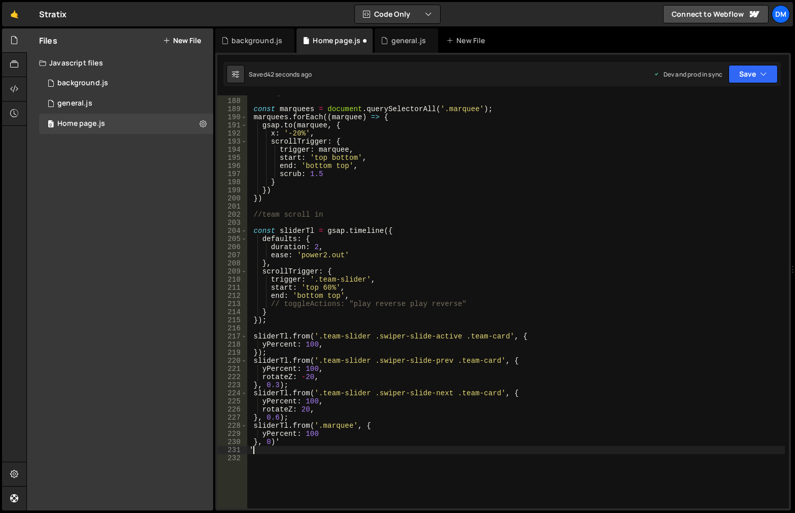
paste textarea
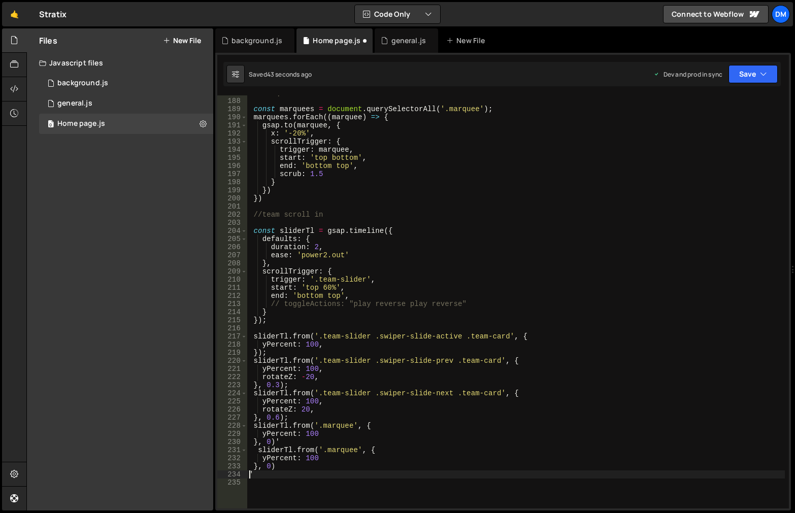
click at [358, 451] on div "//marquee const marquees = document . querySelectorAll ( '.marquee' ) ; marquee…" at bounding box center [516, 303] width 538 height 429
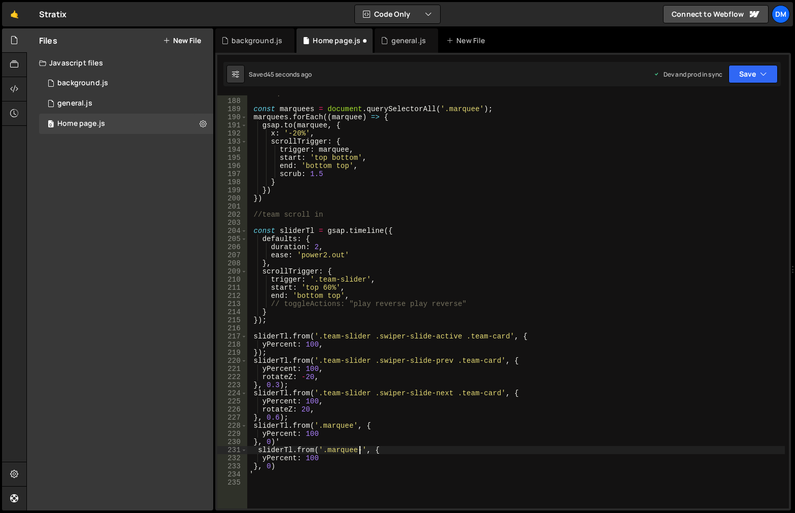
scroll to position [0, 8]
click at [325, 447] on div "//marquee const marquees = document . querySelectorAll ( '.marquee' ) ; marquee…" at bounding box center [516, 303] width 538 height 429
click at [314, 456] on div "//marquee const marquees = document . querySelectorAll ( '.marquee' ) ; marquee…" at bounding box center [516, 303] width 538 height 429
drag, startPoint x: 306, startPoint y: 458, endPoint x: 304, endPoint y: 491, distance: 33.1
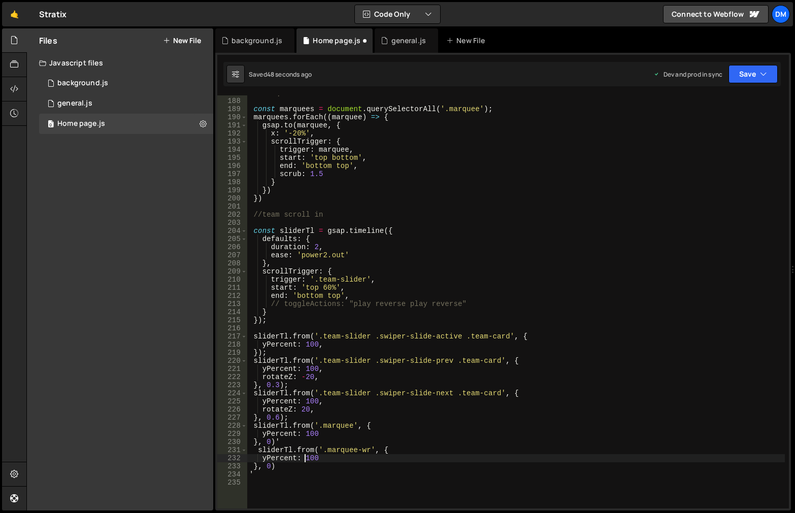
click at [306, 458] on div "//marquee const marquees = document . querySelectorAll ( '.marquee' ) ; marquee…" at bounding box center [516, 303] width 538 height 429
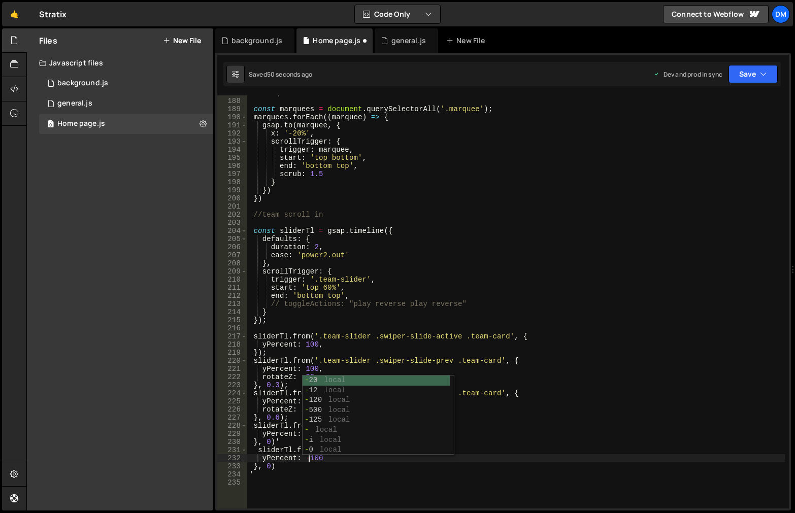
click at [576, 348] on div "//marquee const marquees = document . querySelectorAll ( '.marquee' ) ; marquee…" at bounding box center [516, 303] width 538 height 429
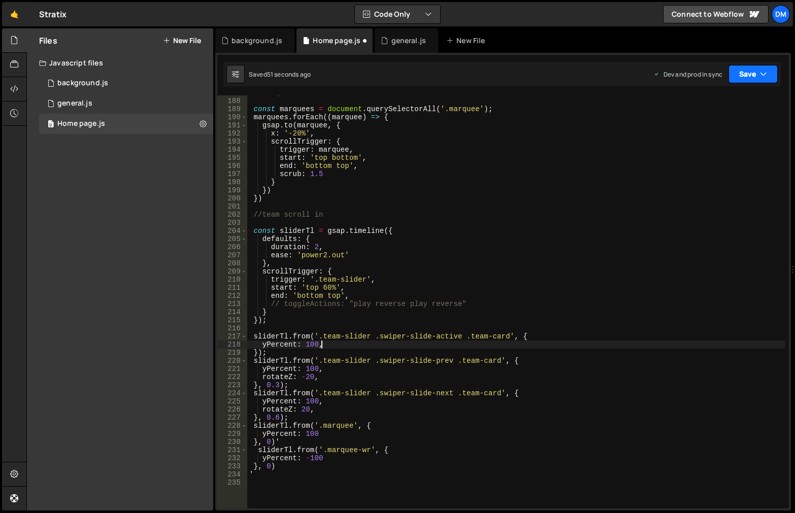
click at [754, 77] on button "Save" at bounding box center [752, 74] width 49 height 18
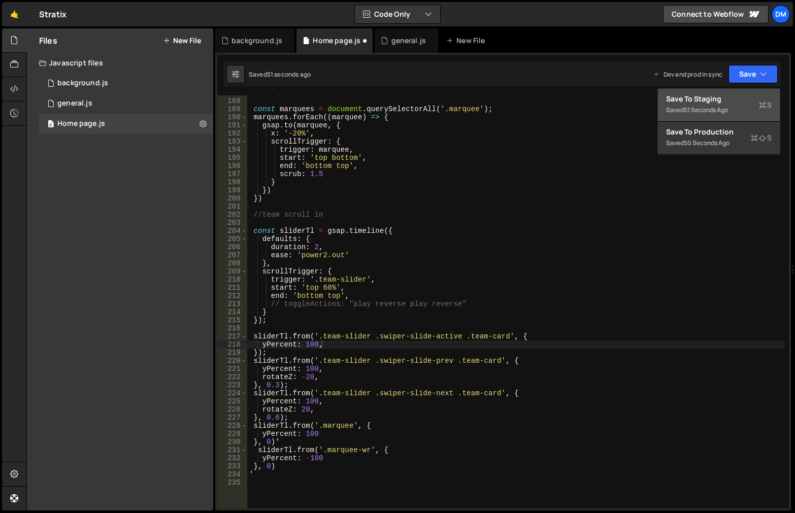
click at [737, 99] on div "Save to Staging S" at bounding box center [719, 99] width 106 height 10
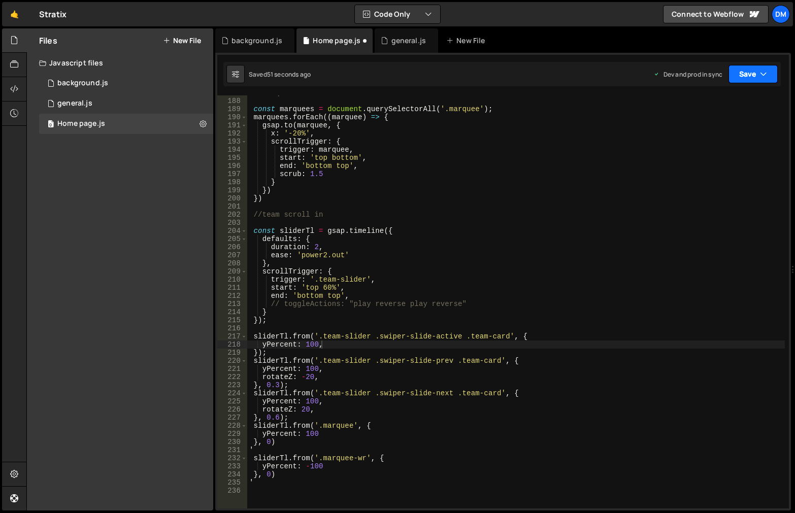
drag, startPoint x: 754, startPoint y: 69, endPoint x: 722, endPoint y: 105, distance: 47.8
click at [753, 69] on button "Save" at bounding box center [752, 74] width 49 height 18
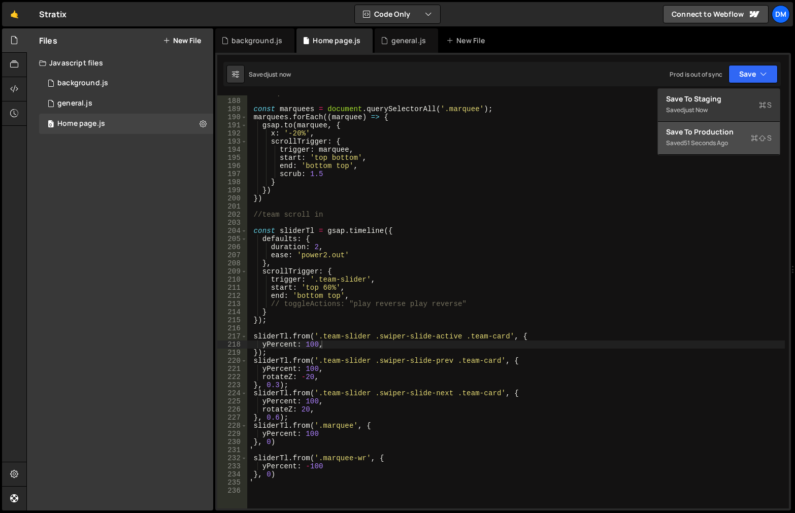
click at [705, 127] on div "Save to Production S" at bounding box center [719, 132] width 106 height 10
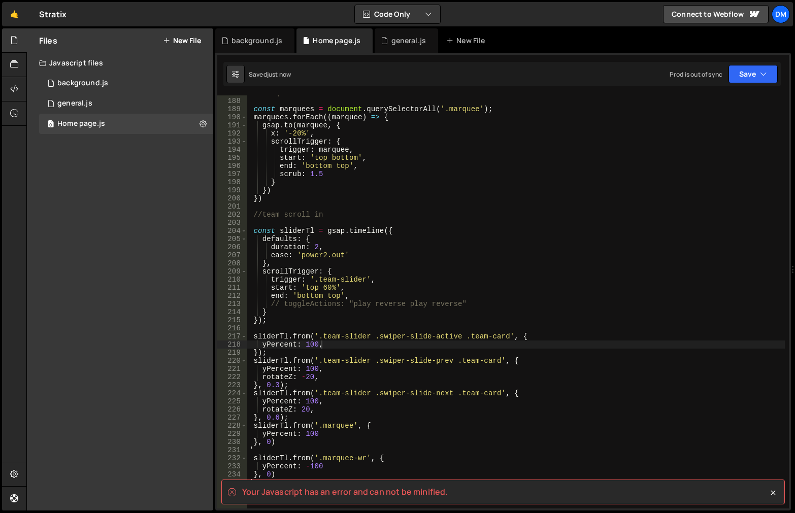
click at [440, 418] on div "//marquee const marquees = document . querySelectorAll ( '.marquee' ) ; marquee…" at bounding box center [516, 303] width 538 height 429
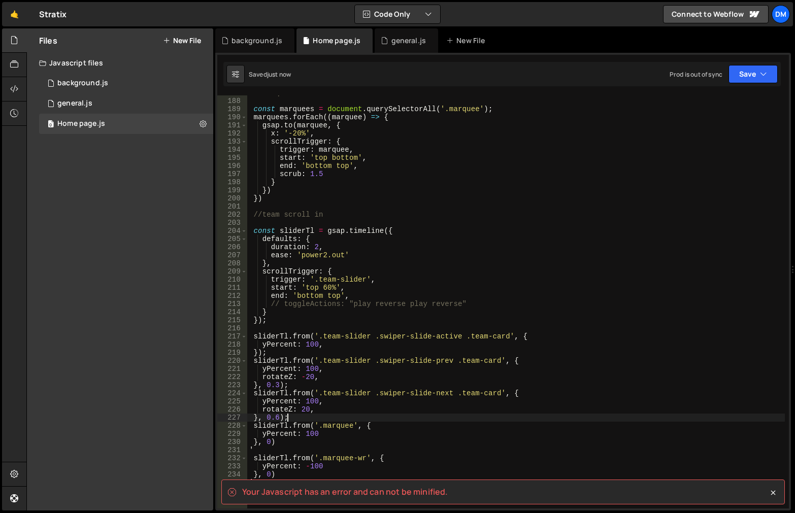
scroll to position [1548, 0]
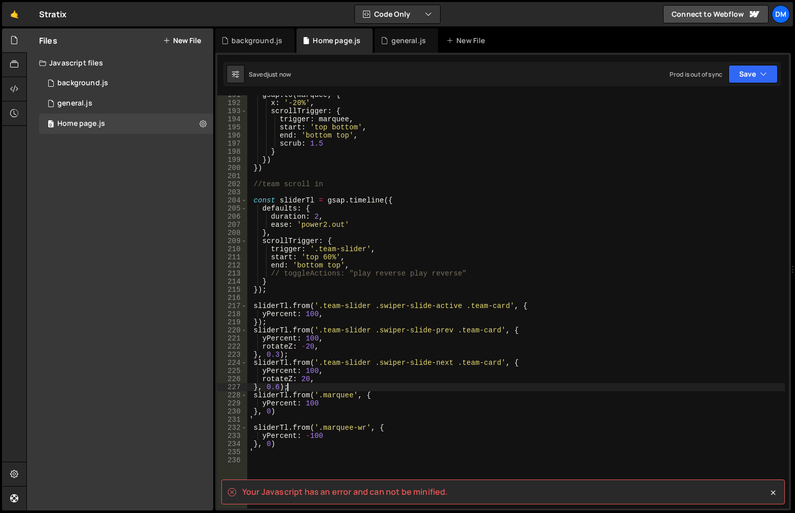
click at [278, 423] on div "gsap . to ( marquee , { x : '-20%' , scrollTrigger : { trigger : marquee , star…" at bounding box center [516, 305] width 538 height 429
type textarea "'"
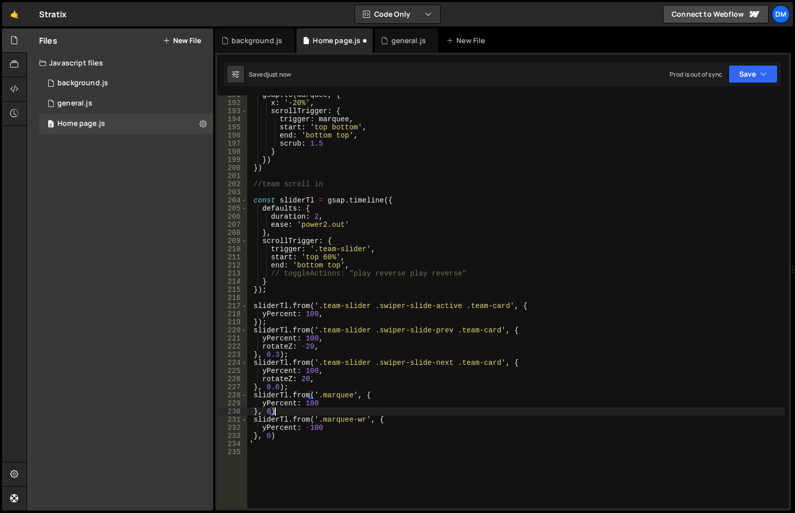
click at [486, 339] on div "gsap . to ( marquee , { x : '-20%' , scrollTrigger : { trigger : marquee , star…" at bounding box center [516, 305] width 538 height 429
click at [745, 79] on button "Save" at bounding box center [752, 74] width 49 height 18
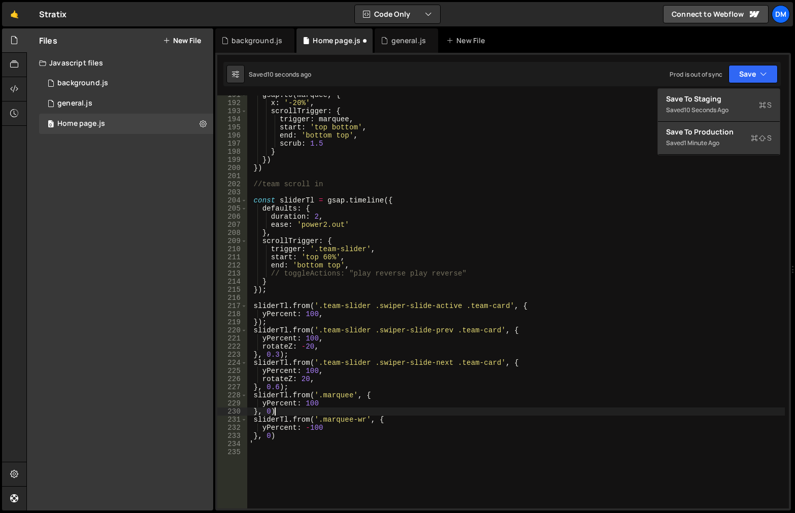
click at [302, 412] on div "gsap . to ( marquee , { x : '-20%' , scrollTrigger : { trigger : marquee , star…" at bounding box center [516, 305] width 538 height 429
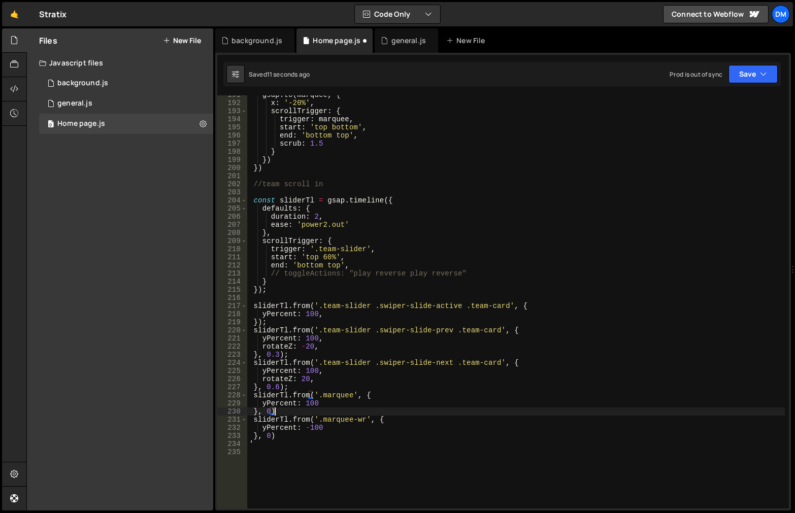
scroll to position [0, 2]
type textarea "}, 0);"
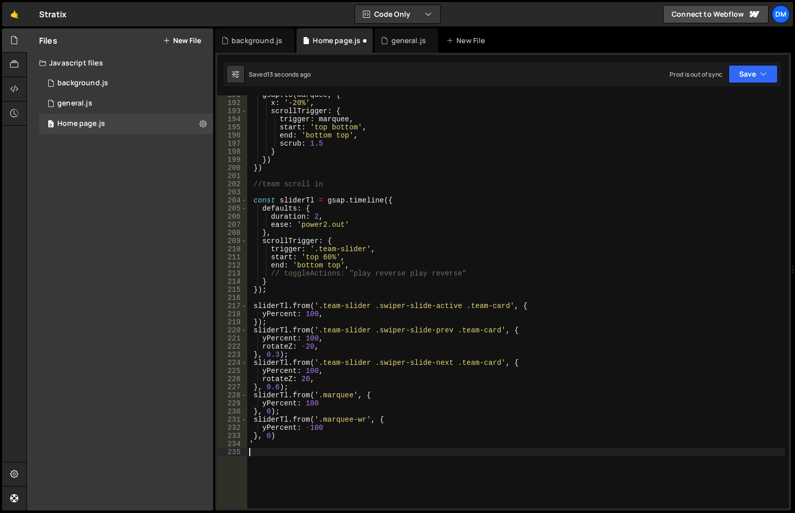
click at [316, 454] on div "gsap . to ( marquee , { x : '-20%' , scrollTrigger : { trigger : marquee , star…" at bounding box center [516, 305] width 538 height 429
type textarea "'"
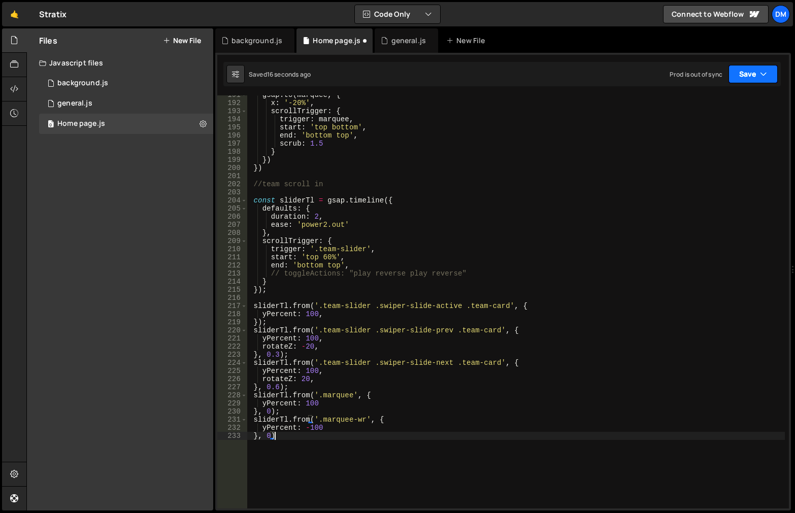
click at [746, 75] on button "Save" at bounding box center [752, 74] width 49 height 18
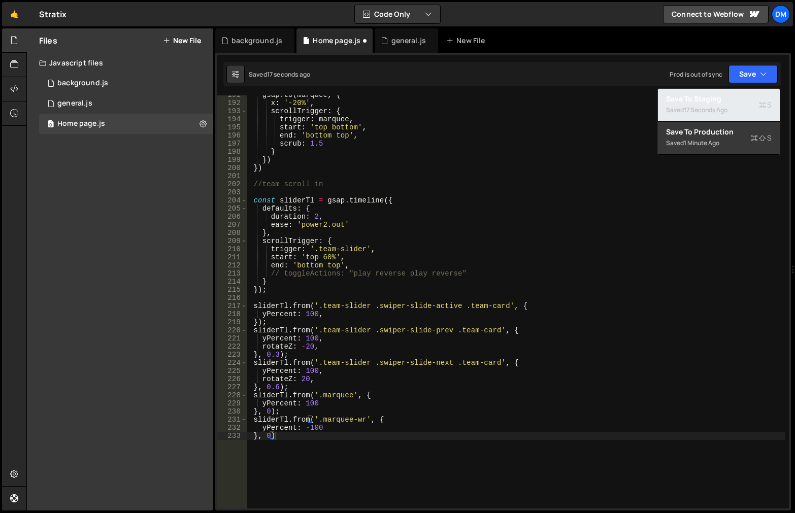
click at [736, 91] on button "Save to Staging S Saved 17 seconds ago" at bounding box center [719, 105] width 122 height 33
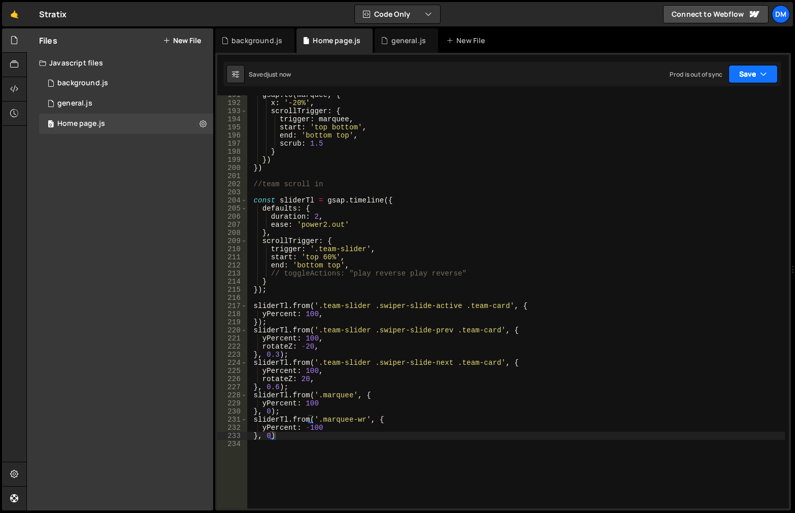
drag, startPoint x: 753, startPoint y: 70, endPoint x: 718, endPoint y: 116, distance: 58.0
click at [752, 71] on button "Save" at bounding box center [752, 74] width 49 height 18
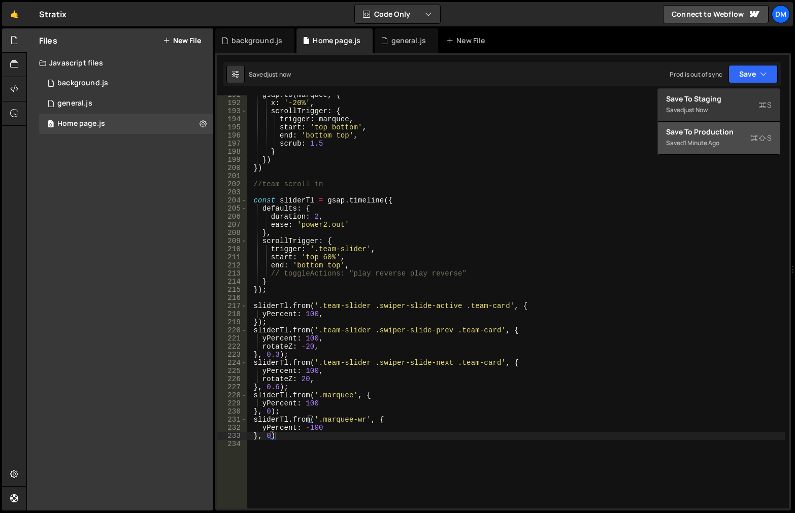
click at [704, 137] on div "Save to Production S" at bounding box center [719, 132] width 106 height 10
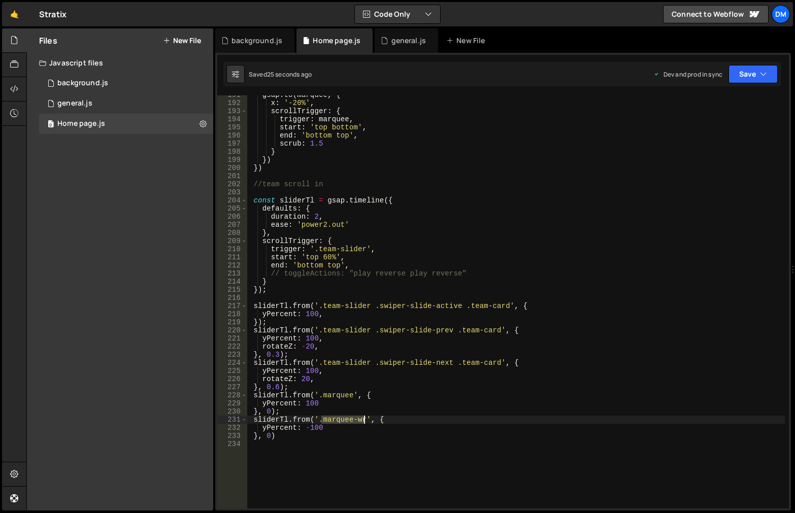
drag, startPoint x: 321, startPoint y: 420, endPoint x: 365, endPoint y: 423, distance: 44.2
click at [365, 423] on div "gsap . to ( marquee , { x : '-20%' , scrollTrigger : { trigger : marquee , star…" at bounding box center [516, 305] width 538 height 429
paste textarea "yPercent: 100"
click at [421, 400] on div "gsap . to ( marquee , { x : '-20%' , scrollTrigger : { trigger : marquee , star…" at bounding box center [516, 305] width 538 height 429
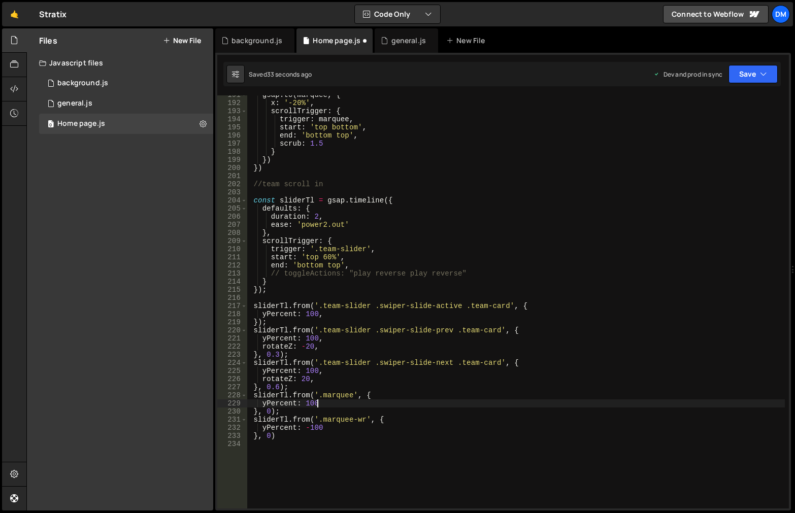
click at [277, 427] on div "gsap . to ( marquee , { x : '-20%' , scrollTrigger : { trigger : marquee , star…" at bounding box center [516, 305] width 538 height 429
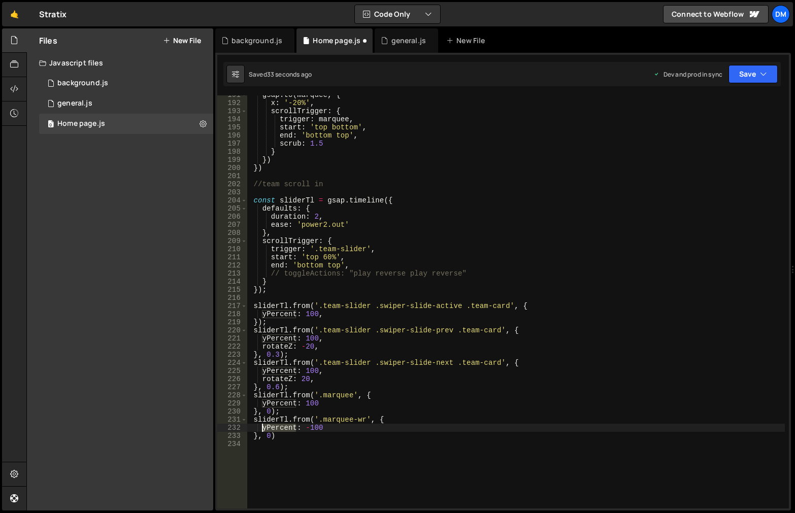
click at [277, 427] on div "gsap . to ( marquee , { x : '-20%' , scrollTrigger : { trigger : marquee , star…" at bounding box center [516, 305] width 538 height 429
type textarea "y: -100"
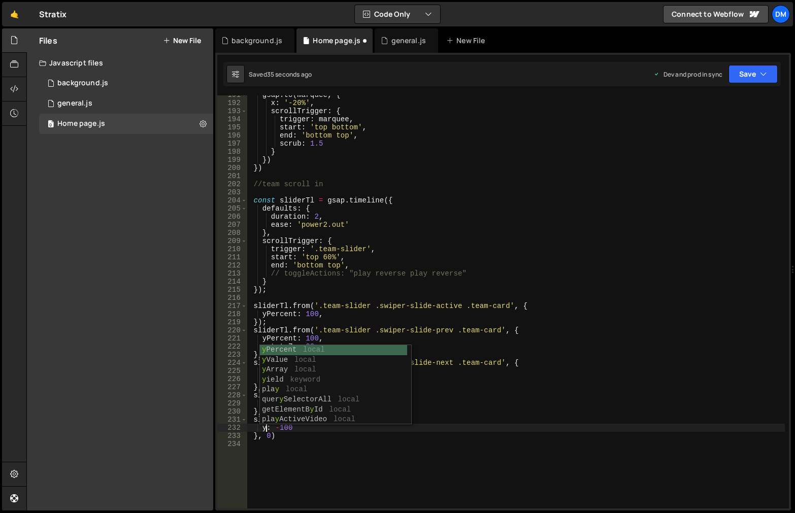
drag, startPoint x: 310, startPoint y: 440, endPoint x: 292, endPoint y: 432, distance: 20.0
click at [310, 440] on div "gsap . to ( marquee , { x : '-20%' , scrollTrigger : { trigger : marquee , star…" at bounding box center [516, 305] width 538 height 429
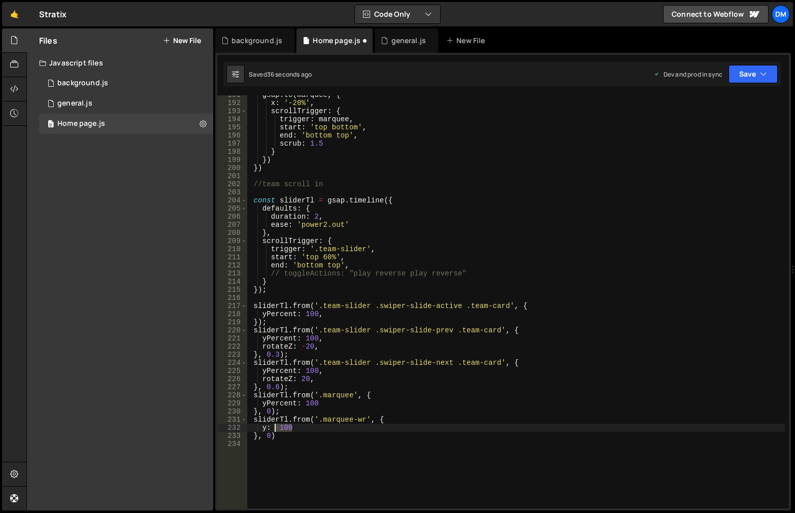
drag, startPoint x: 293, startPoint y: 428, endPoint x: 274, endPoint y: 427, distance: 19.3
click at [274, 427] on div "gsap . to ( marquee , { x : '-20%' , scrollTrigger : { trigger : marquee , star…" at bounding box center [516, 305] width 538 height 429
click at [489, 320] on div "gsap . to ( marquee , { x : '-20%' , scrollTrigger : { trigger : marquee , star…" at bounding box center [516, 305] width 538 height 429
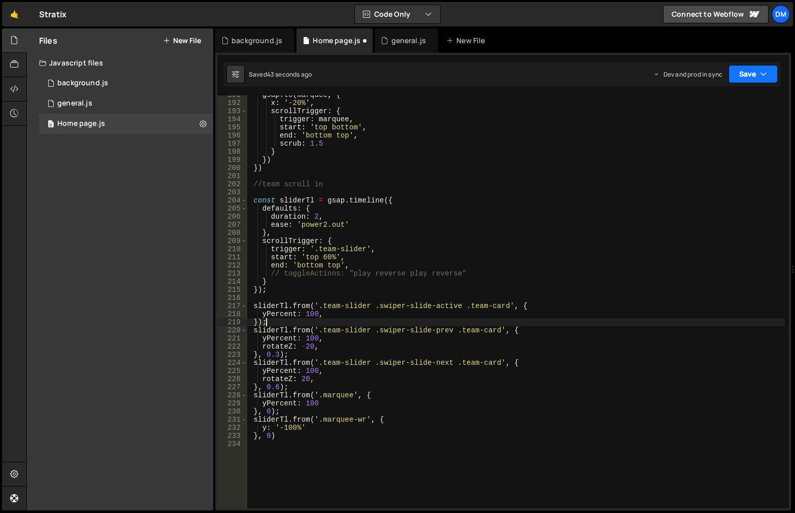
drag, startPoint x: 744, startPoint y: 71, endPoint x: 732, endPoint y: 85, distance: 18.7
click at [744, 71] on button "Save" at bounding box center [752, 74] width 49 height 18
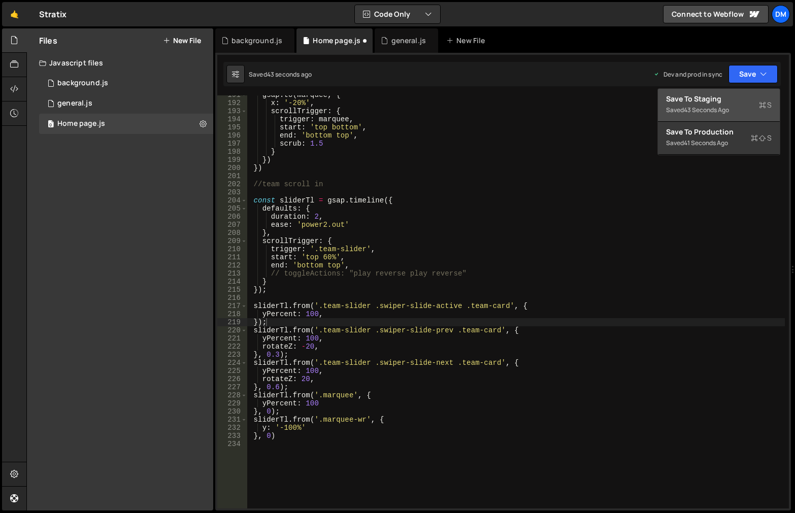
click at [722, 96] on div "Save to Staging S" at bounding box center [719, 99] width 106 height 10
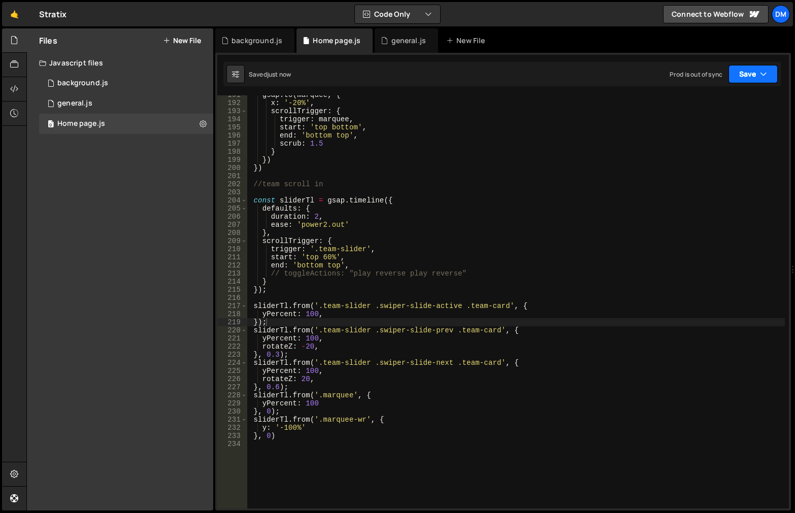
click at [748, 77] on button "Save" at bounding box center [752, 74] width 49 height 18
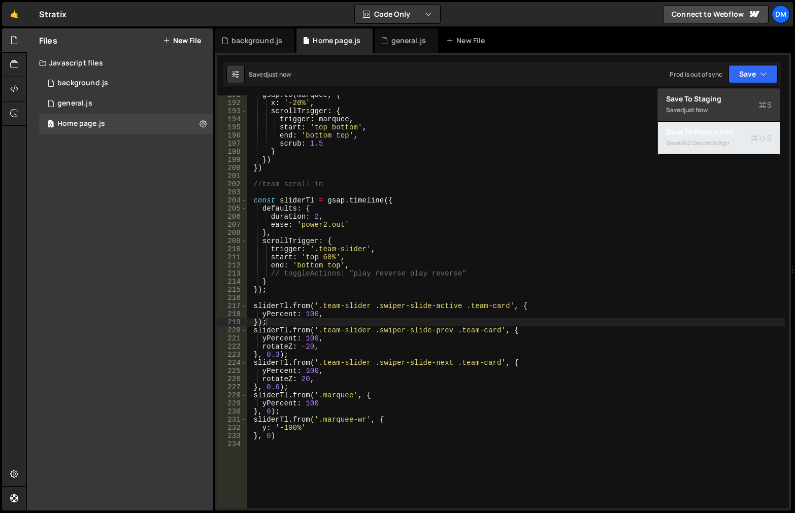
click at [687, 140] on div "42 seconds ago" at bounding box center [706, 143] width 45 height 9
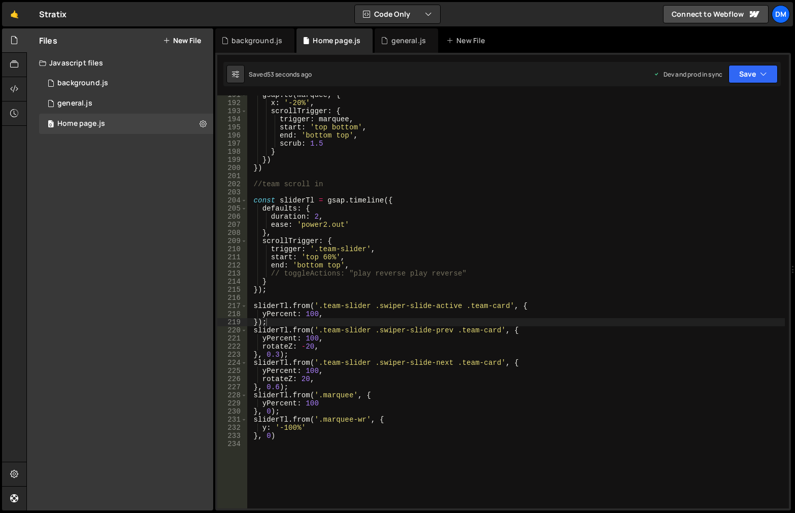
click at [303, 404] on div "gsap . to ( marquee , { x : '-20%' , scrollTrigger : { trigger : marquee , star…" at bounding box center [516, 305] width 538 height 429
click at [285, 426] on div "gsap . to ( marquee , { x : '-20%' , scrollTrigger : { trigger : marquee , star…" at bounding box center [516, 305] width 538 height 429
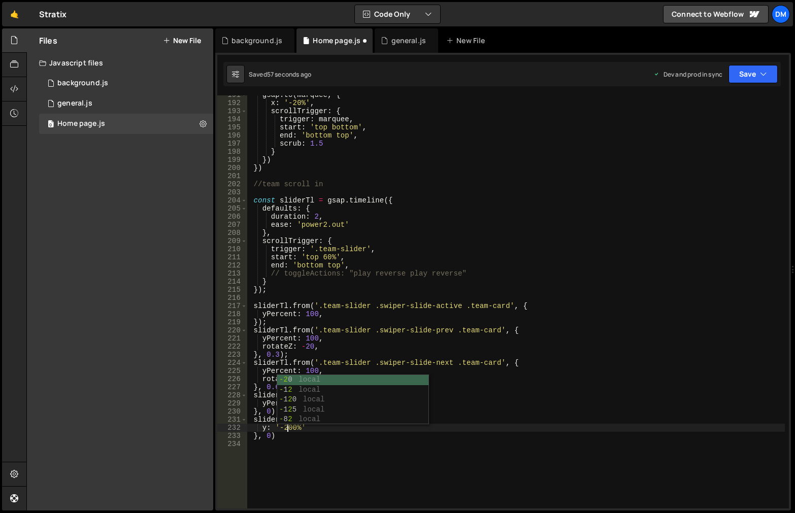
scroll to position [0, 3]
click at [656, 282] on div "gsap . to ( marquee , { x : '-20%' , scrollTrigger : { trigger : marquee , star…" at bounding box center [516, 305] width 538 height 429
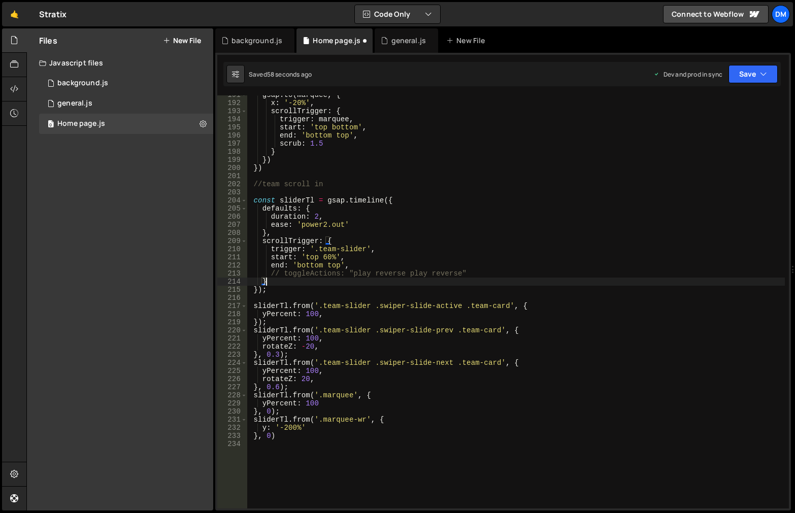
scroll to position [0, 1]
click at [754, 73] on button "Save" at bounding box center [752, 74] width 49 height 18
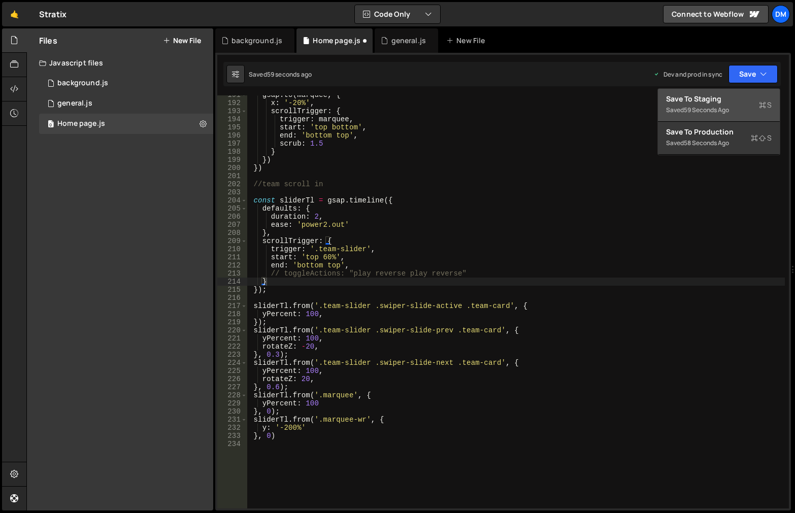
click at [729, 103] on div "Save to Staging S" at bounding box center [719, 99] width 106 height 10
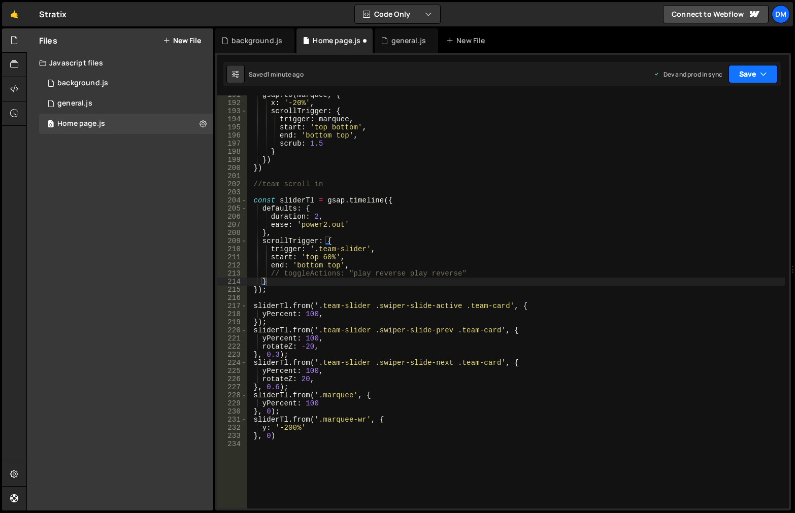
click at [747, 76] on button "Save" at bounding box center [752, 74] width 49 height 18
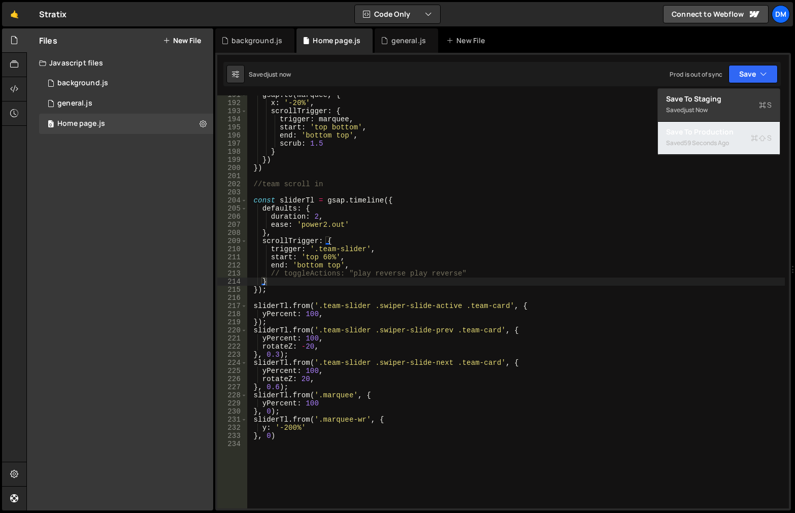
click at [701, 142] on div "59 seconds ago" at bounding box center [706, 143] width 45 height 9
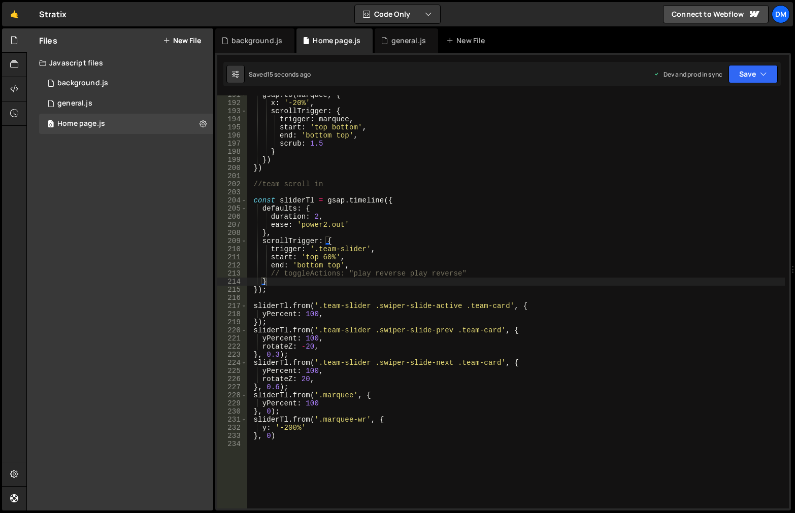
click at [331, 401] on div "gsap . to ( marquee , { x : '-20%' , scrollTrigger : { trigger : marquee , star…" at bounding box center [516, 305] width 538 height 429
type textarea "yPercent: 100,"
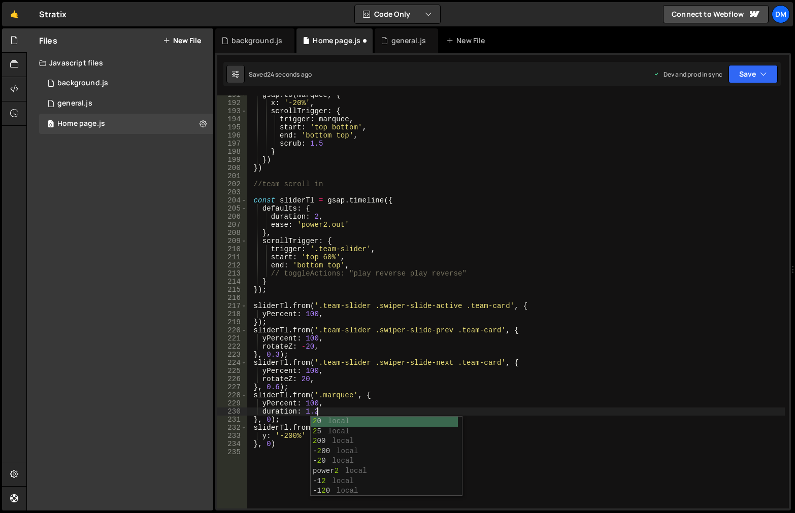
scroll to position [0, 4]
click at [630, 247] on div "gsap . to ( marquee , { x : '-20%' , scrollTrigger : { trigger : marquee , star…" at bounding box center [516, 305] width 538 height 429
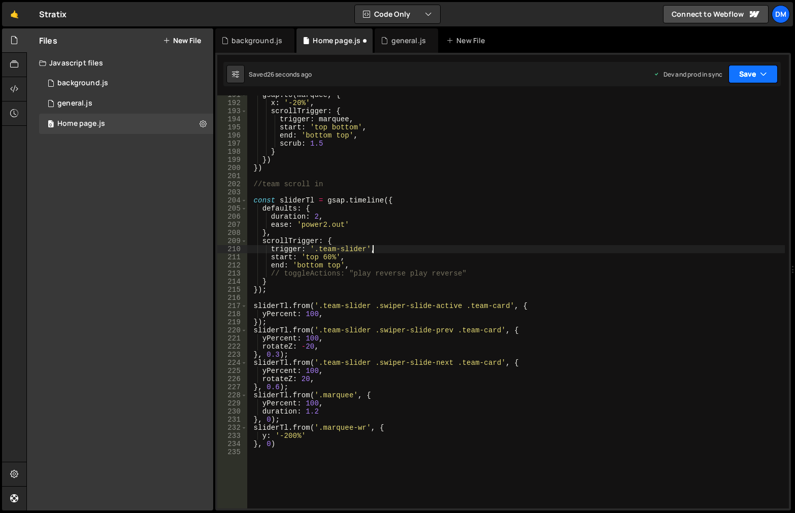
click at [749, 73] on button "Save" at bounding box center [752, 74] width 49 height 18
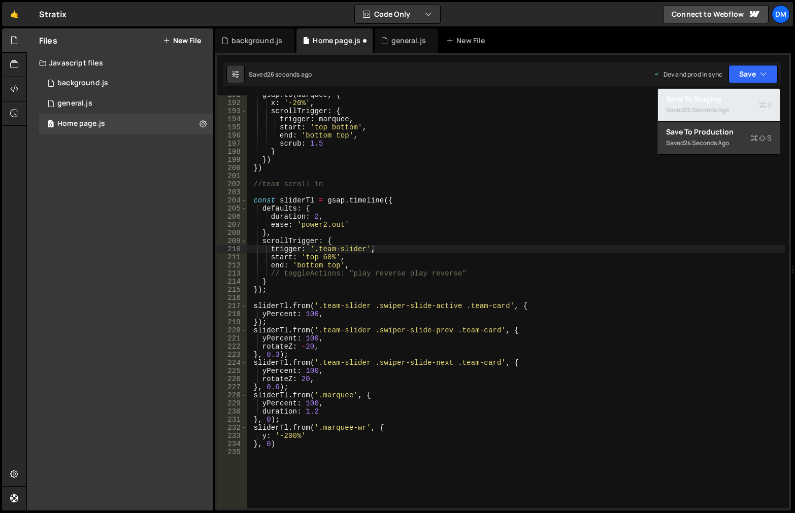
click at [726, 101] on div "Save to Staging S" at bounding box center [719, 99] width 106 height 10
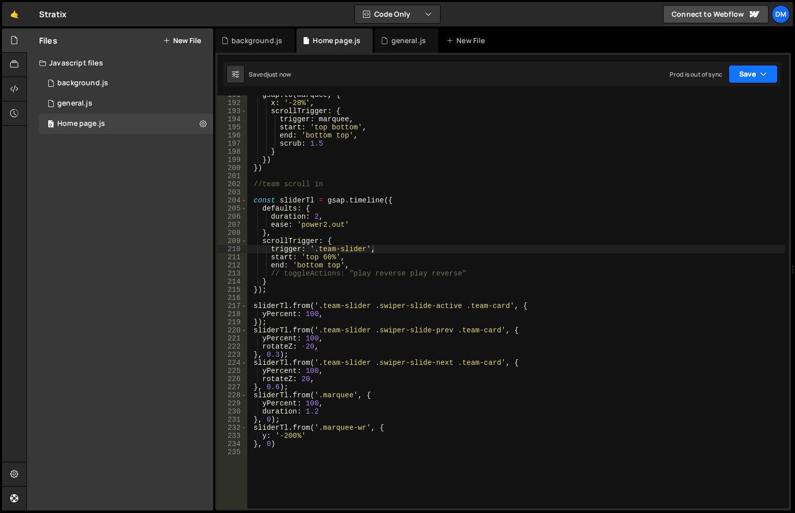
click at [747, 82] on button "Save" at bounding box center [752, 74] width 49 height 18
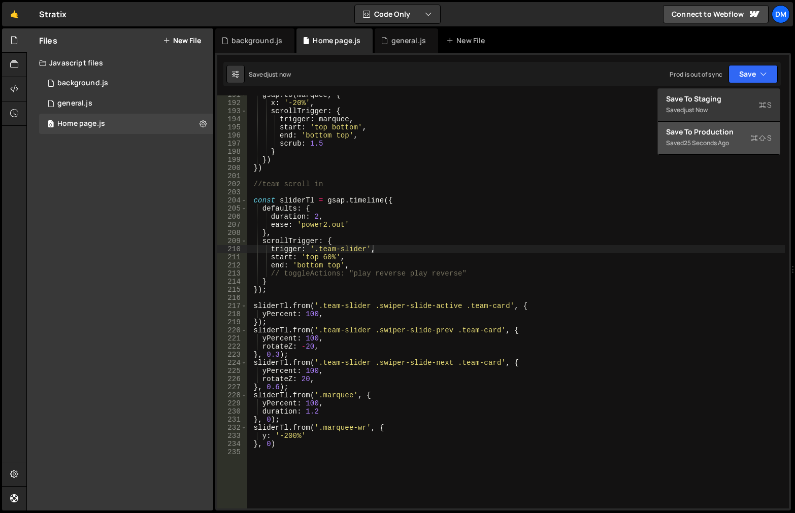
click at [712, 132] on div "Save to Production S" at bounding box center [719, 132] width 106 height 10
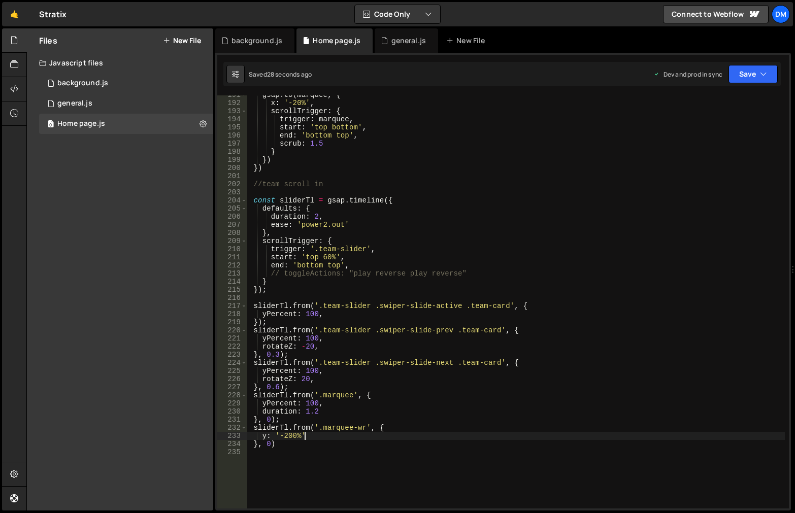
scroll to position [0, 4]
click at [340, 432] on div "gsap . to ( marquee , { x : '-20%' , scrollTrigger : { trigger : marquee , star…" at bounding box center [516, 305] width 538 height 429
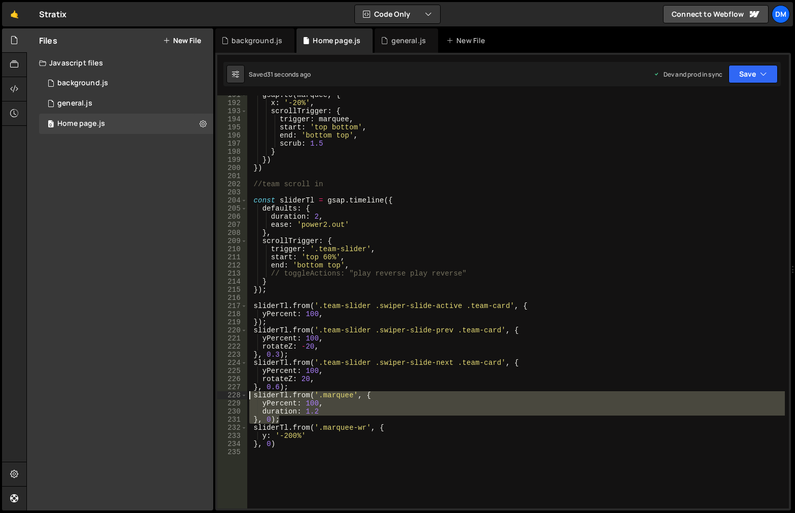
drag, startPoint x: 294, startPoint y: 419, endPoint x: 186, endPoint y: 394, distance: 110.9
click at [186, 394] on div "Files New File Javascript files 0 background.js 0 0 general.js 0 0 Home page.js…" at bounding box center [410, 269] width 768 height 483
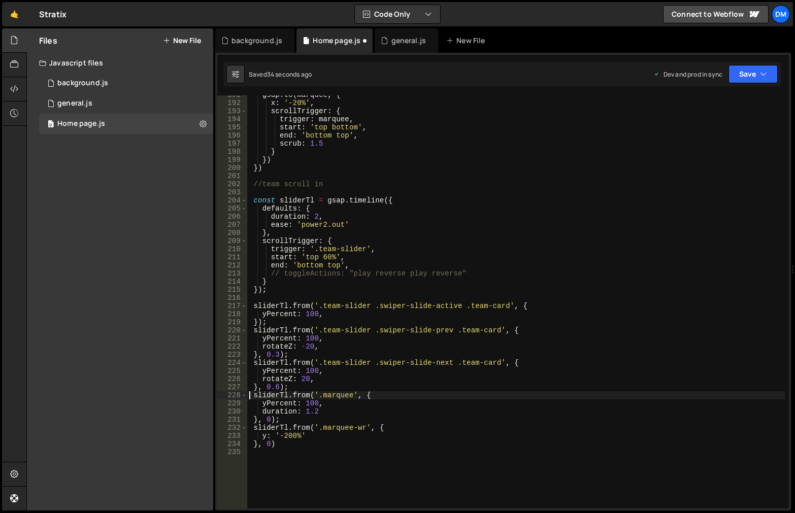
click at [367, 410] on div "gsap . to ( marquee , { x : '-20%' , scrollTrigger : { trigger : marquee , star…" at bounding box center [516, 305] width 538 height 429
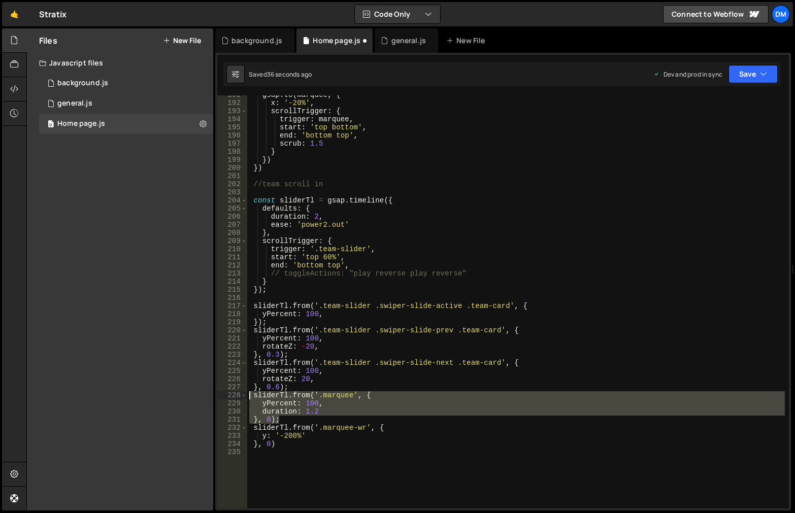
drag, startPoint x: 289, startPoint y: 418, endPoint x: 199, endPoint y: 397, distance: 92.3
click at [199, 397] on div "Files New File Javascript files 0 background.js 0 0 general.js 0 0 Home page.js…" at bounding box center [410, 269] width 768 height 483
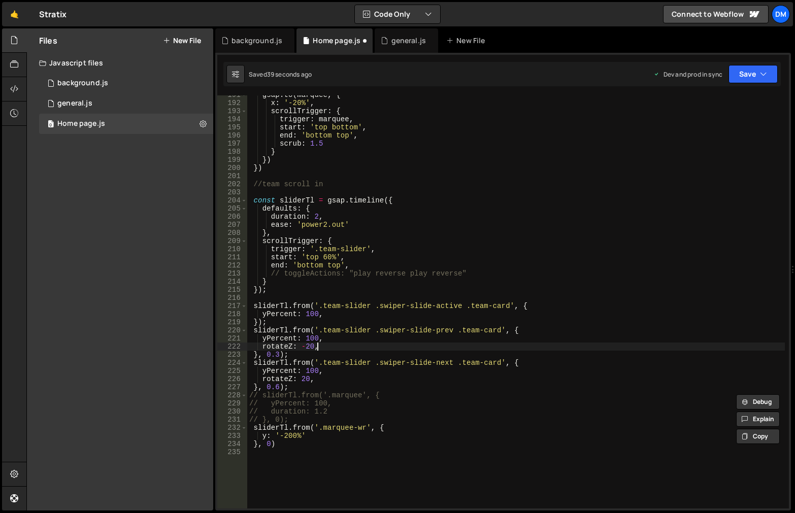
drag, startPoint x: 533, startPoint y: 350, endPoint x: 610, endPoint y: 230, distance: 141.8
click at [533, 350] on div "gsap . to ( marquee , { x : '-20%' , scrollTrigger : { trigger : marquee , star…" at bounding box center [516, 305] width 538 height 429
click at [749, 74] on button "Save" at bounding box center [752, 74] width 49 height 18
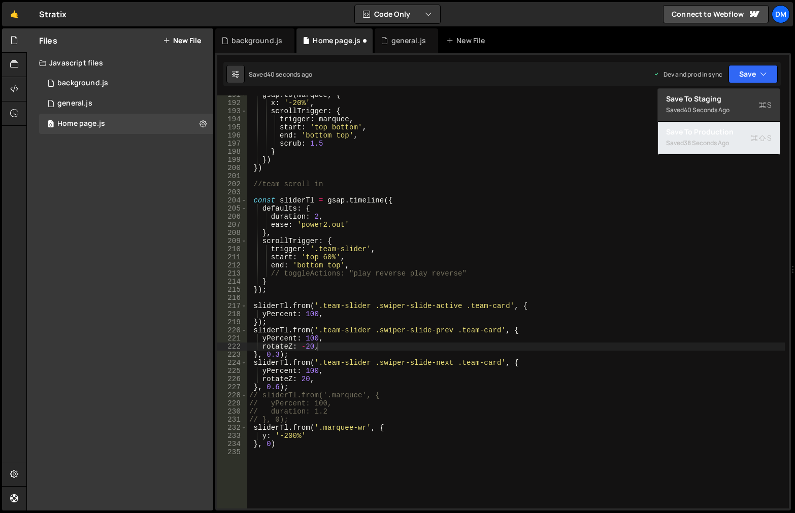
click at [709, 138] on div "Saved 38 seconds ago" at bounding box center [719, 143] width 106 height 12
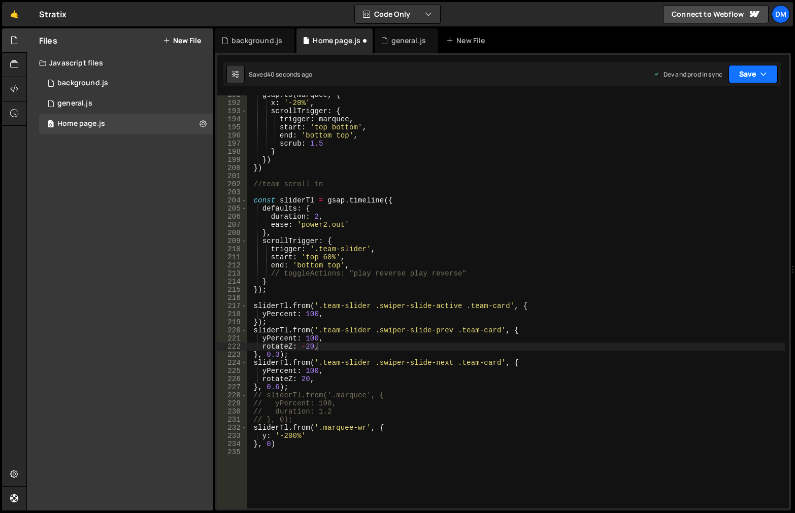
drag, startPoint x: 741, startPoint y: 71, endPoint x: 712, endPoint y: 98, distance: 39.9
click at [741, 72] on button "Save" at bounding box center [752, 74] width 49 height 18
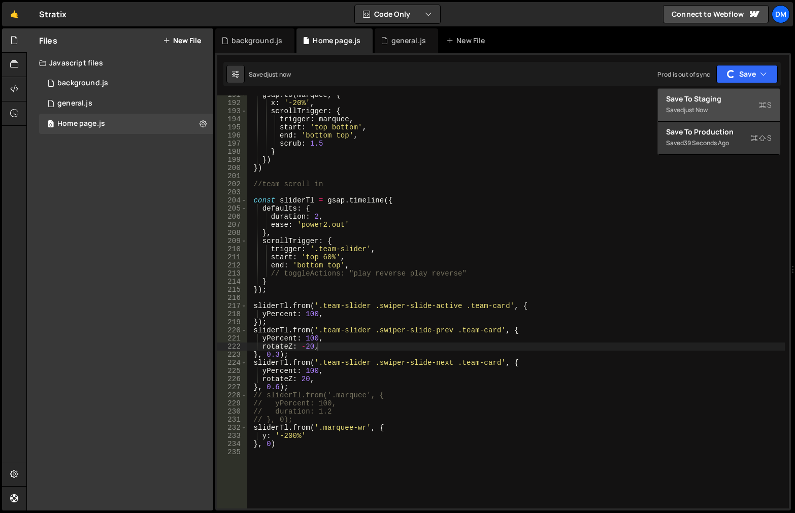
click at [711, 103] on div "Save to Staging S" at bounding box center [719, 99] width 106 height 10
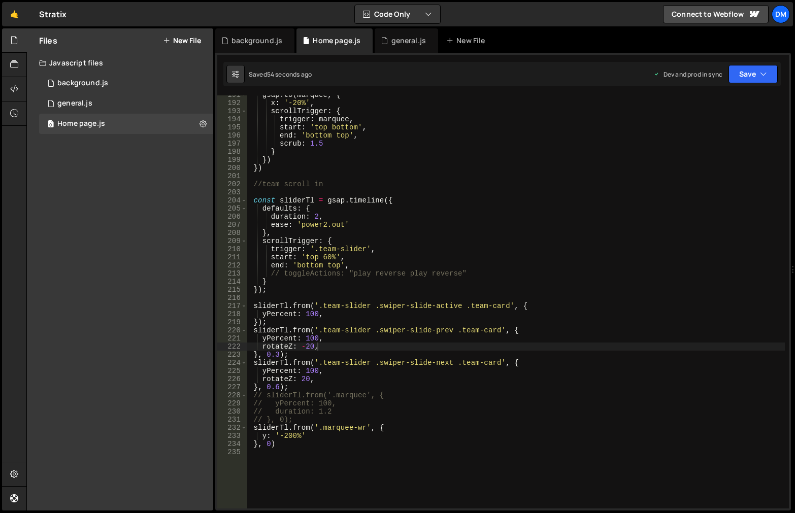
scroll to position [0, 3]
click at [333, 417] on div "gsap . to ( marquee , { x : '-20%' , scrollTrigger : { trigger : marquee , star…" at bounding box center [516, 305] width 538 height 429
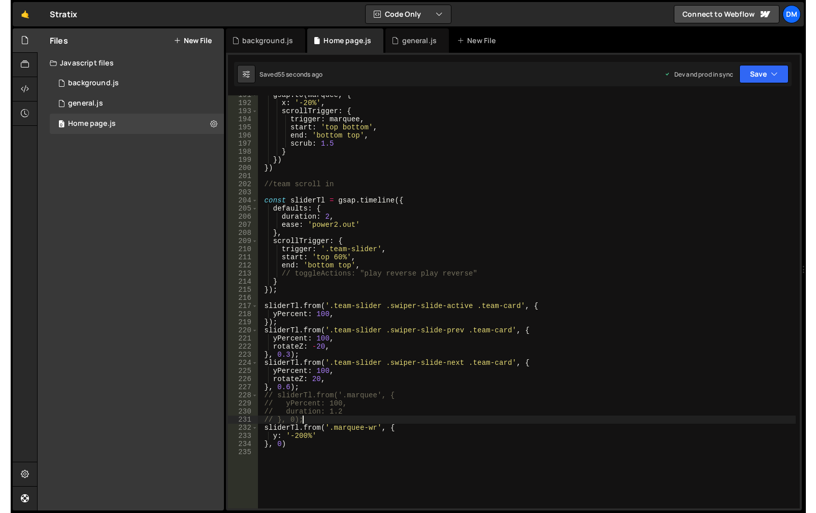
scroll to position [0, 2]
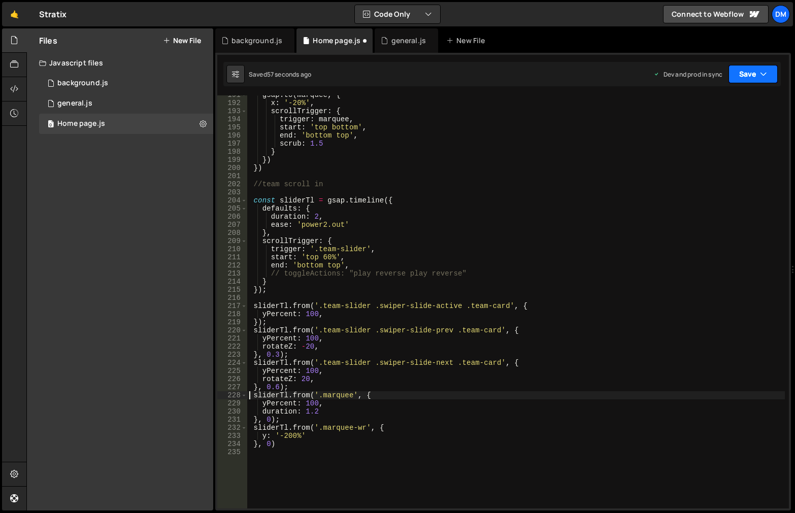
drag, startPoint x: 747, startPoint y: 68, endPoint x: 732, endPoint y: 119, distance: 53.8
click at [747, 68] on button "Save" at bounding box center [752, 74] width 49 height 18
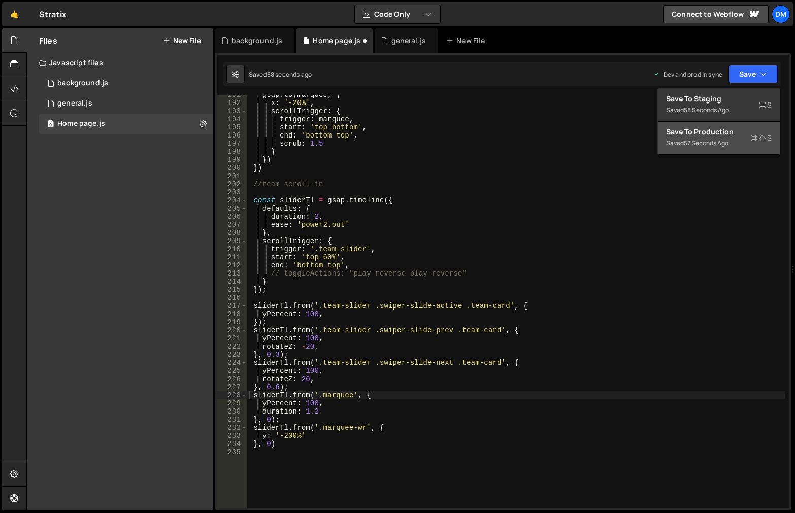
click at [723, 131] on div "Save to Production S" at bounding box center [719, 132] width 106 height 10
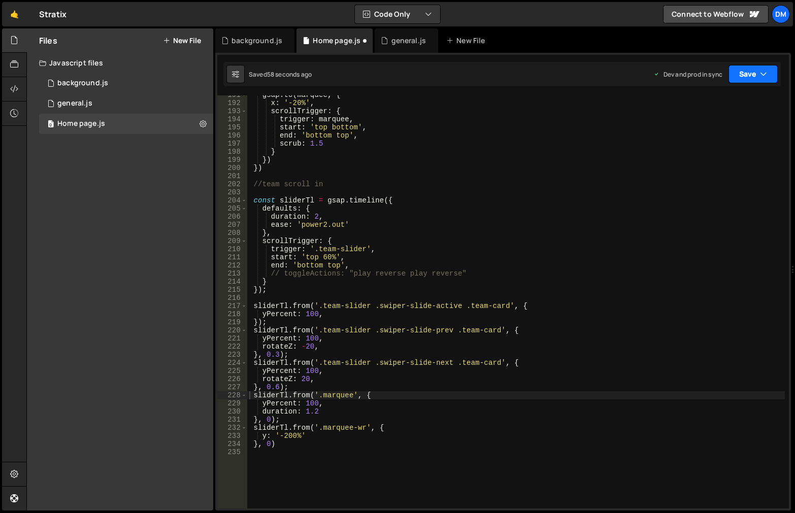
click at [743, 71] on button "Save" at bounding box center [752, 74] width 49 height 18
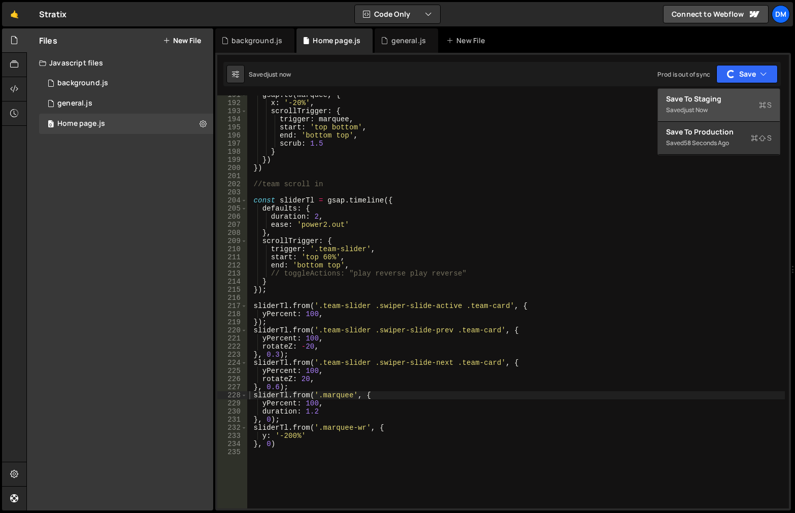
click at [715, 109] on div "Saved just now" at bounding box center [719, 110] width 106 height 12
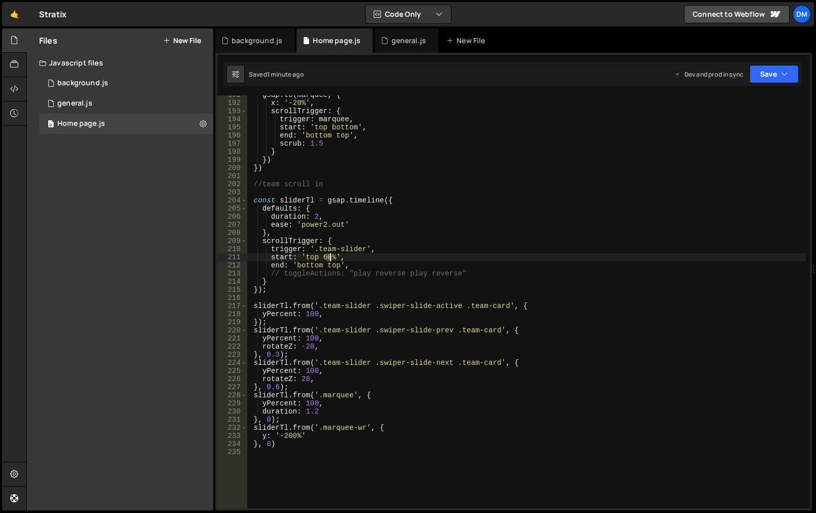
click at [329, 258] on div "gsap . to ( marquee , { x : '-20%' , scrollTrigger : { trigger : marquee , star…" at bounding box center [526, 305] width 558 height 429
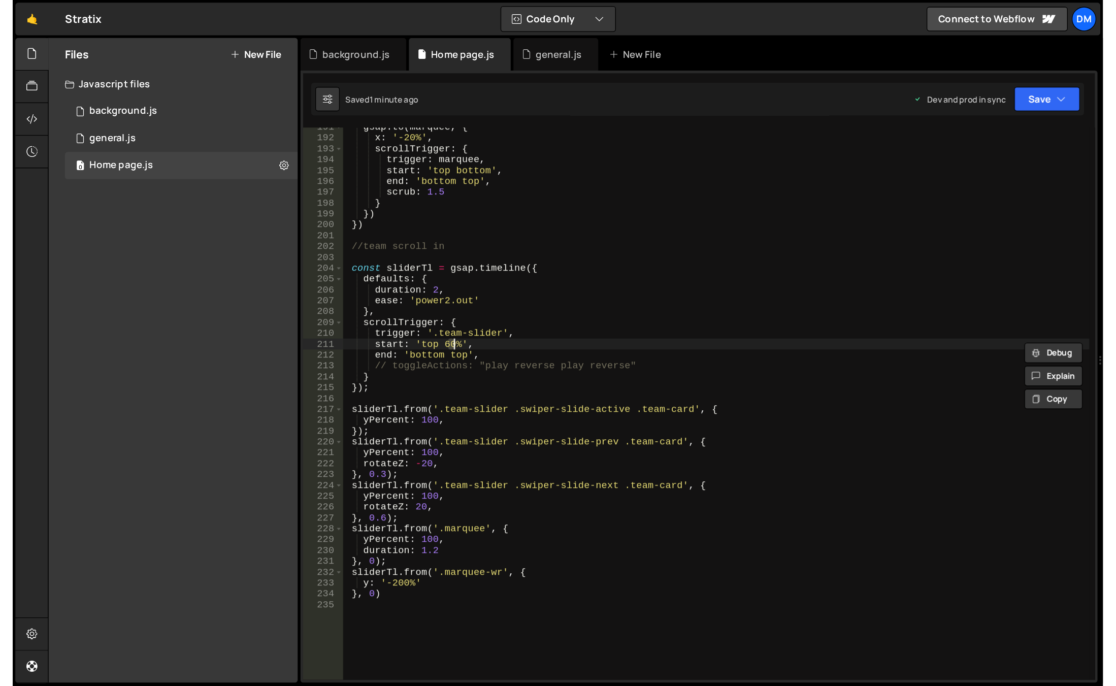
scroll to position [0, 6]
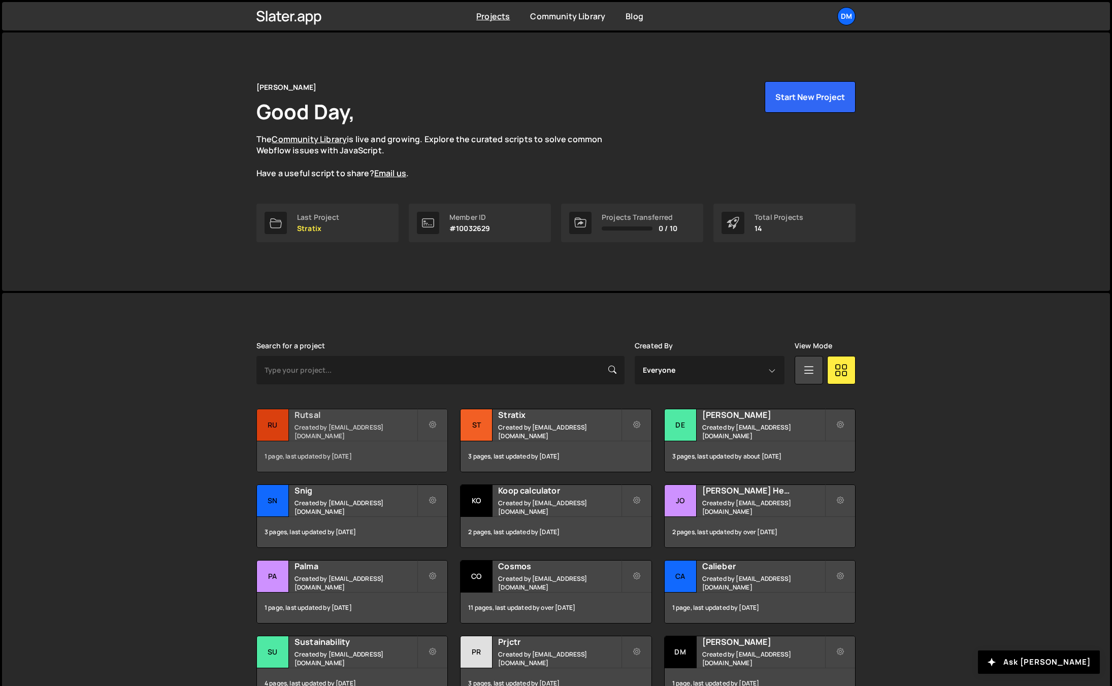
click at [329, 420] on h2 "Rutsal" at bounding box center [355, 414] width 122 height 11
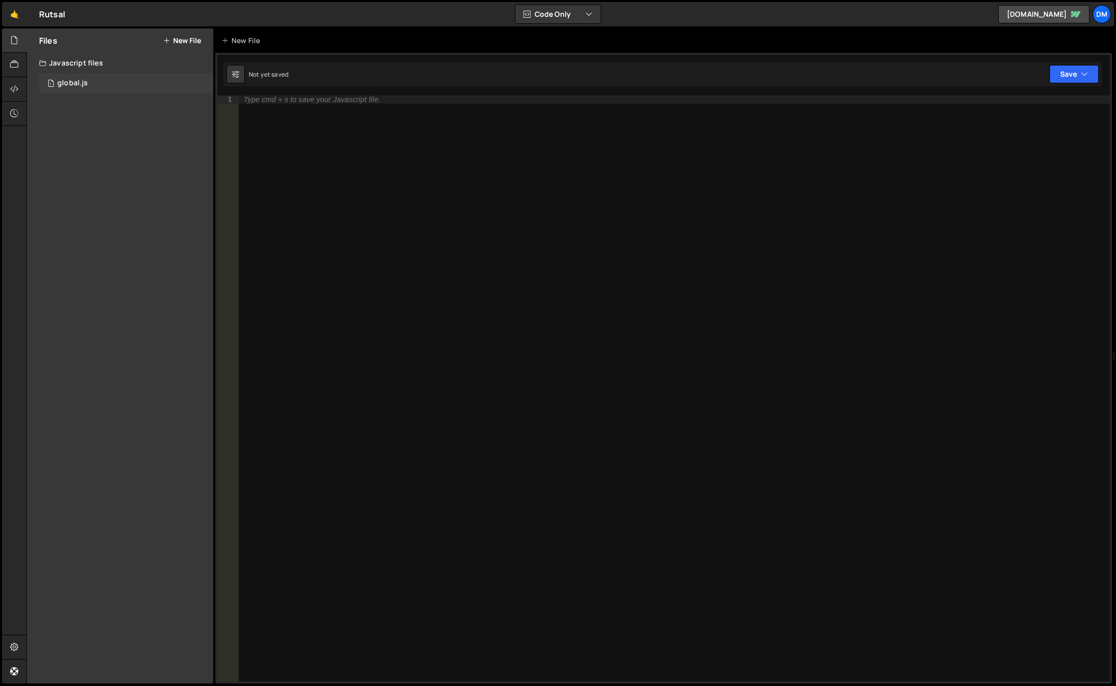
click at [97, 76] on div "1 global.js 0" at bounding box center [126, 83] width 174 height 20
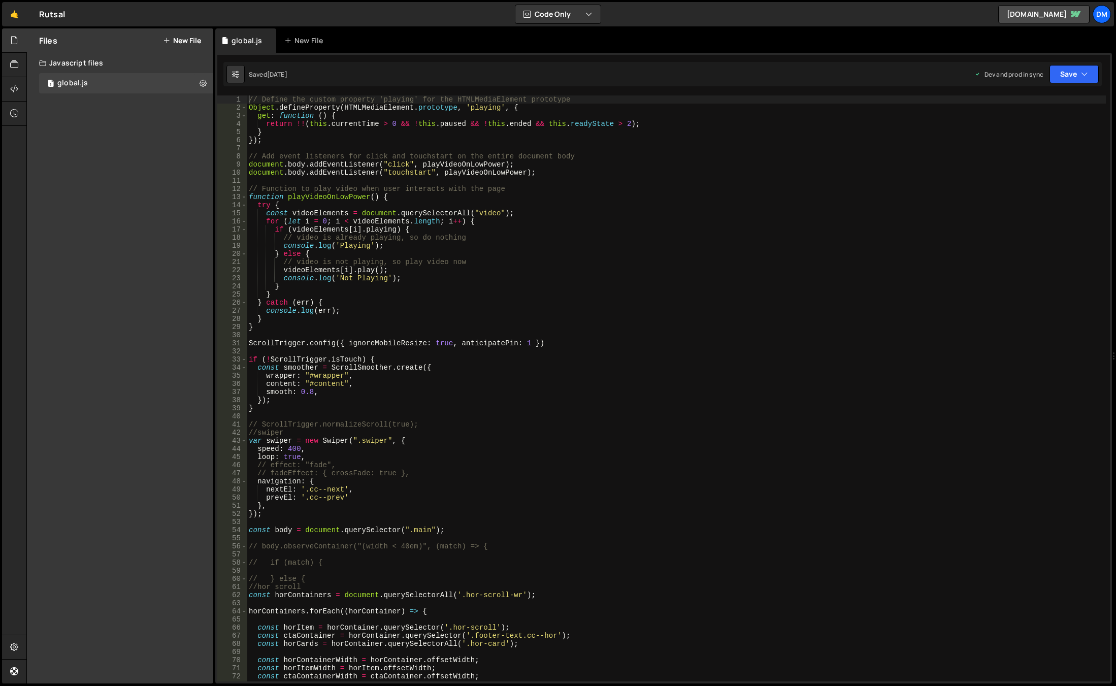
type textarea "wrapper: "#wrapper","
click at [622, 377] on div "// Define the custom property 'playing' for the HTMLMediaElement prototype Obje…" at bounding box center [676, 396] width 859 height 602
type input "к"
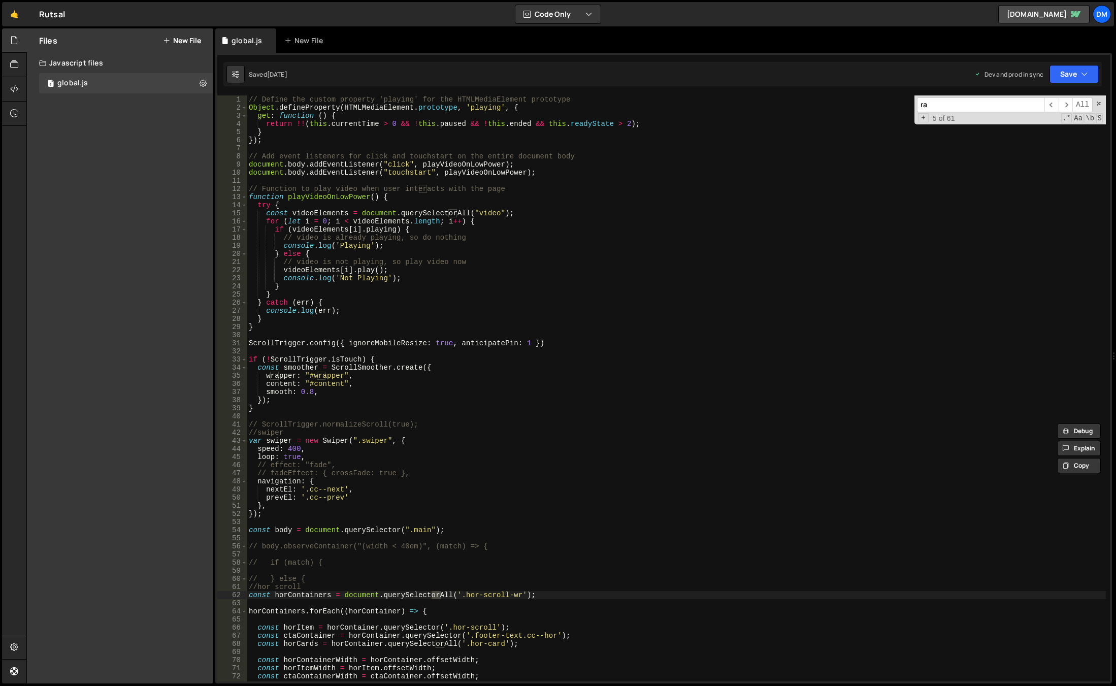
type input "r"
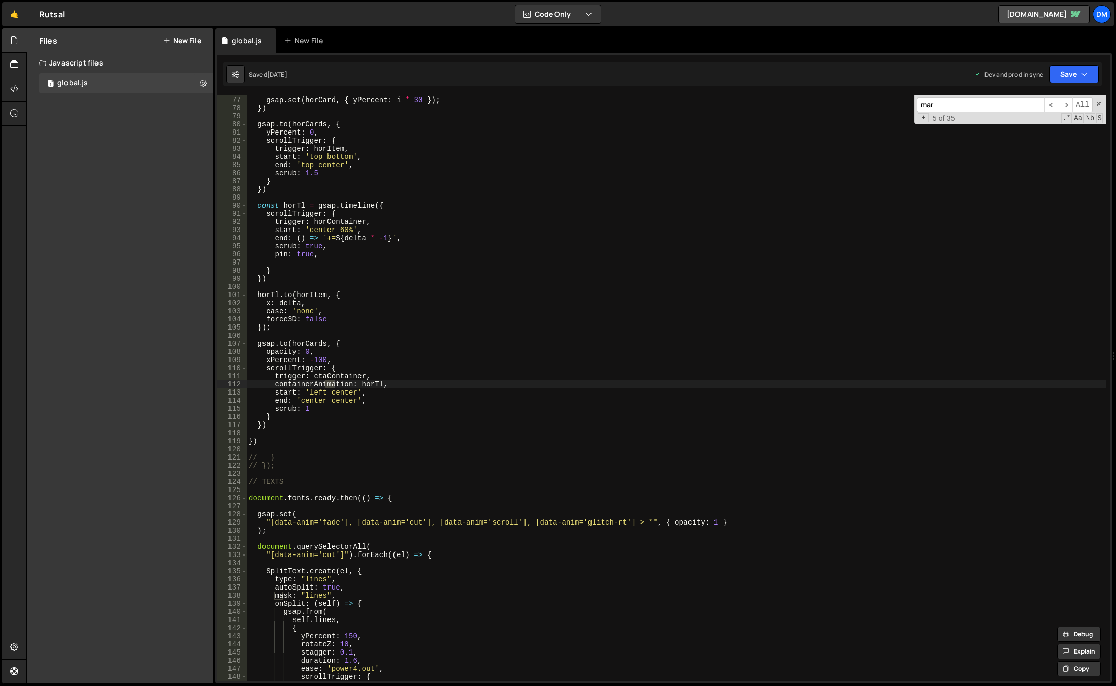
scroll to position [4101, 0]
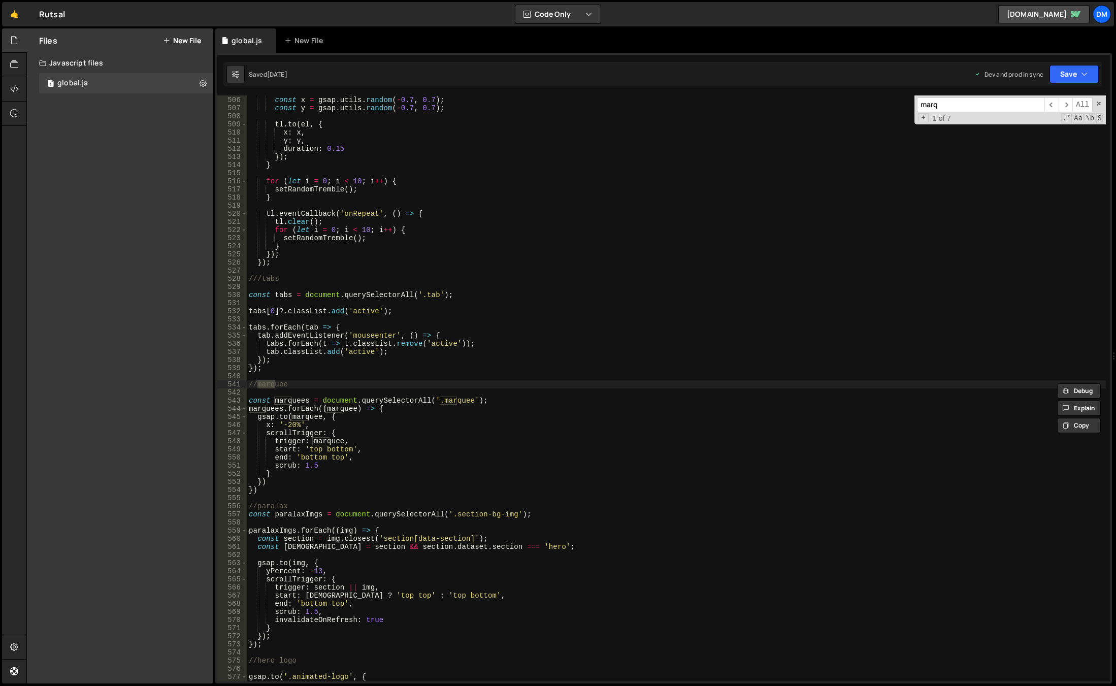
type input "marq"
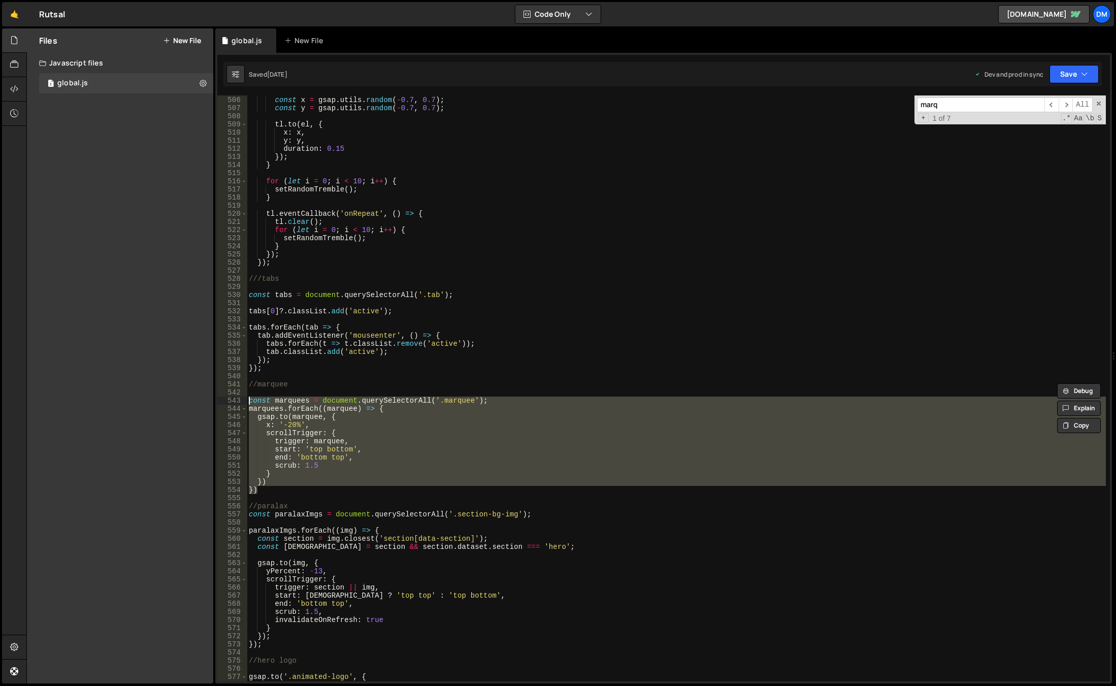
drag, startPoint x: 288, startPoint y: 486, endPoint x: 222, endPoint y: 401, distance: 107.1
click at [222, 401] on div "}) 505 506 507 508 509 510 511 512 513 514 515 516 517 518 519 520 521 522 523 …" at bounding box center [663, 388] width 892 height 586
type textarea "const marquees = document.querySelectorAll('.marquee'); marquees.forEach((marqu…"
